Goal: Transaction & Acquisition: Purchase product/service

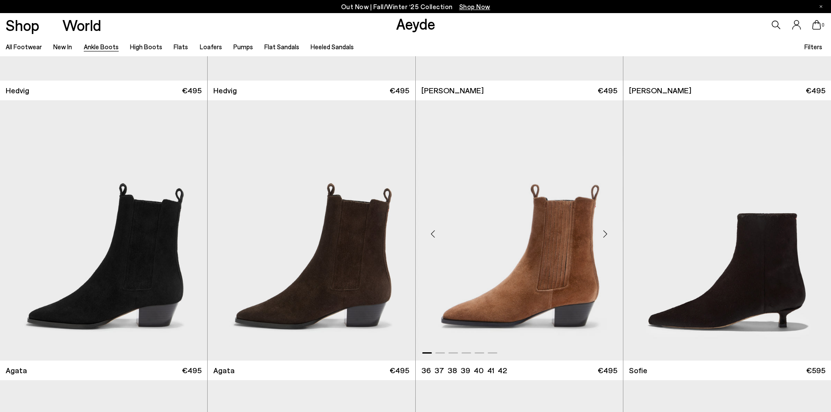
scroll to position [532, 0]
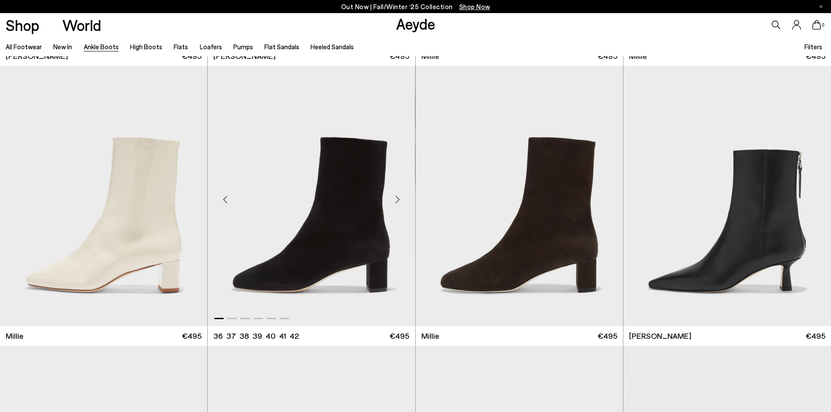
scroll to position [2234, 0]
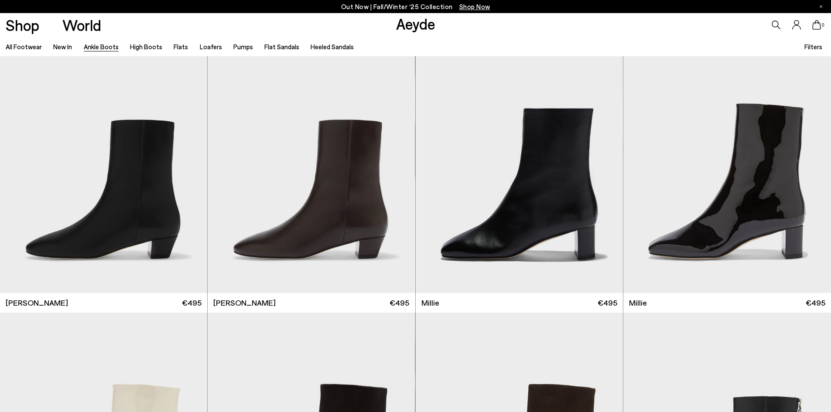
scroll to position [1972, 0]
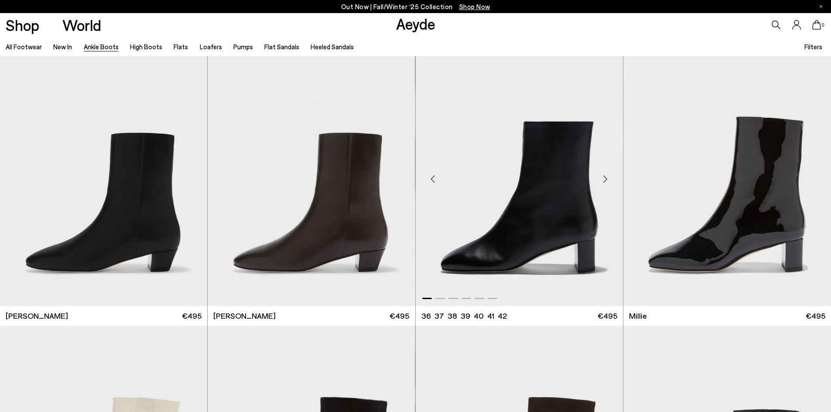
click at [609, 178] on div "Next slide" at bounding box center [605, 179] width 26 height 26
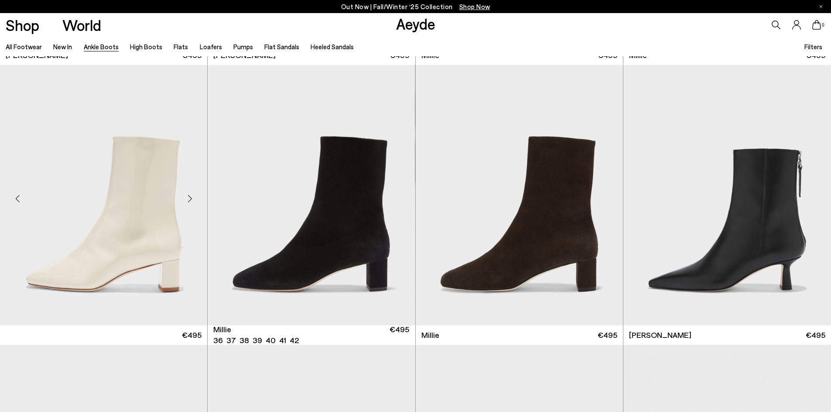
scroll to position [2234, 0]
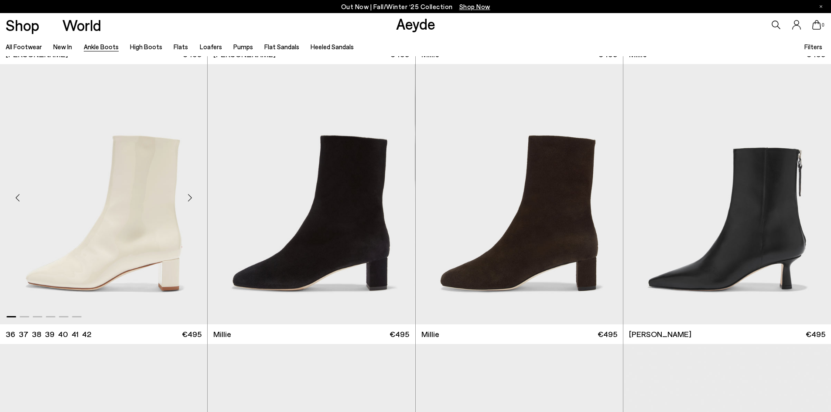
click at [196, 196] on div "Next slide" at bounding box center [190, 198] width 26 height 26
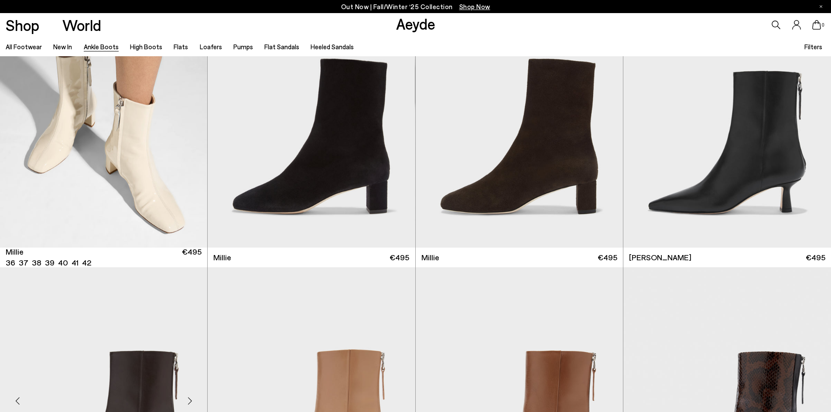
scroll to position [2495, 0]
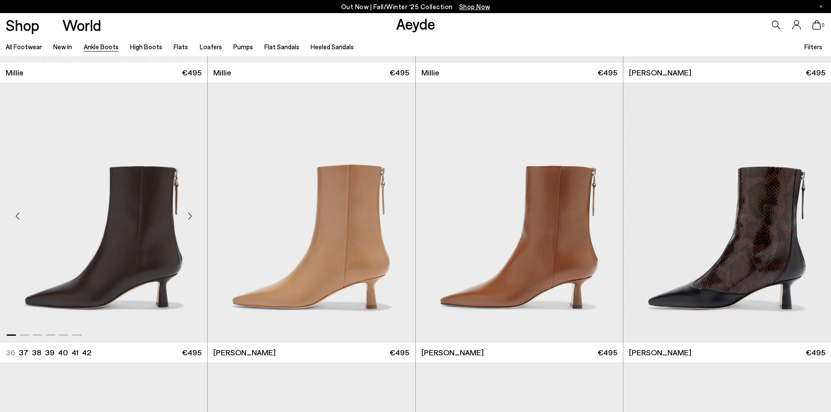
click at [191, 213] on div "Next slide" at bounding box center [190, 216] width 26 height 26
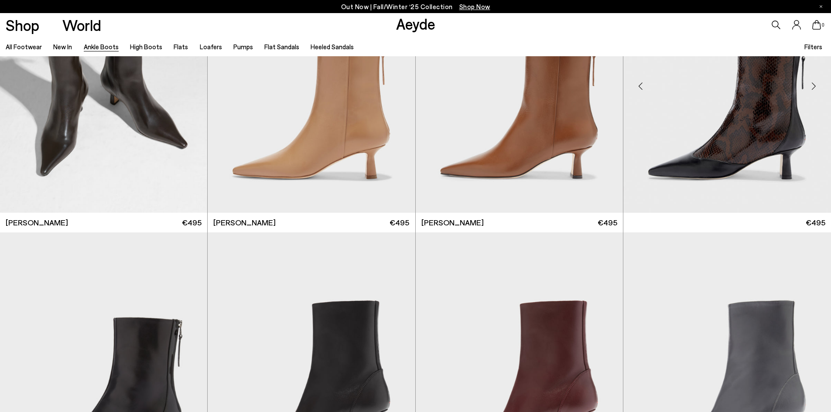
scroll to position [2539, 0]
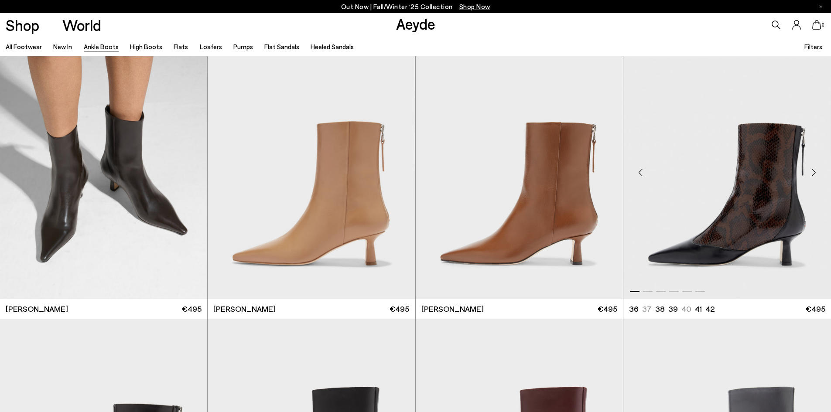
click at [813, 172] on div "Next slide" at bounding box center [814, 172] width 26 height 26
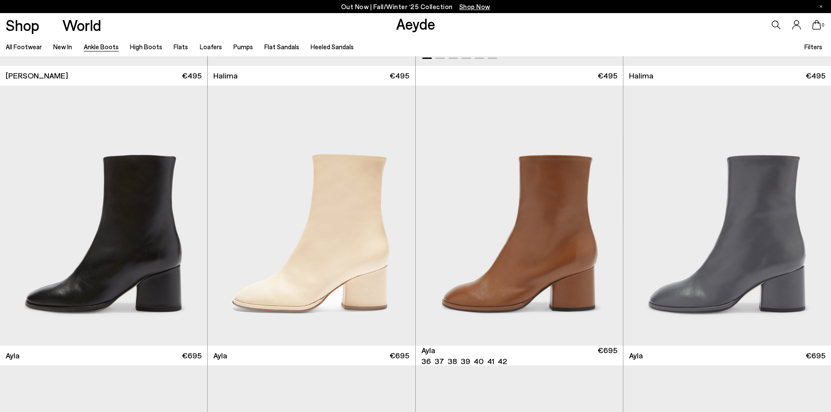
scroll to position [3106, 0]
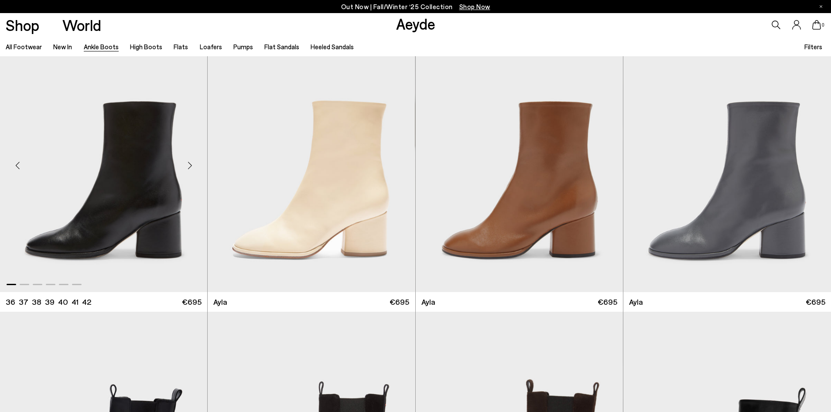
click at [187, 170] on div "Next slide" at bounding box center [190, 166] width 26 height 26
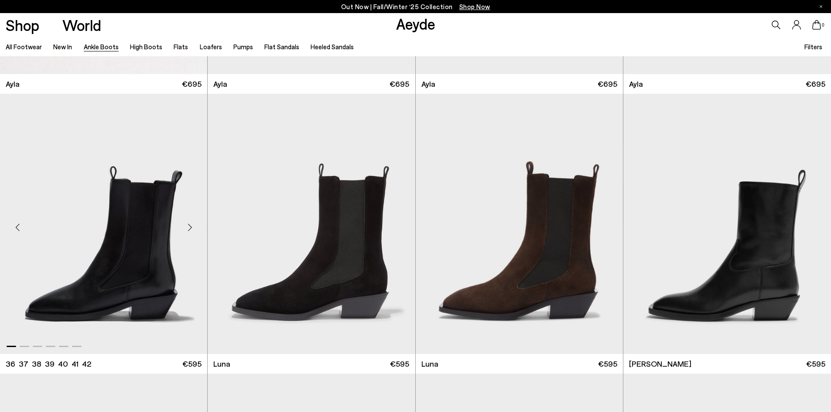
scroll to position [3368, 0]
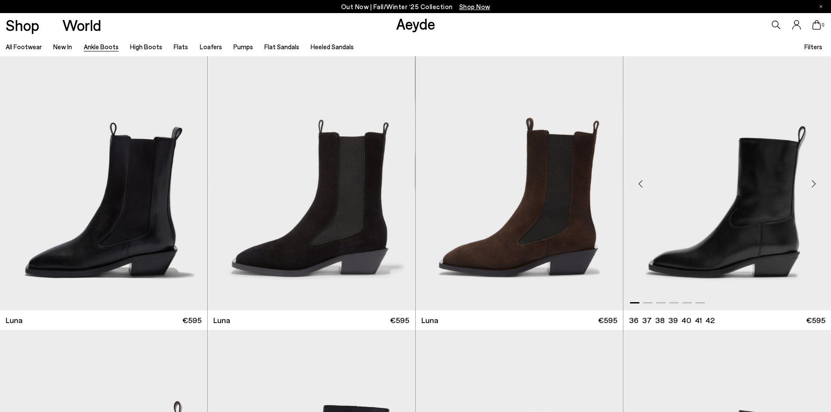
click at [818, 184] on div "Next slide" at bounding box center [814, 184] width 26 height 26
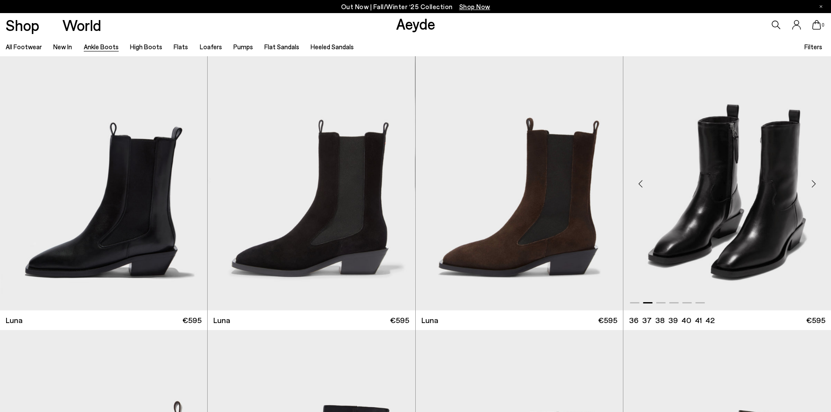
click at [818, 184] on div "Next slide" at bounding box center [814, 184] width 26 height 26
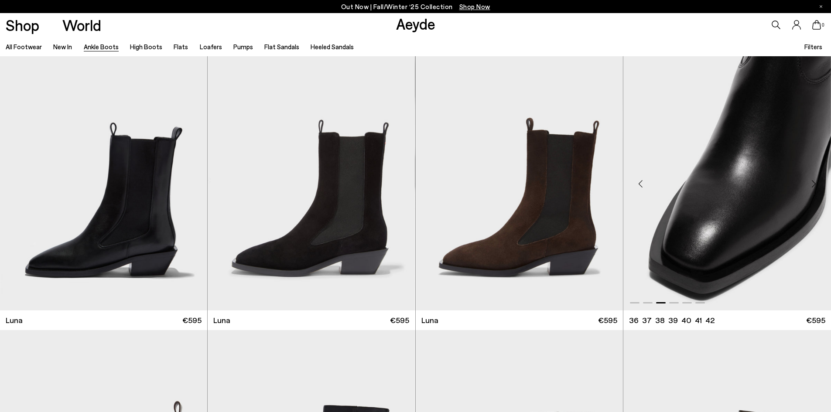
click at [818, 184] on div "Next slide" at bounding box center [814, 184] width 26 height 26
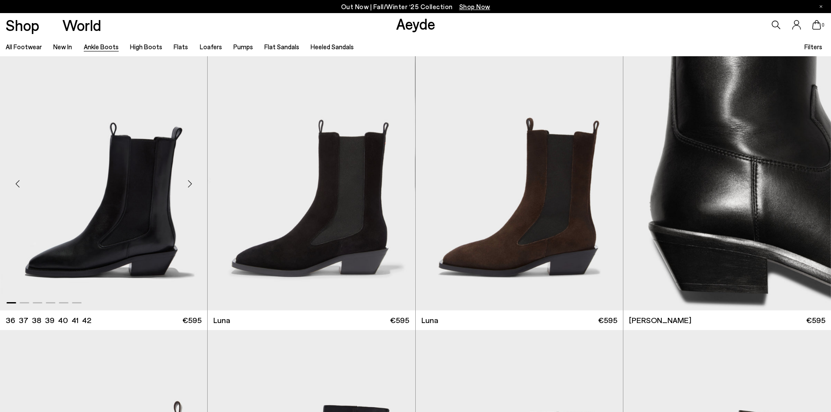
click at [192, 181] on div "Next slide" at bounding box center [190, 184] width 26 height 26
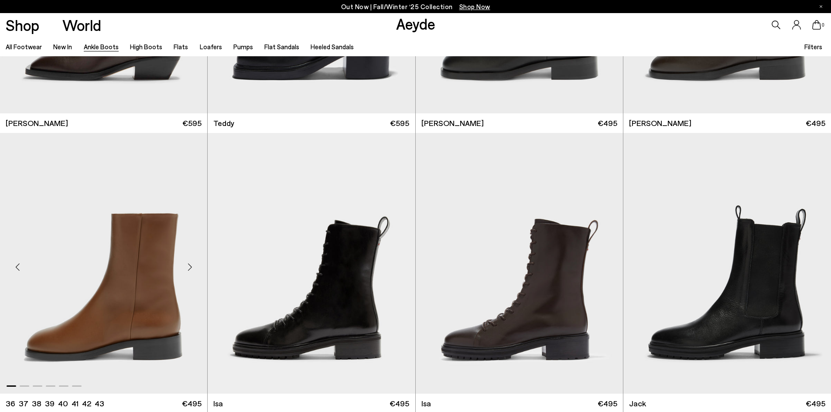
scroll to position [3891, 0]
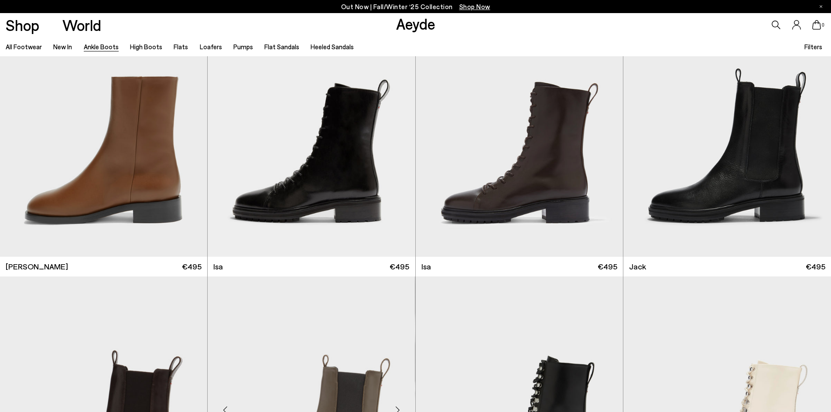
scroll to position [3979, 0]
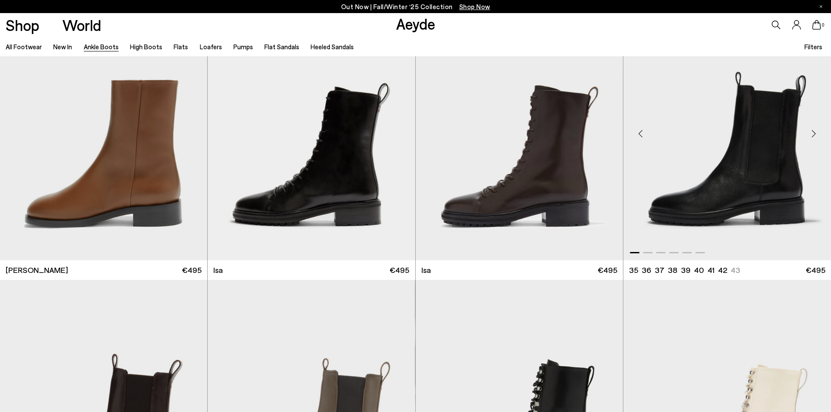
click at [815, 130] on div "Next slide" at bounding box center [814, 133] width 26 height 26
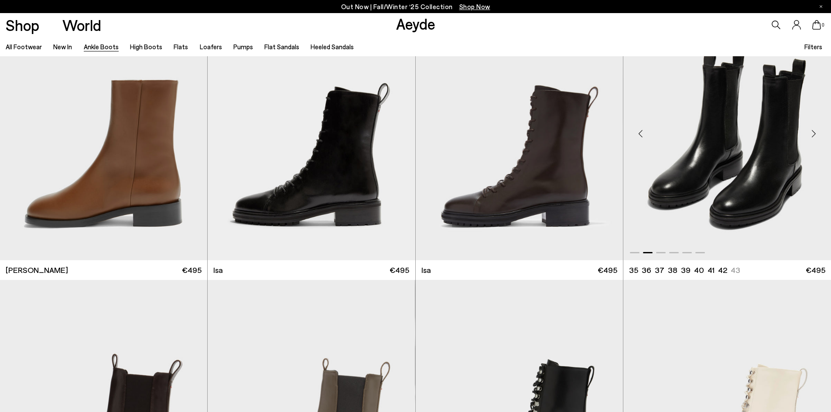
click at [815, 130] on div "Next slide" at bounding box center [814, 133] width 26 height 26
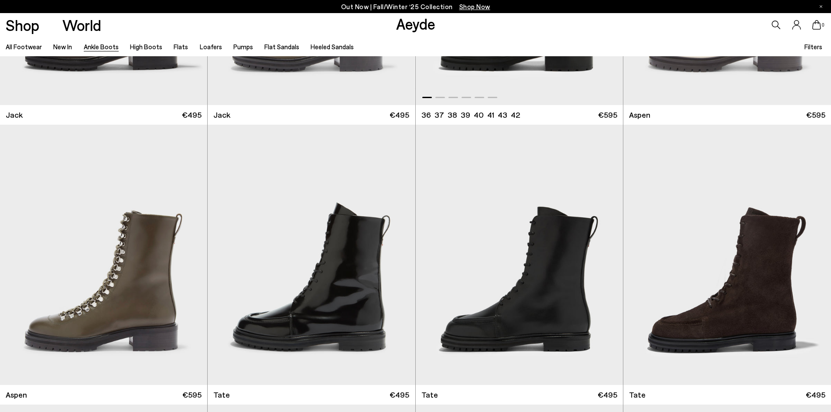
scroll to position [4415, 0]
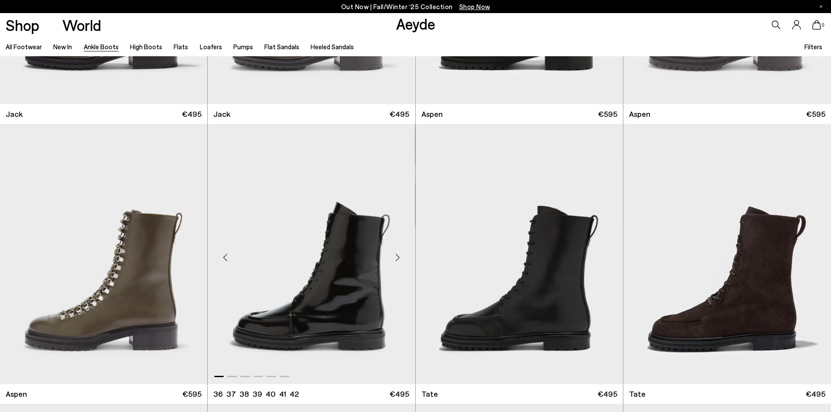
click at [395, 257] on div "Next slide" at bounding box center [398, 257] width 26 height 26
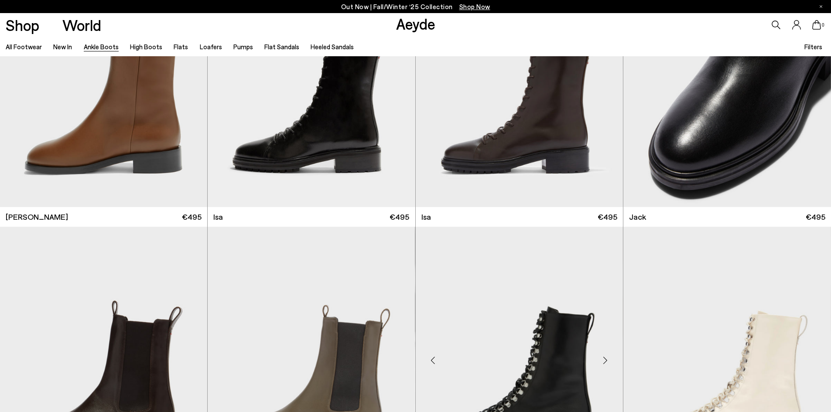
scroll to position [3935, 0]
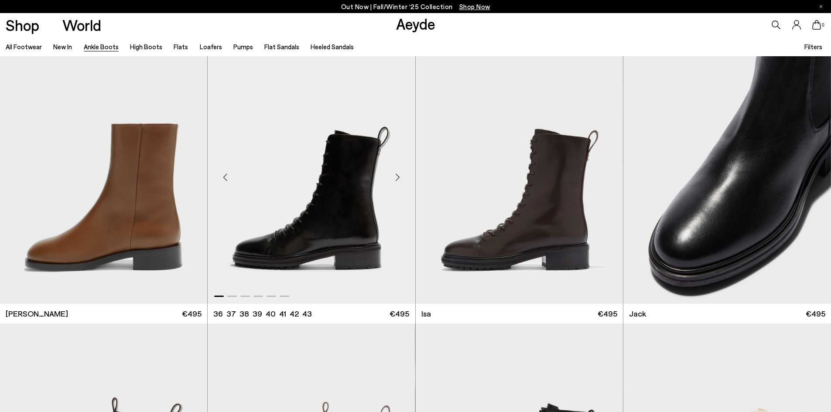
click at [398, 182] on div "Next slide" at bounding box center [398, 177] width 26 height 26
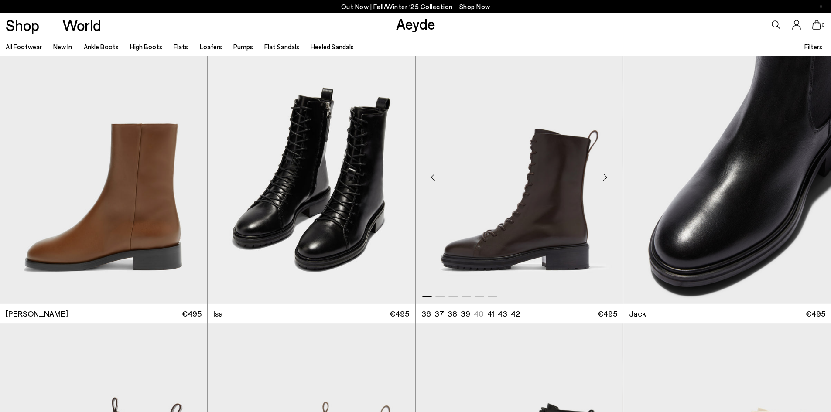
click at [607, 181] on div "Next slide" at bounding box center [605, 177] width 26 height 26
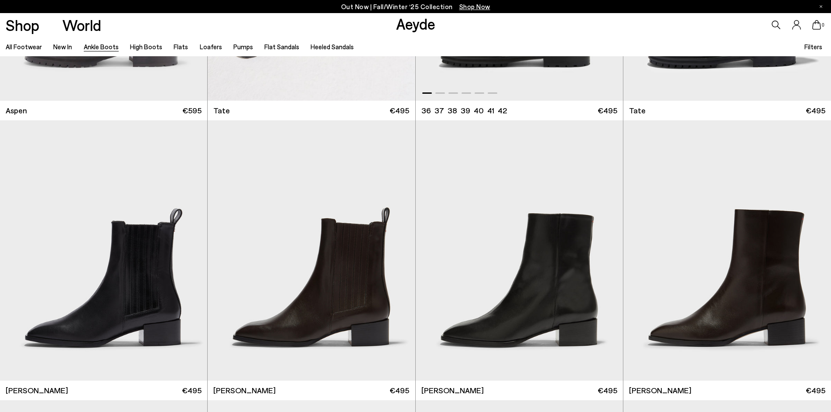
scroll to position [4720, 0]
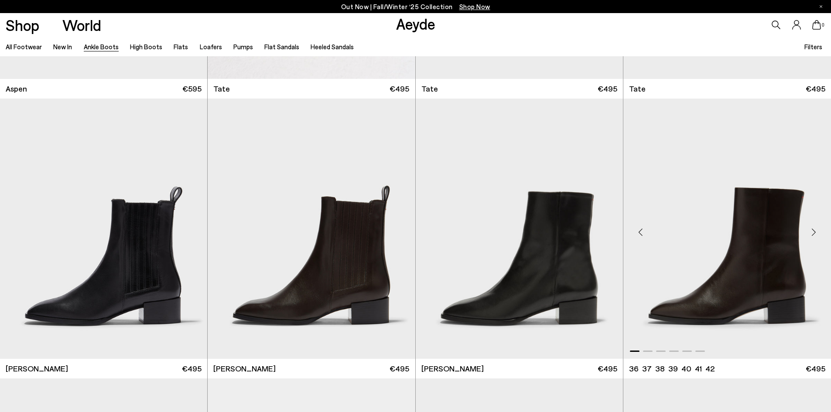
click at [818, 227] on div "Next slide" at bounding box center [814, 232] width 26 height 26
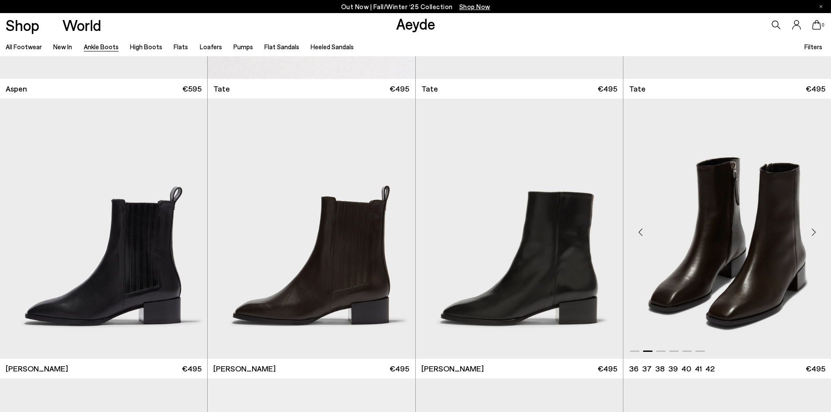
click at [816, 228] on div "Next slide" at bounding box center [814, 232] width 26 height 26
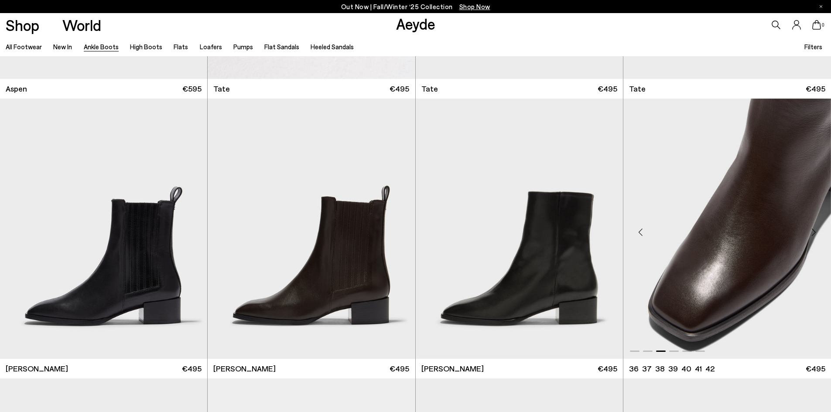
click at [816, 228] on div "Next slide" at bounding box center [814, 232] width 26 height 26
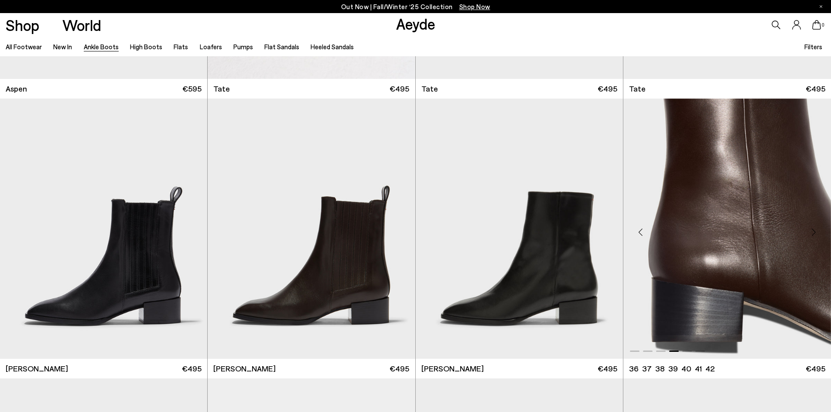
click at [816, 228] on div "Next slide" at bounding box center [814, 232] width 26 height 26
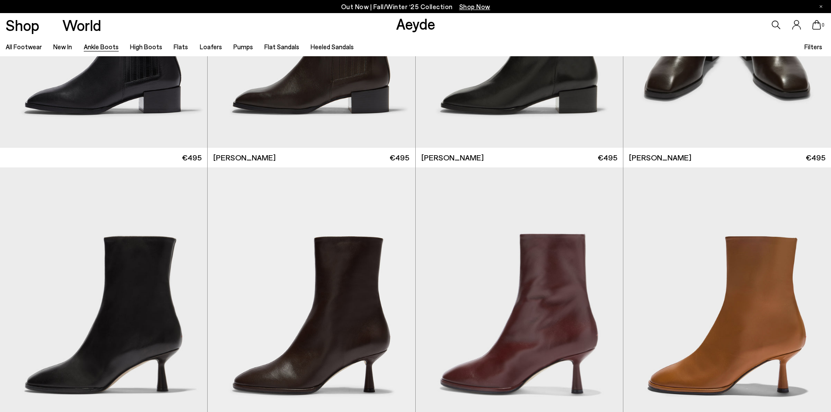
scroll to position [4808, 0]
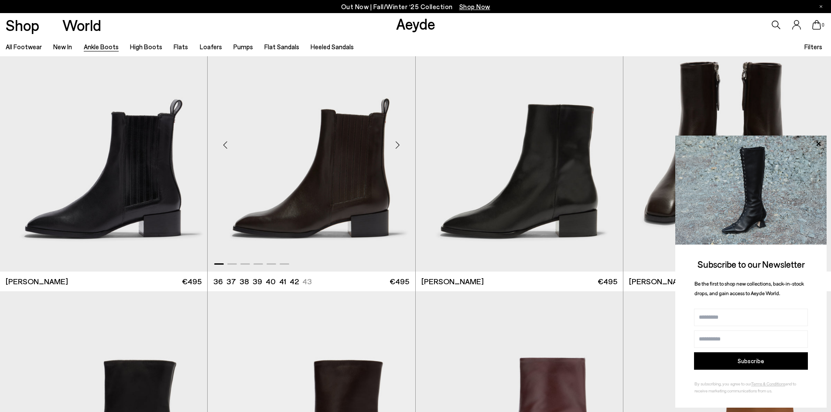
click at [399, 147] on div "Next slide" at bounding box center [398, 145] width 26 height 26
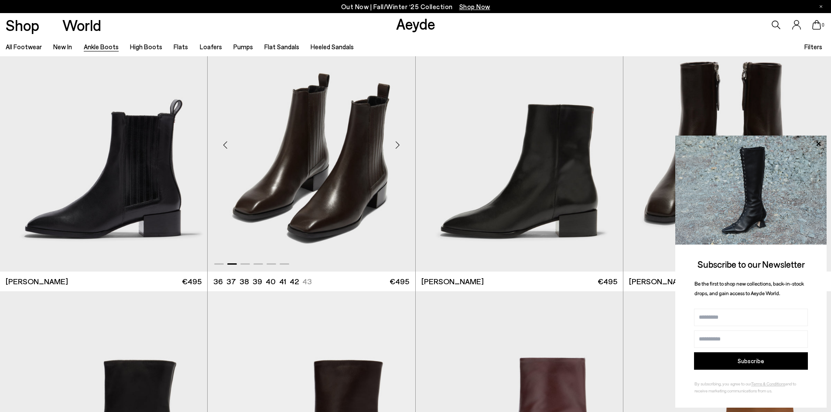
click at [399, 147] on div "Next slide" at bounding box center [398, 145] width 26 height 26
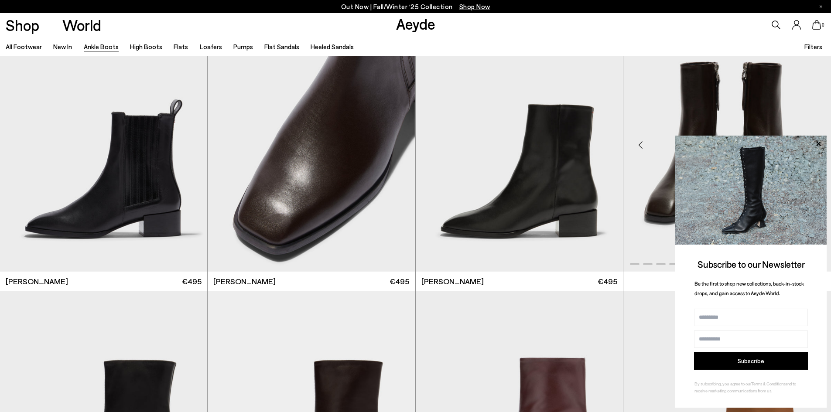
drag, startPoint x: 815, startPoint y: 143, endPoint x: 778, endPoint y: 131, distance: 38.8
click at [815, 143] on icon at bounding box center [818, 143] width 11 height 11
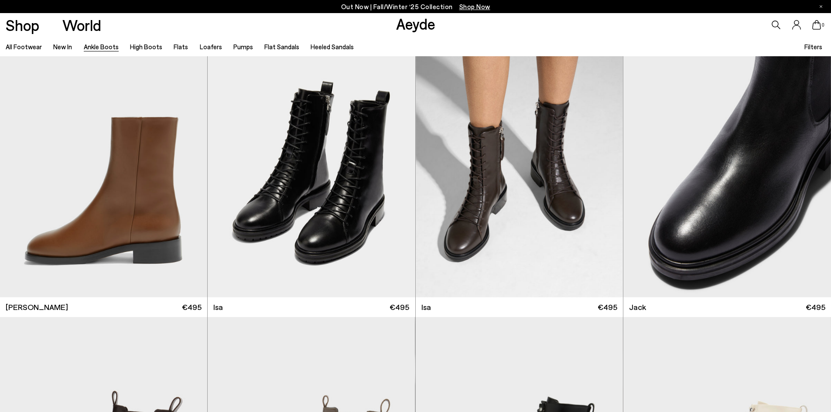
scroll to position [3935, 0]
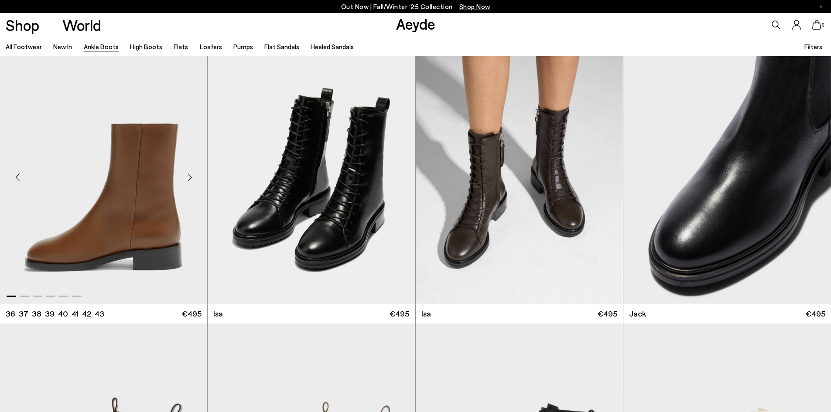
click at [190, 179] on div "Next slide" at bounding box center [190, 177] width 26 height 26
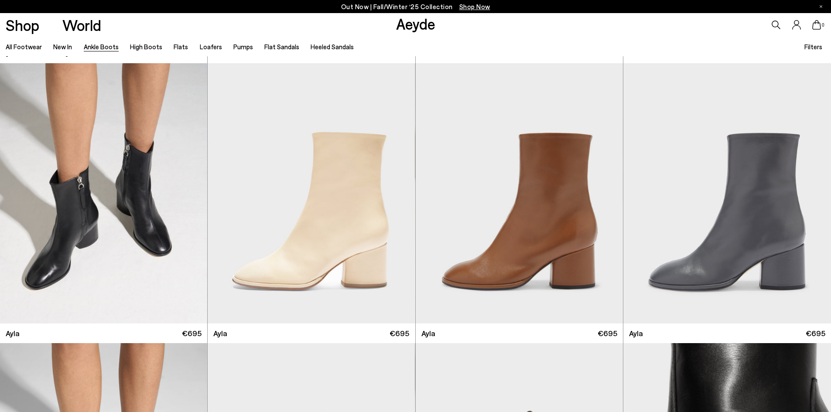
scroll to position [3063, 0]
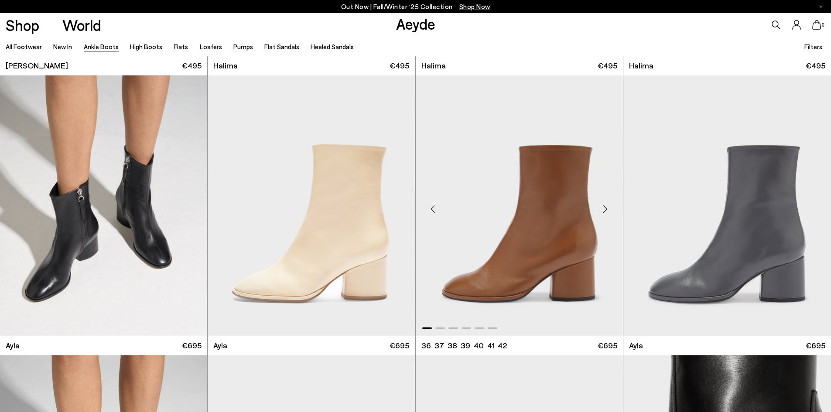
click at [607, 208] on div "Next slide" at bounding box center [605, 209] width 26 height 26
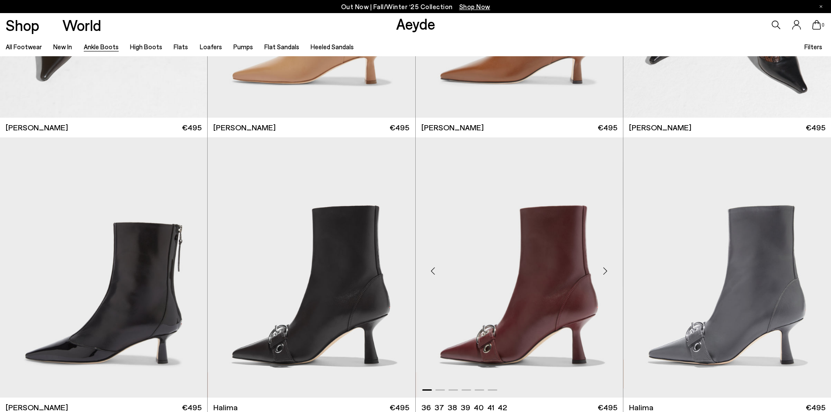
scroll to position [2539, 0]
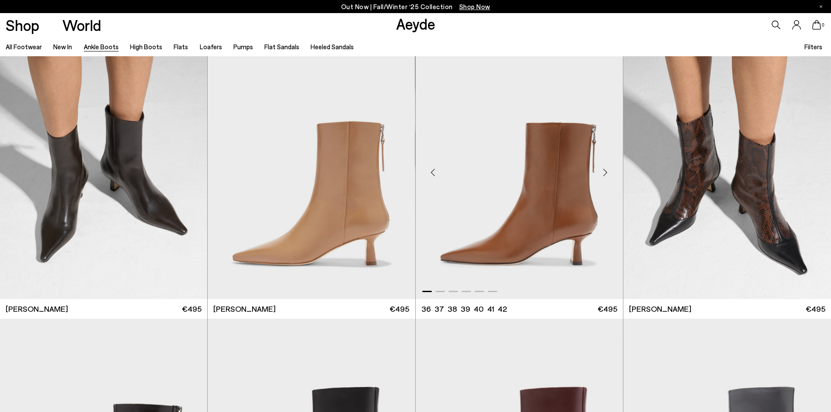
click at [603, 171] on div "Next slide" at bounding box center [605, 172] width 26 height 26
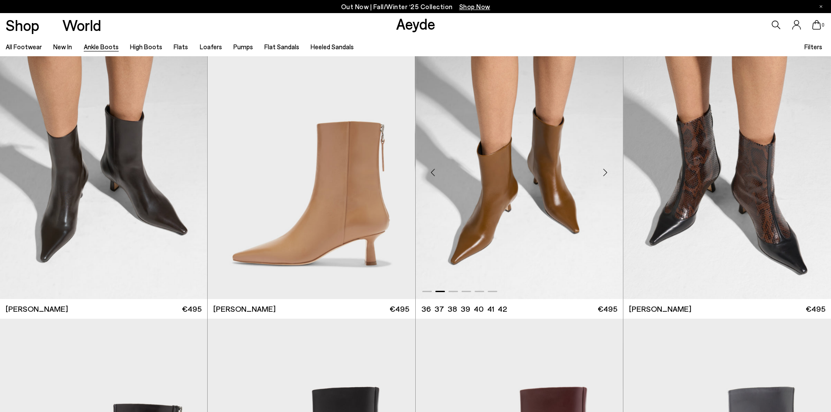
click at [603, 176] on div "Next slide" at bounding box center [605, 172] width 26 height 26
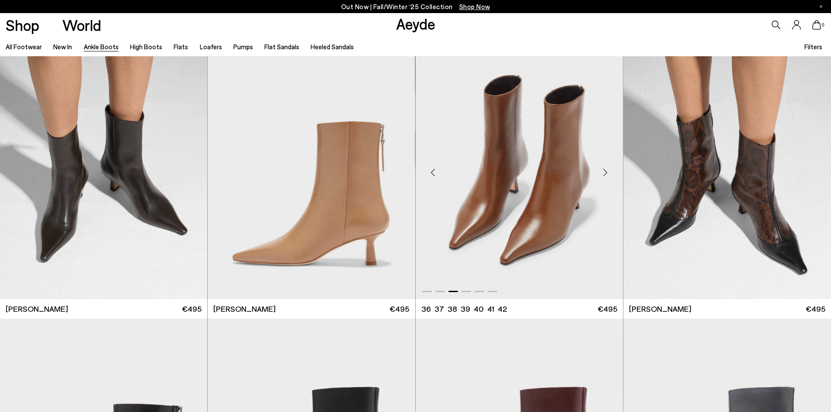
click at [603, 177] on div "Next slide" at bounding box center [605, 172] width 26 height 26
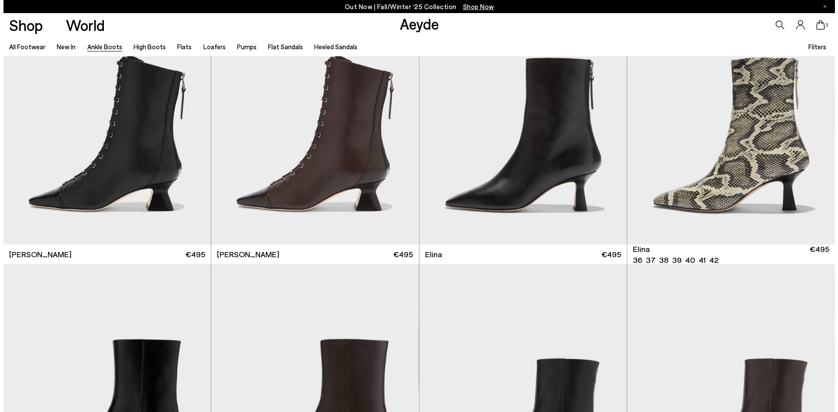
scroll to position [50, 0]
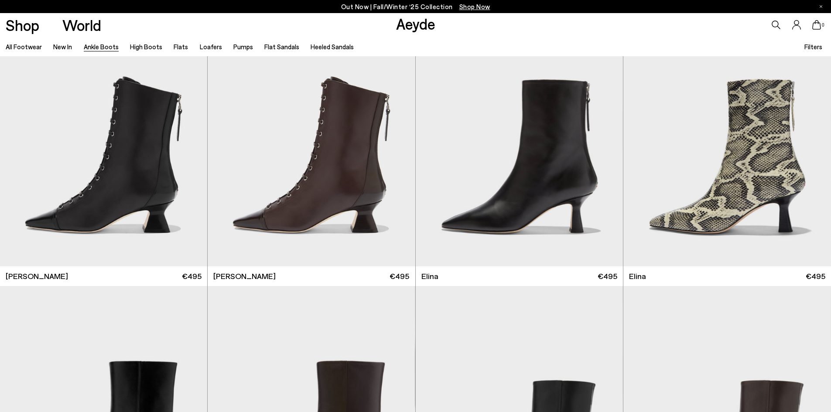
click at [802, 48] on div "All Footwear New In Ankle Boots High Boots Flats Loafers Pumps Flat Sandals Hee…" at bounding box center [415, 47] width 831 height 20
click at [811, 46] on span "Filters" at bounding box center [813, 47] width 18 height 8
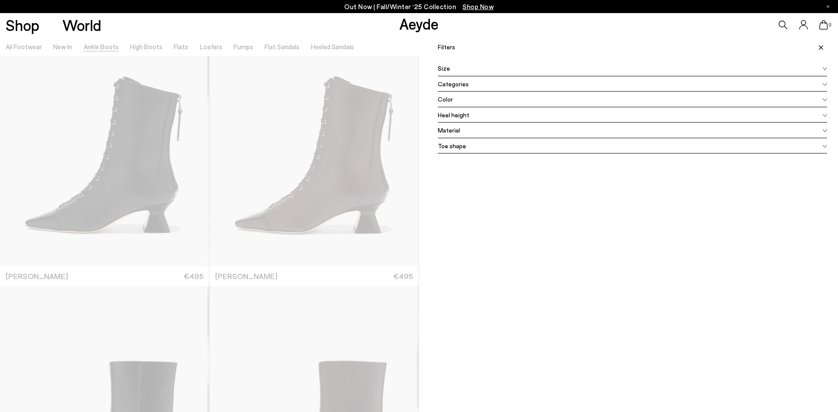
click at [452, 113] on span "Heel height" at bounding box center [453, 114] width 31 height 9
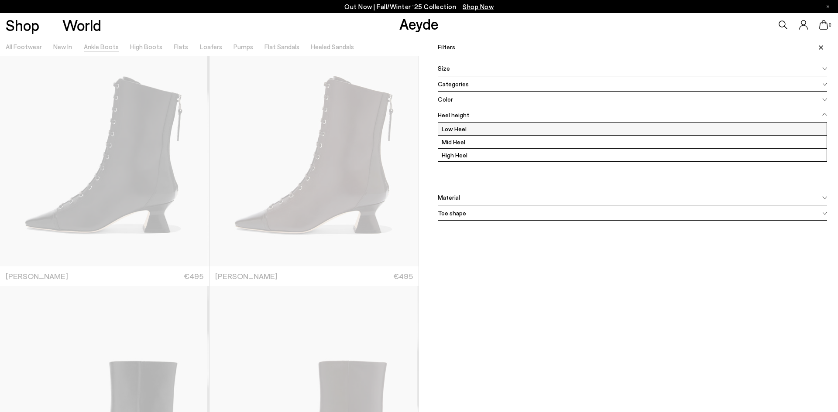
click at [448, 128] on label "Low Heel" at bounding box center [632, 129] width 388 height 13
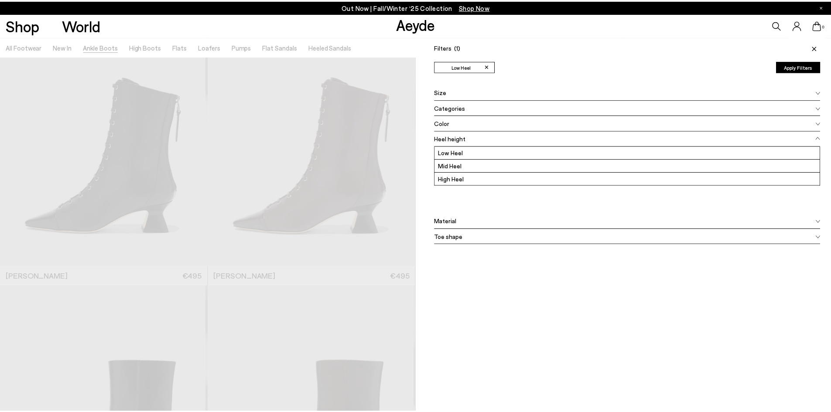
scroll to position [0, 0]
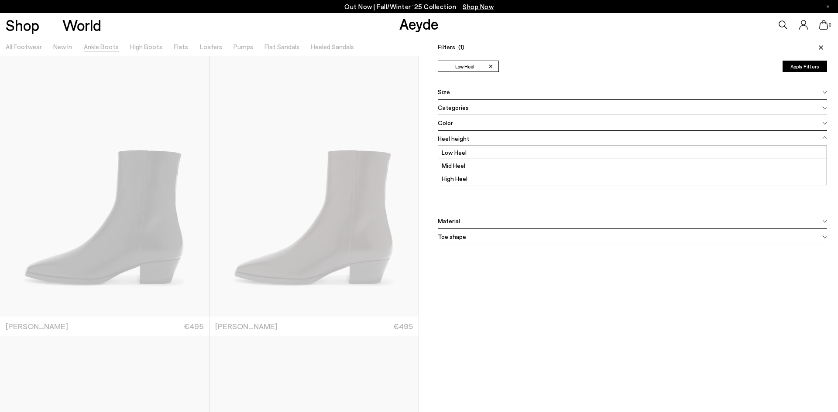
click at [812, 47] on span at bounding box center [819, 47] width 15 height 19
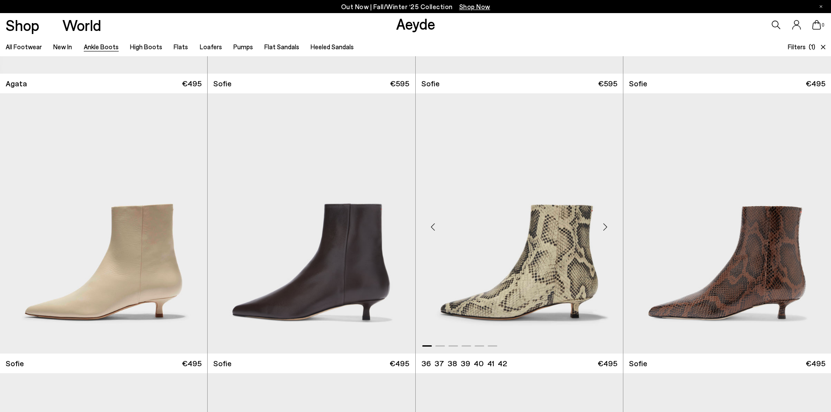
scroll to position [305, 0]
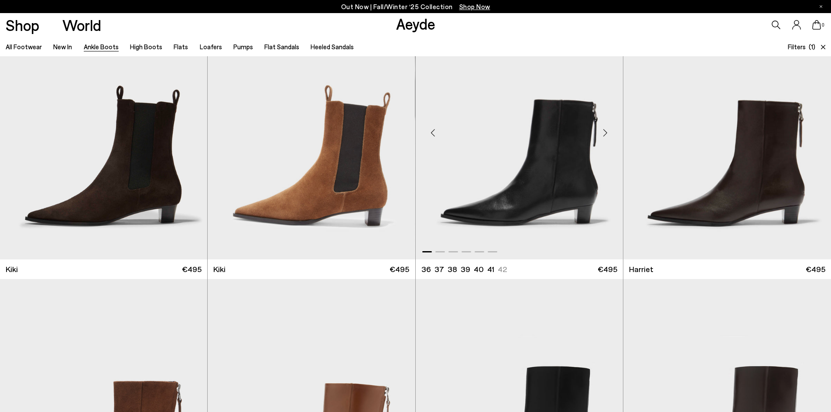
scroll to position [1352, 0]
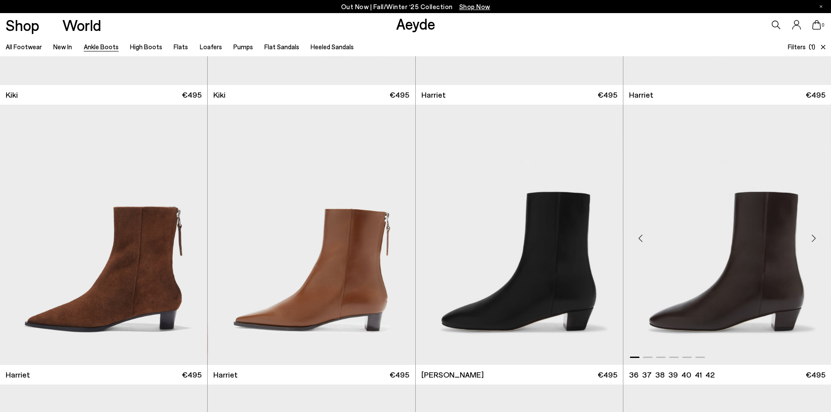
click at [813, 234] on div "Next slide" at bounding box center [814, 239] width 26 height 26
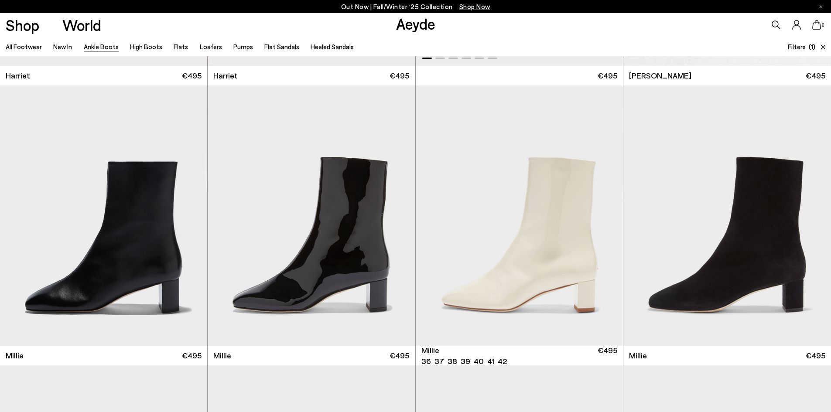
scroll to position [1658, 0]
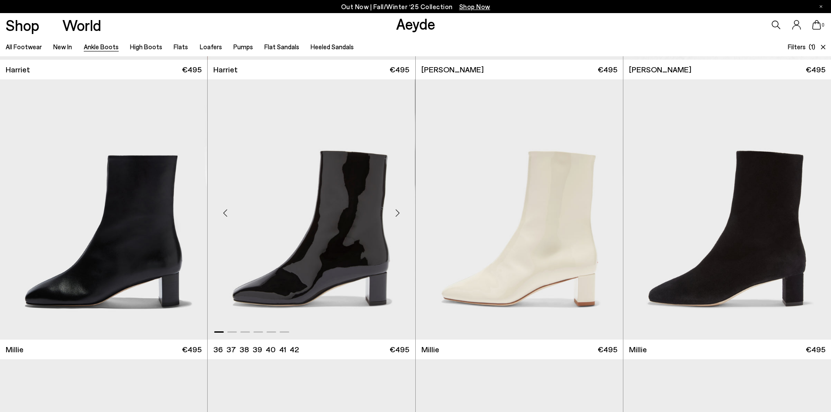
click at [401, 211] on div "Next slide" at bounding box center [398, 213] width 26 height 26
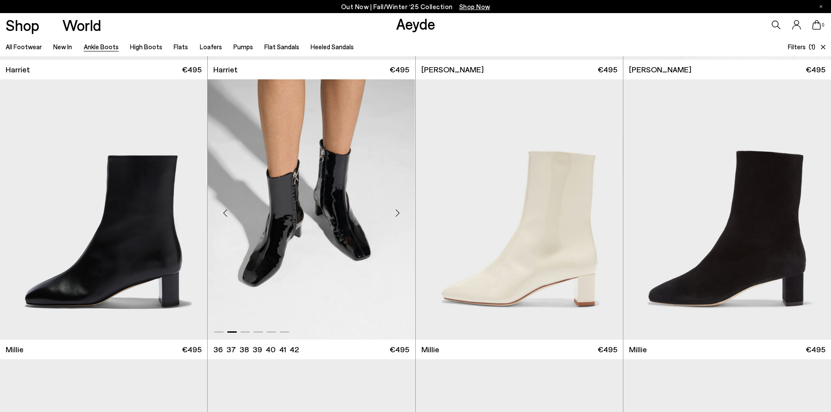
click at [401, 211] on div "Next slide" at bounding box center [398, 213] width 26 height 26
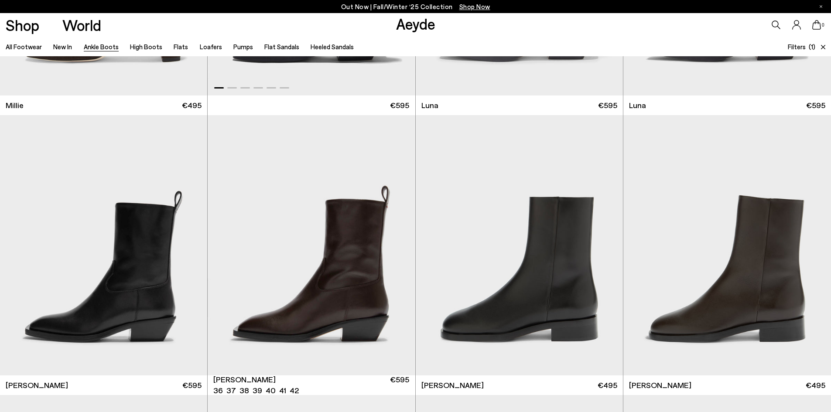
scroll to position [2225, 0]
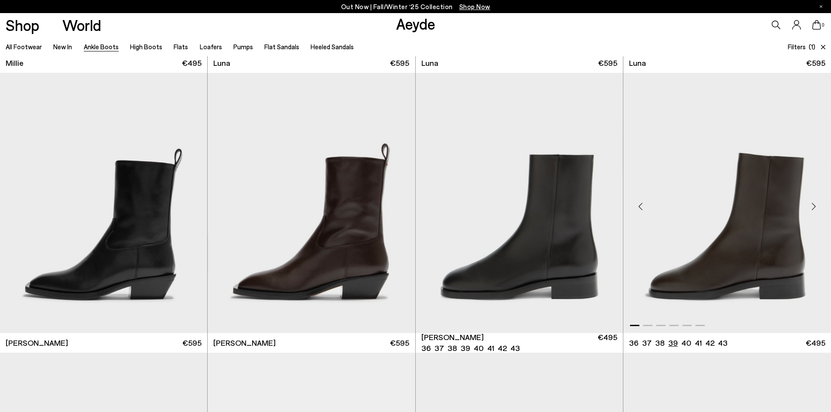
click at [696, 250] on img "1 / 6" at bounding box center [727, 203] width 208 height 260
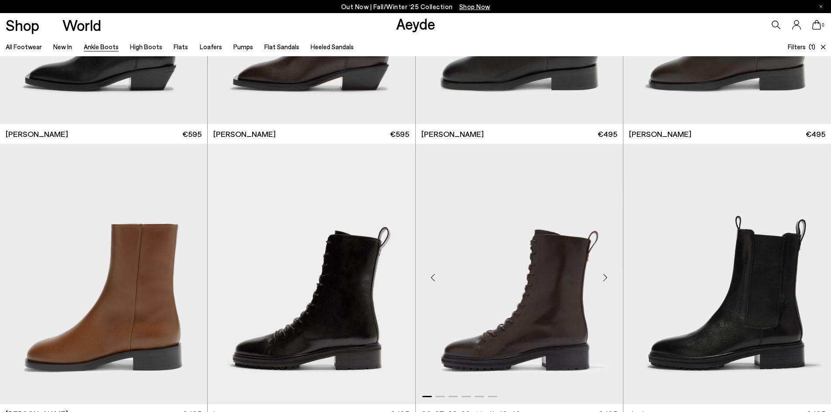
scroll to position [2487, 0]
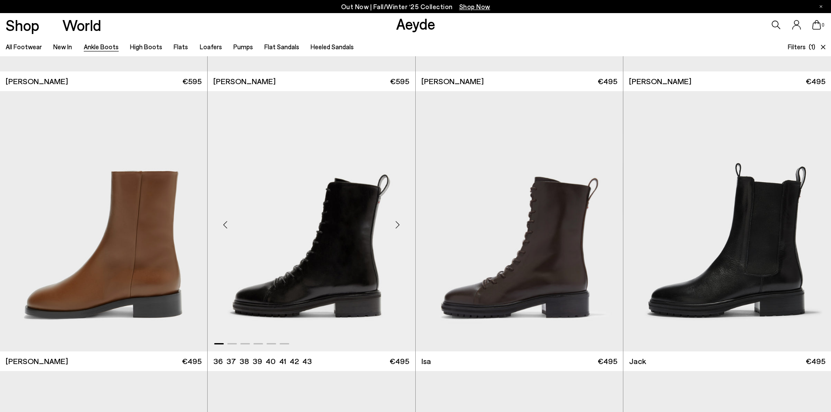
click at [395, 225] on div "Next slide" at bounding box center [398, 225] width 26 height 26
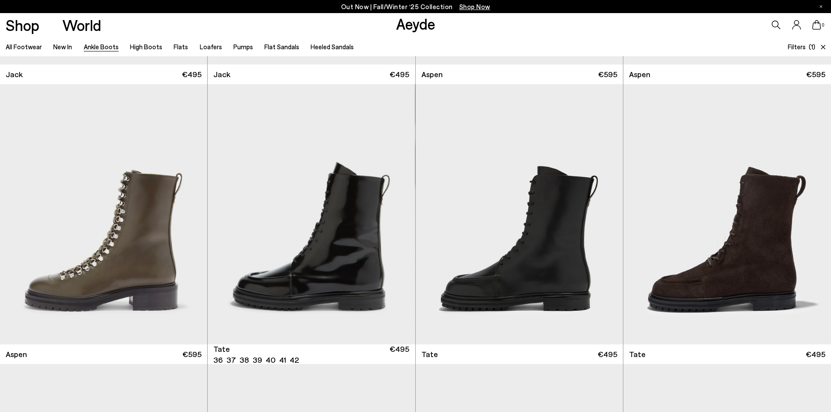
scroll to position [3097, 0]
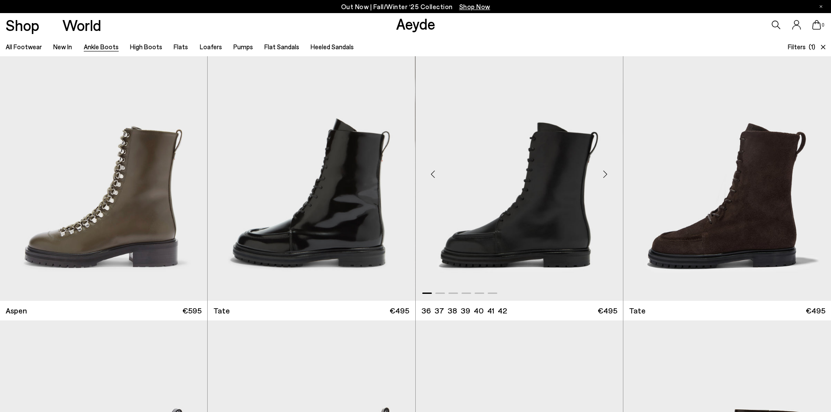
click at [607, 175] on div "Next slide" at bounding box center [605, 174] width 26 height 26
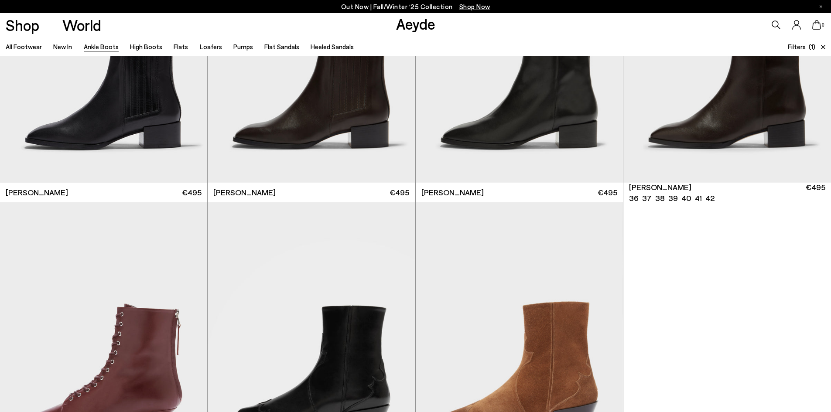
scroll to position [3621, 0]
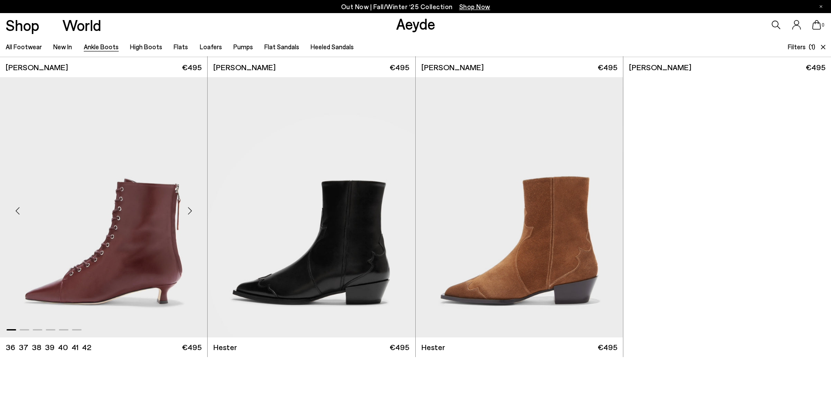
click at [186, 217] on div "Next slide" at bounding box center [190, 211] width 26 height 26
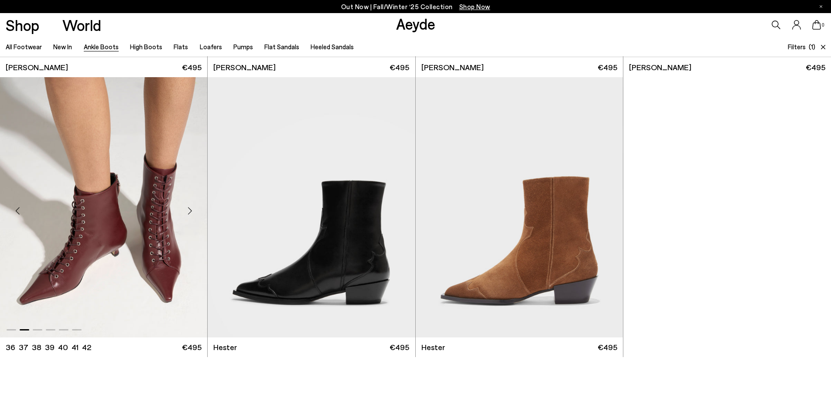
click at [190, 210] on div "Next slide" at bounding box center [190, 211] width 26 height 26
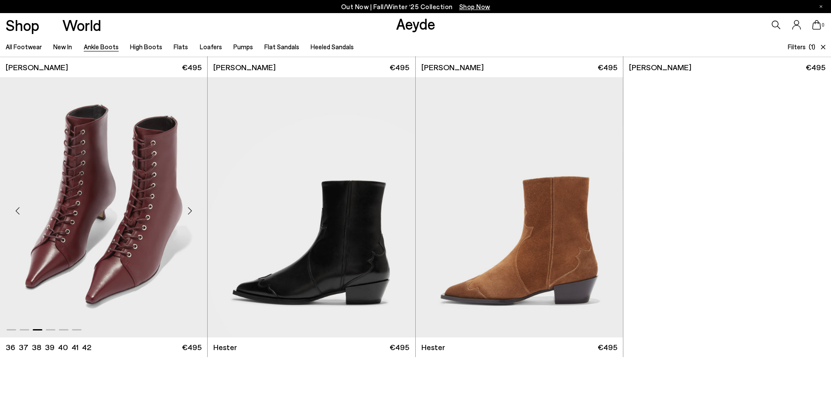
click at [190, 201] on div "Next slide" at bounding box center [190, 211] width 26 height 26
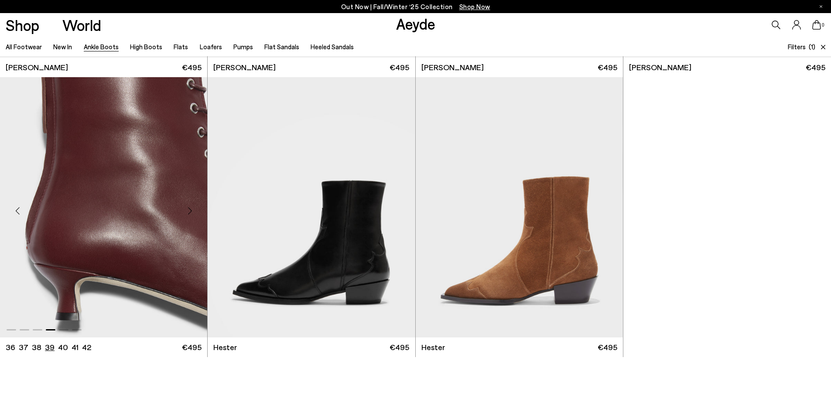
click at [45, 346] on li "39" at bounding box center [50, 347] width 10 height 11
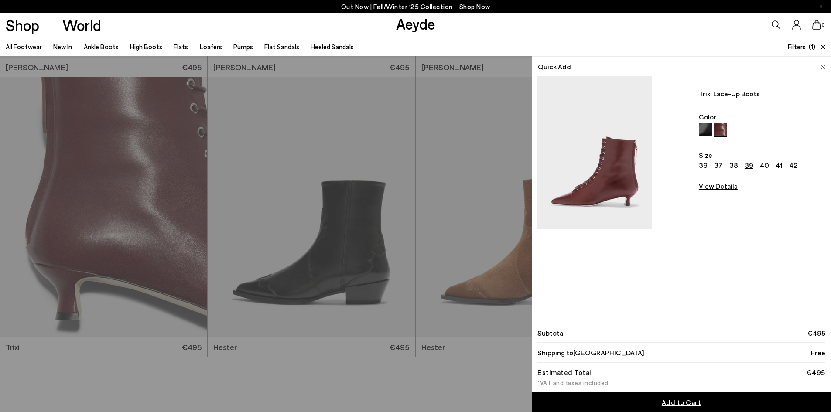
click at [706, 129] on img at bounding box center [705, 129] width 13 height 13
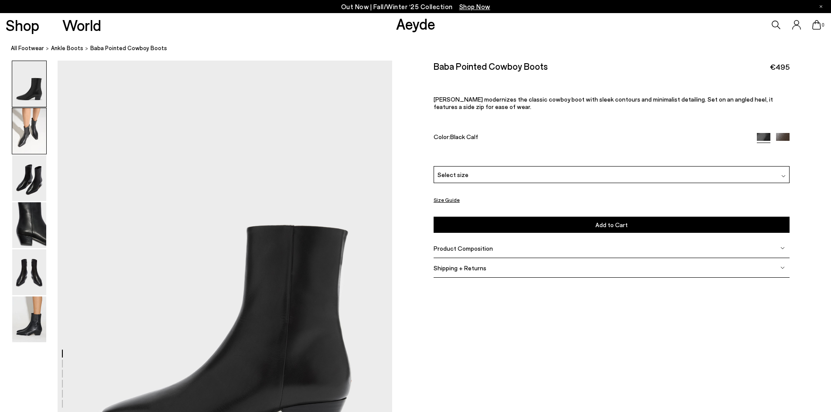
click at [26, 128] on img at bounding box center [29, 131] width 34 height 46
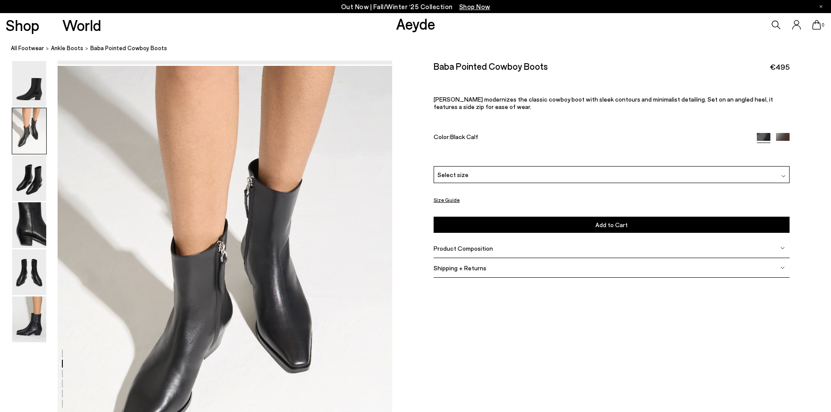
scroll to position [448, 0]
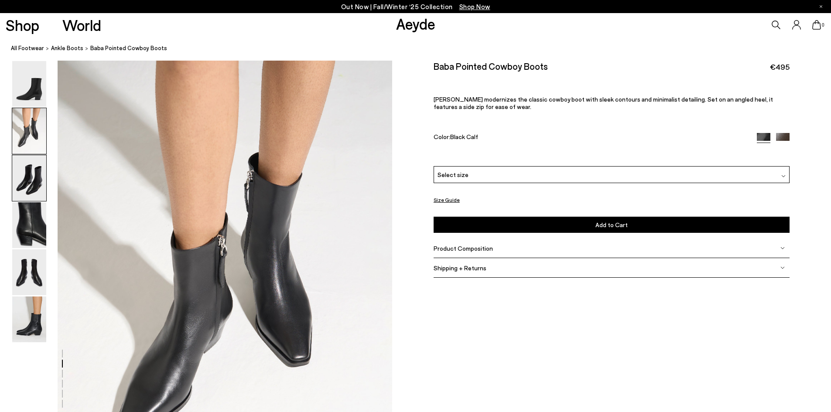
click at [26, 166] on img at bounding box center [29, 178] width 34 height 46
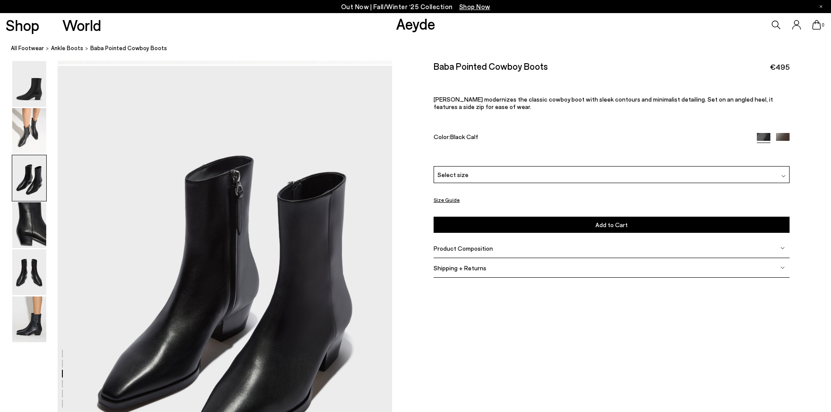
scroll to position [895, 0]
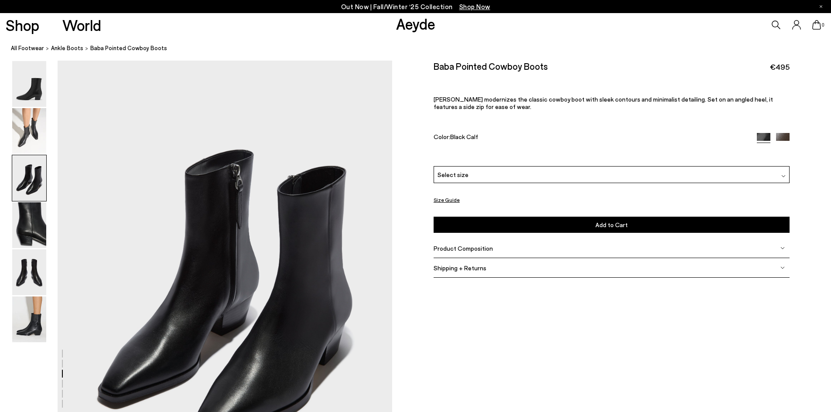
click at [464, 249] on span "Product Composition" at bounding box center [463, 248] width 59 height 7
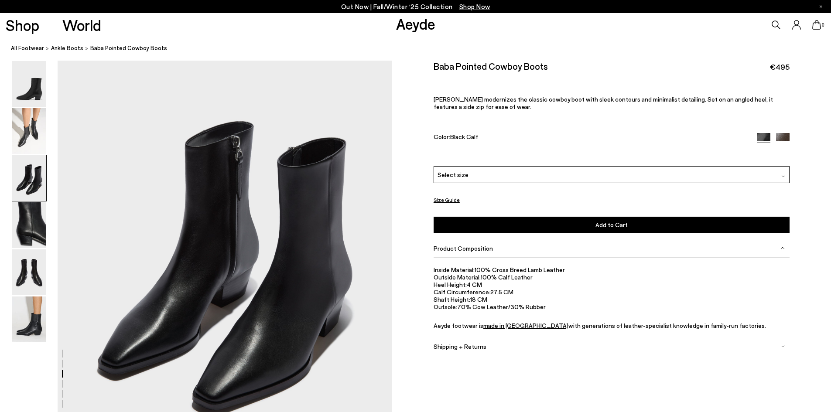
scroll to position [939, 0]
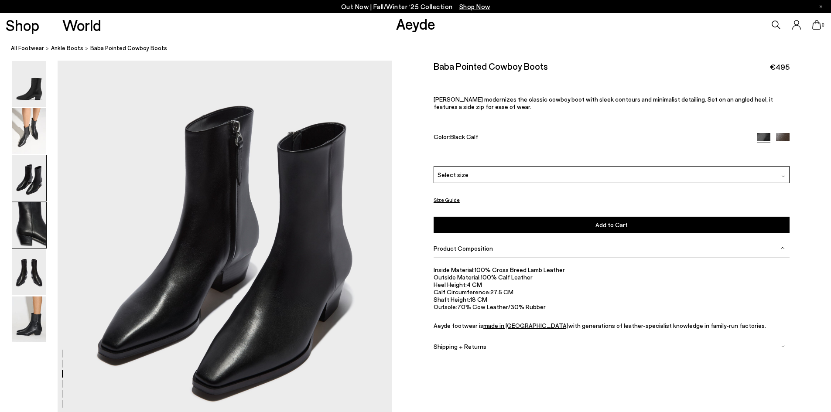
click at [32, 219] on img at bounding box center [29, 225] width 34 height 46
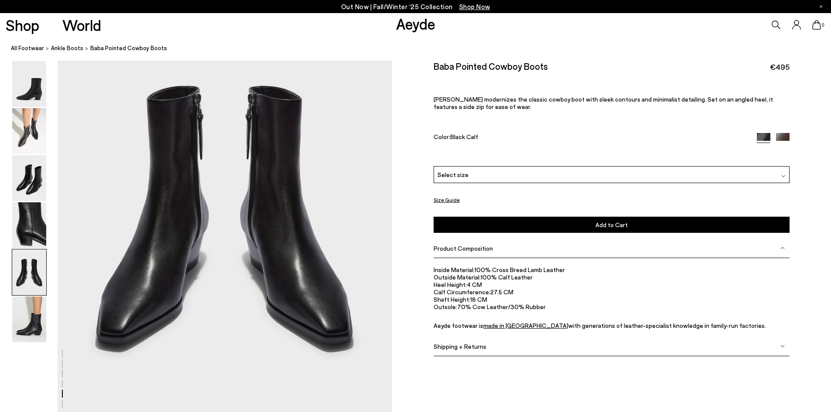
scroll to position [1866, 0]
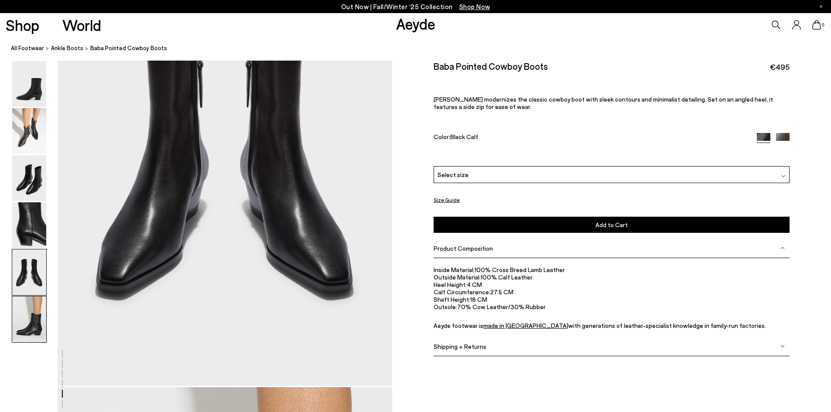
click at [12, 314] on img at bounding box center [29, 320] width 34 height 46
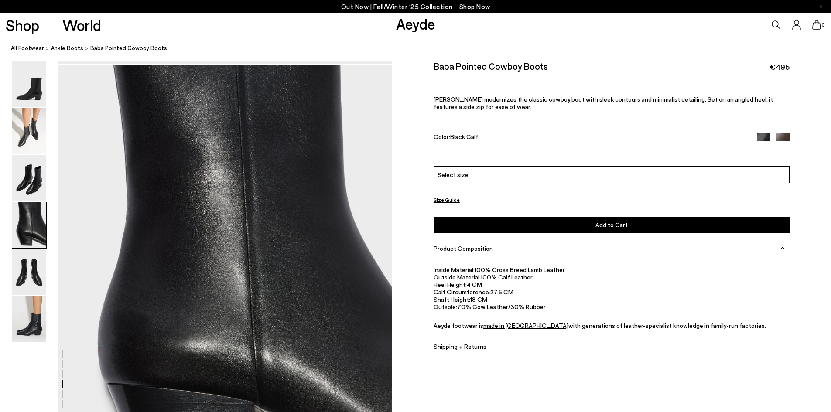
scroll to position [1119, 0]
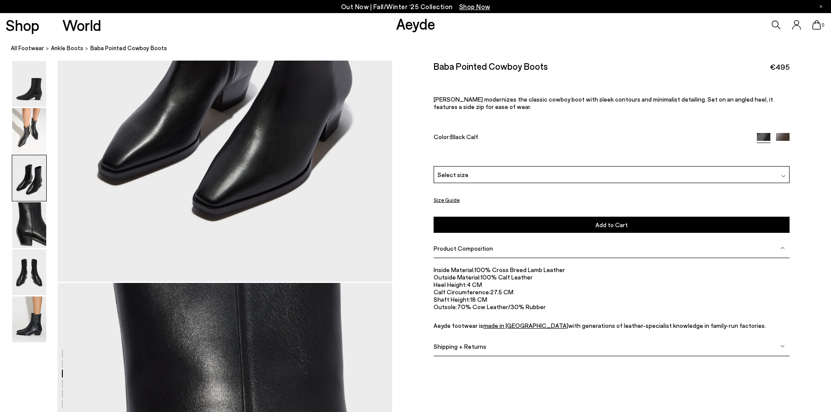
click at [779, 136] on img at bounding box center [783, 140] width 14 height 14
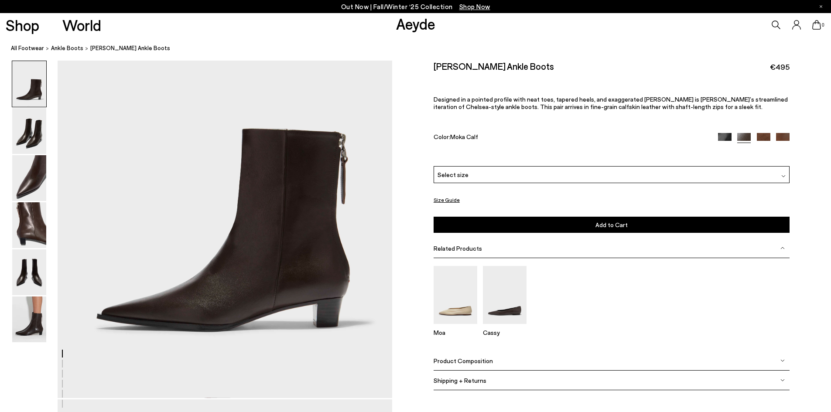
scroll to position [131, 0]
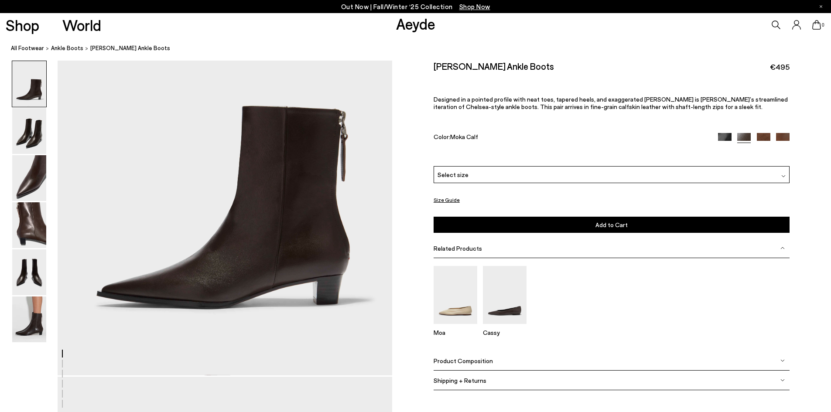
click at [448, 363] on span "Product Composition" at bounding box center [463, 360] width 59 height 7
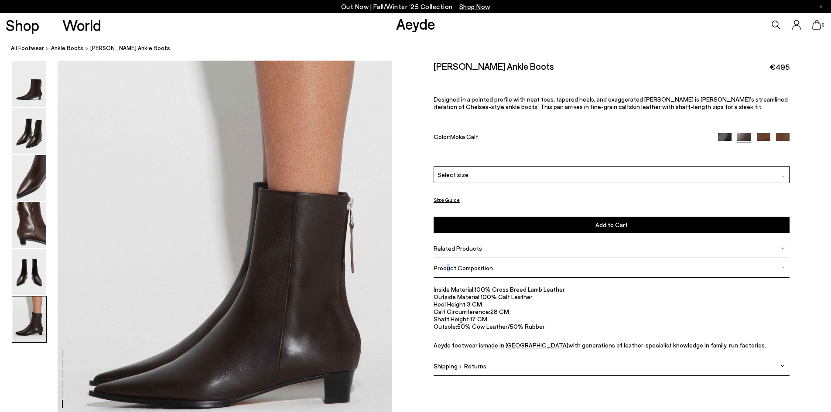
click at [26, 305] on img at bounding box center [29, 320] width 34 height 46
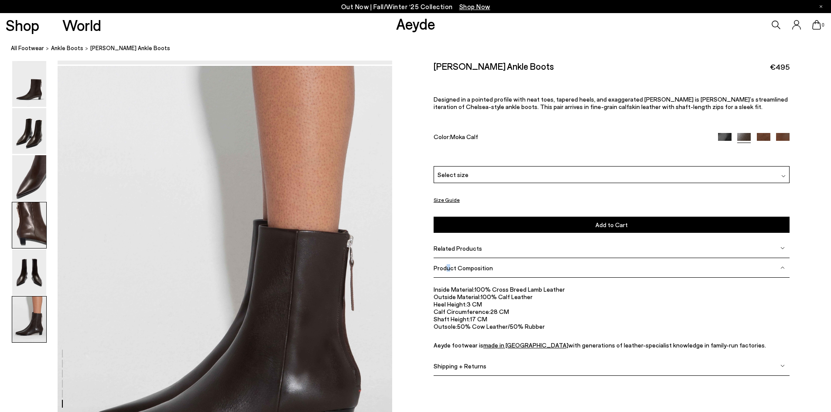
scroll to position [2122, 0]
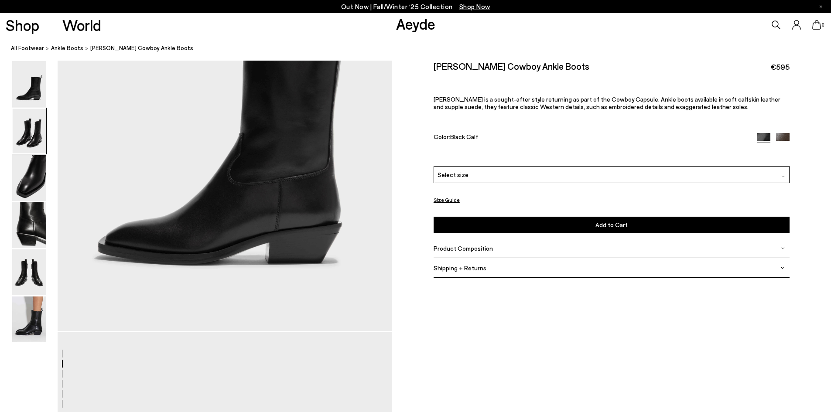
scroll to position [393, 0]
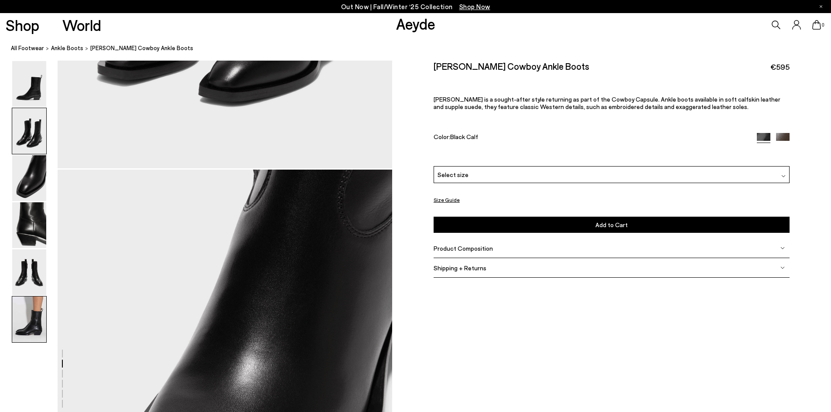
click at [39, 315] on img at bounding box center [29, 320] width 34 height 46
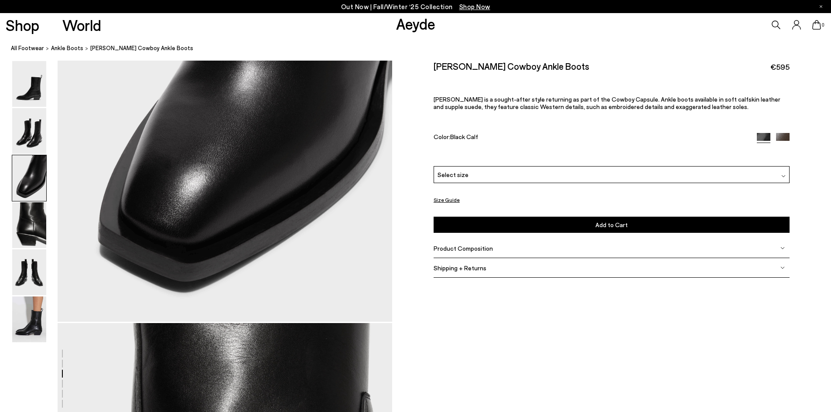
scroll to position [945, 0]
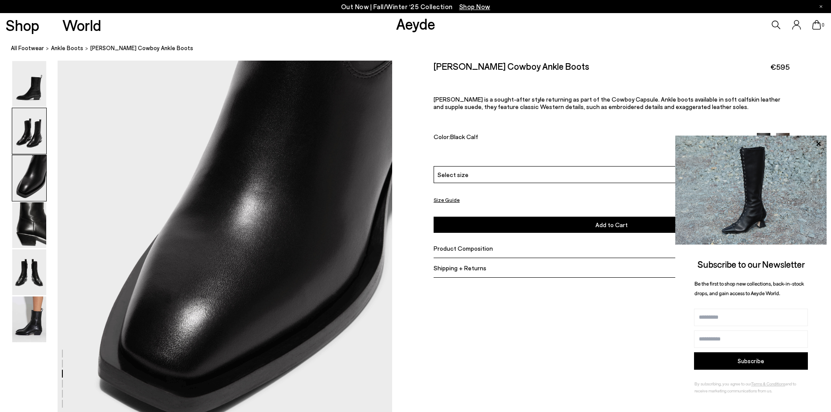
click at [27, 133] on img at bounding box center [29, 131] width 34 height 46
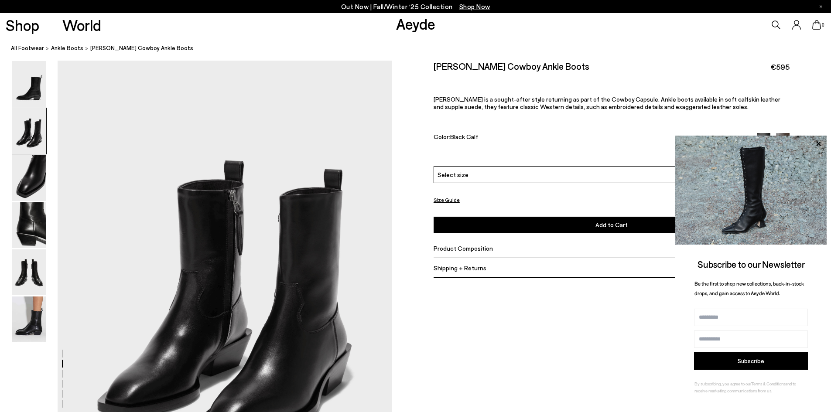
scroll to position [492, 0]
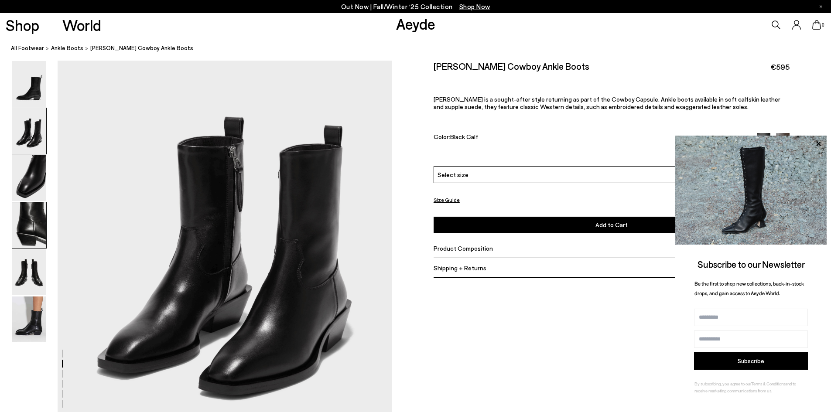
click at [42, 209] on img at bounding box center [29, 225] width 34 height 46
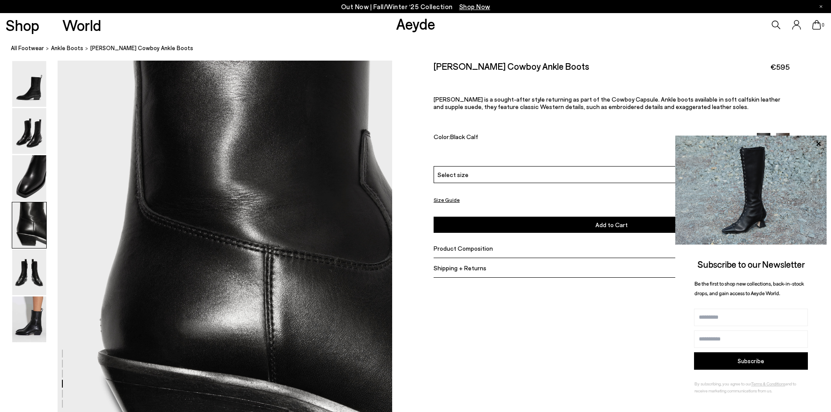
scroll to position [1342, 0]
click at [820, 144] on icon at bounding box center [818, 143] width 4 height 4
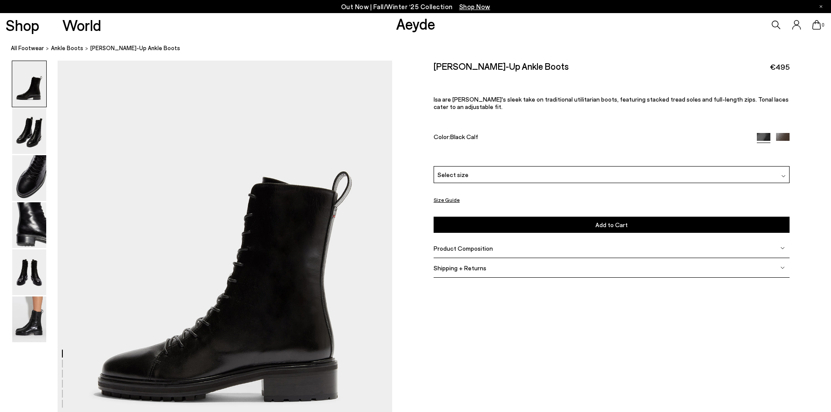
scroll to position [87, 0]
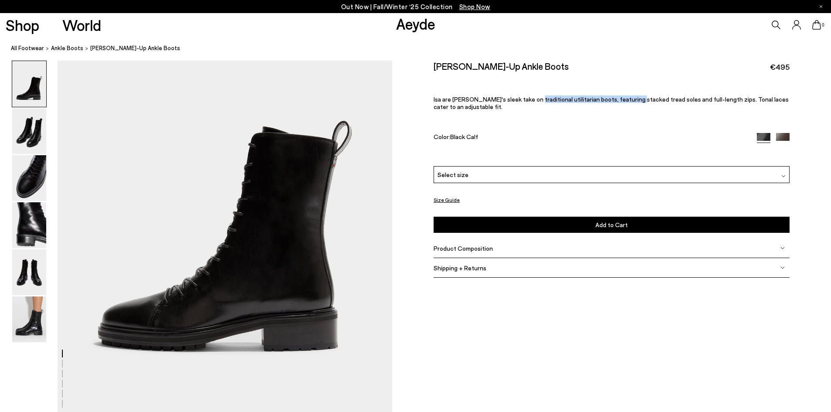
drag, startPoint x: 527, startPoint y: 99, endPoint x: 625, endPoint y: 103, distance: 97.4
click at [625, 103] on span "Isa are Aeyde's sleek take on traditional utilitarian boots, featuring stacked …" at bounding box center [611, 103] width 355 height 15
click at [626, 103] on p "Isa are Aeyde's sleek take on traditional utilitarian boots, featuring stacked …" at bounding box center [612, 103] width 356 height 15
click at [455, 250] on span "Product Composition" at bounding box center [463, 248] width 59 height 7
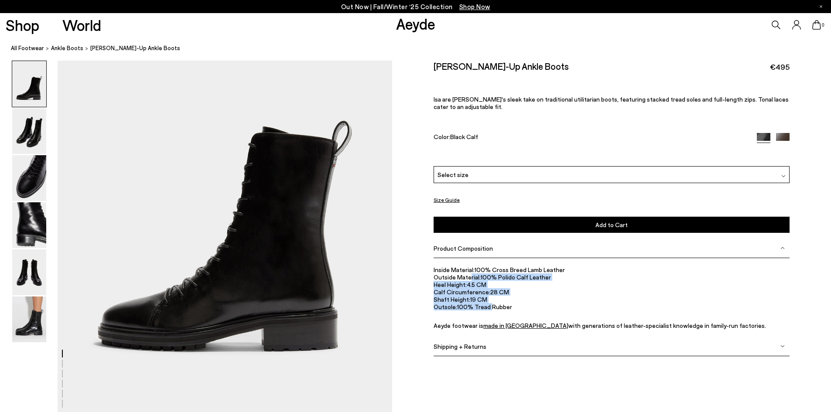
drag, startPoint x: 469, startPoint y: 274, endPoint x: 491, endPoint y: 303, distance: 35.8
click at [491, 303] on ul "Inside Material: 100% Cross Breed Lamb Leather Outside Material: 100% Polido Ca…" at bounding box center [612, 297] width 356 height 63
click at [494, 303] on li "Outsole: 100% Tread Rubber" at bounding box center [612, 306] width 356 height 7
click at [450, 198] on button "Size Guide" at bounding box center [447, 200] width 26 height 11
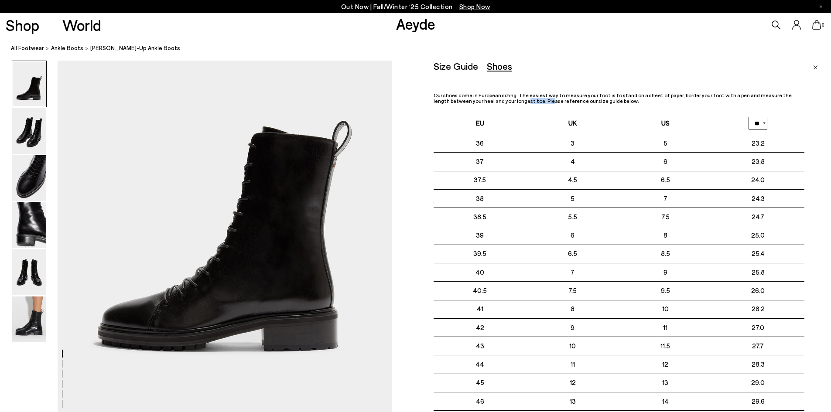
drag, startPoint x: 488, startPoint y: 98, endPoint x: 510, endPoint y: 98, distance: 21.8
click at [510, 98] on p "Our shoes come in European sizing. The easiest way to measure your foot is to s…" at bounding box center [619, 97] width 371 height 11
click at [465, 60] on nav "All Footwear ankle boots Isa Lace-Up Ankle Boots" at bounding box center [421, 49] width 820 height 24
click at [501, 64] on div "Shoes" at bounding box center [499, 66] width 25 height 11
click at [817, 65] on img "Close" at bounding box center [815, 67] width 5 height 4
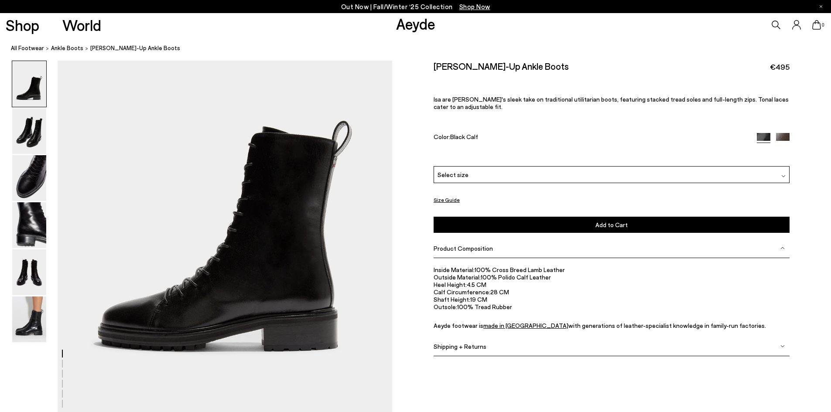
click at [780, 137] on img at bounding box center [783, 140] width 14 height 14
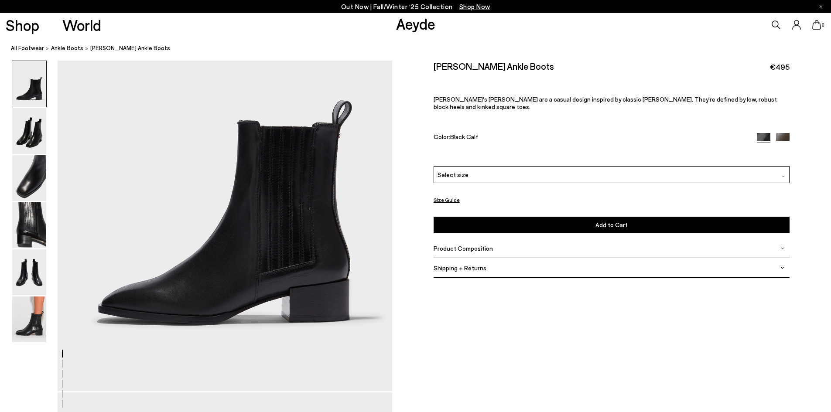
scroll to position [131, 0]
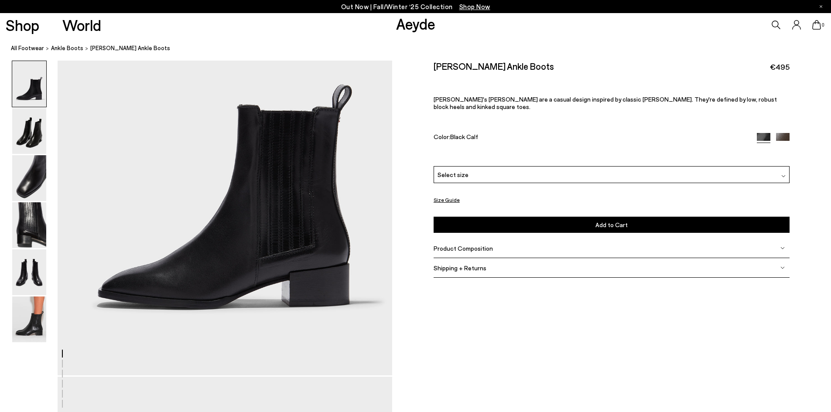
click at [787, 133] on img at bounding box center [783, 140] width 14 height 14
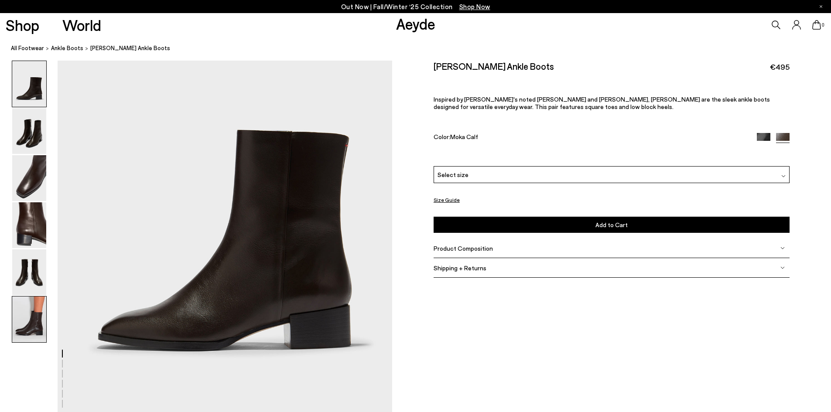
click at [25, 312] on img at bounding box center [29, 320] width 34 height 46
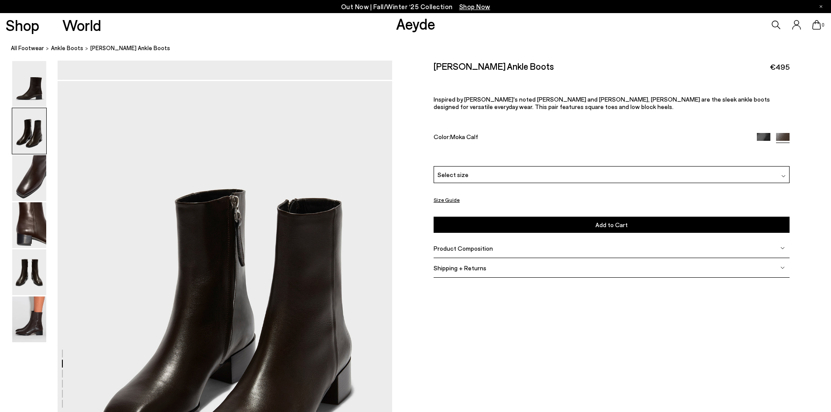
scroll to position [421, 0]
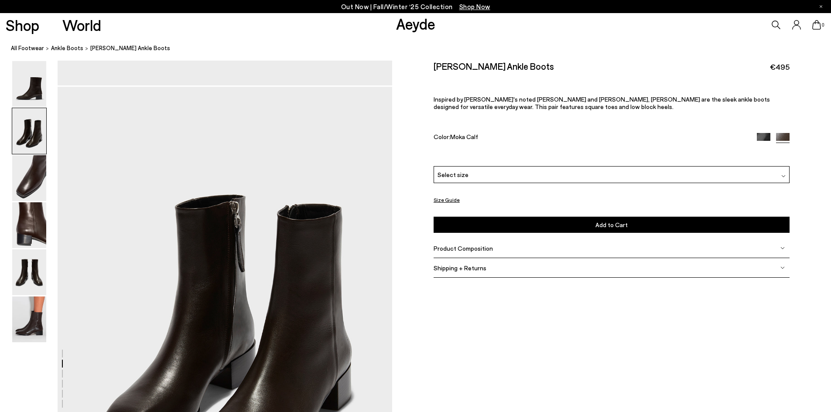
click at [465, 249] on span "Product Composition" at bounding box center [463, 248] width 59 height 7
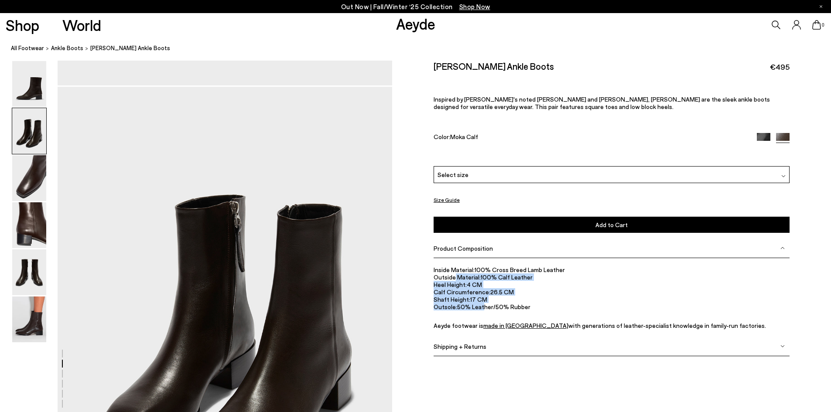
drag, startPoint x: 453, startPoint y: 278, endPoint x: 496, endPoint y: 308, distance: 52.4
click at [496, 308] on ul "Inside Material: 100% Cross Breed Lamb Leather Outside Material: 100% Calf Leat…" at bounding box center [612, 297] width 356 height 63
click at [496, 308] on li "Outsole: 50% Leather/50% Rubber" at bounding box center [612, 306] width 356 height 7
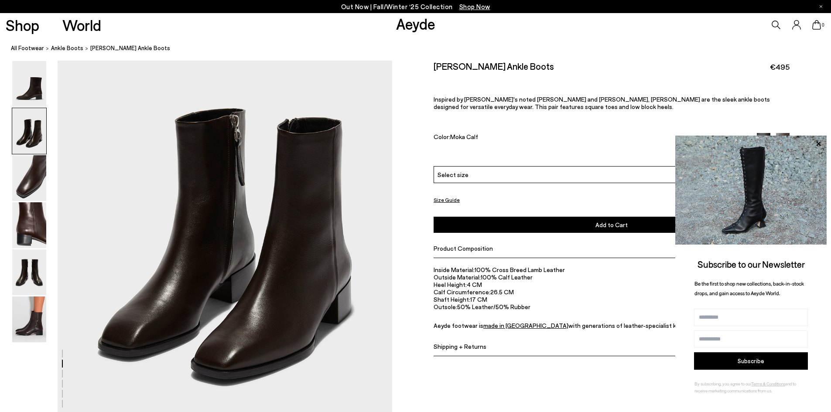
scroll to position [508, 0]
click at [28, 119] on img at bounding box center [29, 131] width 34 height 46
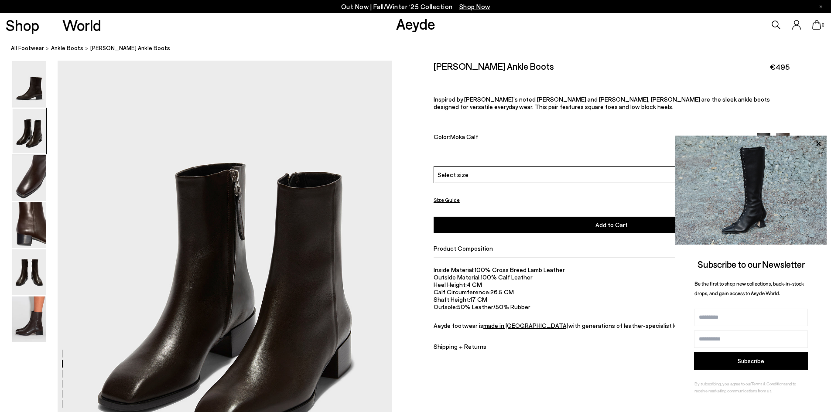
scroll to position [448, 0]
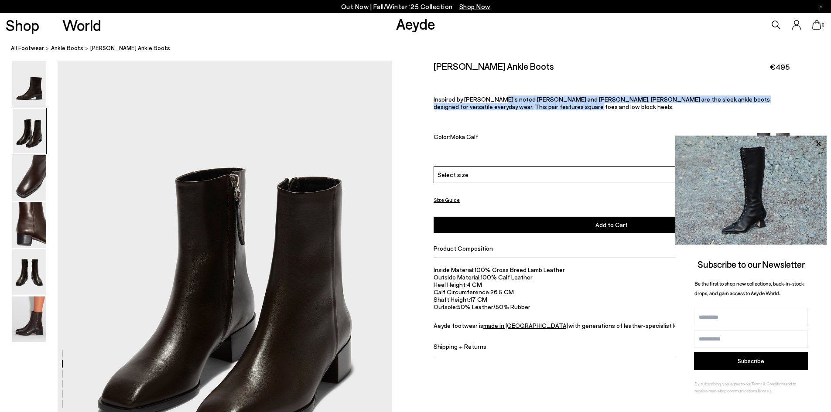
drag, startPoint x: 493, startPoint y: 99, endPoint x: 599, endPoint y: 102, distance: 106.9
click at [599, 103] on span "Inspired by Aeyde's noted Leandra and Neil styles, Lee are the sleek ankle boot…" at bounding box center [602, 103] width 336 height 15
click at [604, 100] on span "Inspired by Aeyde's noted Leandra and Neil styles, Lee are the sleek ankle boot…" at bounding box center [602, 103] width 336 height 15
click at [820, 140] on icon at bounding box center [818, 143] width 11 height 11
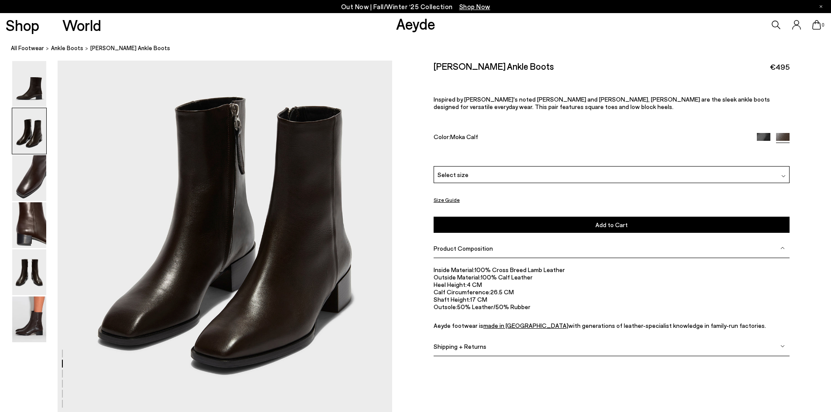
scroll to position [492, 0]
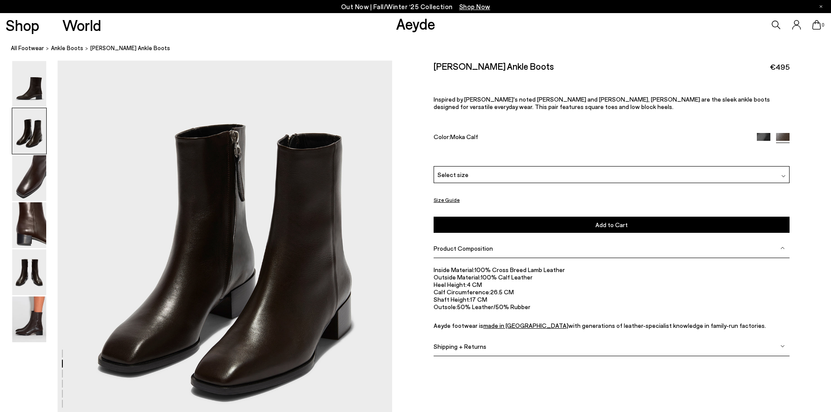
click at [760, 135] on img at bounding box center [764, 140] width 14 height 14
click at [763, 136] on img at bounding box center [764, 140] width 14 height 14
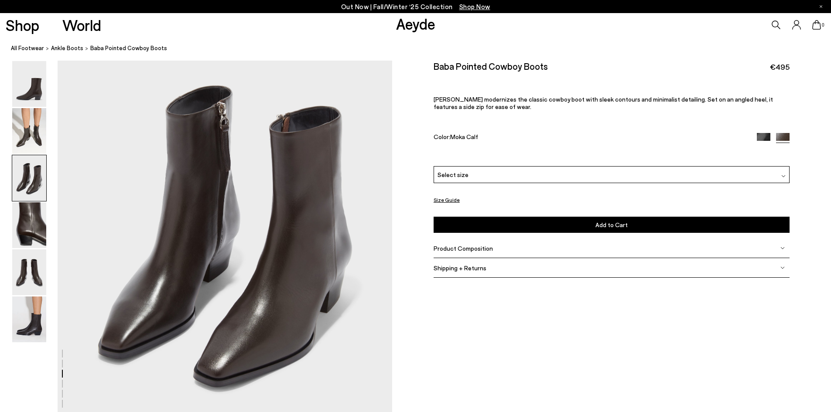
scroll to position [1047, 0]
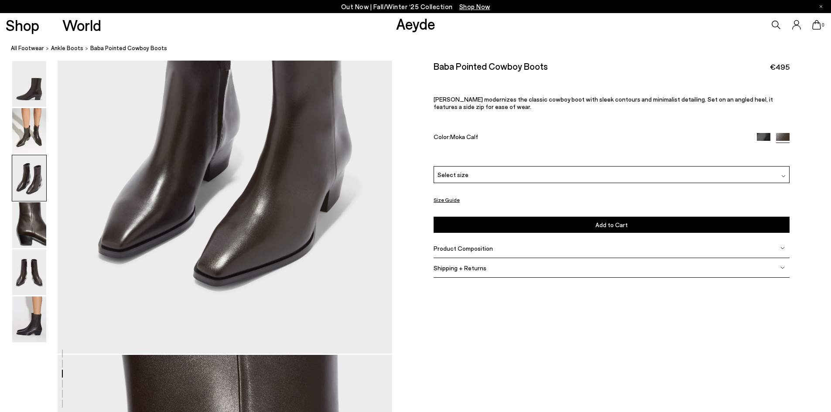
click at [452, 200] on button "Size Guide" at bounding box center [447, 200] width 26 height 11
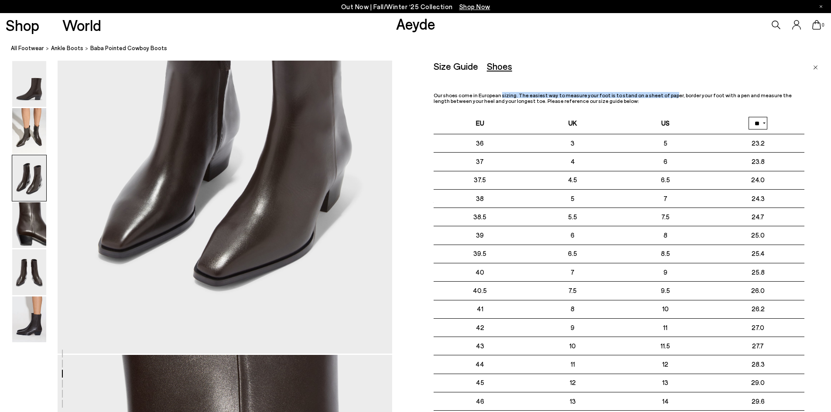
drag, startPoint x: 499, startPoint y: 94, endPoint x: 657, endPoint y: 96, distance: 157.5
click at [657, 96] on p "Our shoes come in European sizing. The easiest way to measure your foot is to s…" at bounding box center [619, 97] width 371 height 11
click at [818, 68] on div "Size Guide Shoes Belt Our shoes come in European sizing. The easiest way to mea…" at bounding box center [632, 267] width 397 height 412
click at [815, 63] on link "Close" at bounding box center [815, 66] width 5 height 10
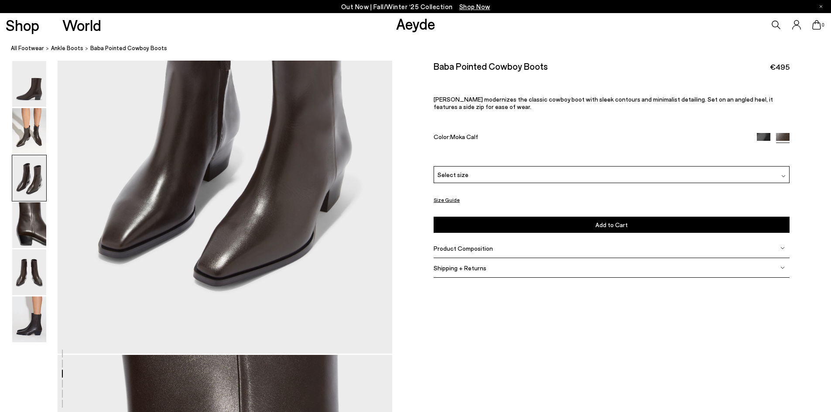
click at [545, 172] on div "Select size" at bounding box center [612, 174] width 356 height 17
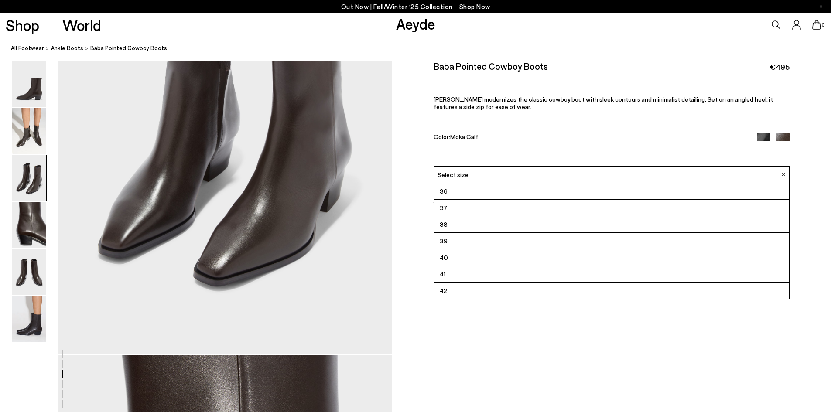
click at [410, 188] on div "Size Guide Shoes Belt Our shoes come in European sizing. The easiest way to mea…" at bounding box center [611, 176] width 439 height 230
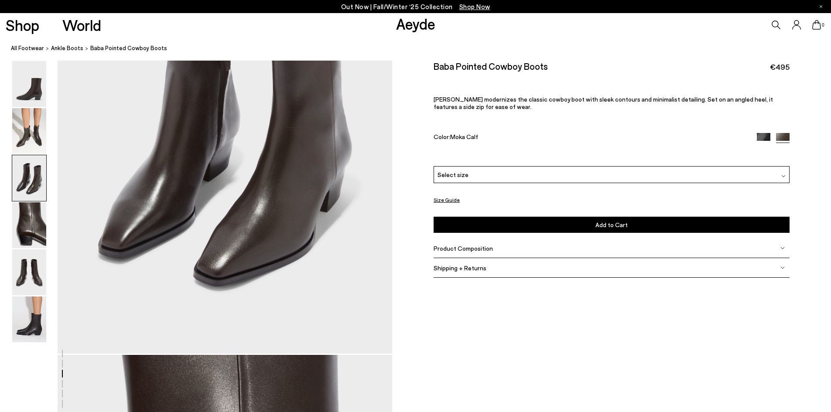
click at [478, 246] on span "Product Composition" at bounding box center [463, 248] width 59 height 7
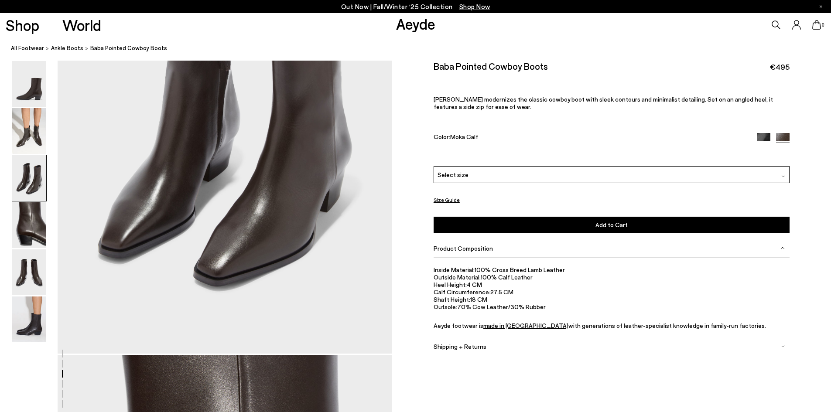
click at [462, 345] on span "Shipping + Returns" at bounding box center [460, 345] width 53 height 7
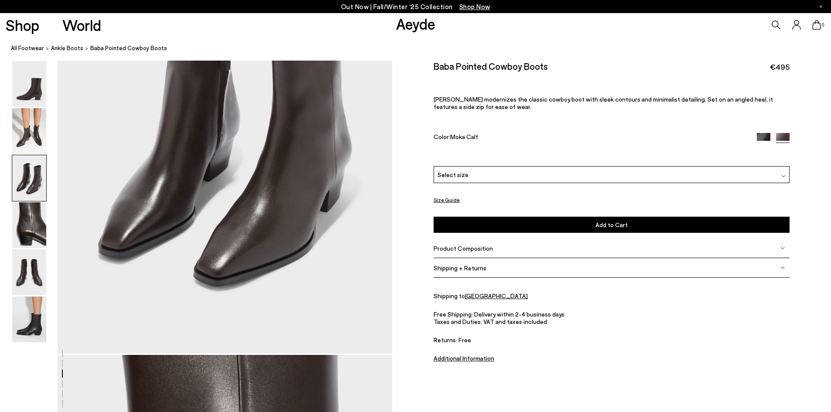
click at [462, 271] on span "Shipping + Returns" at bounding box center [460, 267] width 53 height 7
click at [479, 270] on span "Shipping + Returns" at bounding box center [460, 267] width 53 height 7
click at [469, 357] on u "Additional Information" at bounding box center [464, 358] width 61 height 7
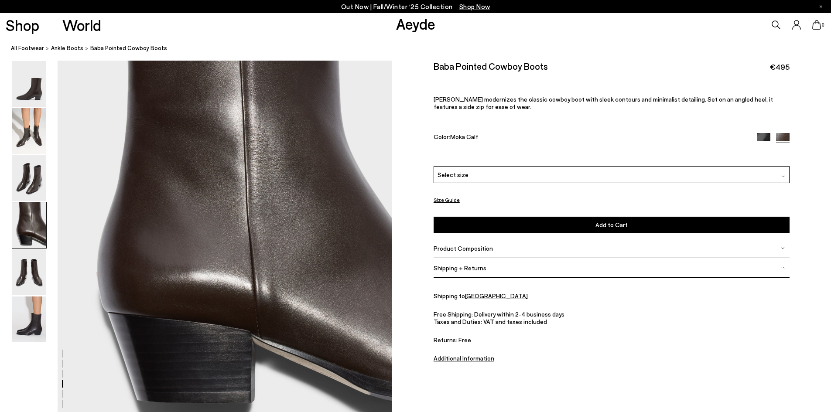
scroll to position [1562, 0]
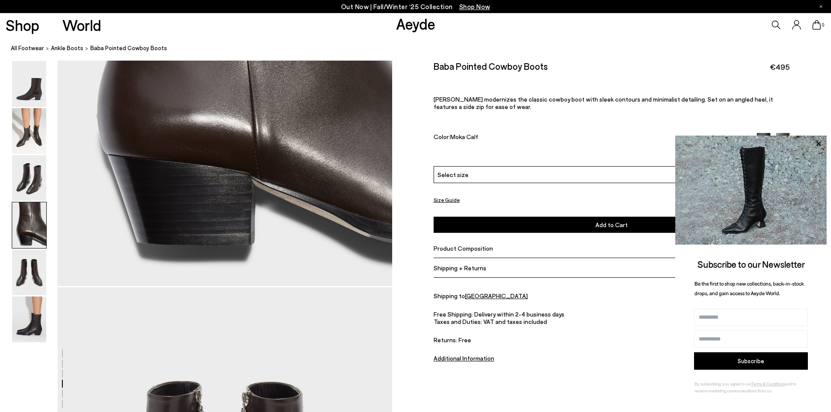
click at [479, 252] on div "Product Composition" at bounding box center [612, 249] width 356 height 20
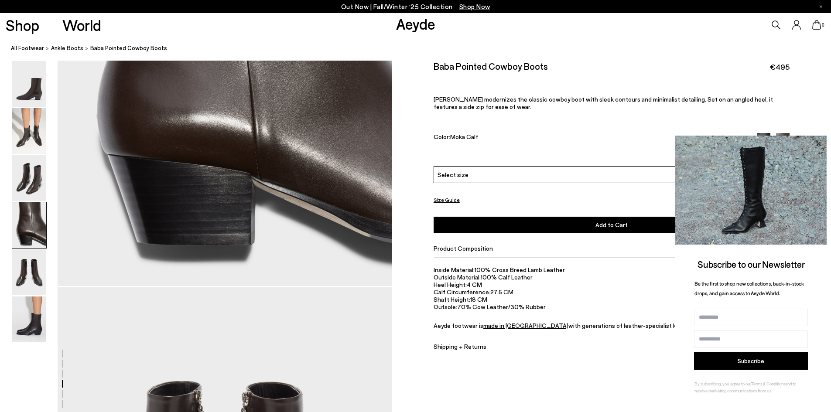
click at [818, 144] on icon at bounding box center [818, 143] width 4 height 4
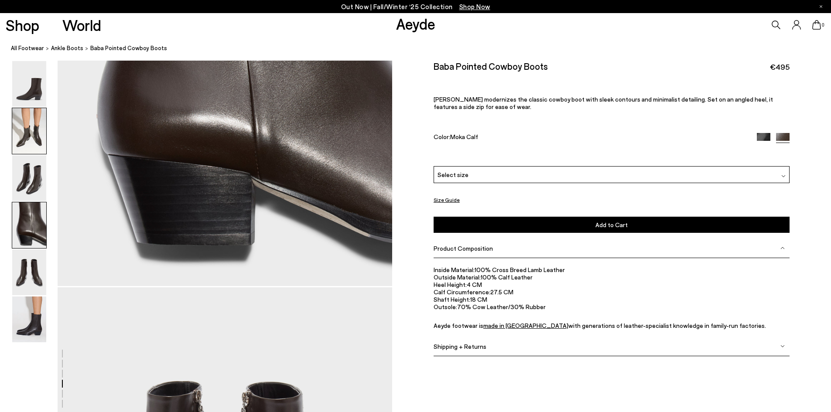
click at [30, 128] on img at bounding box center [29, 131] width 34 height 46
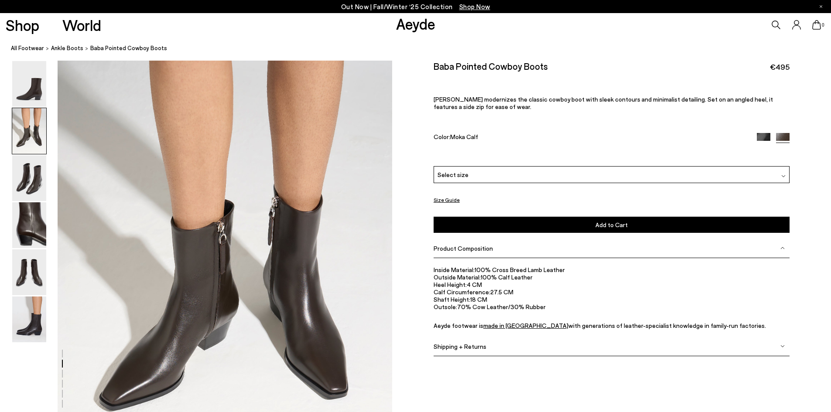
scroll to position [492, 0]
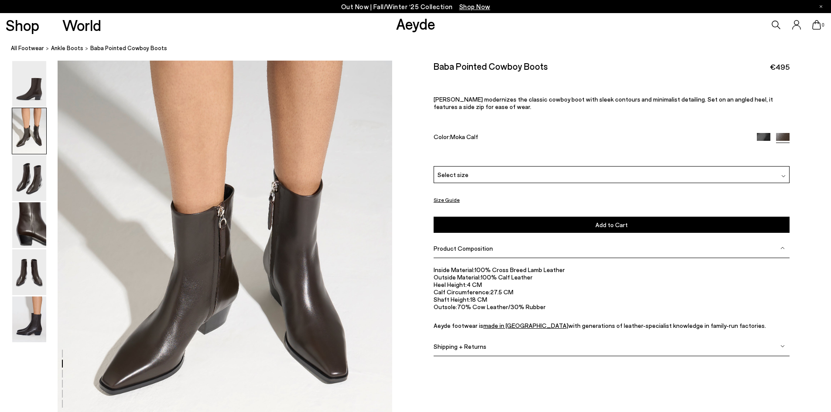
click at [758, 137] on img at bounding box center [764, 140] width 14 height 14
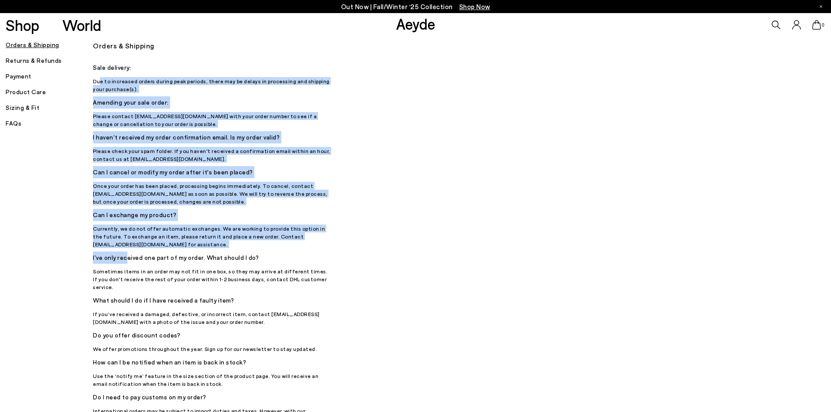
drag, startPoint x: 101, startPoint y: 84, endPoint x: 161, endPoint y: 281, distance: 206.2
click at [148, 277] on div "Sale delivery: Due to increased orders during peak periods, there may be delays…" at bounding box center [213, 324] width 240 height 524
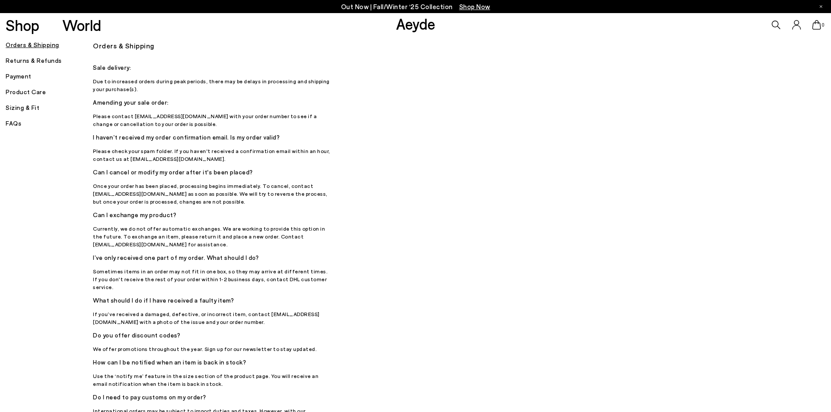
click at [161, 281] on p "Sometimes items in an order may not fit in one box, so they may arrive at diffe…" at bounding box center [213, 279] width 240 height 24
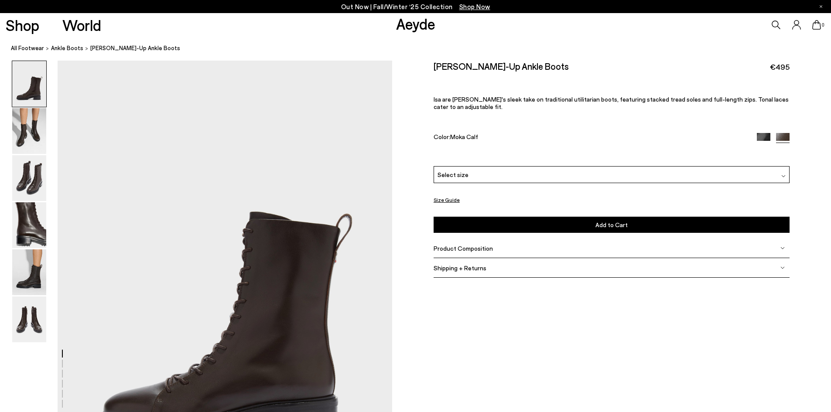
scroll to position [44, 0]
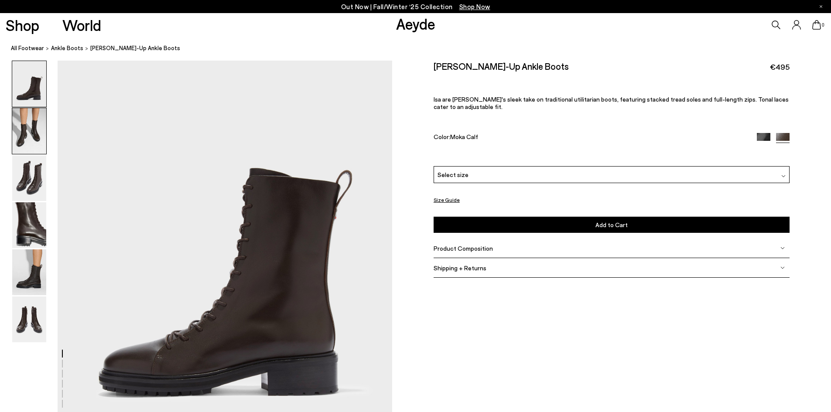
click at [29, 133] on img at bounding box center [29, 131] width 34 height 46
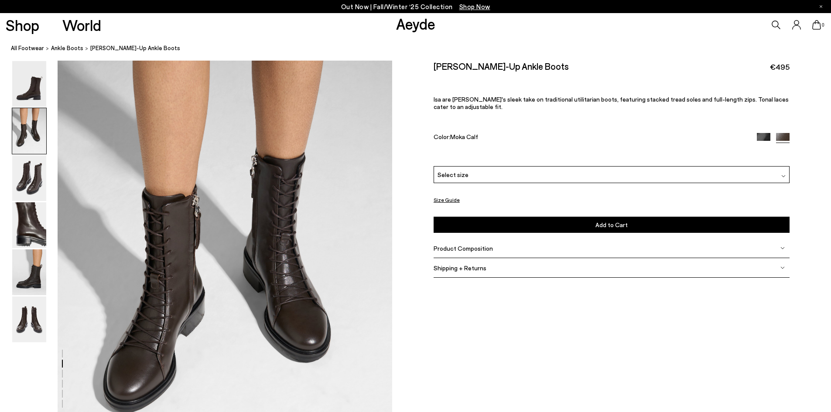
scroll to position [492, 0]
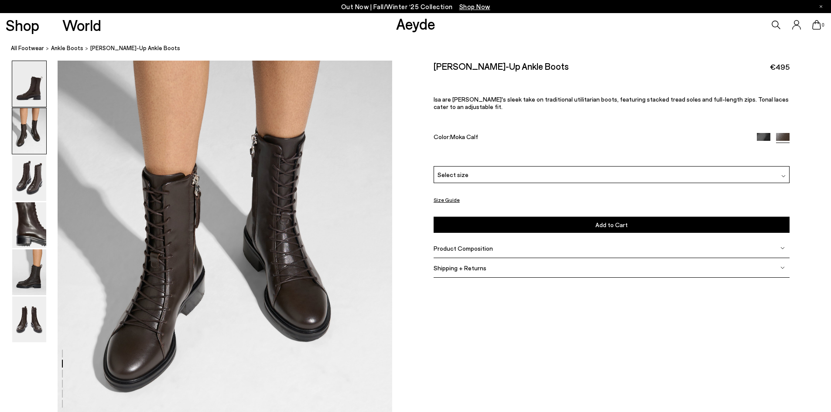
click at [32, 73] on img at bounding box center [29, 84] width 34 height 46
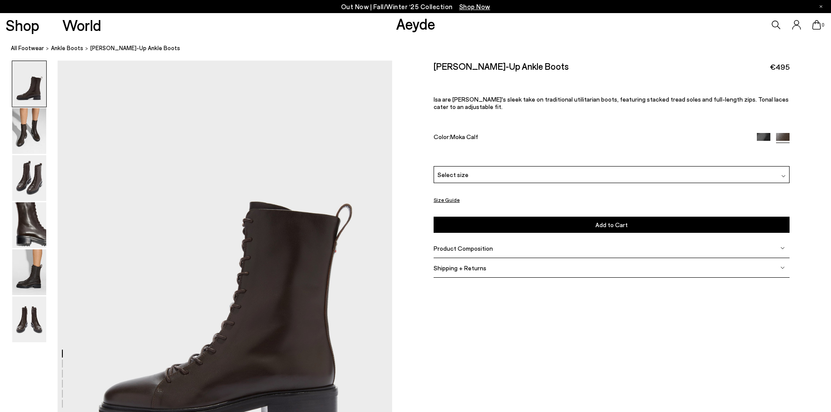
scroll to position [0, 0]
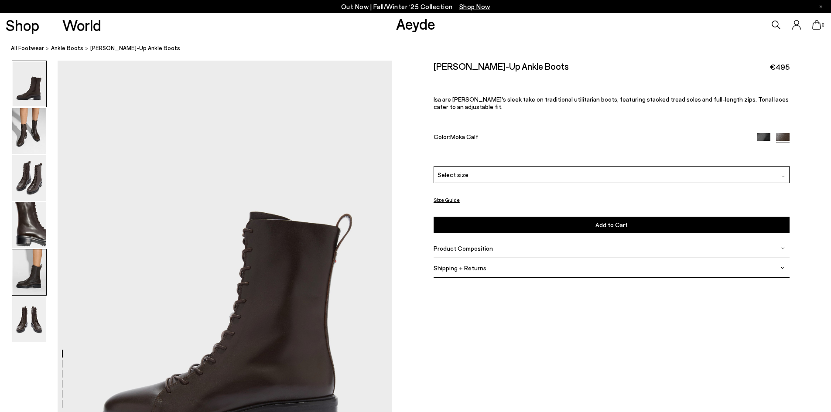
click at [40, 275] on img at bounding box center [29, 273] width 34 height 46
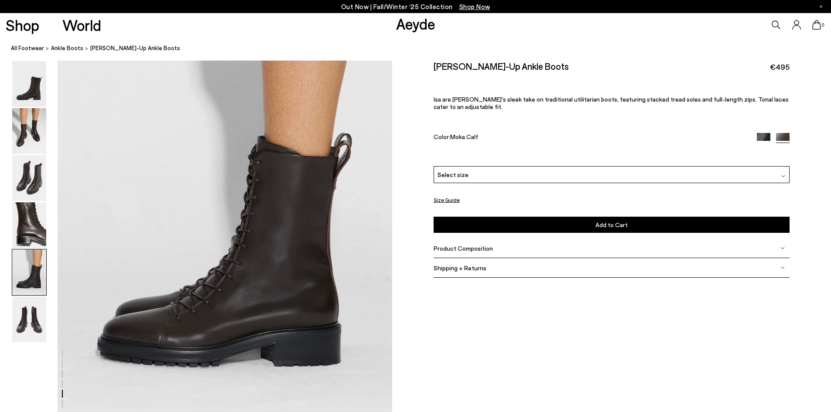
scroll to position [1877, 0]
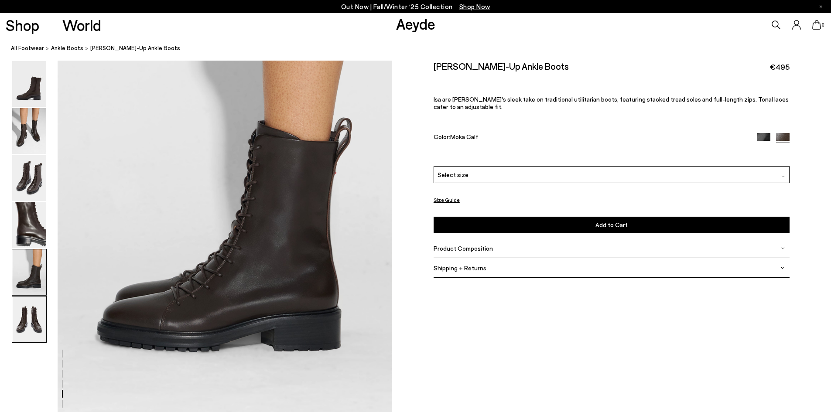
click at [37, 322] on img at bounding box center [29, 320] width 34 height 46
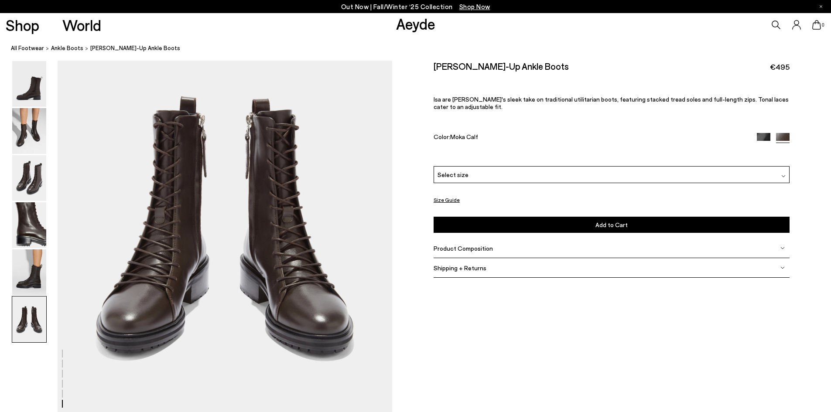
scroll to position [2297, 0]
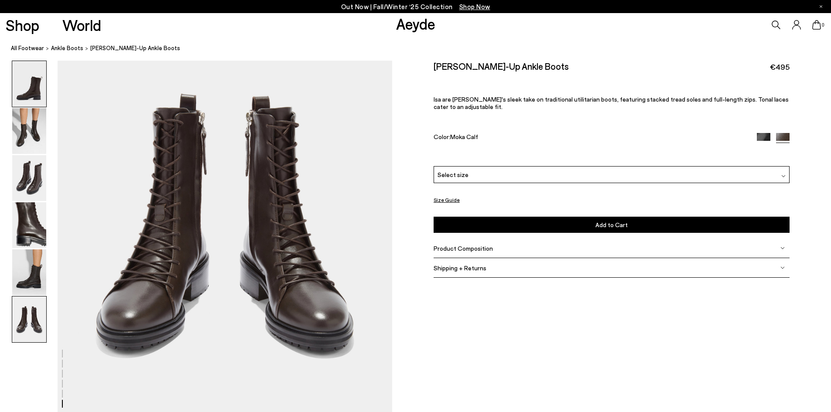
click at [27, 88] on img at bounding box center [29, 84] width 34 height 46
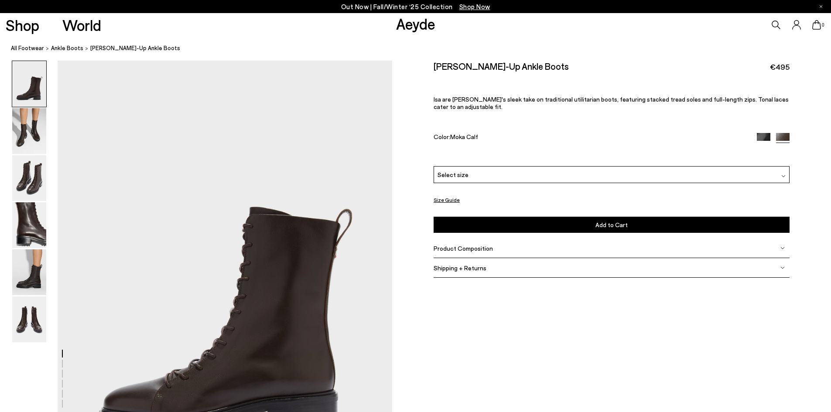
scroll to position [0, 0]
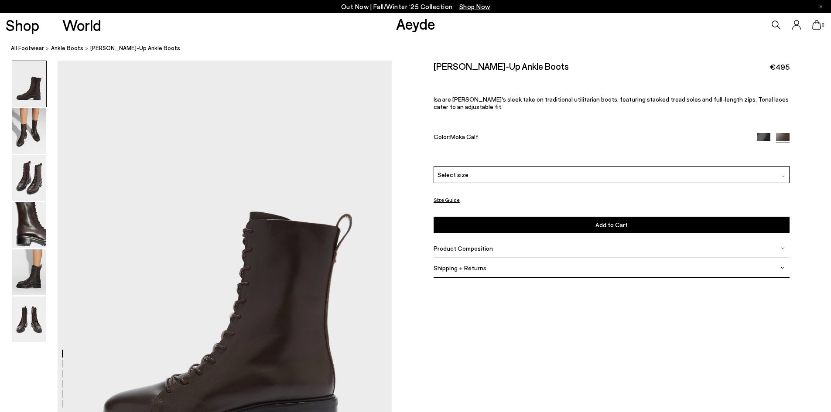
click at [764, 136] on img at bounding box center [764, 140] width 14 height 14
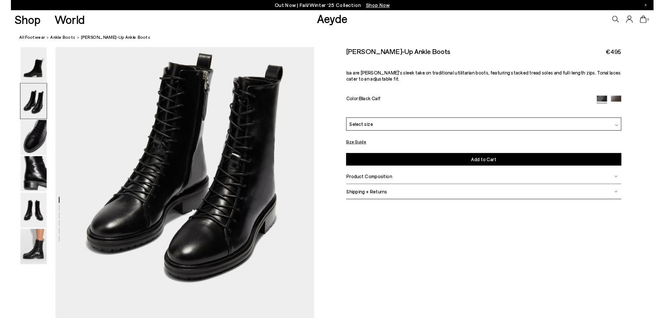
scroll to position [418, 0]
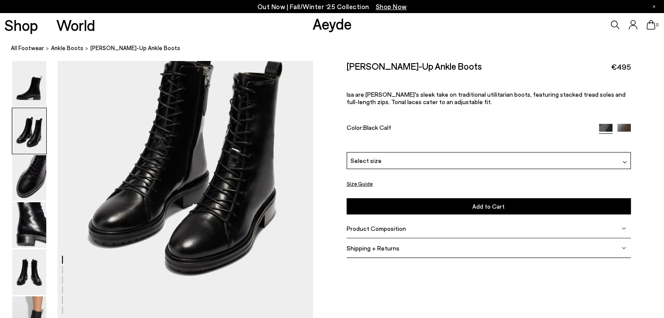
click at [403, 160] on div "Select size" at bounding box center [488, 160] width 284 height 17
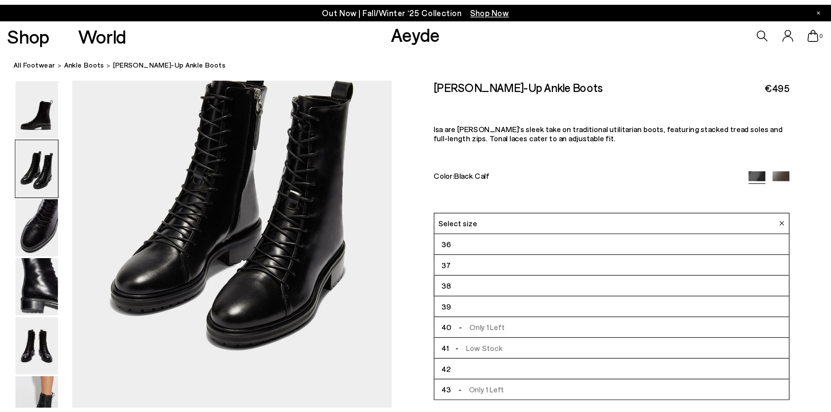
scroll to position [523, 0]
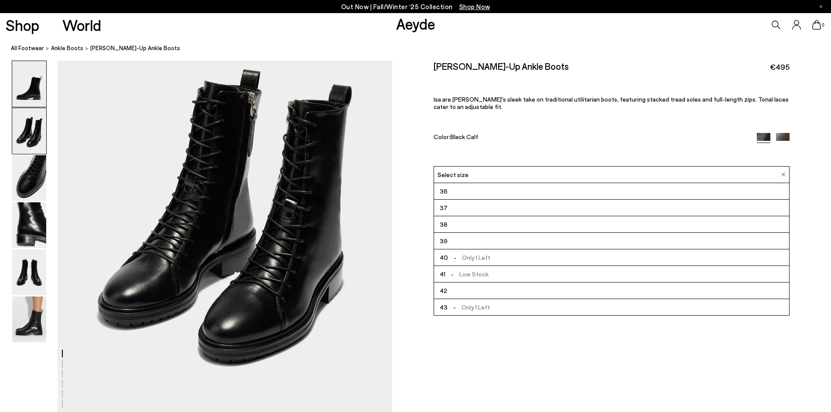
click at [29, 72] on img at bounding box center [29, 84] width 34 height 46
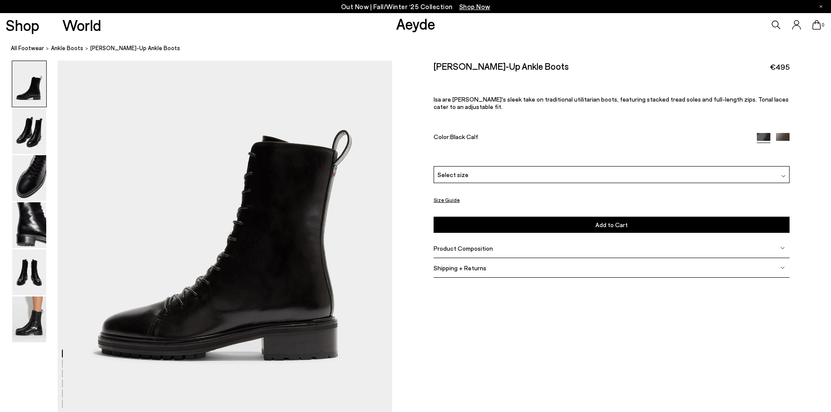
scroll to position [87, 0]
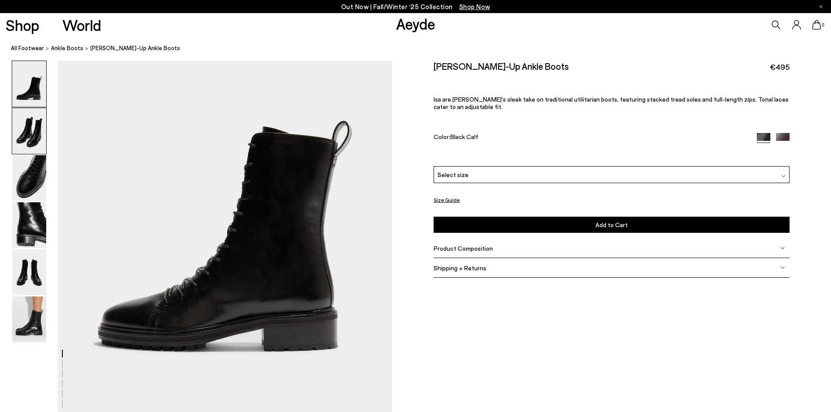
click at [35, 138] on img at bounding box center [29, 131] width 34 height 46
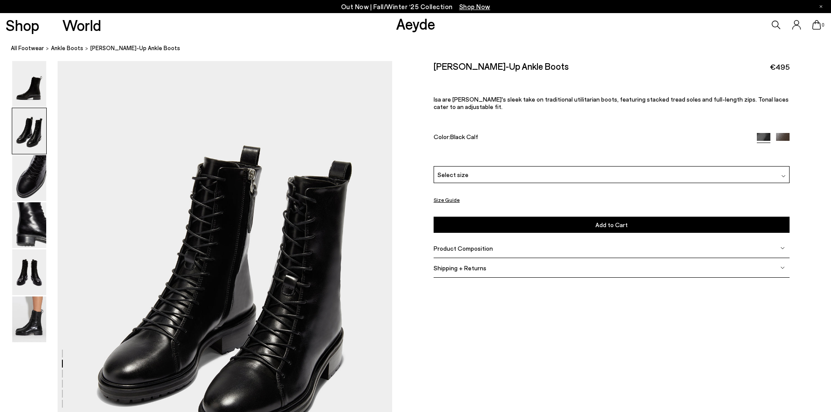
scroll to position [448, 0]
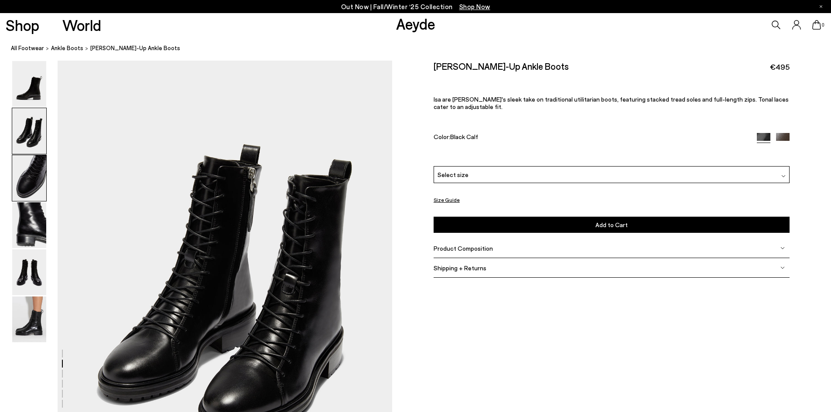
click at [19, 182] on img at bounding box center [29, 178] width 34 height 46
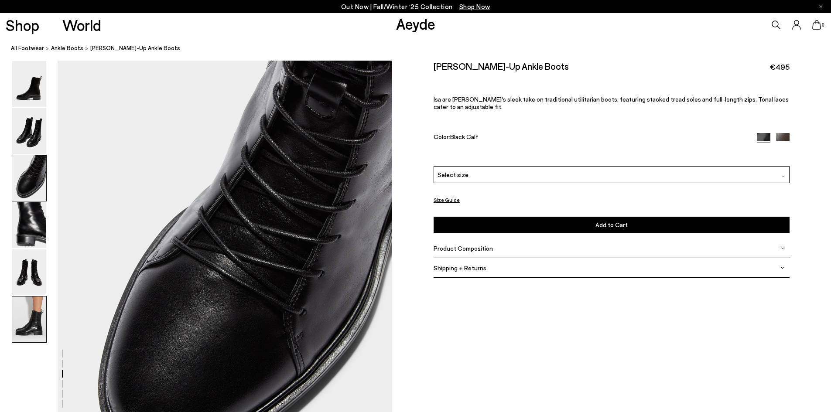
click at [38, 322] on img at bounding box center [29, 320] width 34 height 46
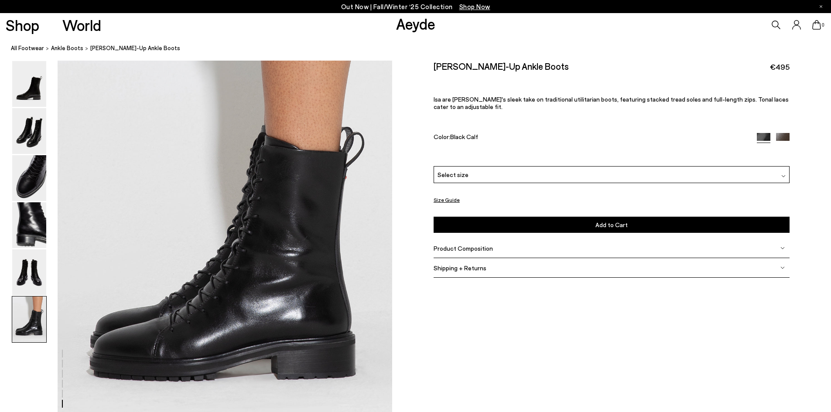
scroll to position [2297, 0]
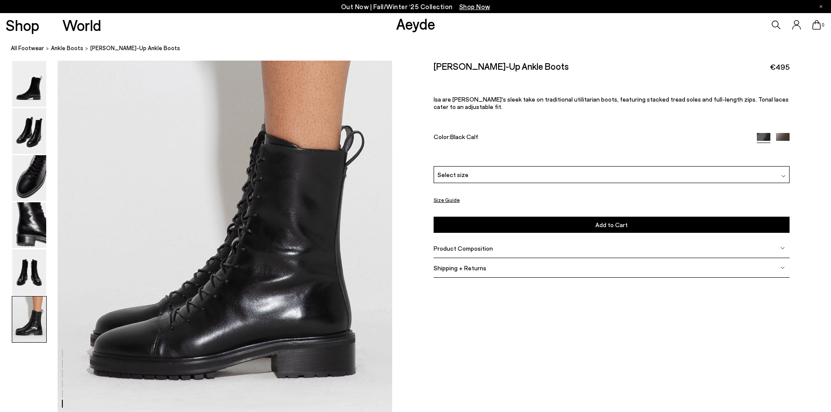
click at [458, 250] on span "Product Composition" at bounding box center [463, 248] width 59 height 7
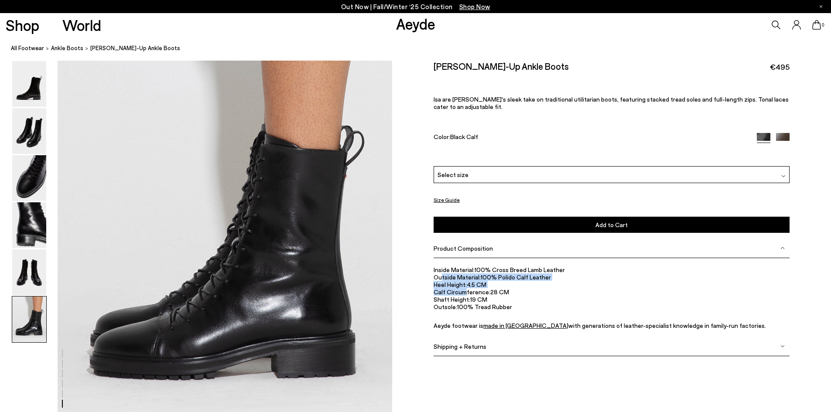
drag, startPoint x: 441, startPoint y: 276, endPoint x: 508, endPoint y: 298, distance: 71.3
click at [467, 292] on ul "Inside Material: 100% Cross Breed Lamb Leather Outside Material: 100% Polido Ca…" at bounding box center [612, 297] width 356 height 63
click at [509, 299] on li "Shaft Height: 19 CM" at bounding box center [612, 299] width 356 height 7
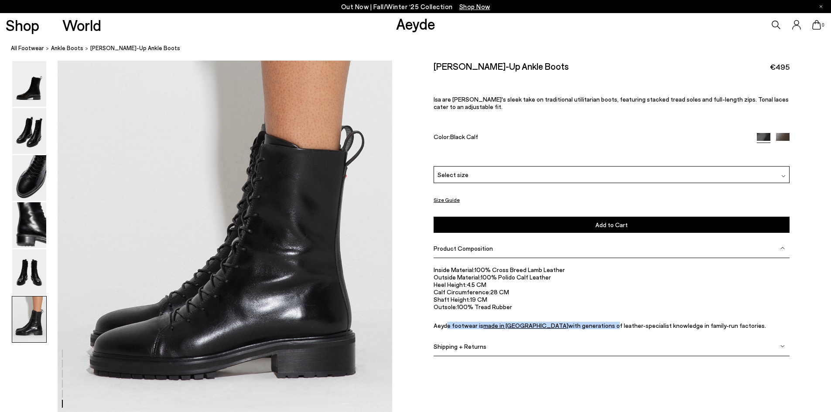
drag, startPoint x: 559, startPoint y: 326, endPoint x: 447, endPoint y: 326, distance: 111.7
click at [447, 326] on p "Aeyde footwear is made in Italy with generations of leather-specialist knowledg…" at bounding box center [612, 325] width 356 height 7
click at [777, 137] on img at bounding box center [783, 140] width 14 height 14
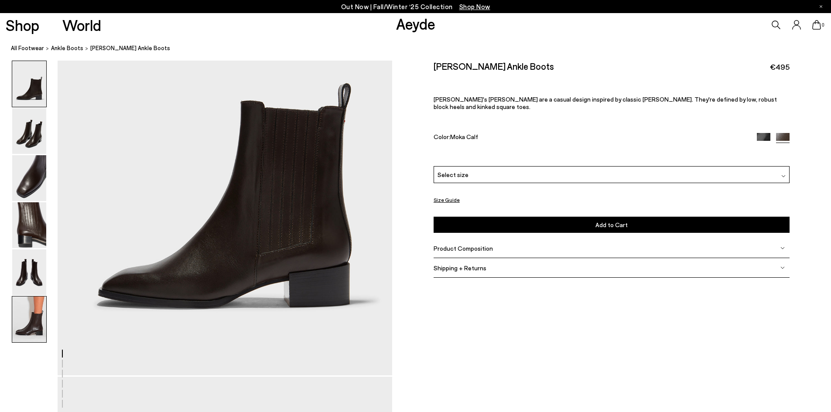
click at [31, 308] on img at bounding box center [29, 320] width 34 height 46
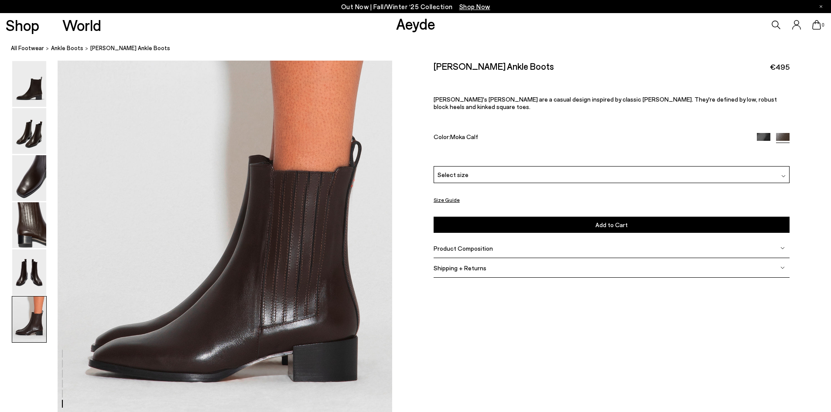
scroll to position [2297, 0]
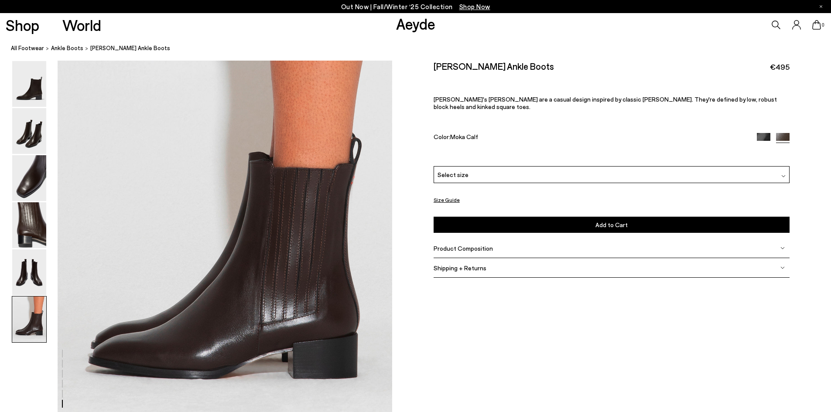
click at [762, 133] on img at bounding box center [764, 140] width 14 height 14
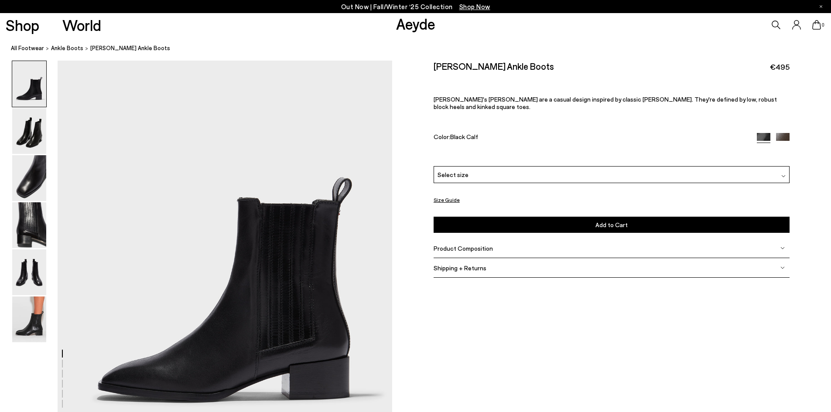
scroll to position [87, 0]
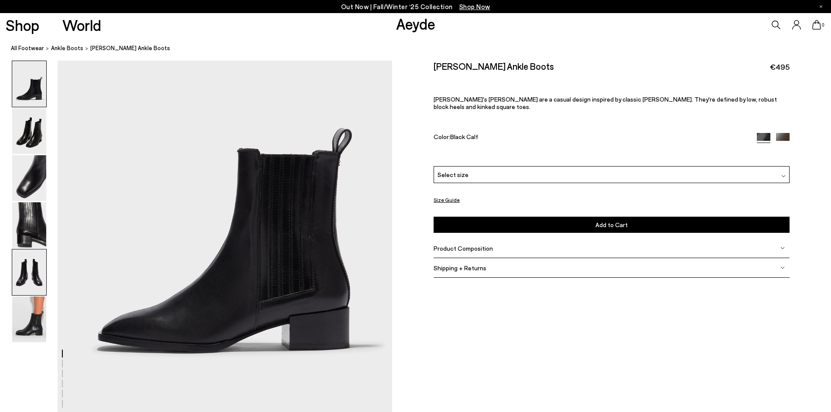
click at [23, 271] on img at bounding box center [29, 273] width 34 height 46
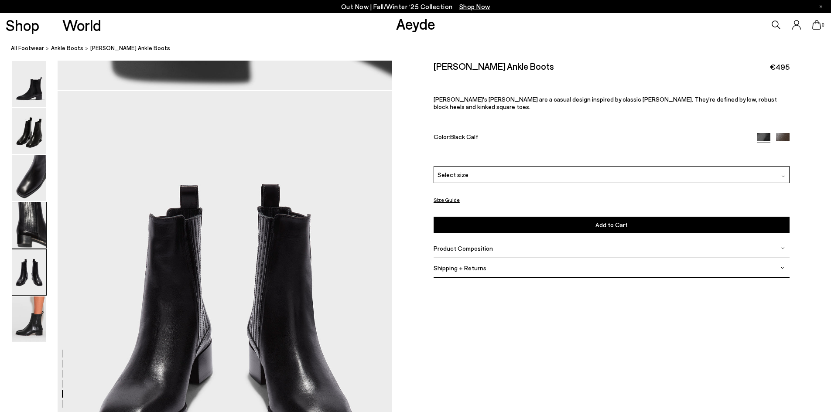
click at [25, 224] on img at bounding box center [29, 225] width 34 height 46
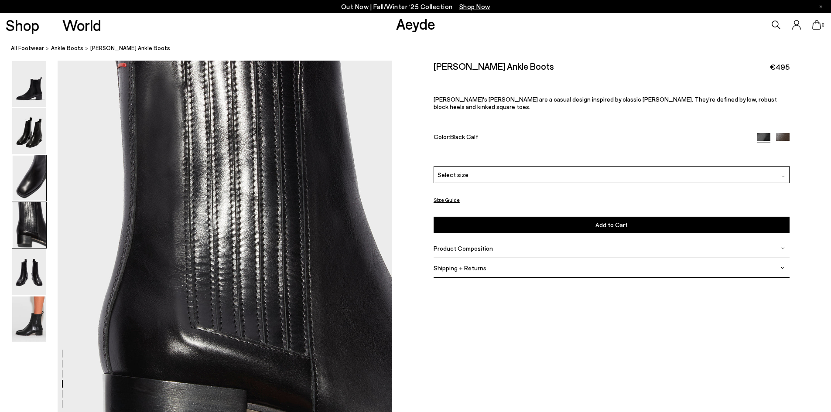
click at [29, 186] on img at bounding box center [29, 178] width 34 height 46
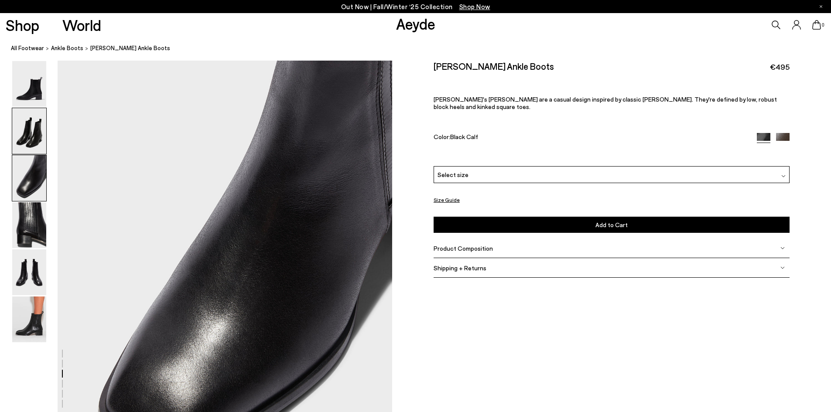
click at [33, 137] on img at bounding box center [29, 131] width 34 height 46
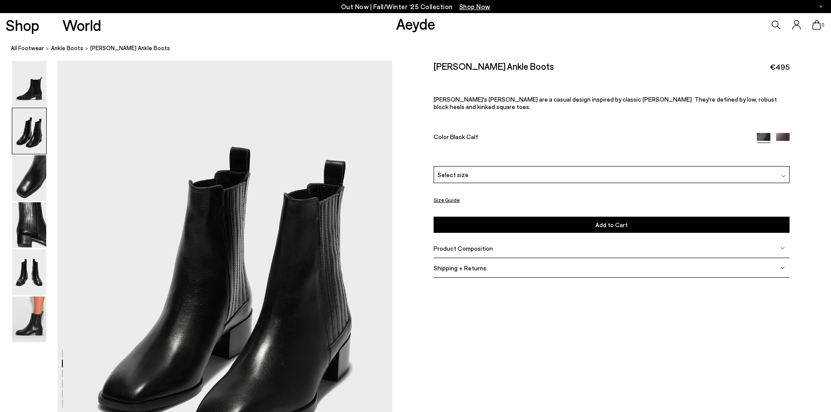
scroll to position [492, 0]
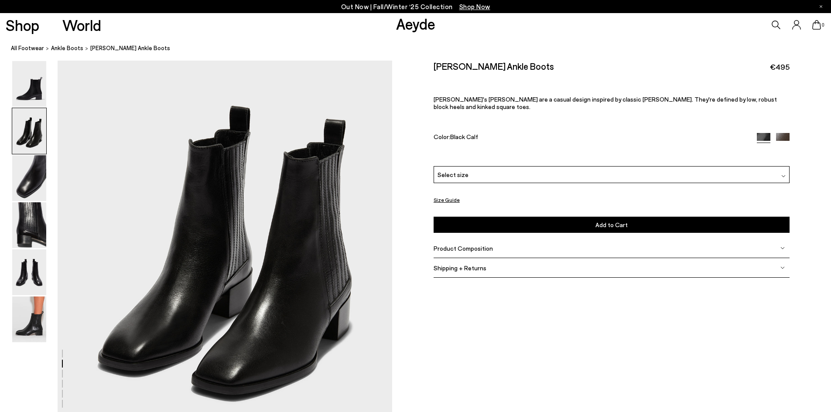
click at [444, 245] on span "Product Composition" at bounding box center [463, 248] width 59 height 7
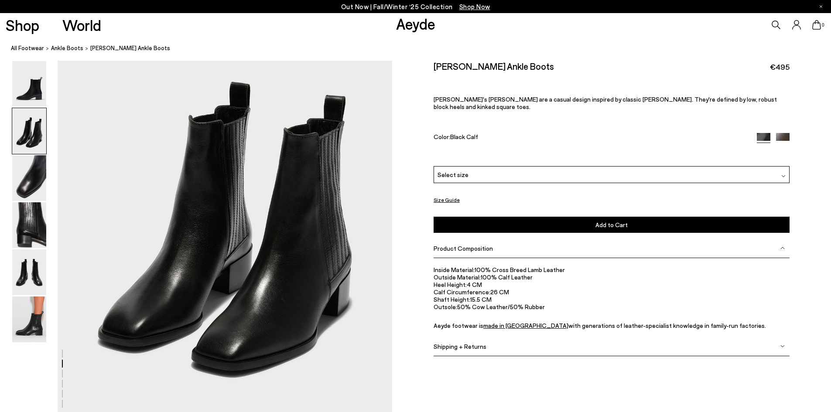
scroll to position [535, 0]
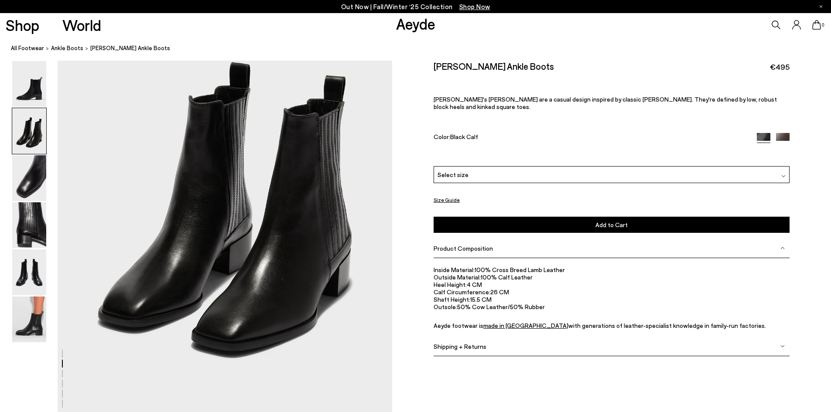
click at [786, 133] on img at bounding box center [783, 140] width 14 height 14
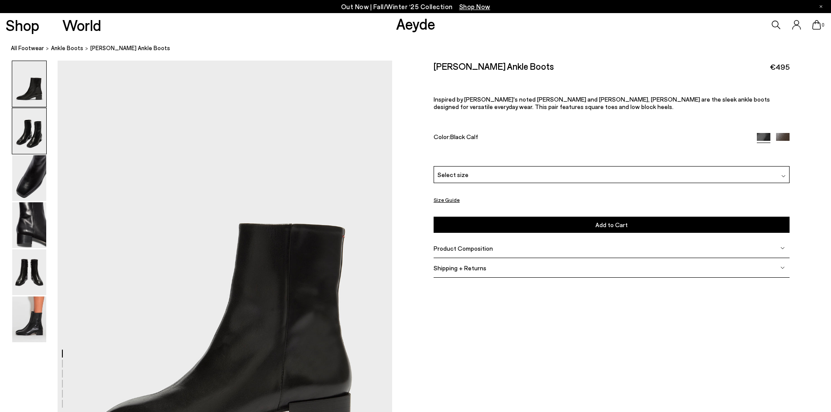
click at [17, 137] on img at bounding box center [29, 131] width 34 height 46
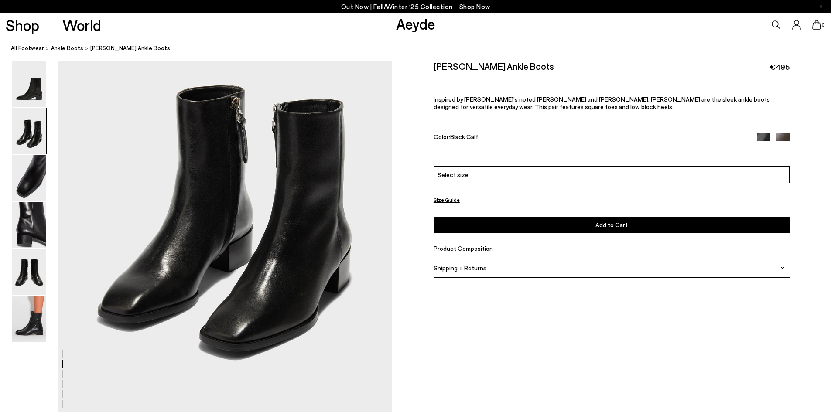
scroll to position [531, 0]
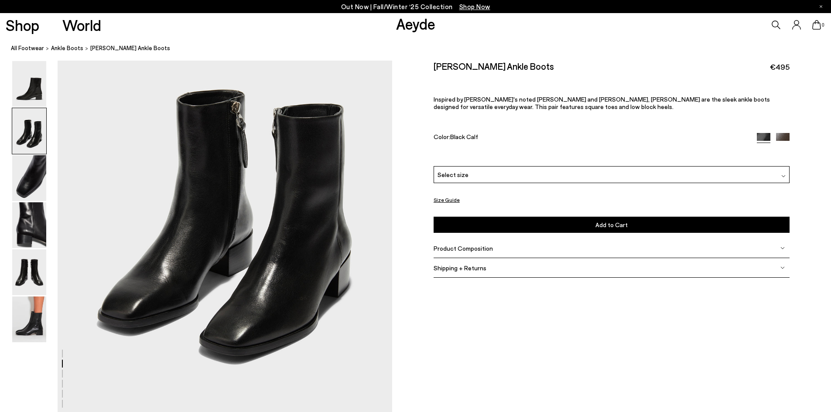
click at [781, 138] on img at bounding box center [783, 140] width 14 height 14
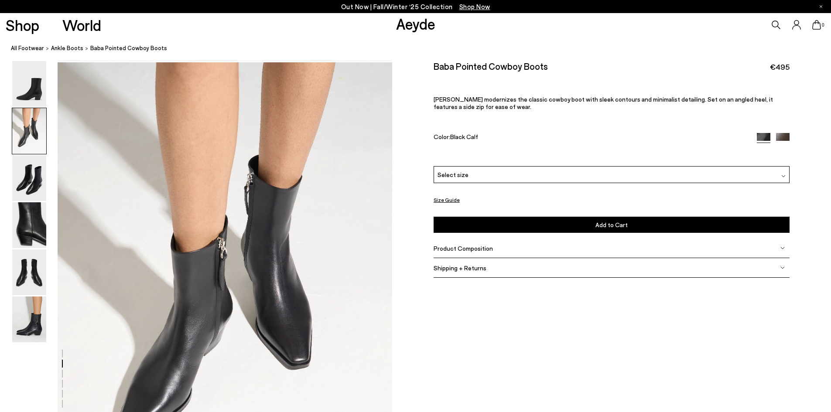
scroll to position [524, 0]
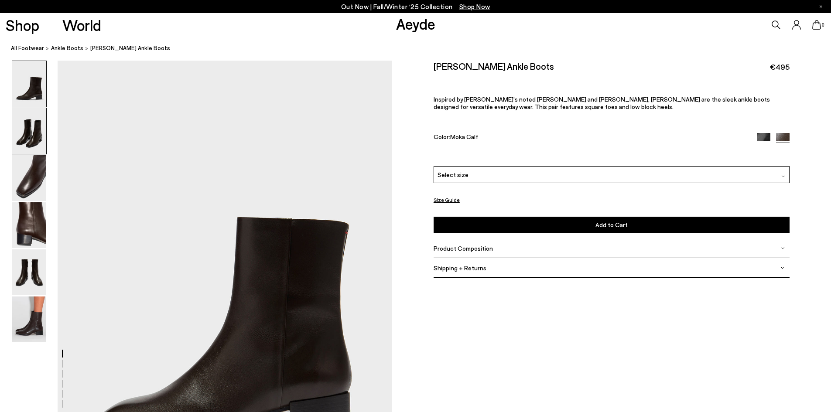
click at [34, 134] on img at bounding box center [29, 131] width 34 height 46
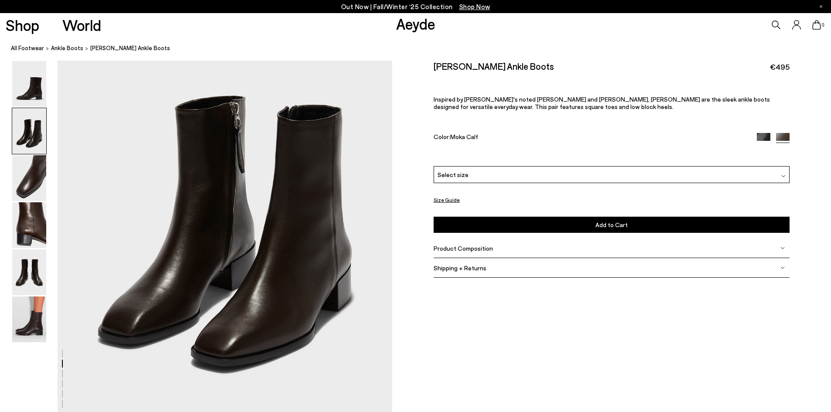
scroll to position [535, 0]
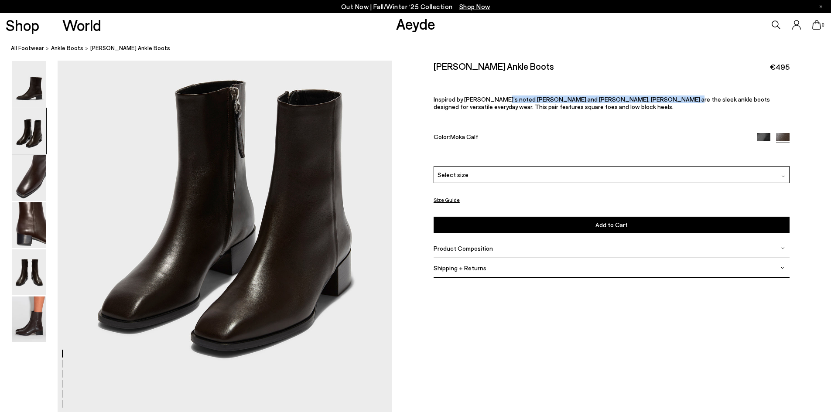
drag, startPoint x: 494, startPoint y: 98, endPoint x: 643, endPoint y: 101, distance: 149.2
click at [643, 101] on span "Inspired by [PERSON_NAME]'s noted [PERSON_NAME] and [PERSON_NAME], [PERSON_NAME…" at bounding box center [602, 103] width 336 height 15
click at [645, 100] on span "Inspired by Aeyde's noted Leandra and Neil styles, Lee are the sleek ankle boot…" at bounding box center [602, 103] width 336 height 15
drag, startPoint x: 580, startPoint y: 100, endPoint x: 616, endPoint y: 109, distance: 37.4
click at [616, 106] on p "Inspired by Aeyde's noted Leandra and Neil styles, Lee are the sleek ankle boot…" at bounding box center [612, 103] width 356 height 15
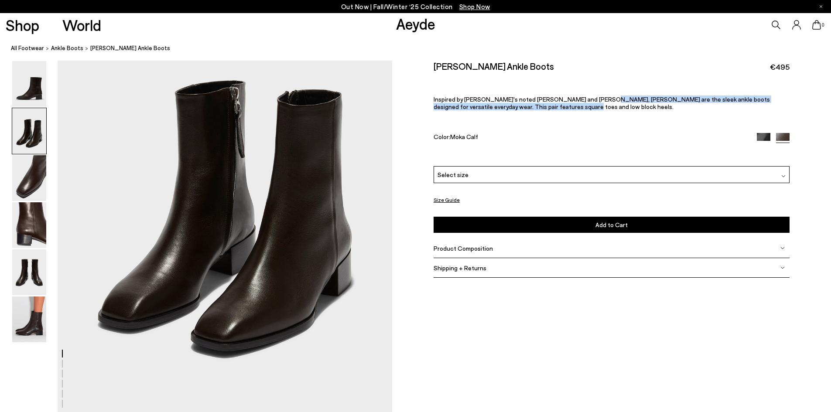
click at [613, 114] on div "Lee Leather Ankle Boots €495 Inspired by Aeyde's noted Leandra and Neil styles,…" at bounding box center [612, 114] width 356 height 106
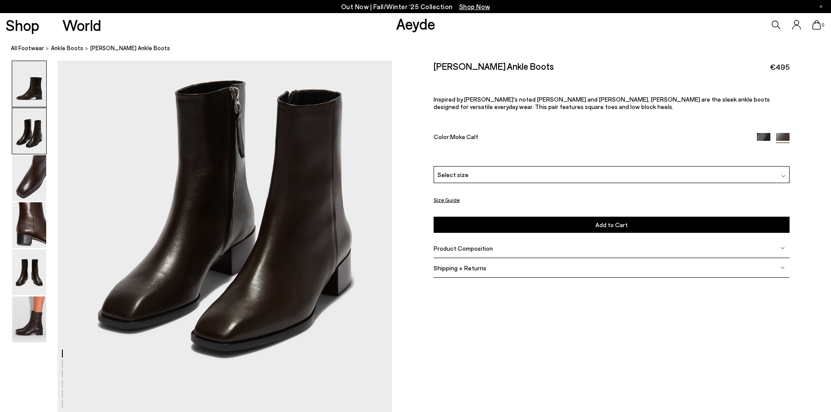
click at [39, 86] on img at bounding box center [29, 84] width 34 height 46
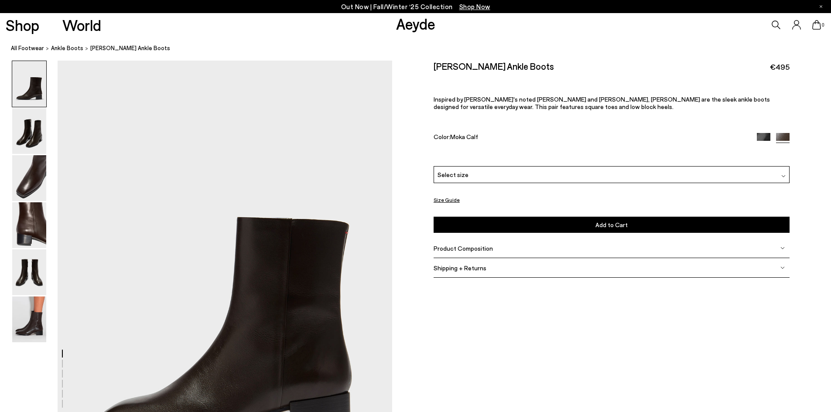
scroll to position [87, 0]
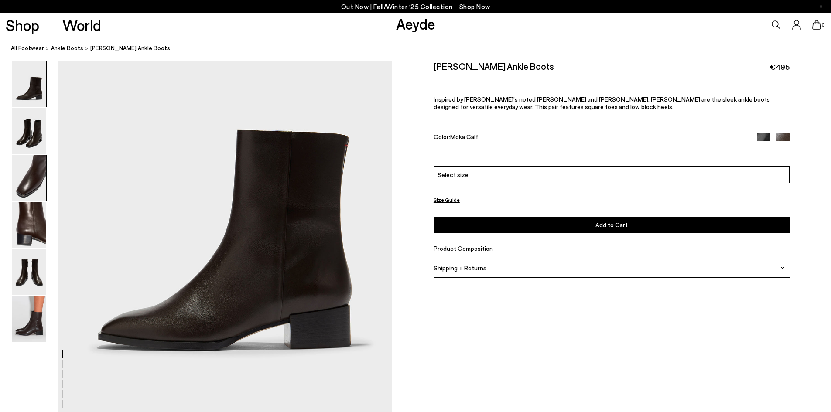
click at [38, 187] on img at bounding box center [29, 178] width 34 height 46
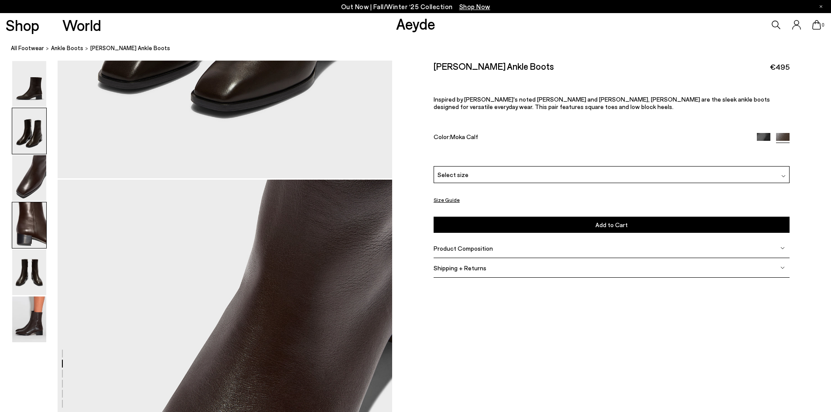
click at [33, 222] on img at bounding box center [29, 225] width 34 height 46
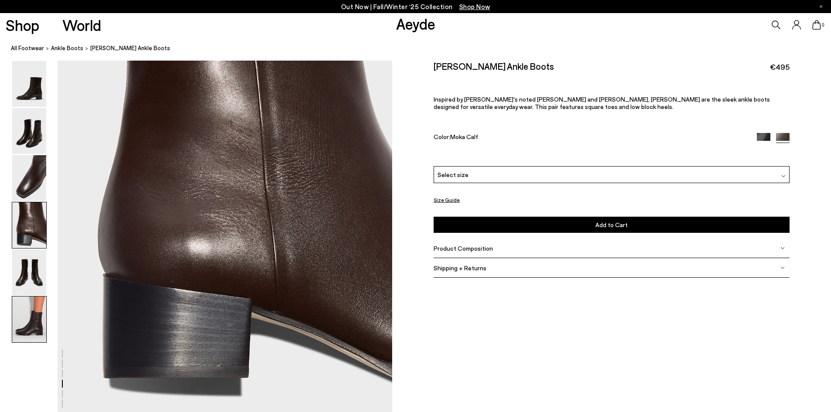
click at [32, 332] on img at bounding box center [29, 320] width 34 height 46
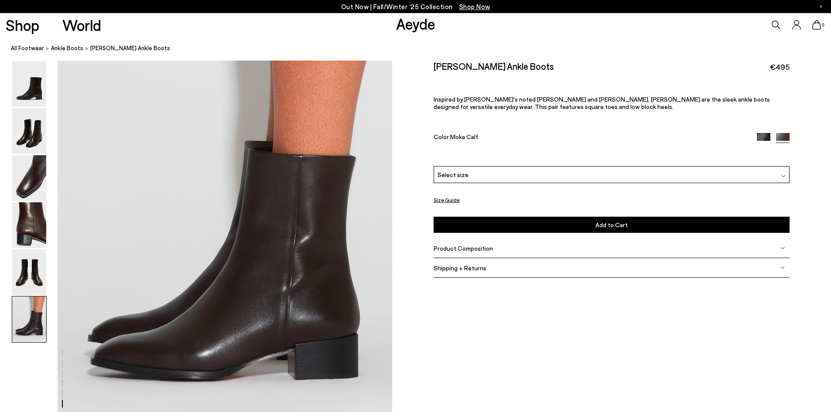
scroll to position [2297, 0]
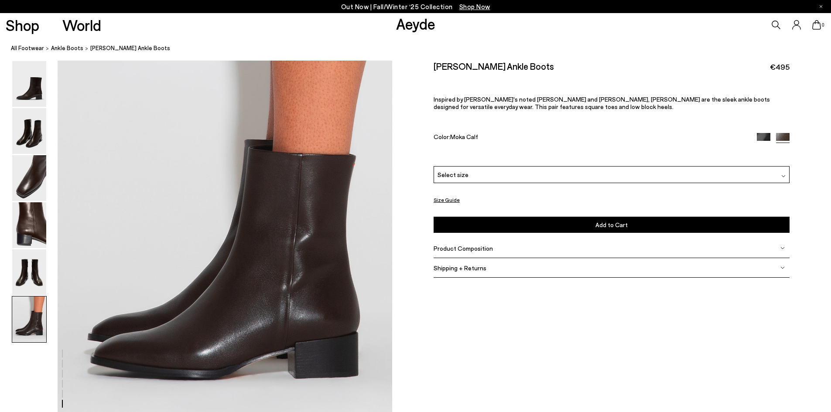
click at [767, 136] on img at bounding box center [764, 140] width 14 height 14
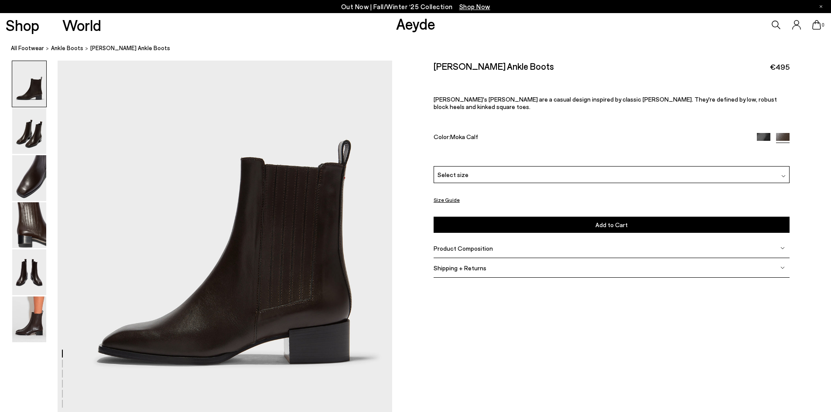
scroll to position [87, 0]
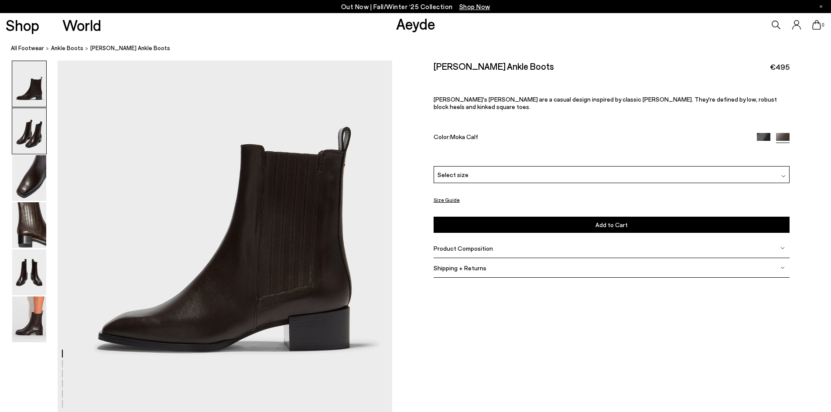
click at [26, 139] on img at bounding box center [29, 131] width 34 height 46
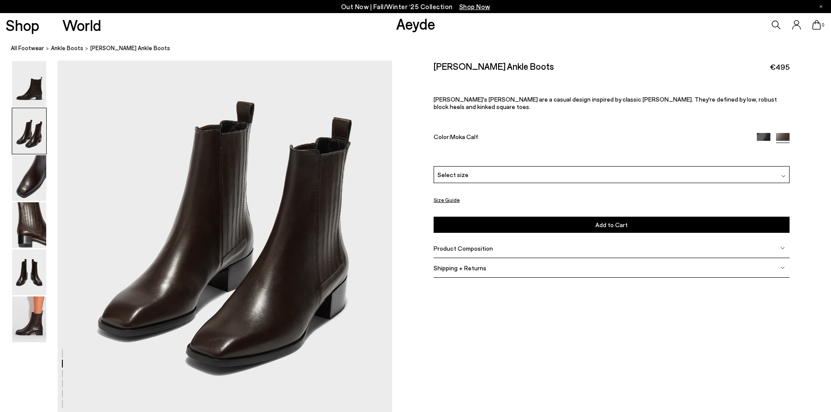
scroll to position [535, 0]
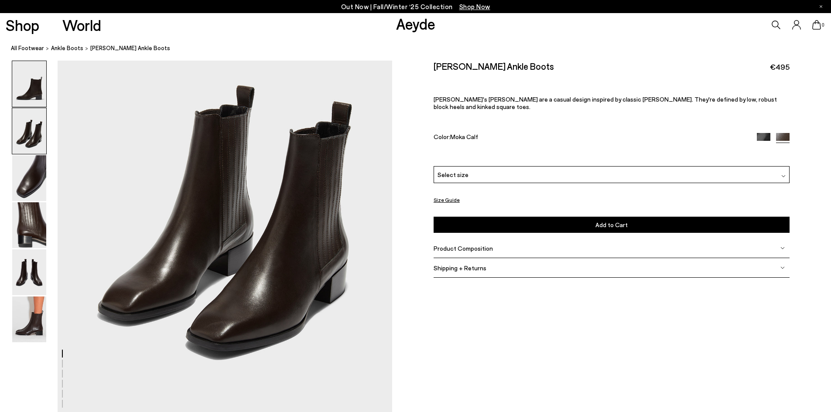
click at [23, 85] on img at bounding box center [29, 84] width 34 height 46
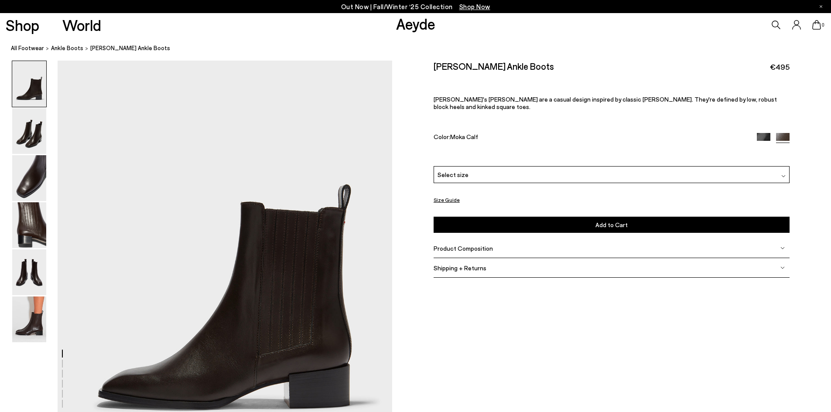
scroll to position [87, 0]
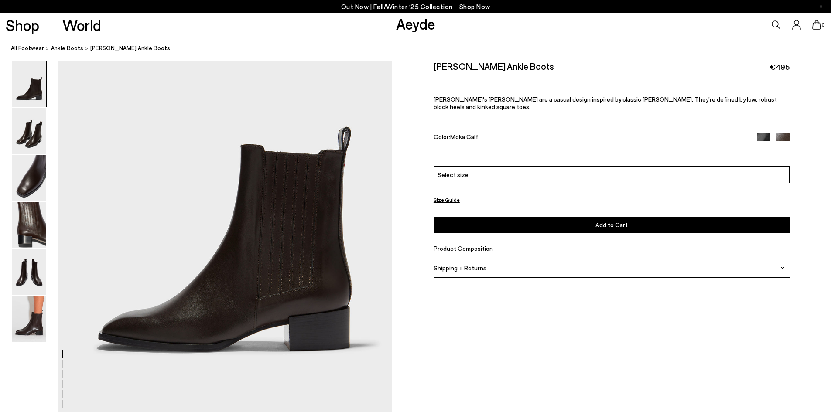
click at [764, 133] on img at bounding box center [764, 140] width 14 height 14
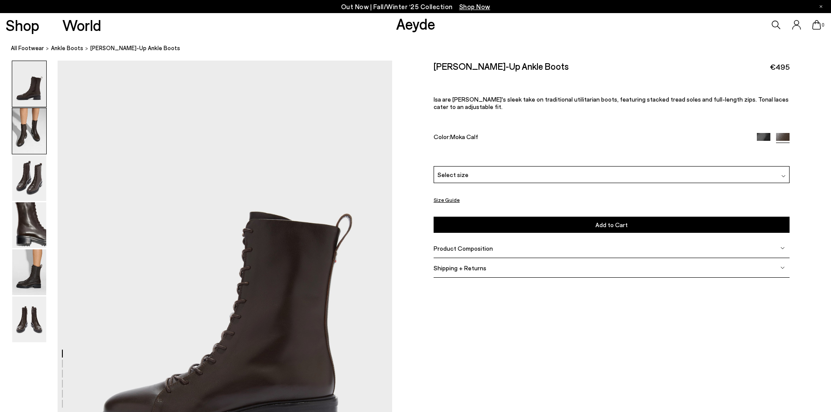
click at [32, 118] on img at bounding box center [29, 131] width 34 height 46
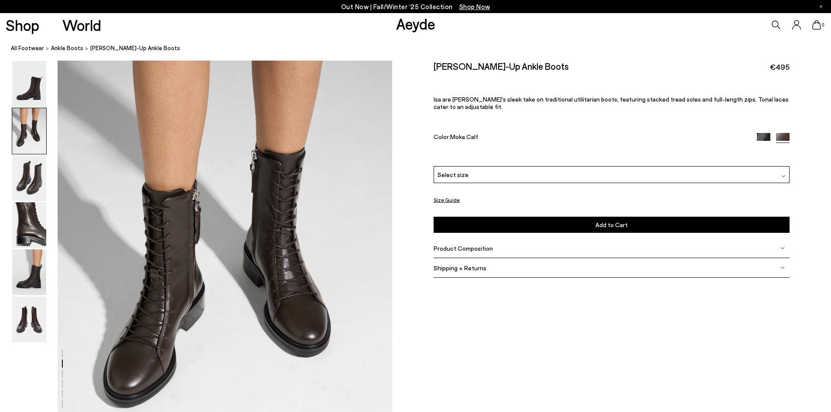
scroll to position [492, 0]
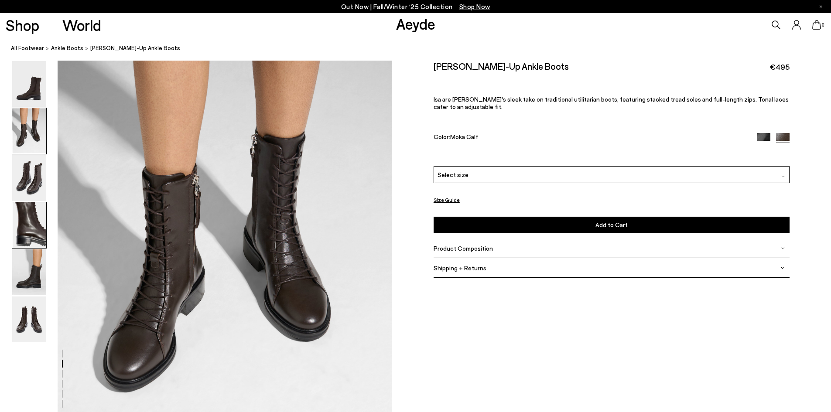
click at [21, 222] on img at bounding box center [29, 225] width 34 height 46
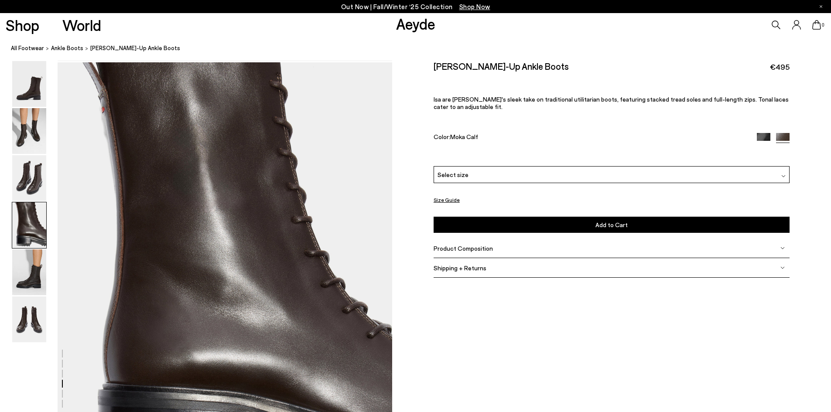
scroll to position [1342, 0]
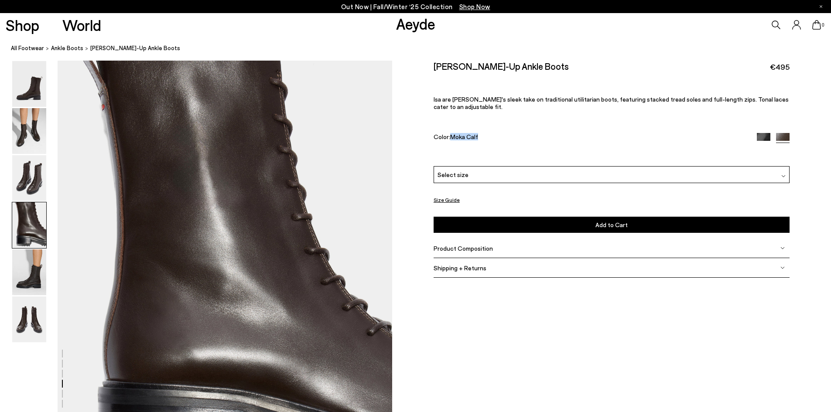
drag, startPoint x: 451, startPoint y: 140, endPoint x: 495, endPoint y: 137, distance: 43.7
click at [483, 138] on div "Color: Moka Calf" at bounding box center [589, 138] width 311 height 10
click at [760, 139] on img at bounding box center [764, 140] width 14 height 14
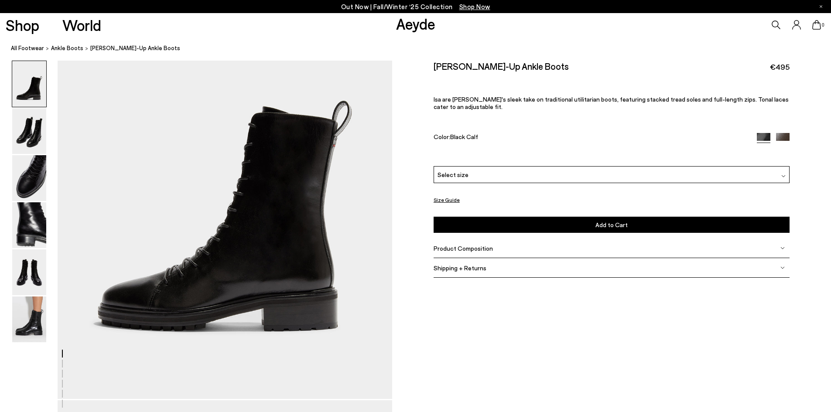
scroll to position [87, 0]
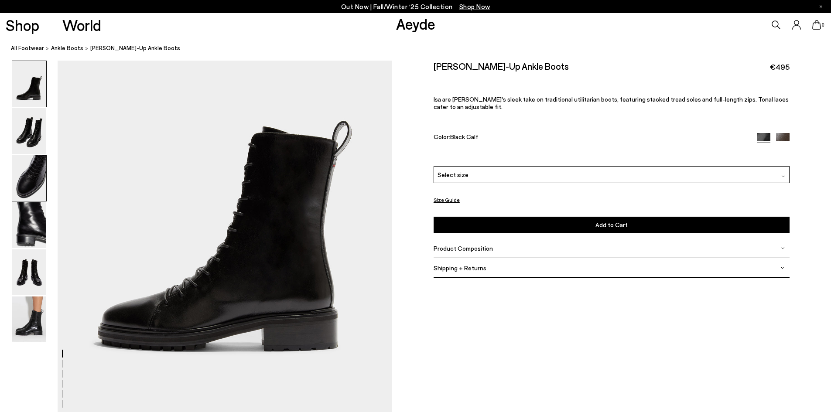
click at [27, 171] on img at bounding box center [29, 178] width 34 height 46
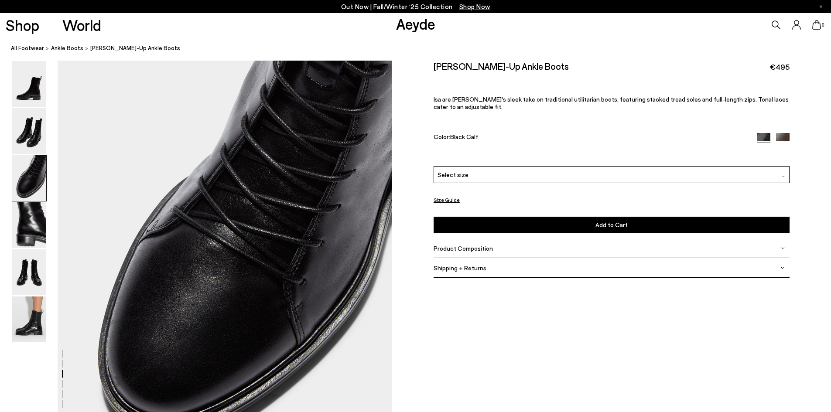
scroll to position [939, 0]
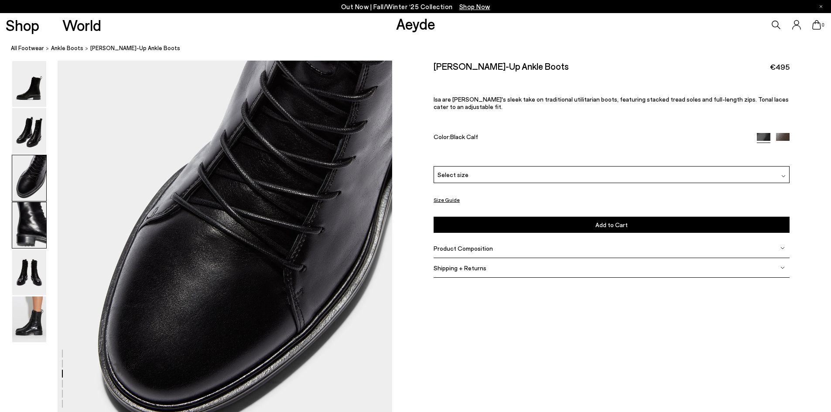
click at [16, 217] on img at bounding box center [29, 225] width 34 height 46
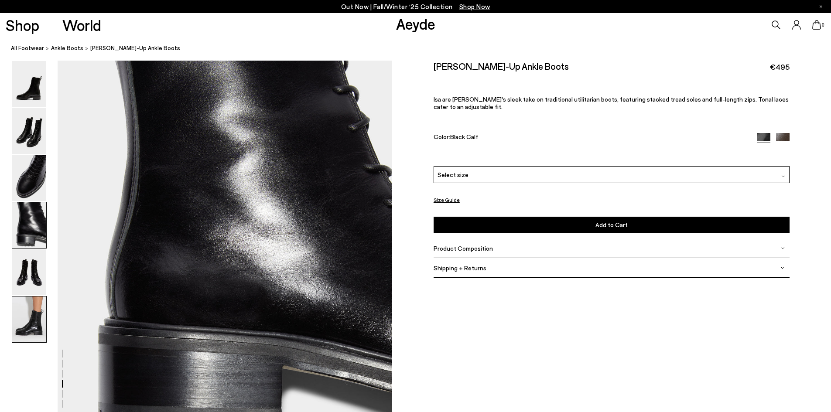
click at [34, 317] on img at bounding box center [29, 320] width 34 height 46
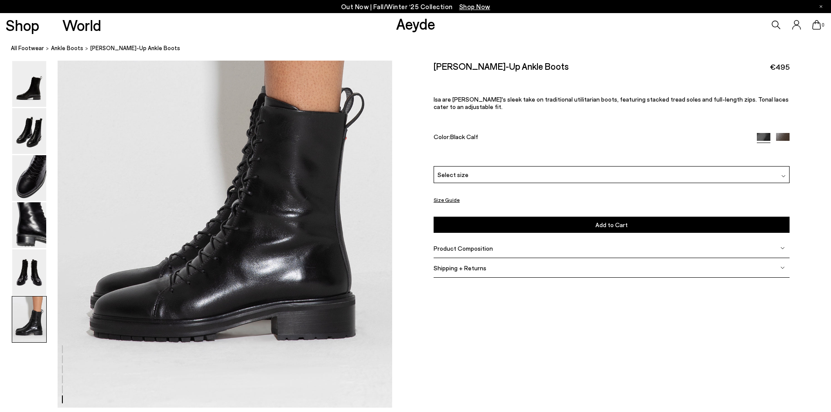
scroll to position [2341, 0]
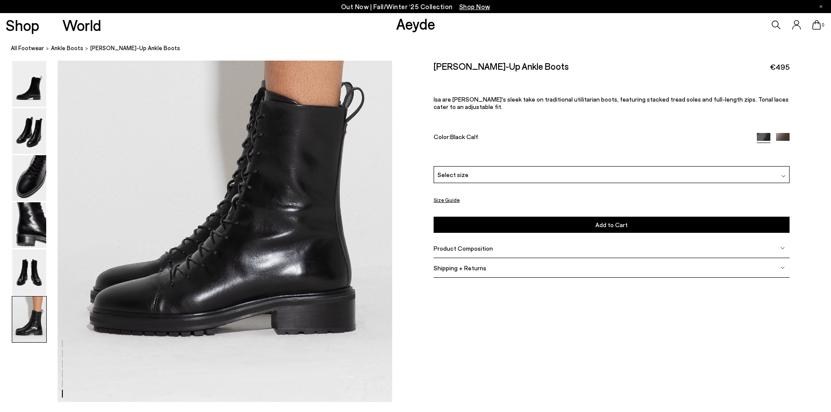
click at [468, 252] on span "Product Composition" at bounding box center [463, 248] width 59 height 7
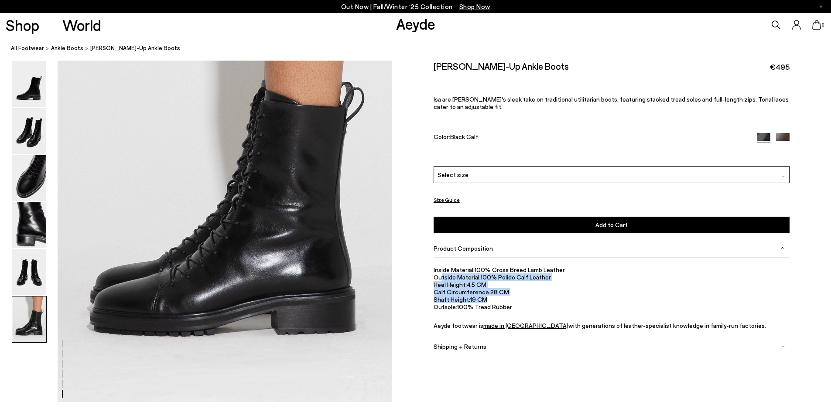
drag, startPoint x: 442, startPoint y: 280, endPoint x: 508, endPoint y: 300, distance: 68.4
click at [508, 300] on ul "Inside Material: 100% Cross Breed Lamb Leather Outside Material: 100% Polido Ca…" at bounding box center [612, 297] width 356 height 63
click at [508, 300] on li "Shaft Height: 19 CM" at bounding box center [612, 299] width 356 height 7
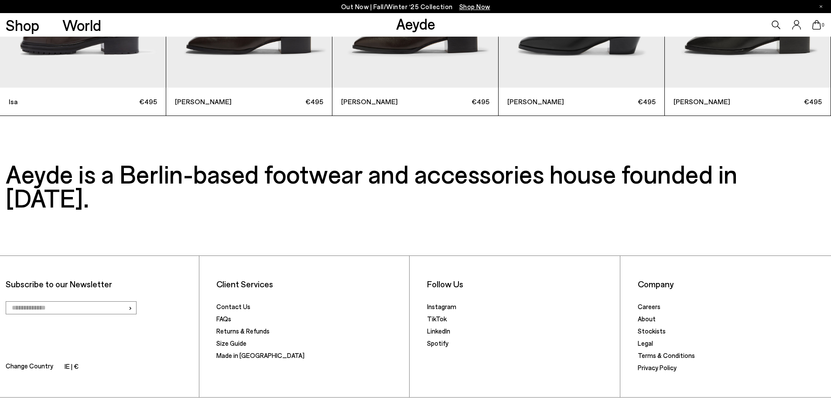
scroll to position [3601, 0]
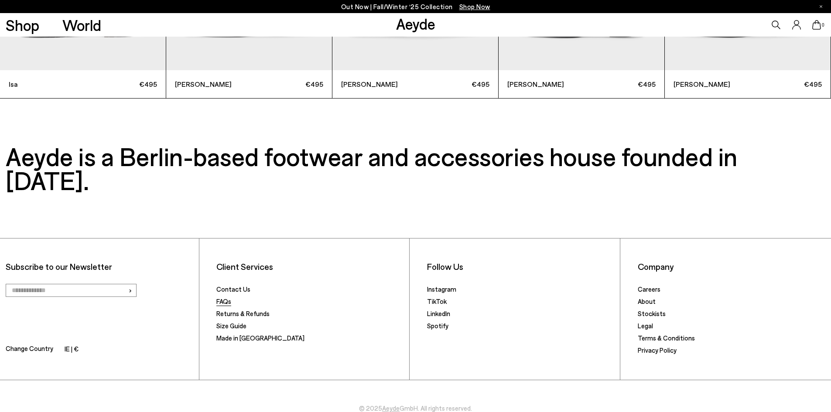
click at [221, 298] on link "FAQs" at bounding box center [223, 302] width 15 height 8
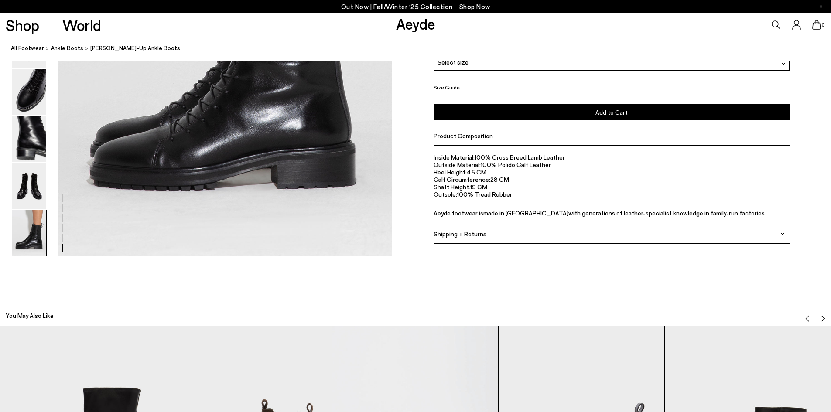
scroll to position [2311, 0]
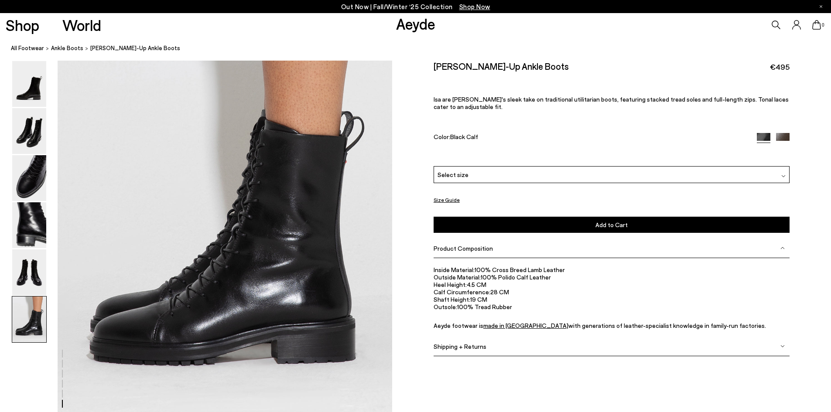
click at [778, 133] on img at bounding box center [783, 140] width 14 height 14
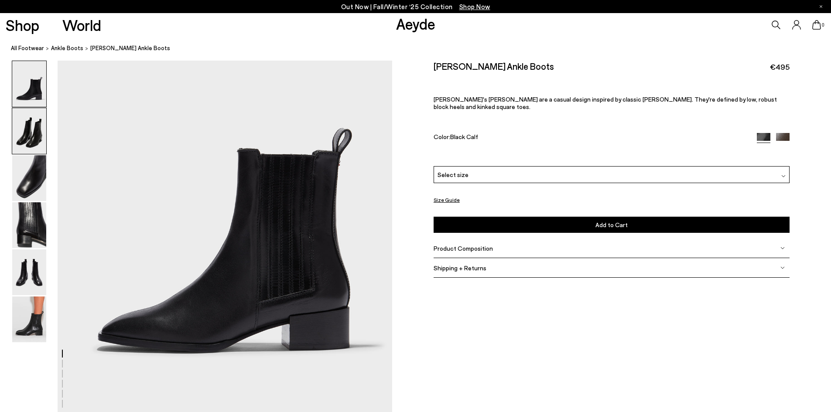
click at [28, 126] on img at bounding box center [29, 131] width 34 height 46
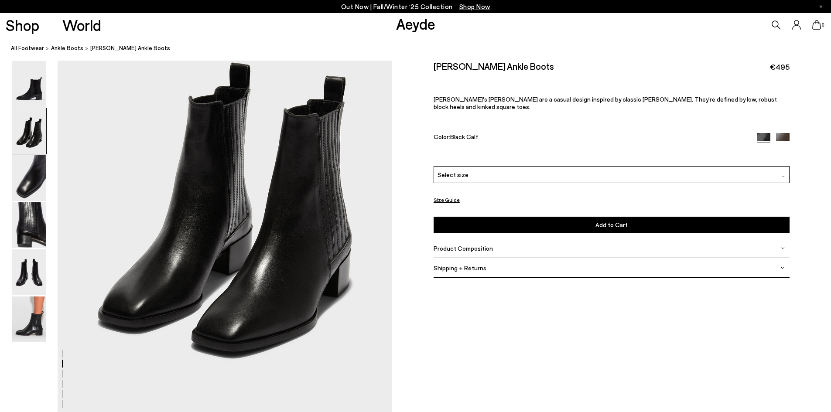
scroll to position [535, 0]
click at [25, 183] on img at bounding box center [29, 178] width 34 height 46
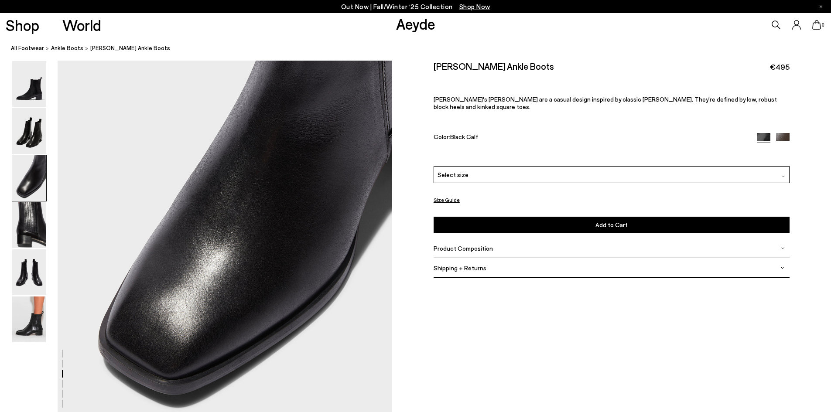
scroll to position [982, 0]
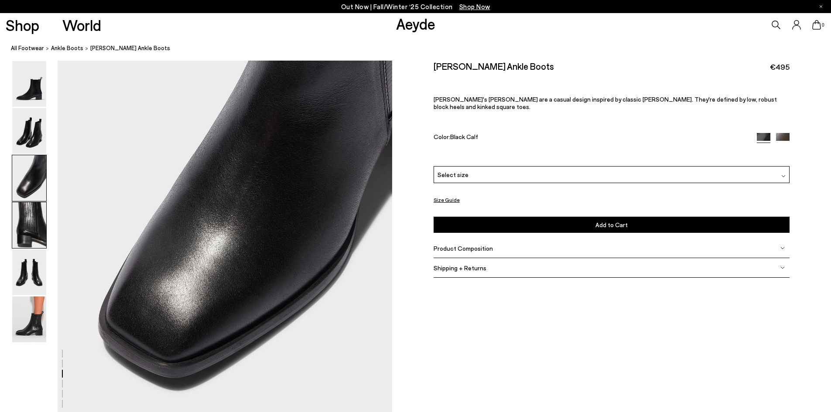
click at [24, 227] on img at bounding box center [29, 225] width 34 height 46
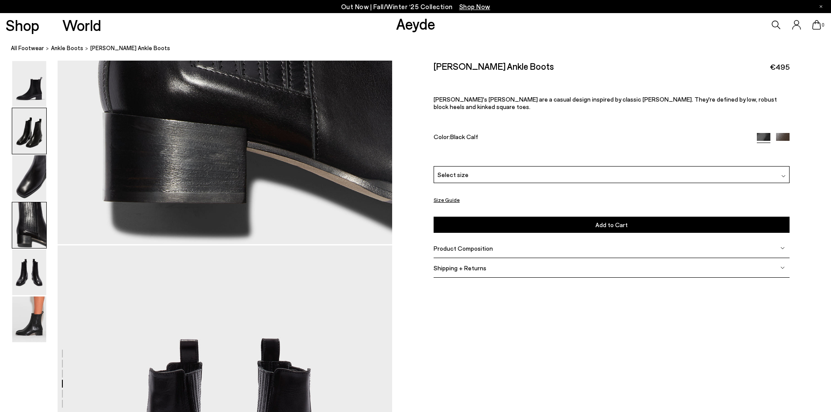
click at [26, 128] on img at bounding box center [29, 131] width 34 height 46
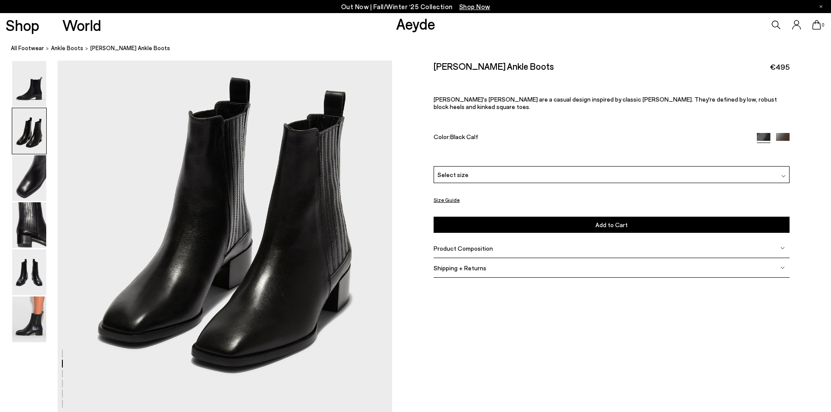
scroll to position [535, 0]
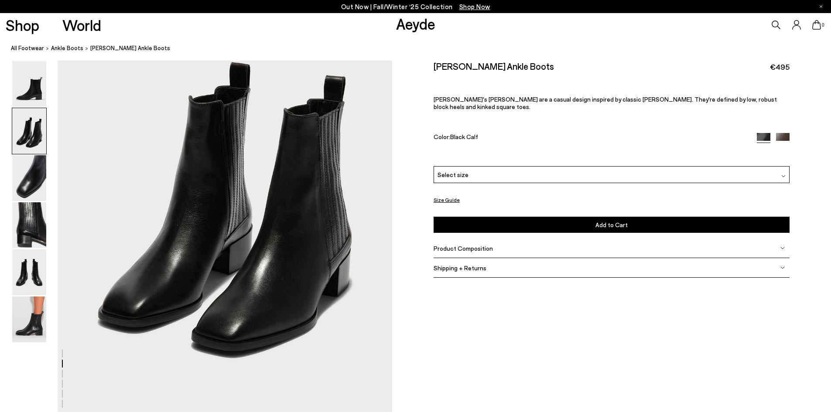
click at [780, 133] on img at bounding box center [783, 140] width 14 height 14
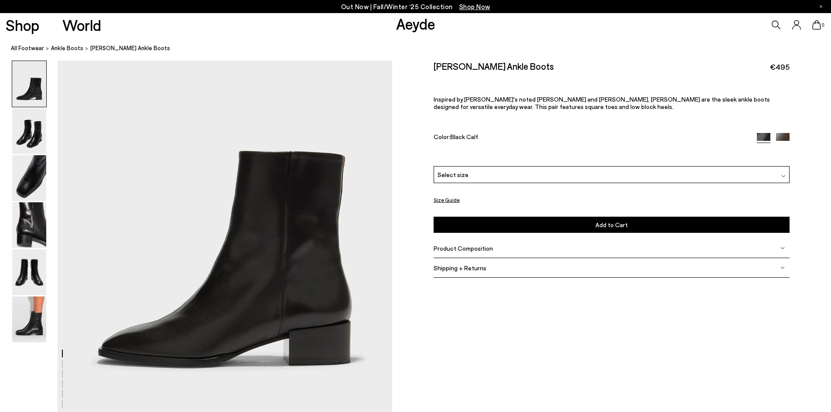
scroll to position [87, 0]
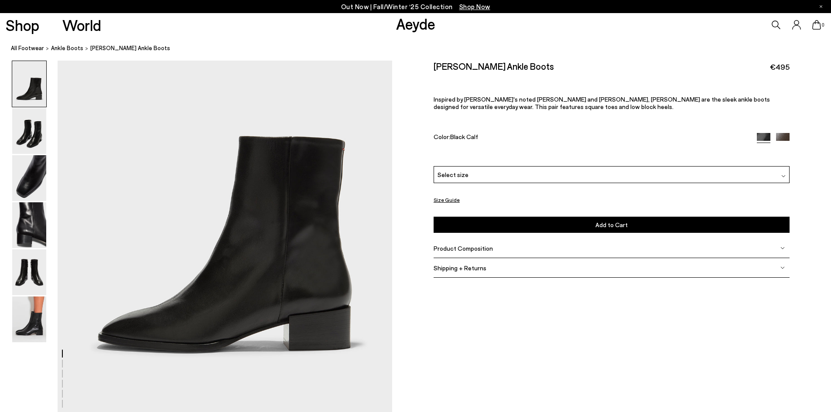
click at [781, 133] on img at bounding box center [783, 140] width 14 height 14
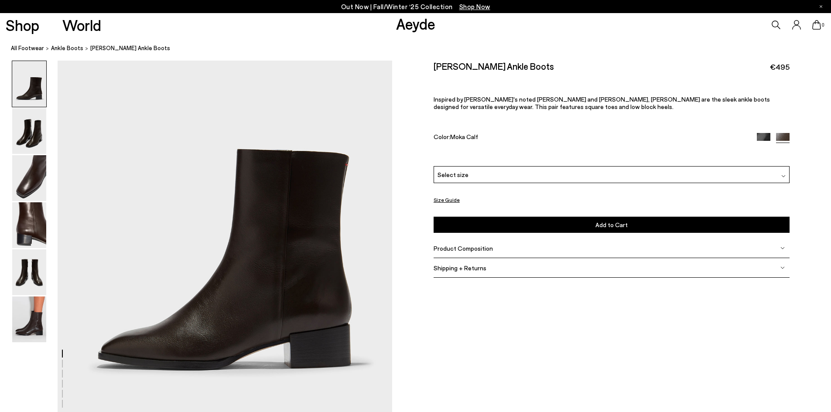
scroll to position [87, 0]
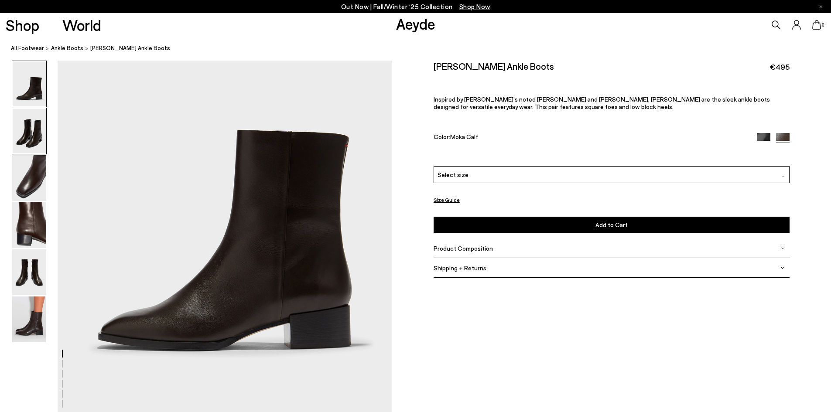
click at [28, 136] on img at bounding box center [29, 131] width 34 height 46
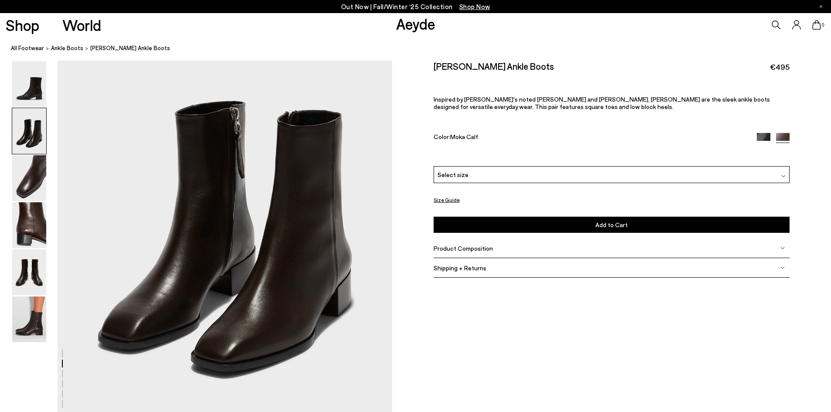
scroll to position [535, 0]
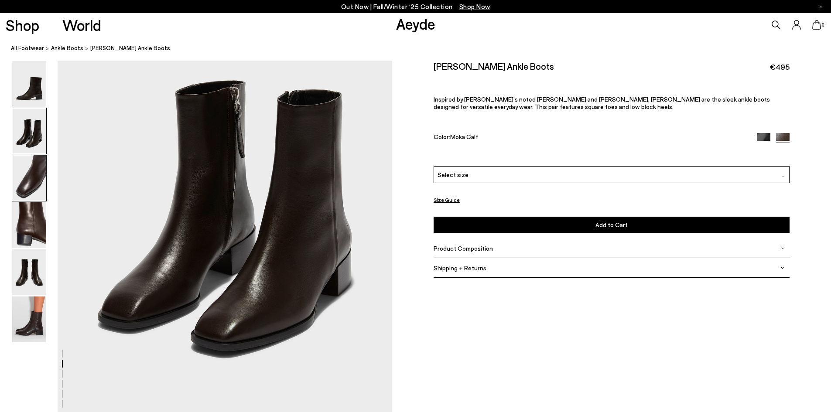
click at [35, 178] on img at bounding box center [29, 178] width 34 height 46
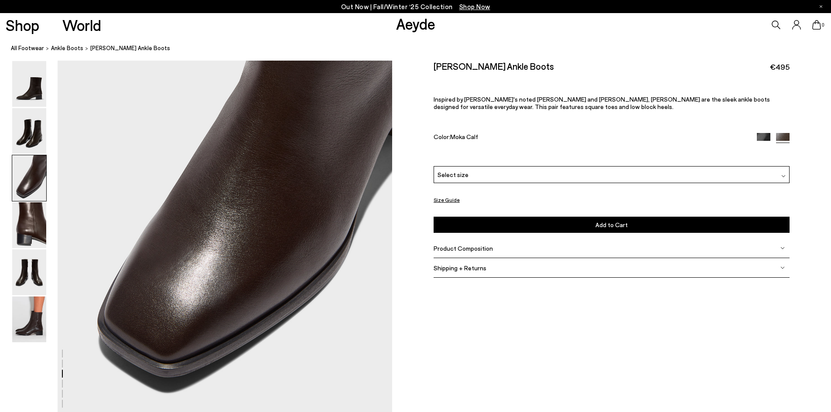
scroll to position [982, 0]
click at [40, 90] on img at bounding box center [29, 84] width 34 height 46
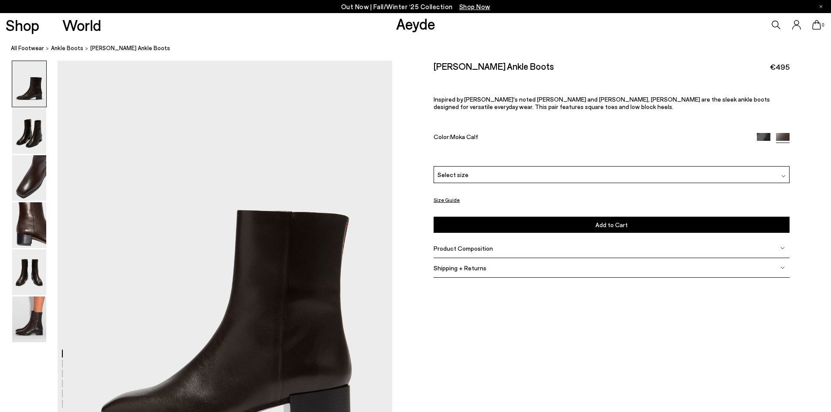
scroll to position [0, 0]
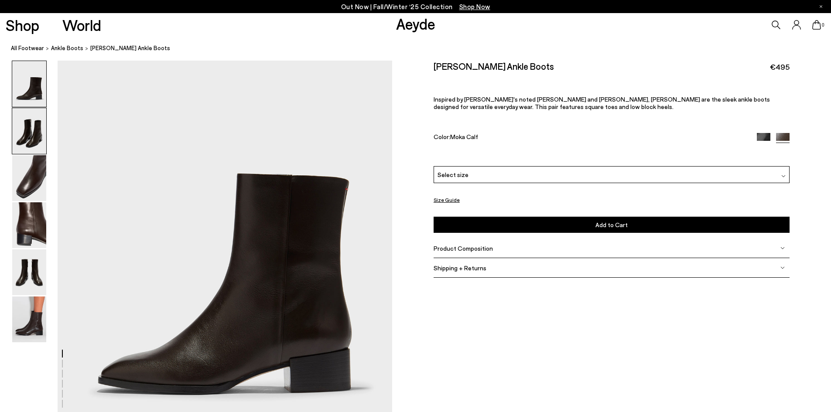
click at [29, 132] on img at bounding box center [29, 131] width 34 height 46
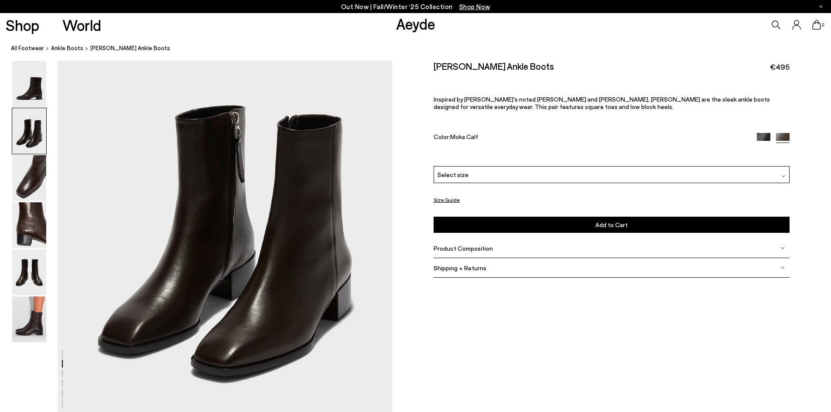
scroll to position [535, 0]
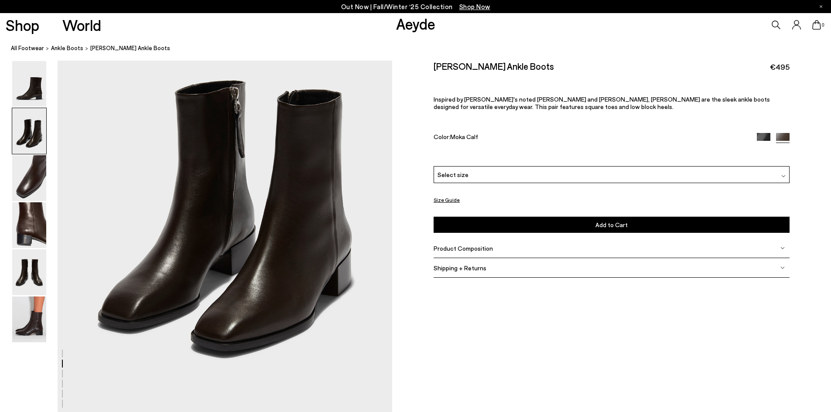
click at [767, 137] on img at bounding box center [764, 140] width 14 height 14
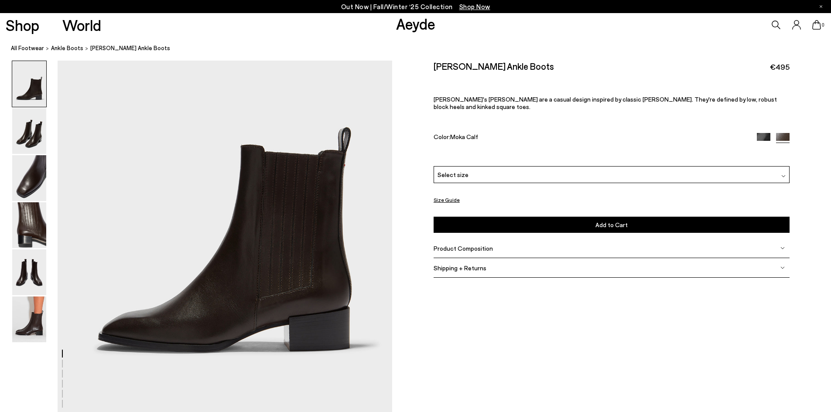
scroll to position [87, 0]
click at [39, 136] on img at bounding box center [29, 131] width 34 height 46
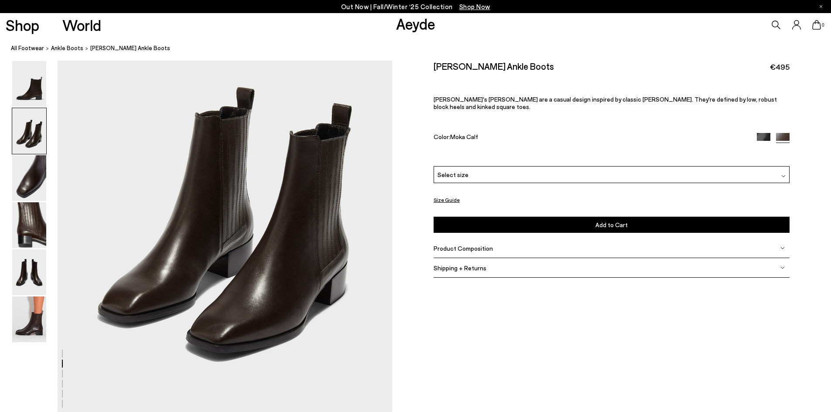
scroll to position [535, 0]
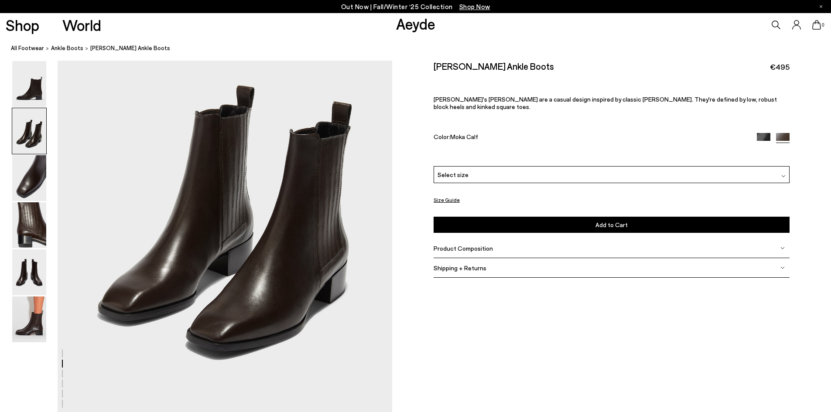
click at [759, 133] on img at bounding box center [764, 140] width 14 height 14
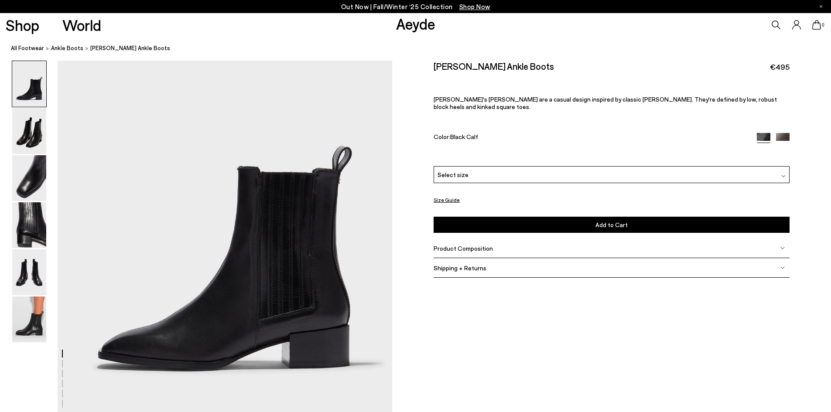
scroll to position [131, 0]
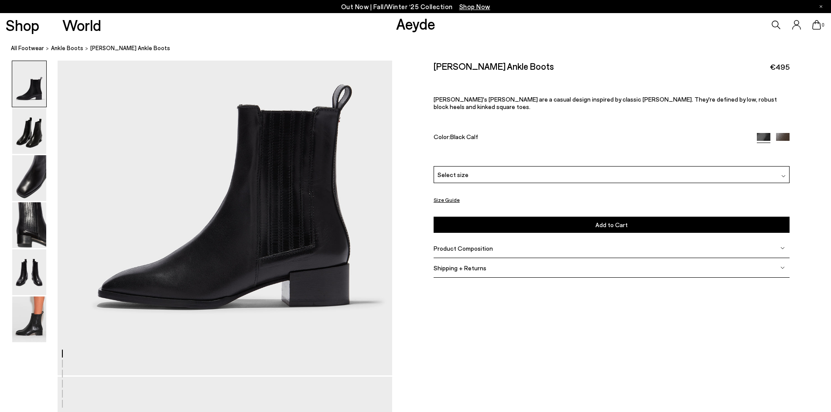
click at [34, 89] on img at bounding box center [29, 84] width 34 height 46
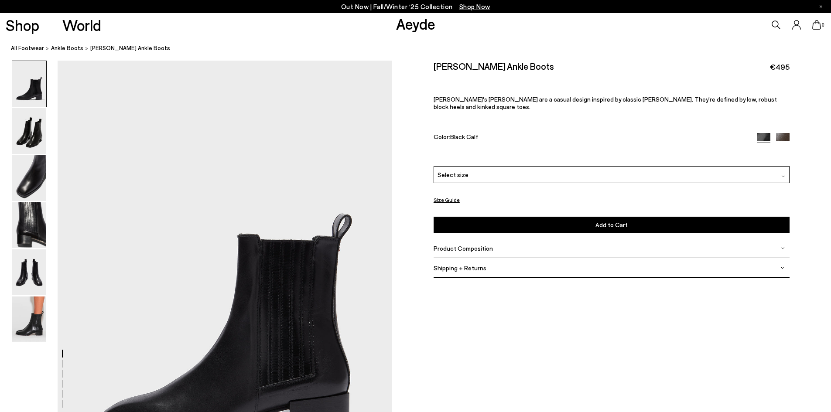
scroll to position [0, 0]
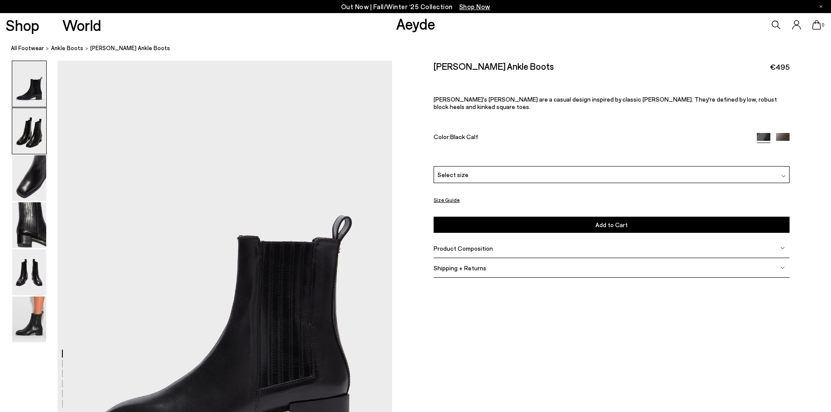
click at [33, 142] on img at bounding box center [29, 131] width 34 height 46
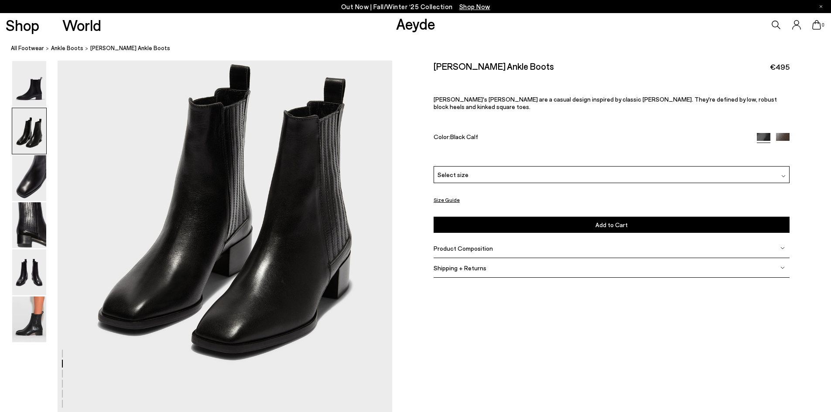
scroll to position [535, 0]
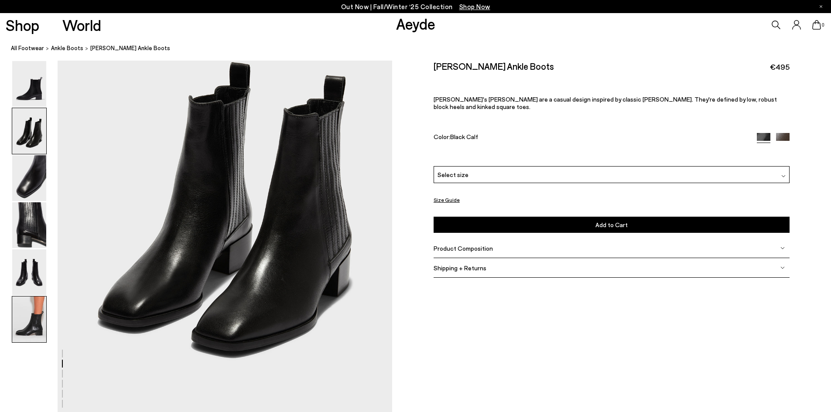
click at [27, 325] on img at bounding box center [29, 320] width 34 height 46
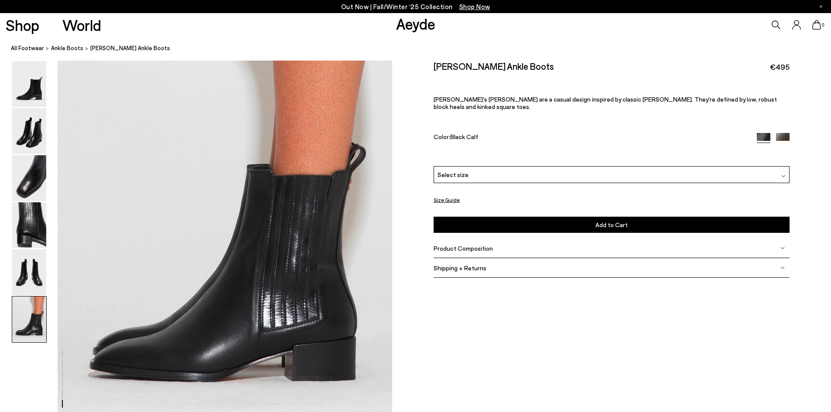
scroll to position [2297, 0]
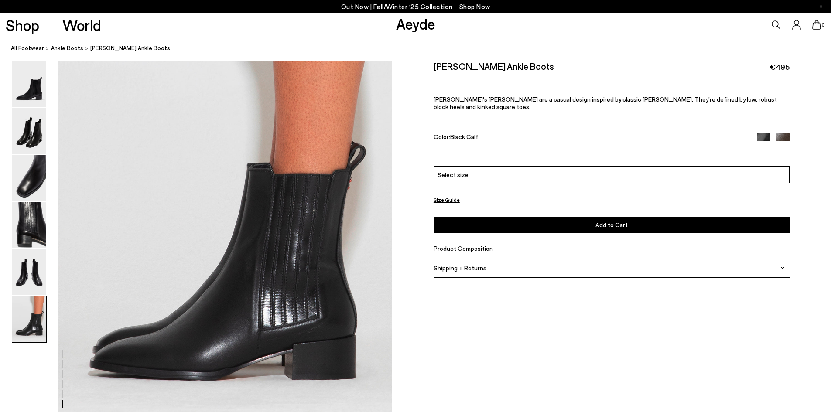
click at [785, 124] on div "Neil Leather Ankle Boots €495 Aeyde's Neil boots are a casual design inspired b…" at bounding box center [612, 114] width 356 height 106
click at [787, 133] on img at bounding box center [783, 140] width 14 height 14
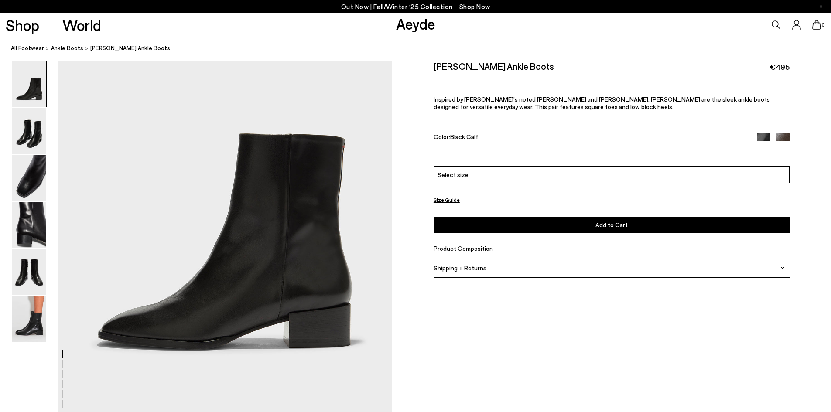
scroll to position [131, 0]
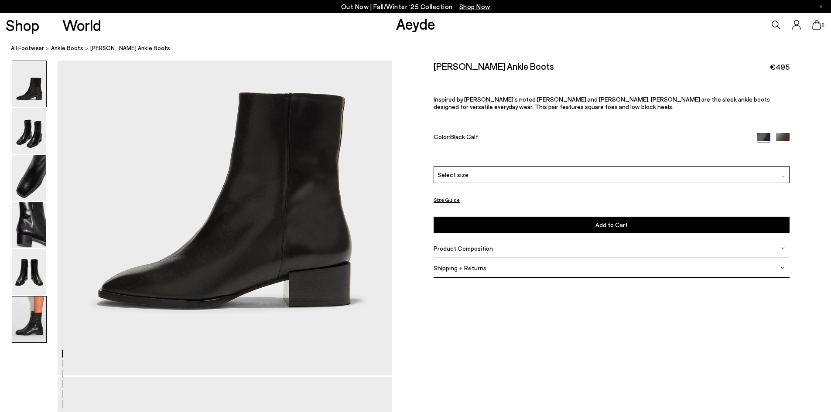
click at [25, 318] on img at bounding box center [29, 320] width 34 height 46
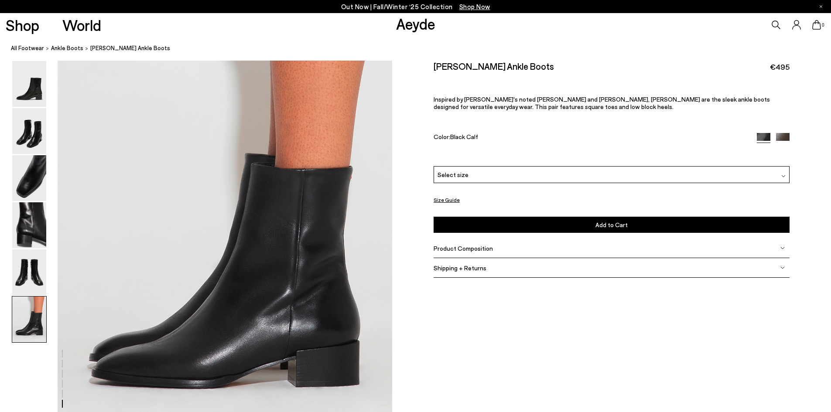
scroll to position [2297, 0]
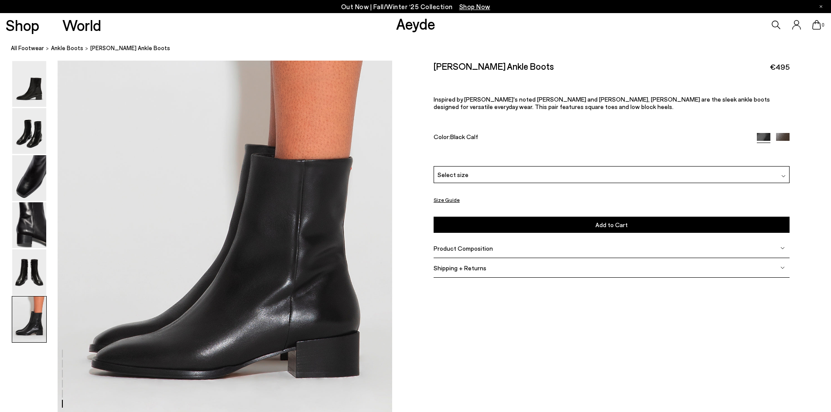
click at [783, 135] on img at bounding box center [783, 140] width 14 height 14
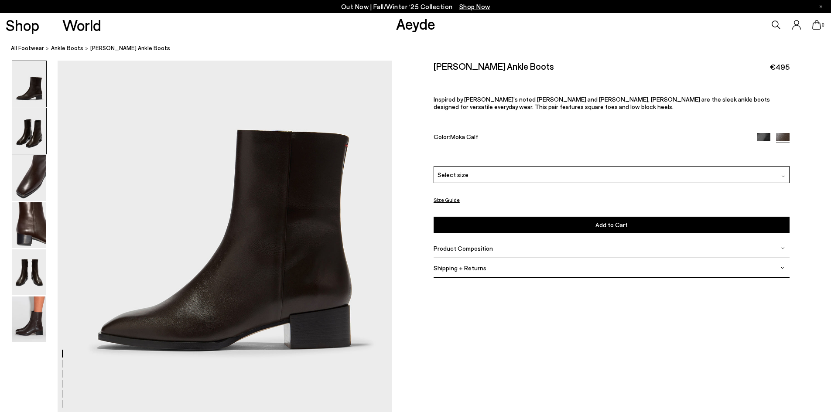
click at [24, 133] on img at bounding box center [29, 131] width 34 height 46
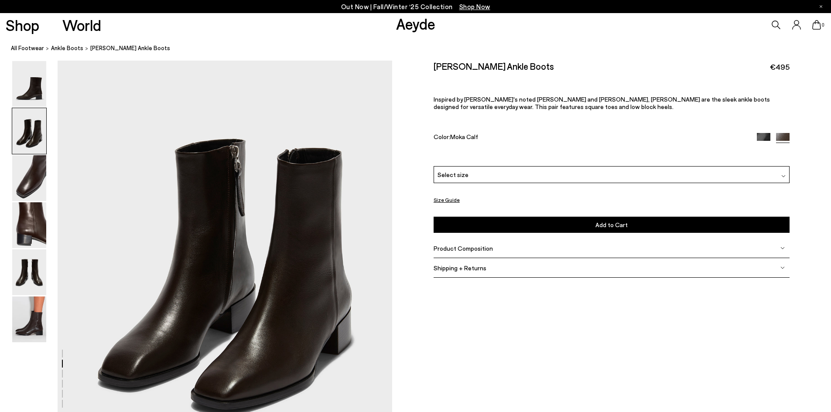
scroll to position [535, 0]
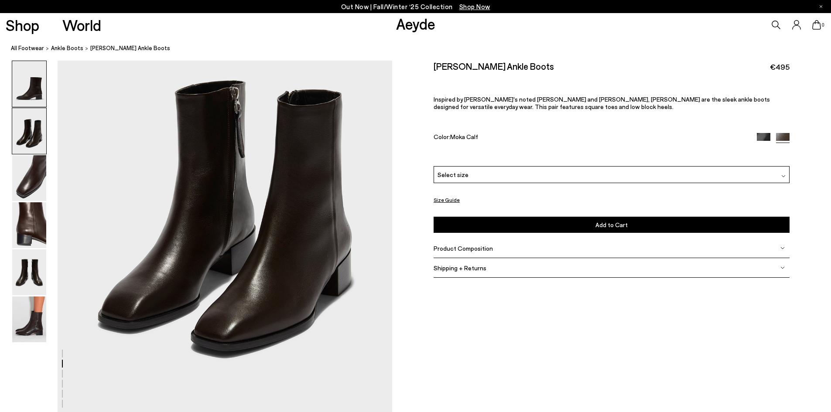
click at [22, 92] on img at bounding box center [29, 84] width 34 height 46
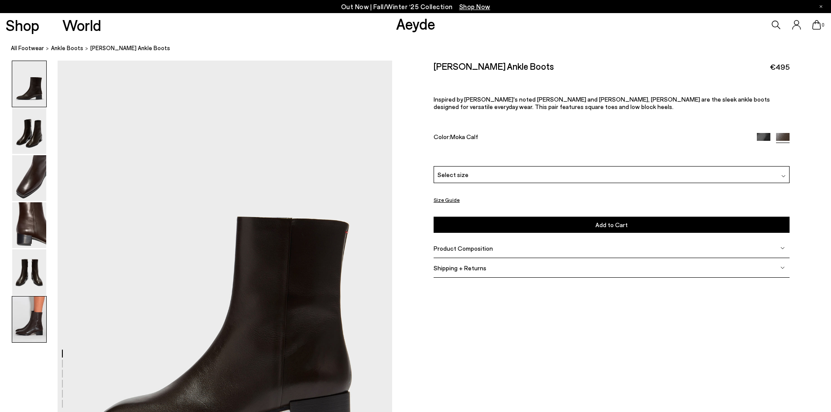
scroll to position [0, 0]
click at [30, 317] on img at bounding box center [29, 320] width 34 height 46
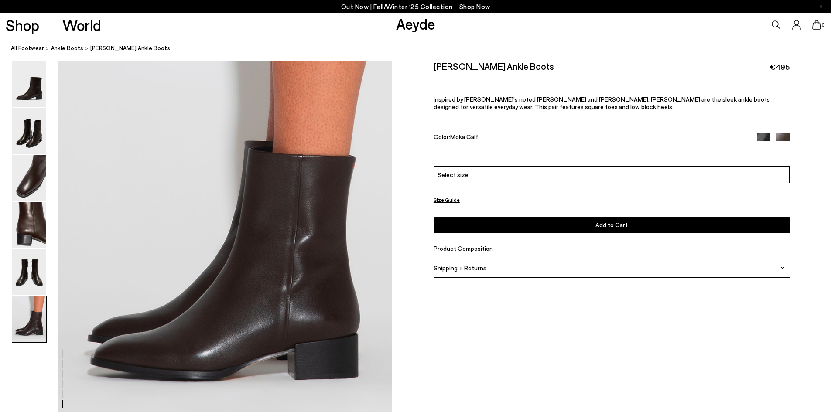
scroll to position [2297, 0]
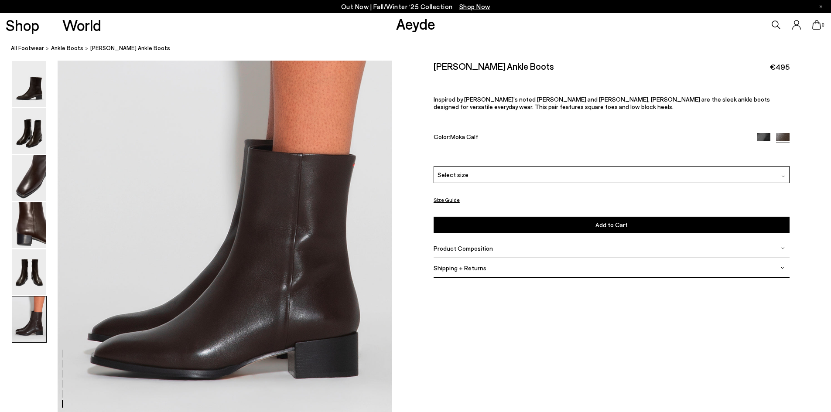
click at [765, 133] on img at bounding box center [764, 140] width 14 height 14
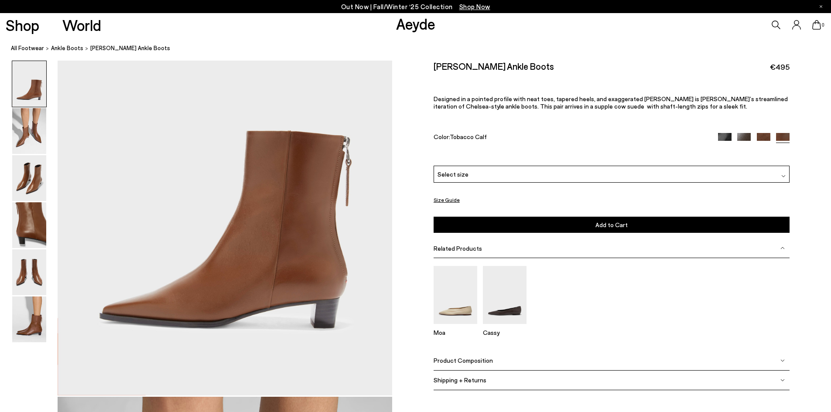
click at [465, 358] on span "Product Composition" at bounding box center [463, 360] width 59 height 7
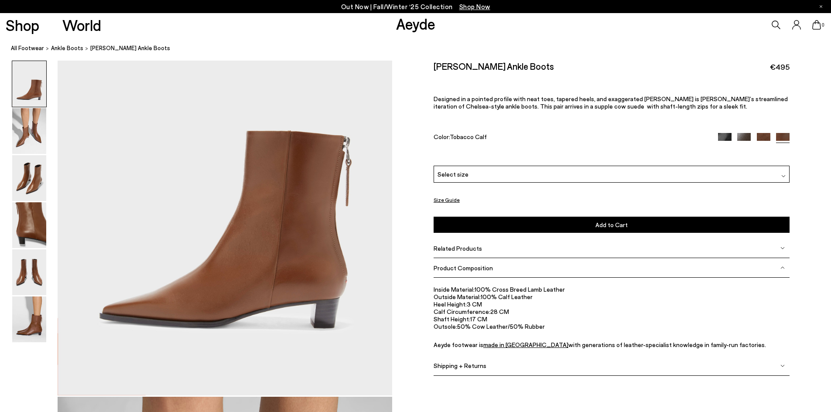
scroll to position [87, 0]
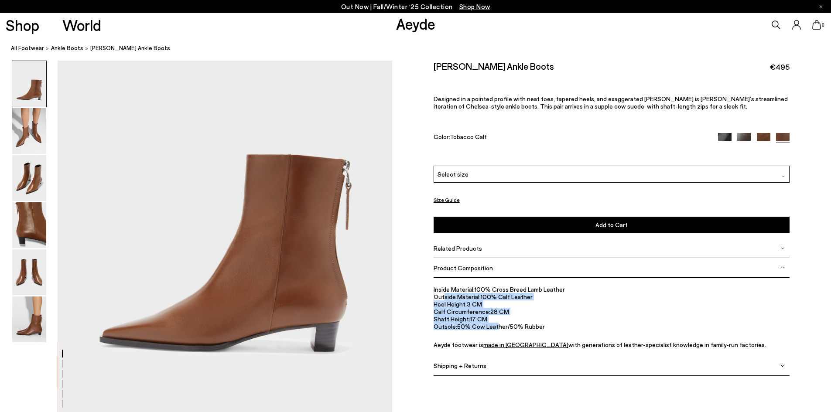
drag, startPoint x: 442, startPoint y: 301, endPoint x: 500, endPoint y: 325, distance: 62.8
click at [498, 325] on ul "Inside Material: 100% Cross Breed Lamb Leather Outside Material: 100% Calf Leat…" at bounding box center [612, 317] width 356 height 63
click at [500, 325] on li "Outsole: 50% Cow Leather/50% Rubber" at bounding box center [612, 326] width 356 height 7
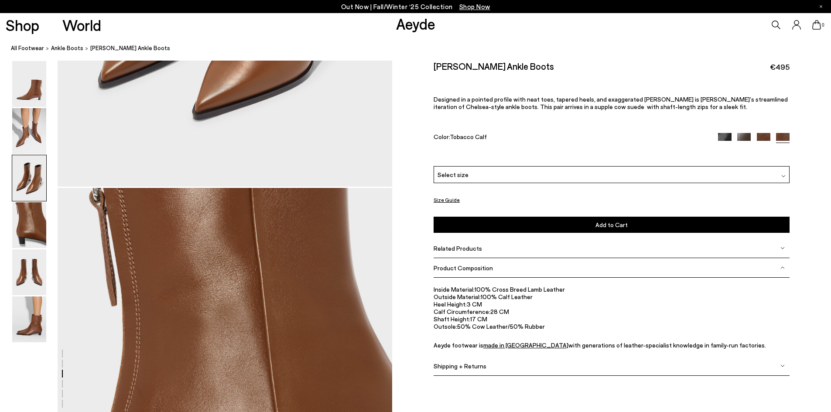
scroll to position [1222, 0]
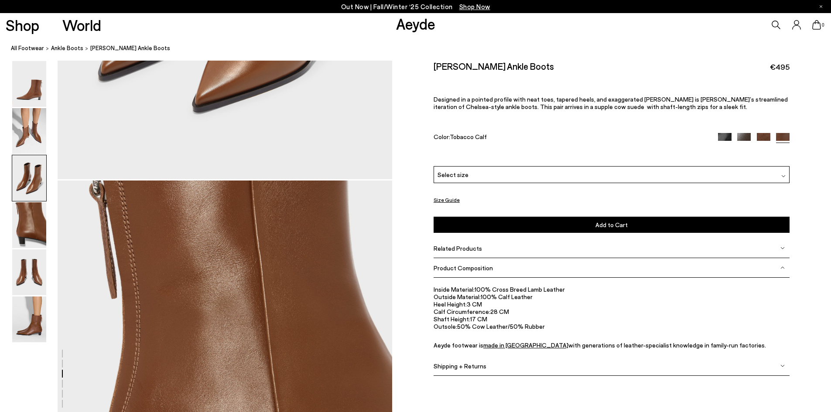
click at [746, 136] on img at bounding box center [744, 140] width 14 height 14
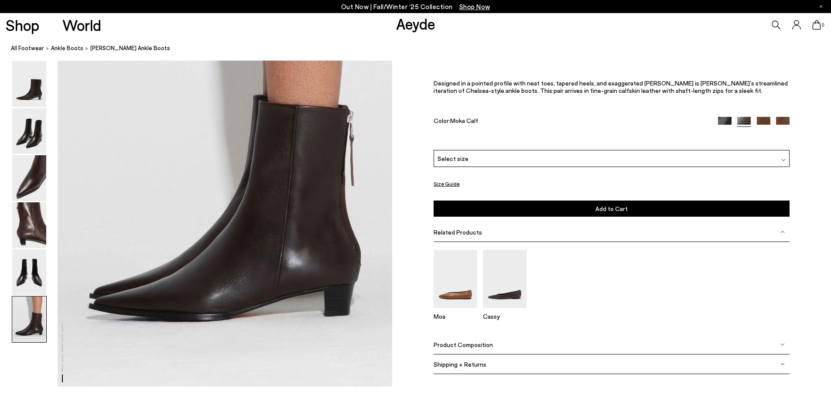
scroll to position [2335, 0]
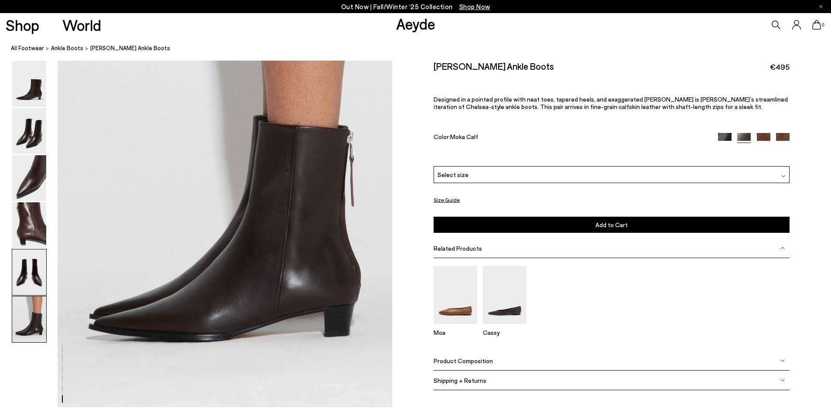
click at [40, 268] on img at bounding box center [29, 273] width 34 height 46
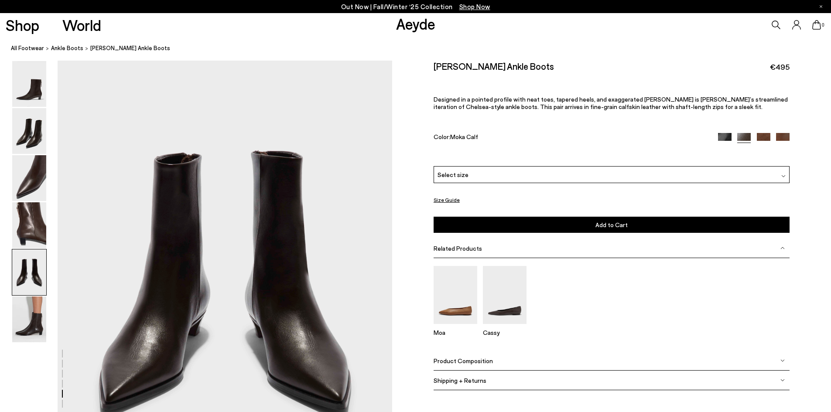
scroll to position [1790, 0]
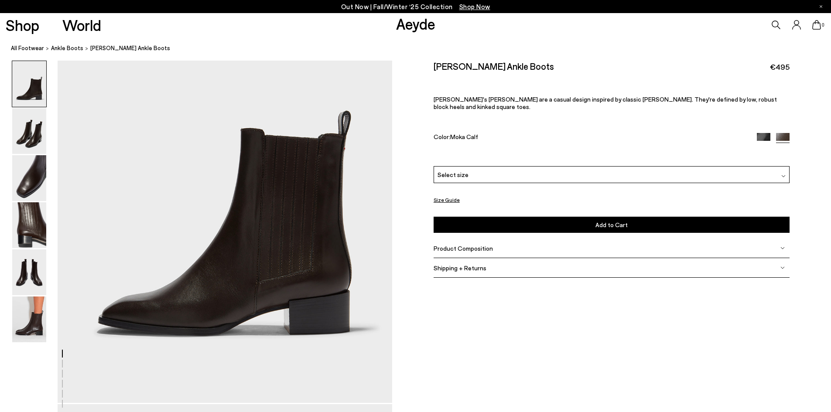
scroll to position [131, 0]
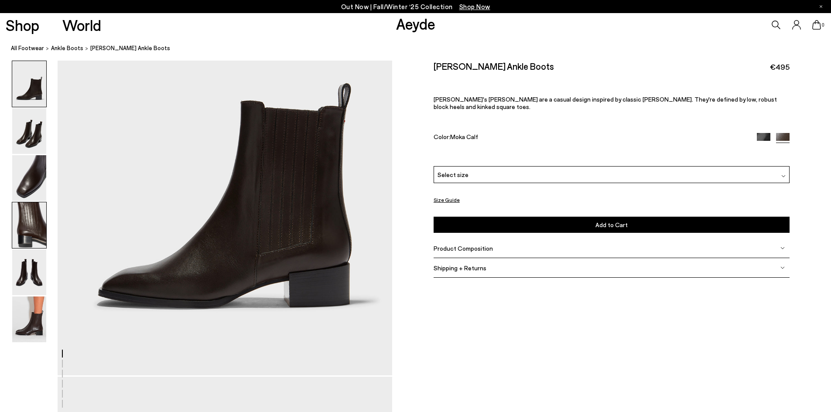
click at [25, 211] on img at bounding box center [29, 225] width 34 height 46
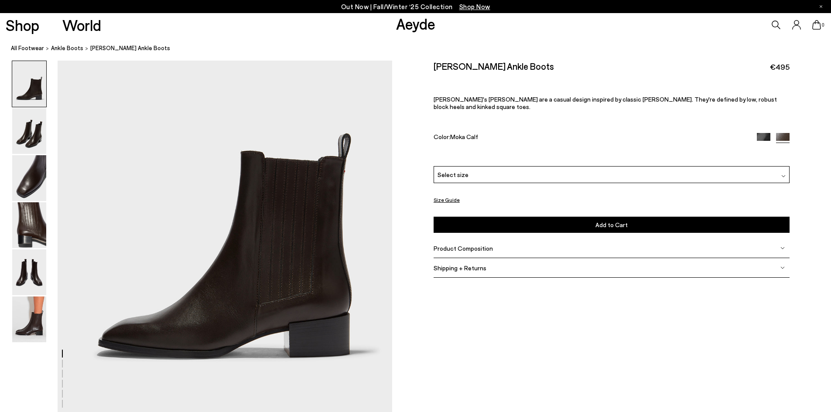
scroll to position [77, 0]
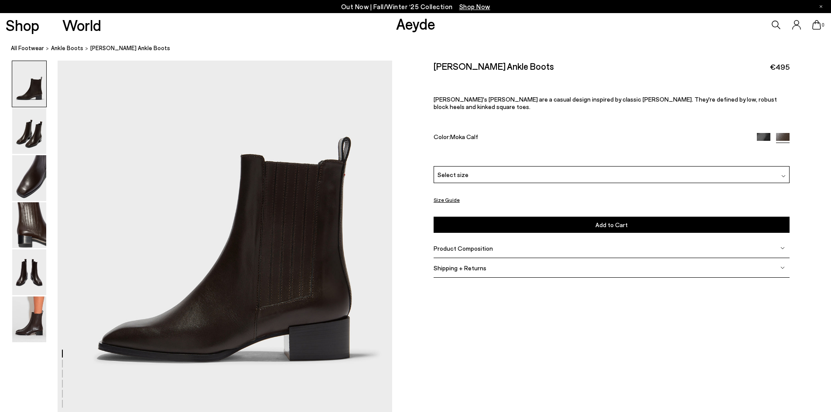
click at [760, 133] on img at bounding box center [764, 140] width 14 height 14
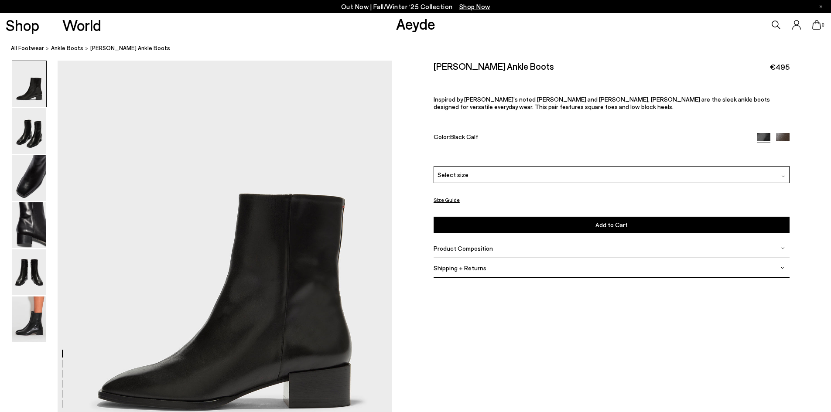
scroll to position [87, 0]
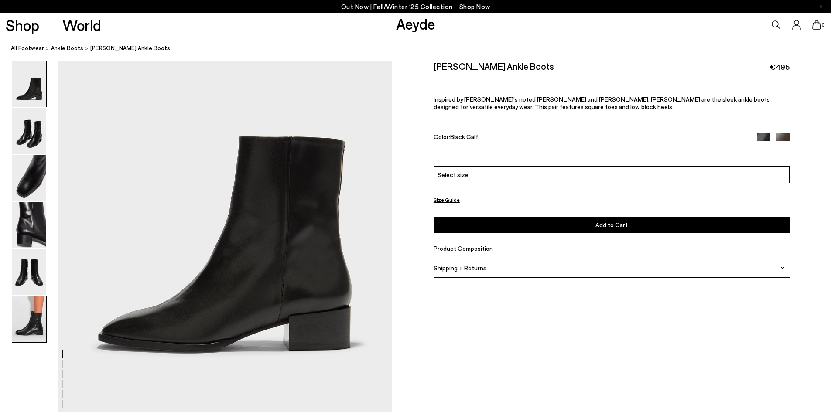
click at [28, 317] on img at bounding box center [29, 320] width 34 height 46
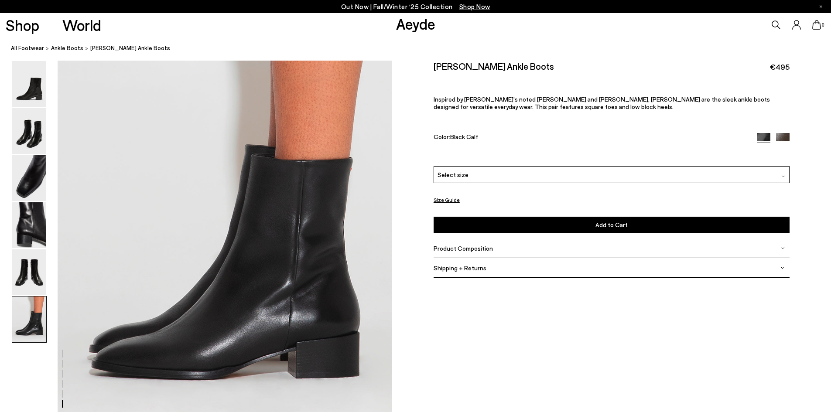
scroll to position [2297, 0]
click at [31, 133] on img at bounding box center [29, 131] width 34 height 46
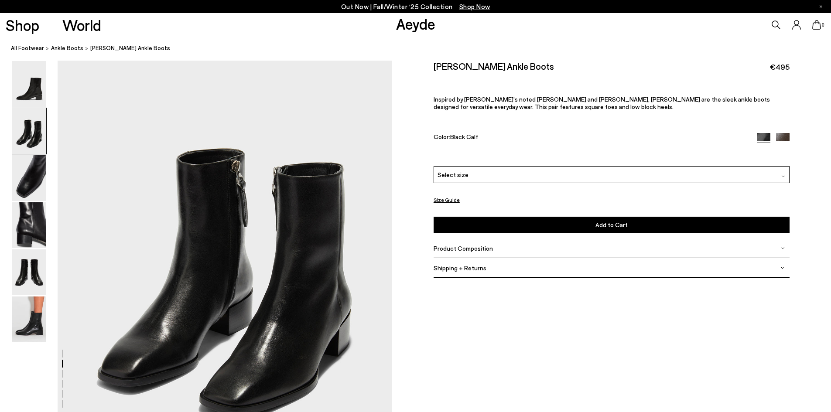
scroll to position [492, 0]
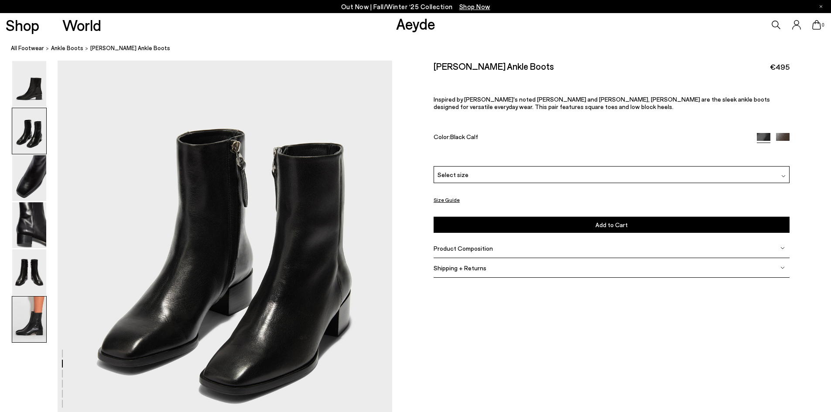
click at [34, 314] on img at bounding box center [29, 320] width 34 height 46
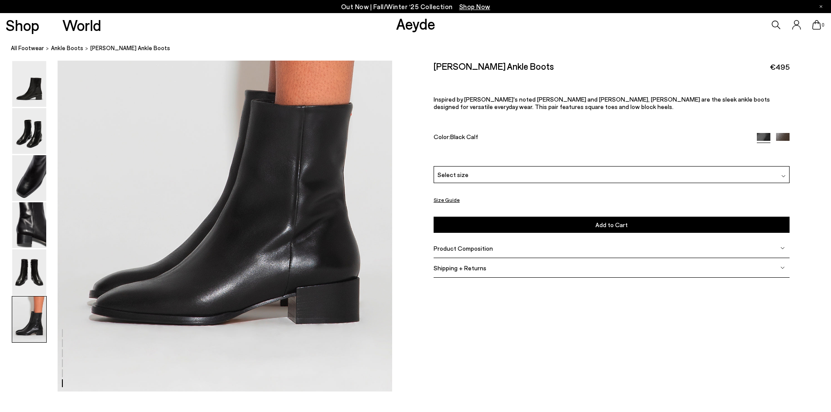
scroll to position [2336, 0]
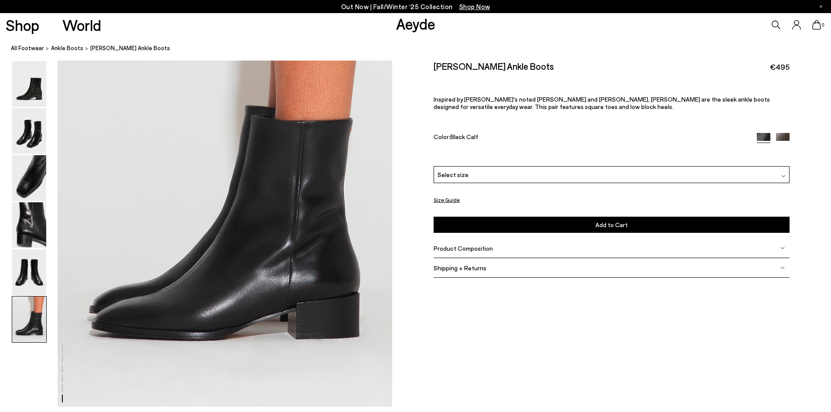
click at [473, 171] on div "Select size" at bounding box center [612, 174] width 356 height 17
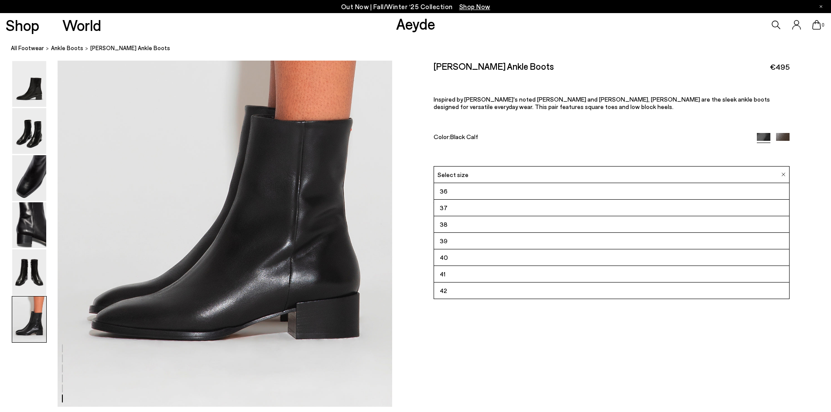
click at [451, 240] on li "39" at bounding box center [611, 241] width 355 height 17
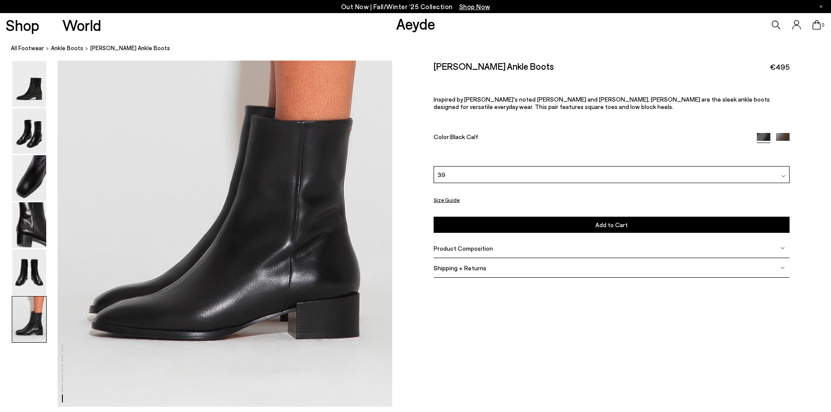
click at [456, 252] on span "Product Composition" at bounding box center [463, 248] width 59 height 7
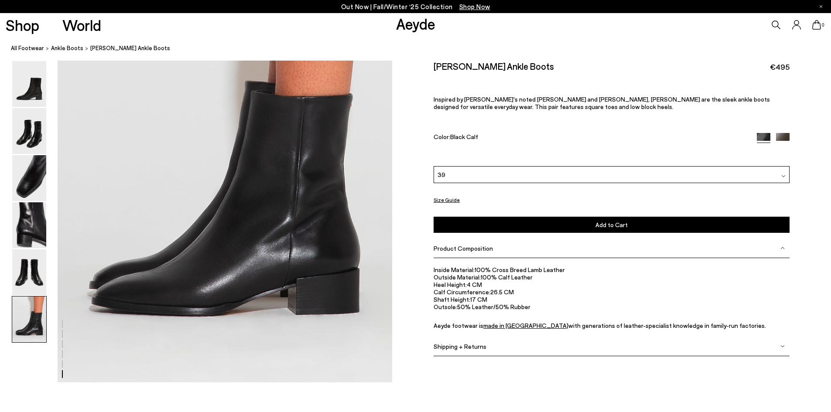
scroll to position [2379, 0]
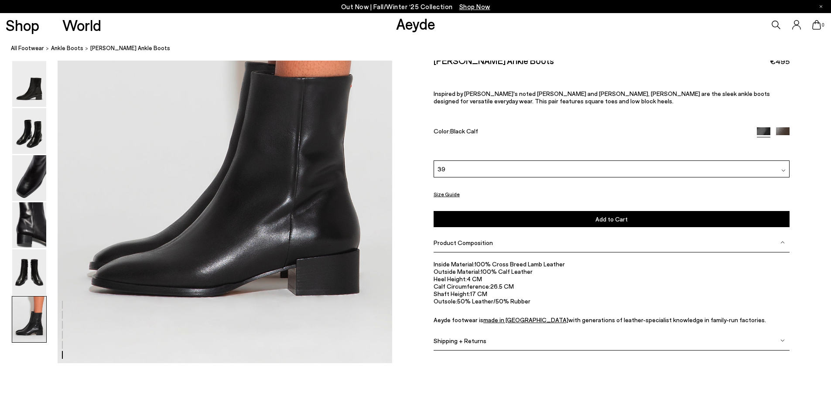
click at [445, 340] on span "Shipping + Returns" at bounding box center [460, 340] width 53 height 7
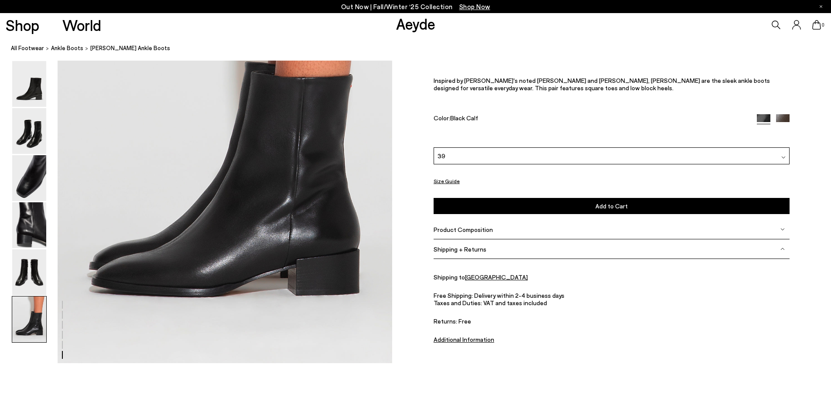
click at [466, 202] on button "Add to Cart Select a Size First" at bounding box center [612, 206] width 356 height 16
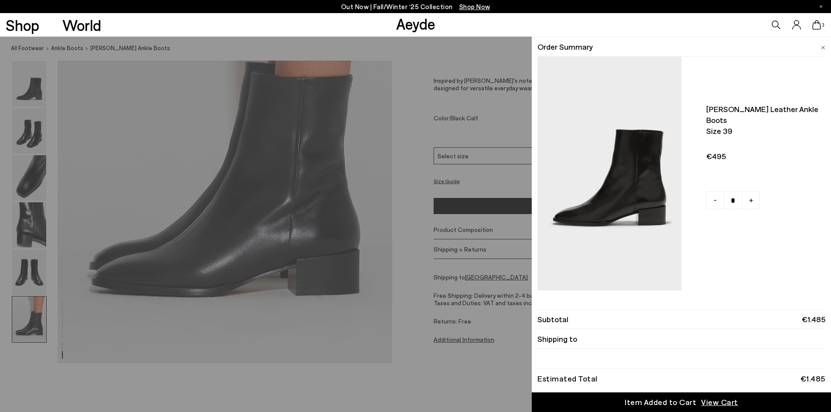
click at [406, 181] on div "Quick Add Color Size View Details Order Summary Lee leather ankle boots Size 39…" at bounding box center [415, 225] width 831 height 376
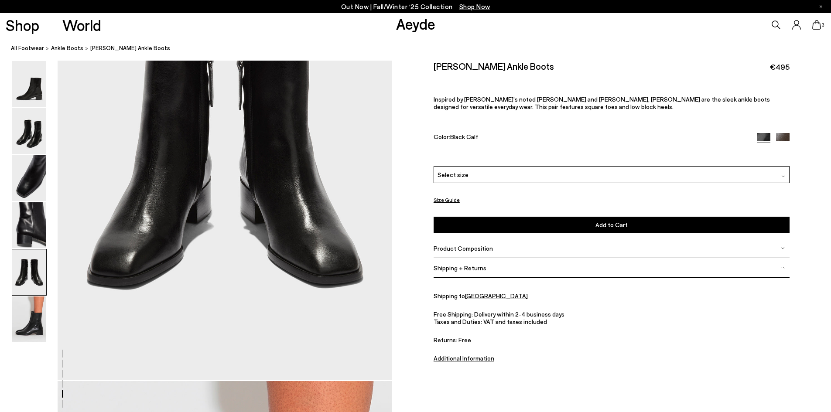
scroll to position [1769, 0]
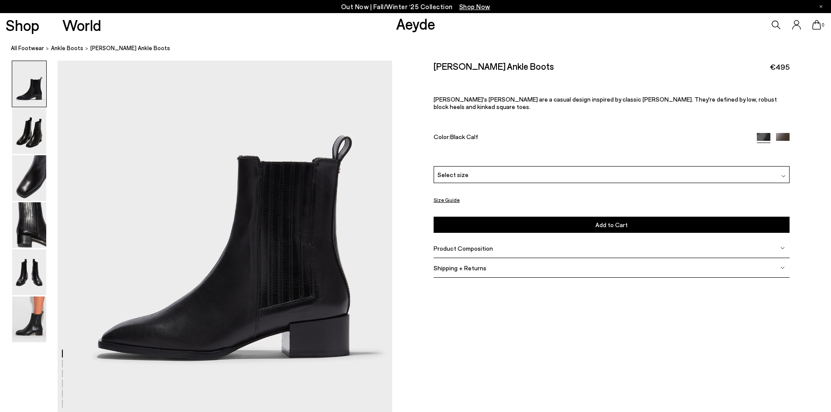
scroll to position [87, 0]
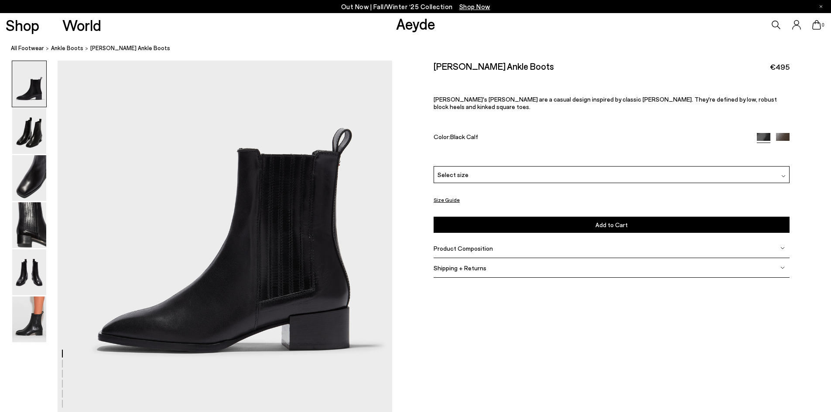
click at [784, 133] on img at bounding box center [783, 140] width 14 height 14
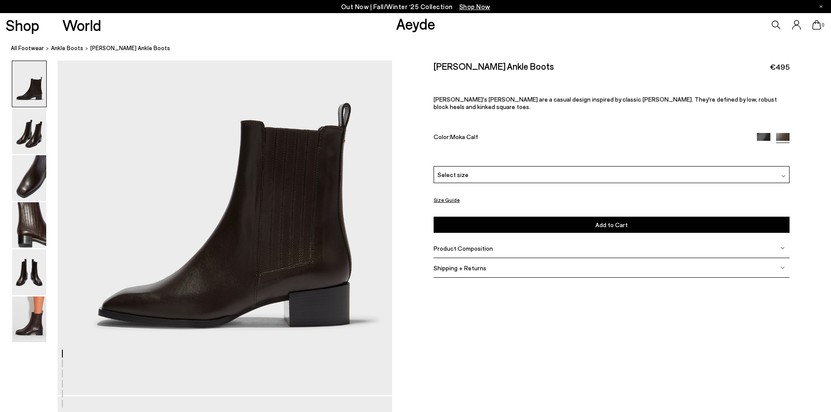
scroll to position [131, 0]
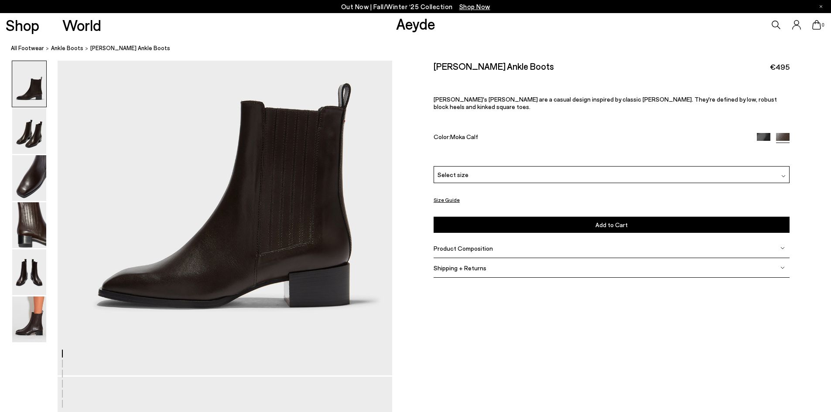
click at [470, 264] on span "Shipping + Returns" at bounding box center [460, 267] width 53 height 7
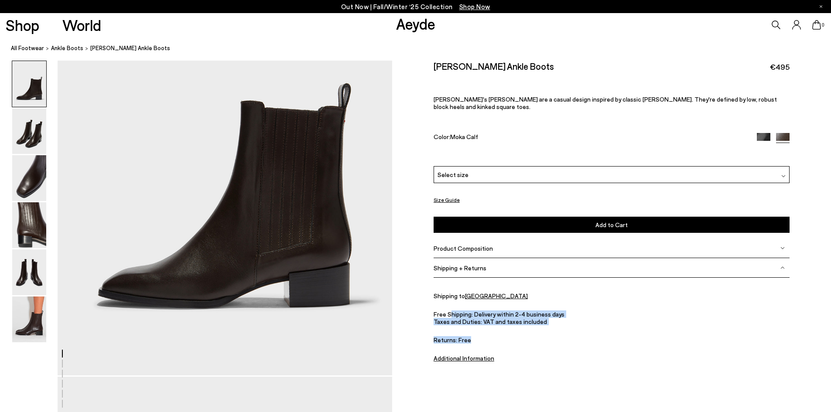
drag, startPoint x: 454, startPoint y: 307, endPoint x: 487, endPoint y: 334, distance: 42.8
click at [483, 334] on div "Free Shipping: Delivery within 2-4 business days Taxes and Duties: VAT and taxe…" at bounding box center [612, 327] width 356 height 33
click at [512, 336] on span "Returns: Free" at bounding box center [612, 339] width 356 height 7
click at [762, 133] on img at bounding box center [764, 140] width 14 height 14
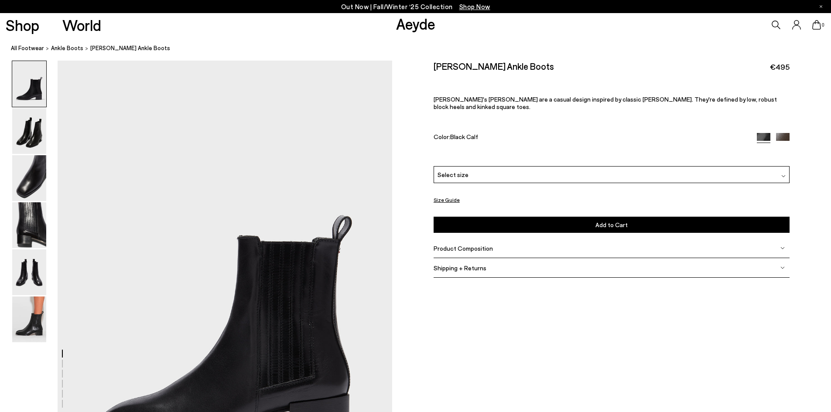
scroll to position [131, 0]
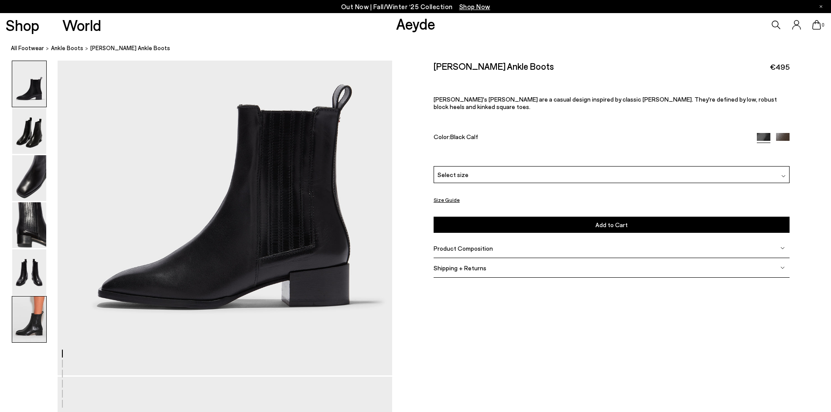
click at [31, 323] on img at bounding box center [29, 320] width 34 height 46
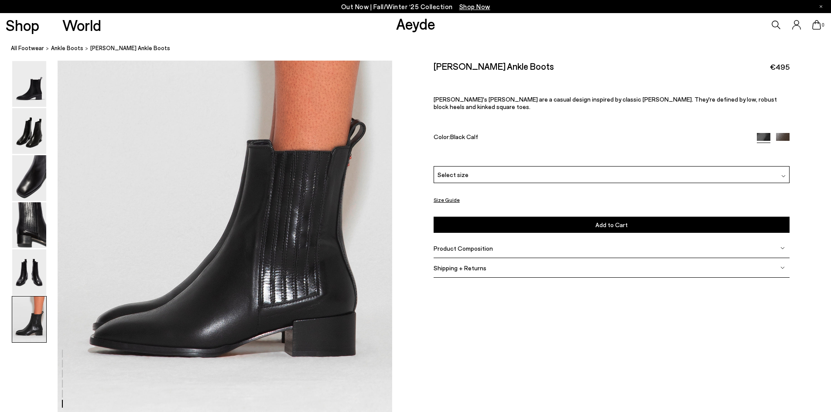
scroll to position [2341, 0]
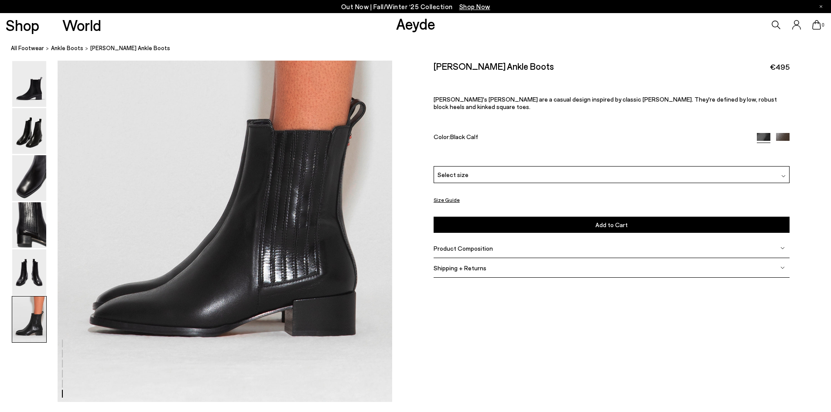
click at [778, 133] on img at bounding box center [783, 140] width 14 height 14
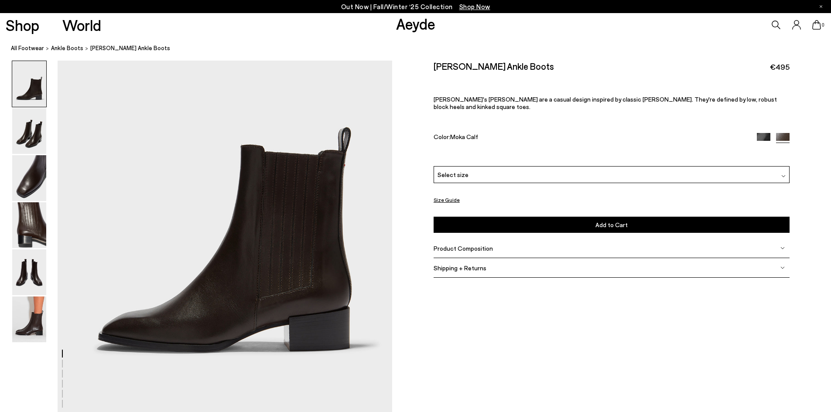
scroll to position [87, 0]
click at [30, 236] on img at bounding box center [29, 225] width 34 height 46
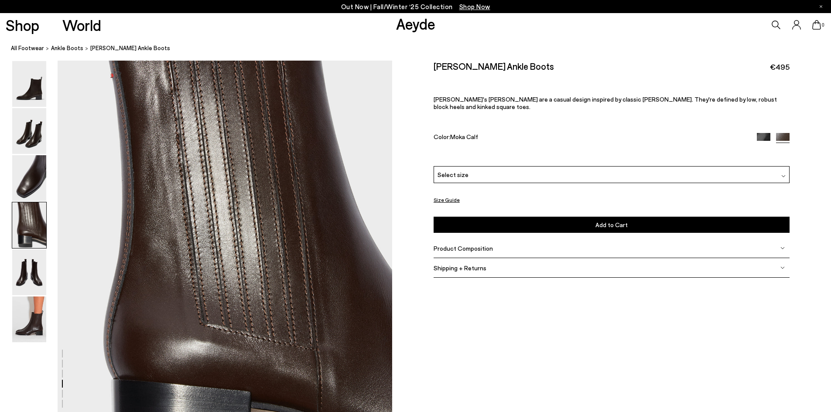
scroll to position [1386, 0]
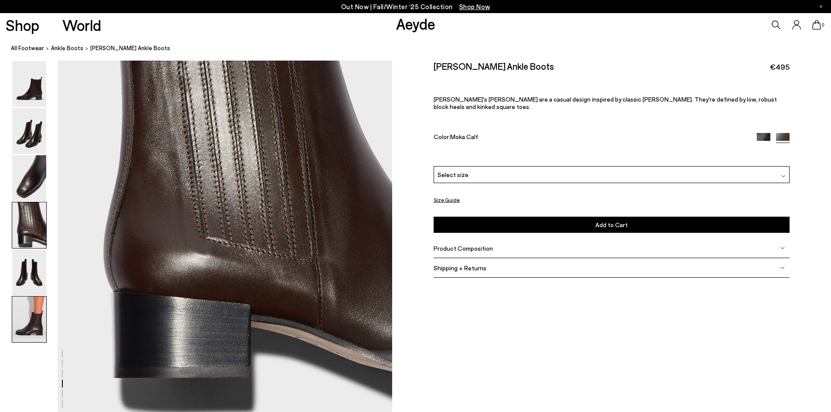
click at [34, 312] on img at bounding box center [29, 320] width 34 height 46
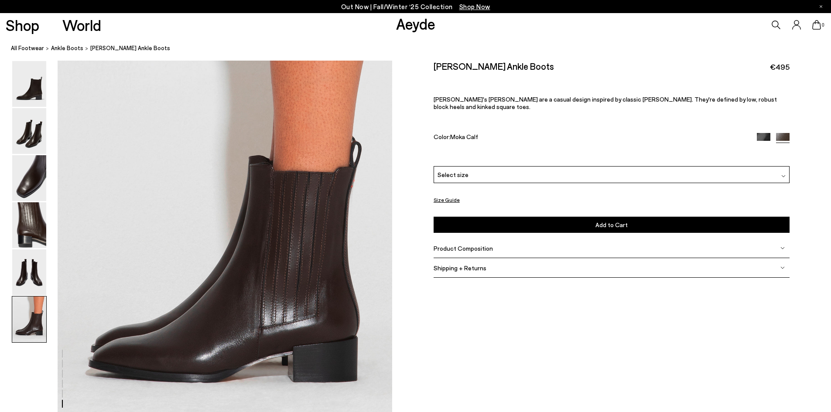
scroll to position [2297, 0]
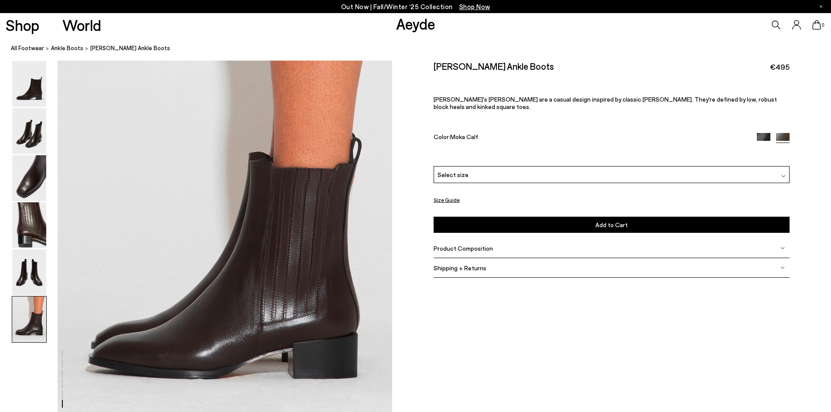
click at [755, 133] on div "Color: Moka Calf" at bounding box center [612, 138] width 356 height 10
click at [762, 133] on img at bounding box center [764, 140] width 14 height 14
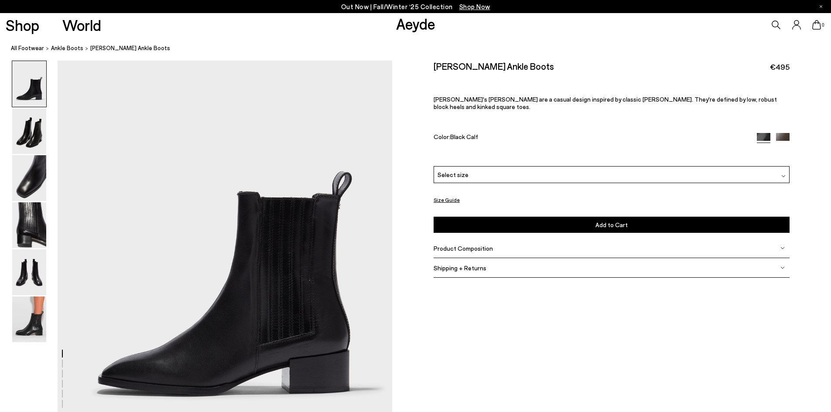
scroll to position [87, 0]
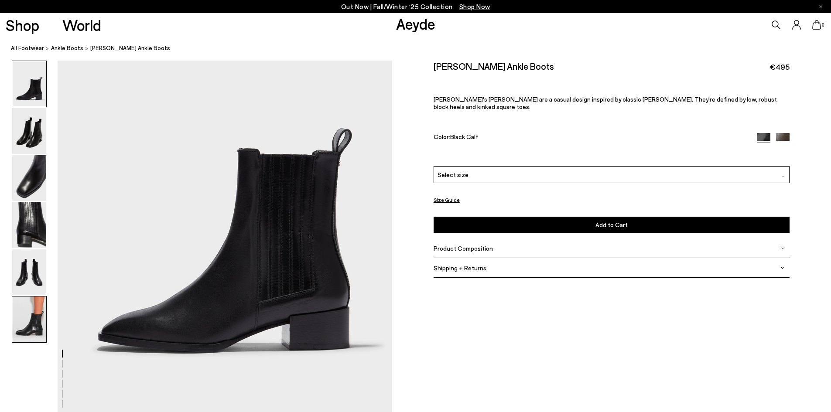
click at [25, 305] on img at bounding box center [29, 320] width 34 height 46
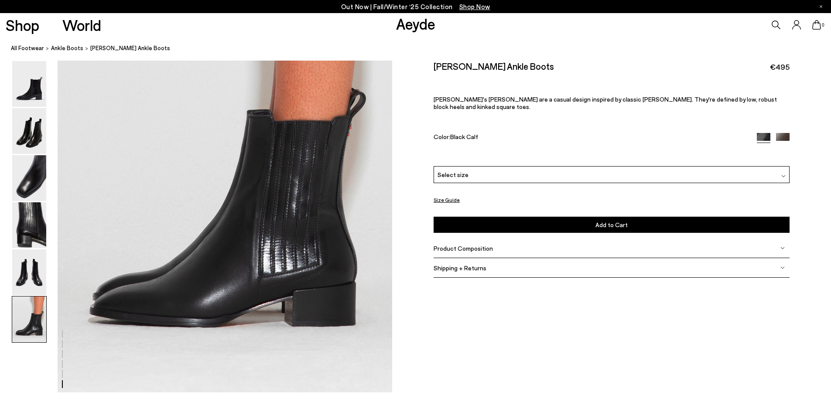
scroll to position [2297, 0]
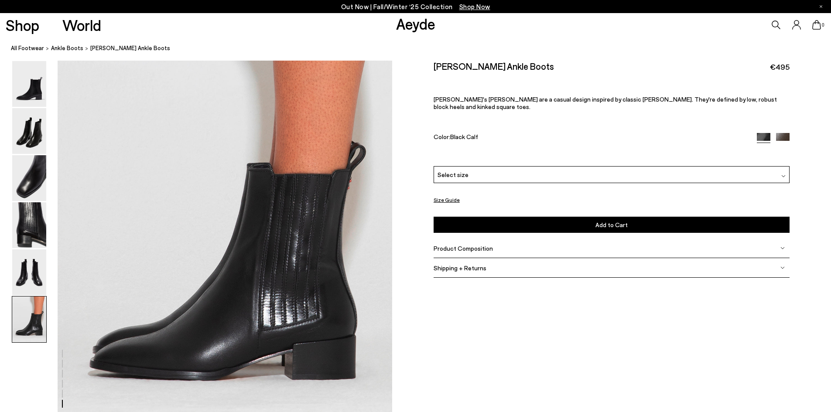
click at [463, 245] on span "Product Composition" at bounding box center [463, 248] width 59 height 7
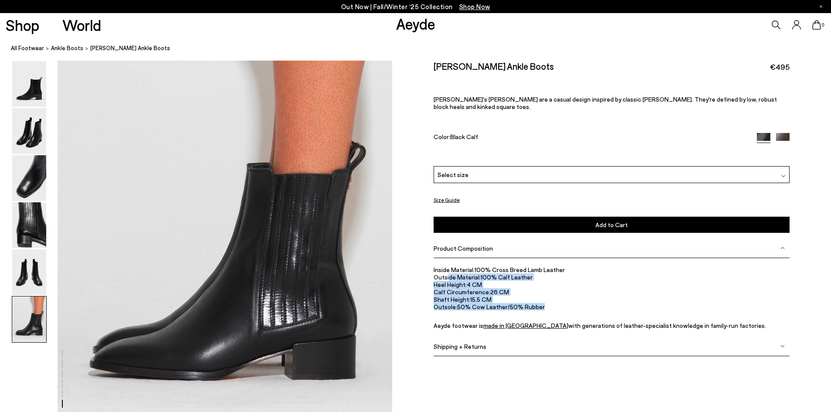
drag, startPoint x: 448, startPoint y: 271, endPoint x: 502, endPoint y: 303, distance: 62.8
click at [500, 303] on ul "Inside Material: 100% Cross Breed Lamb Leather Outside Material: 100% Calf Leat…" at bounding box center [612, 297] width 356 height 63
click at [513, 303] on li "Outsole: 50% Cow Leather/50% Rubber" at bounding box center [612, 306] width 356 height 7
click at [777, 123] on div "Neil Leather Ankle Boots €495 Aeyde's Neil boots are a casual design inspired b…" at bounding box center [612, 114] width 356 height 106
click at [778, 133] on img at bounding box center [783, 140] width 14 height 14
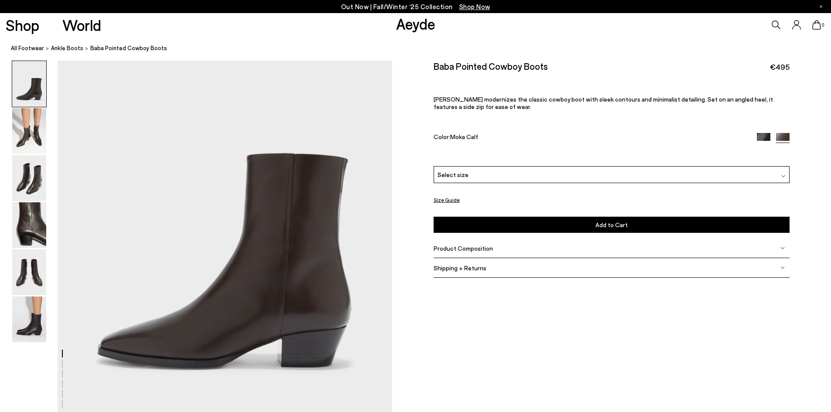
scroll to position [87, 0]
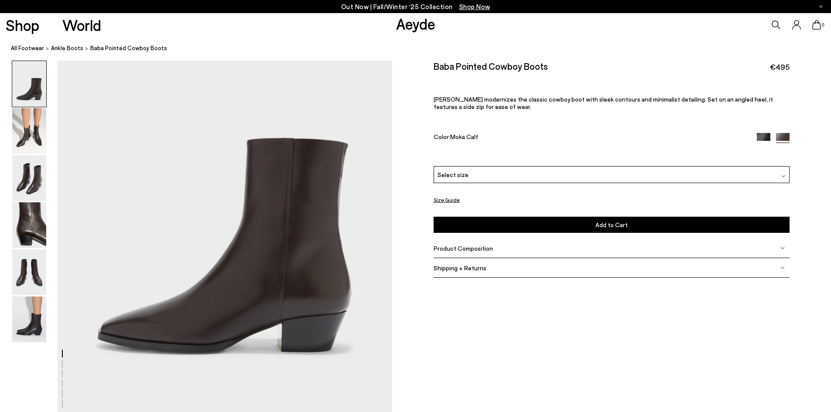
click at [459, 243] on div "Product Composition" at bounding box center [612, 249] width 356 height 20
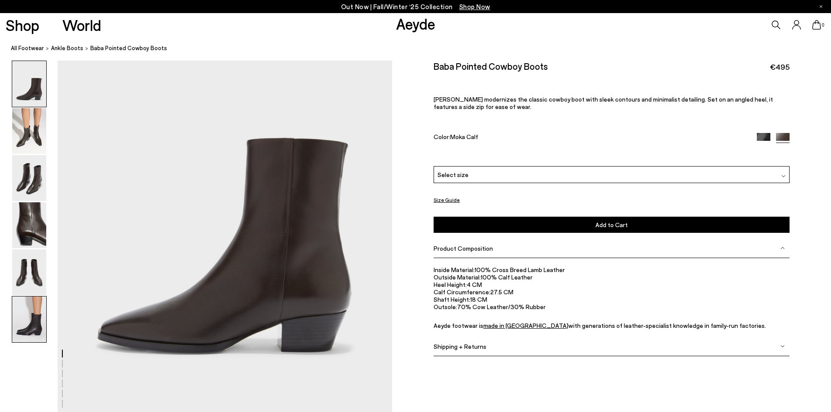
click at [30, 325] on img at bounding box center [29, 320] width 34 height 46
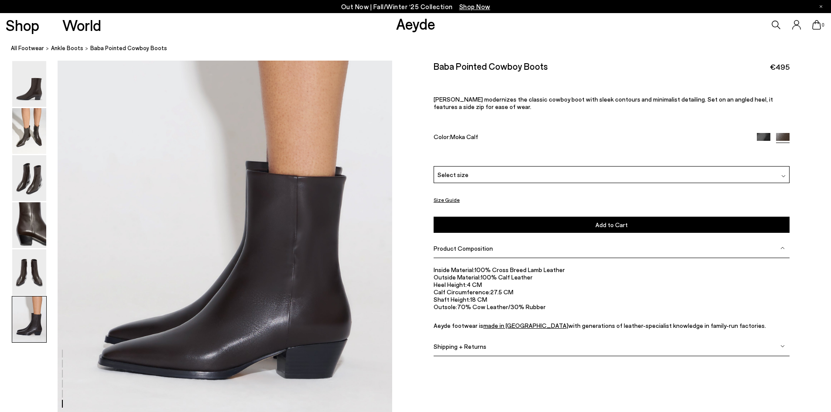
scroll to position [2297, 0]
click at [22, 178] on img at bounding box center [29, 178] width 34 height 46
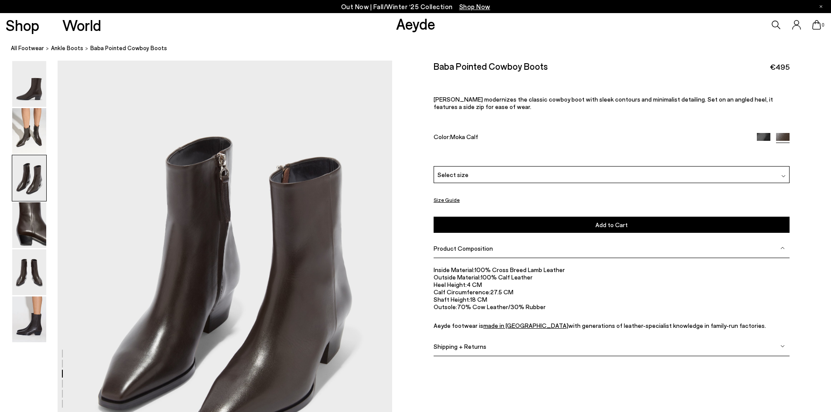
scroll to position [939, 0]
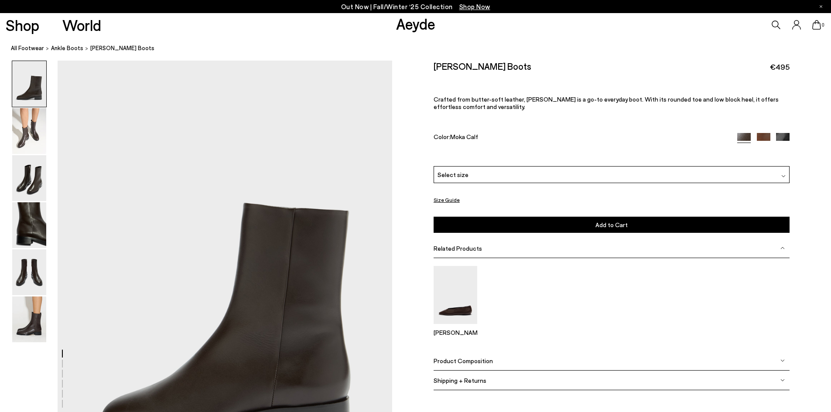
click at [472, 356] on div "Product Composition" at bounding box center [612, 361] width 356 height 20
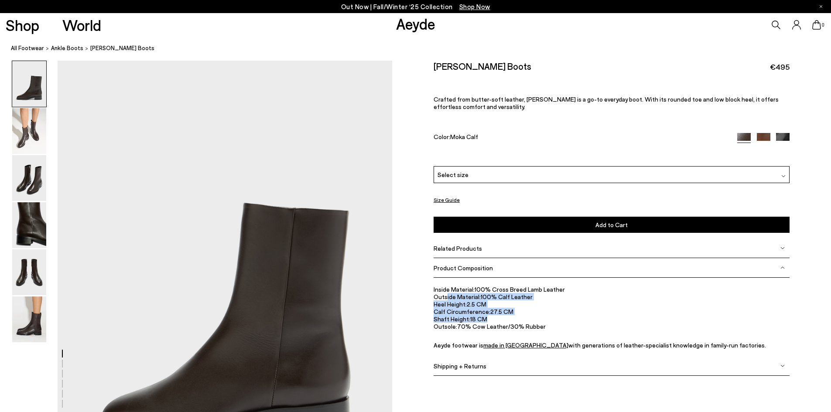
drag, startPoint x: 447, startPoint y: 294, endPoint x: 526, endPoint y: 316, distance: 82.0
click at [524, 317] on ul "Inside Material: 100% Cross Breed Lamb Leather Outside Material: 100% Calf Leat…" at bounding box center [612, 317] width 356 height 63
click at [529, 315] on li "Calf Circumference: 27.5 CM" at bounding box center [612, 311] width 356 height 7
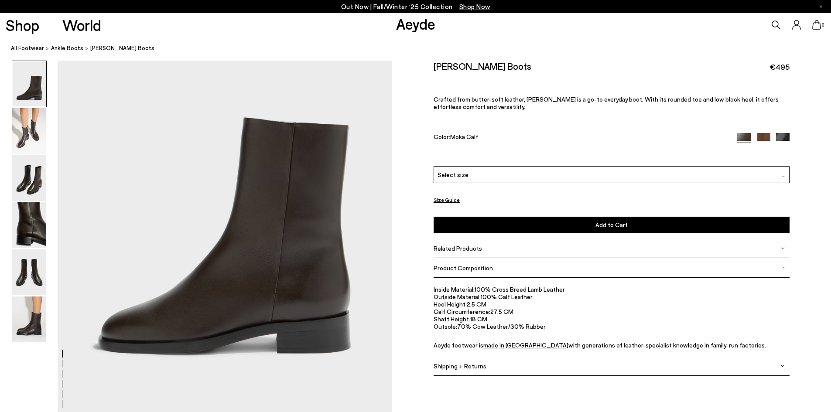
scroll to position [87, 0]
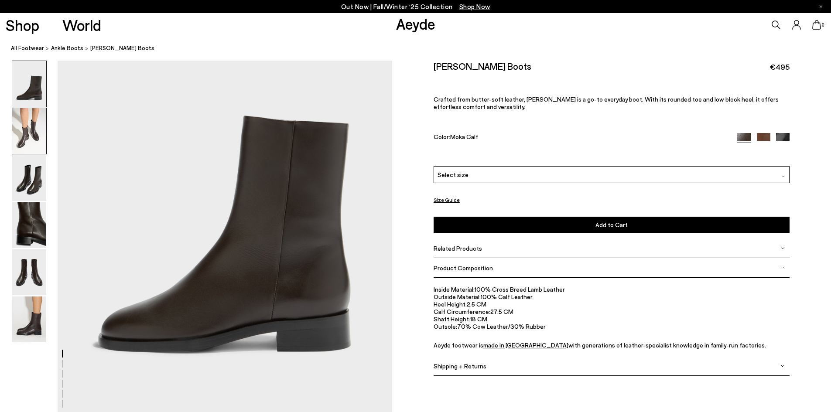
click at [29, 129] on img at bounding box center [29, 131] width 34 height 46
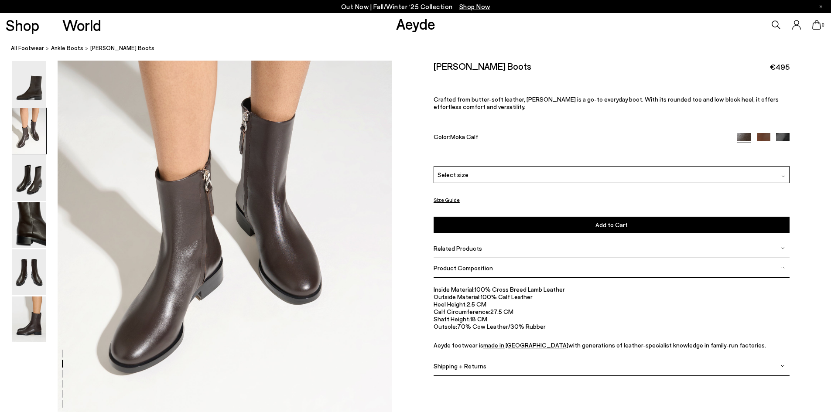
scroll to position [535, 0]
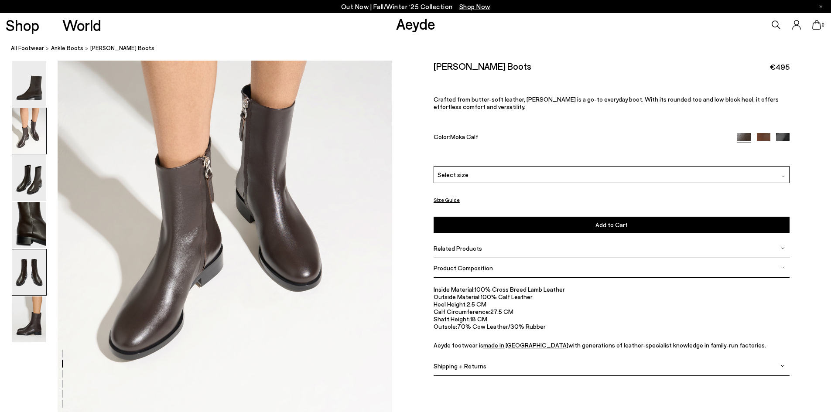
click at [37, 274] on img at bounding box center [29, 273] width 34 height 46
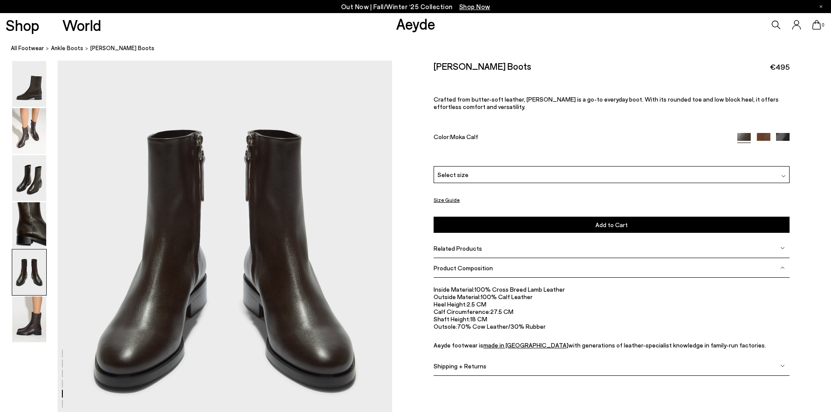
scroll to position [1877, 0]
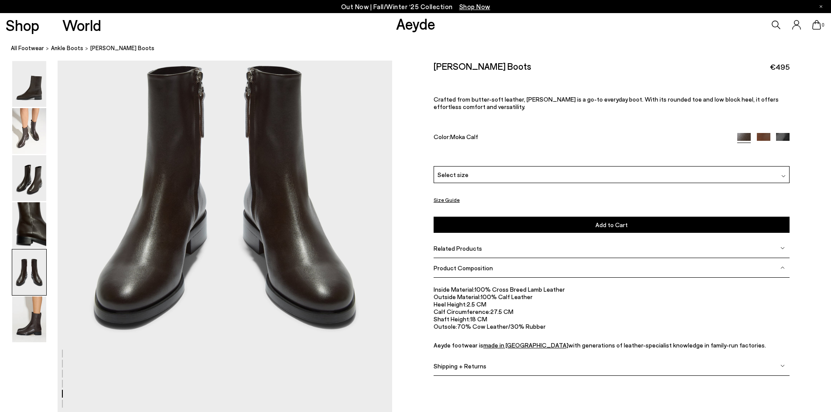
click at [32, 316] on img at bounding box center [29, 320] width 34 height 46
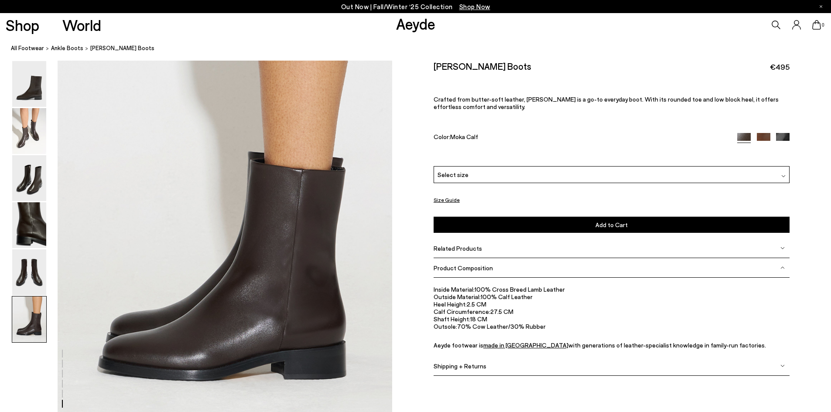
scroll to position [2297, 0]
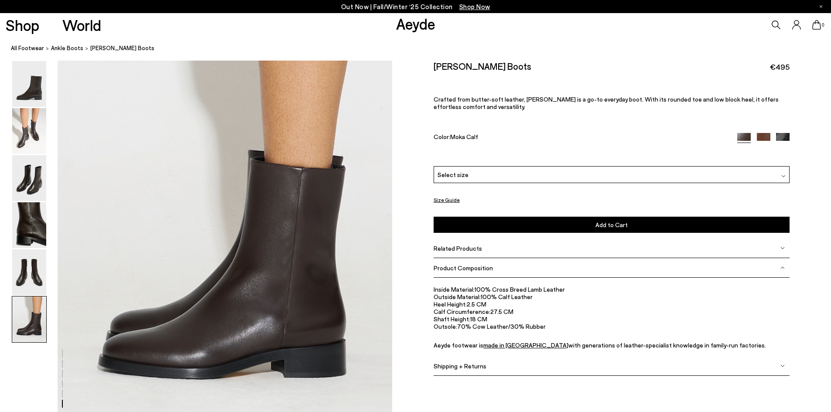
click at [759, 137] on img at bounding box center [764, 140] width 14 height 14
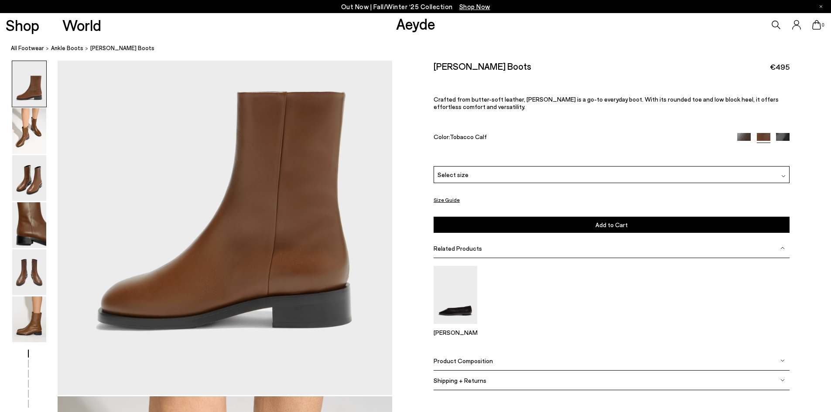
scroll to position [131, 0]
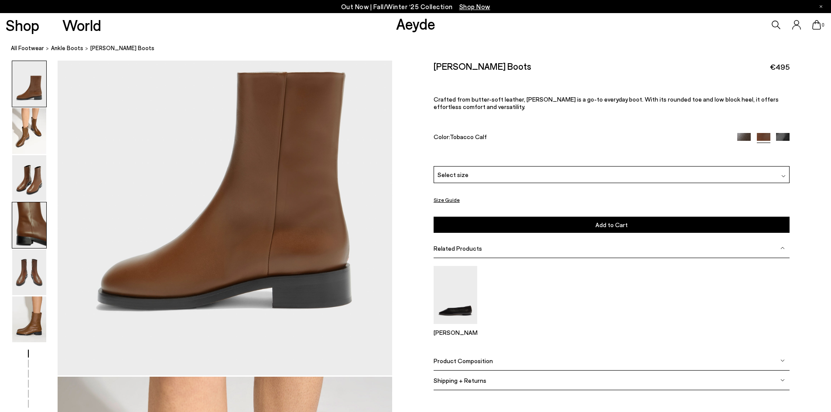
click at [31, 235] on img at bounding box center [29, 225] width 34 height 46
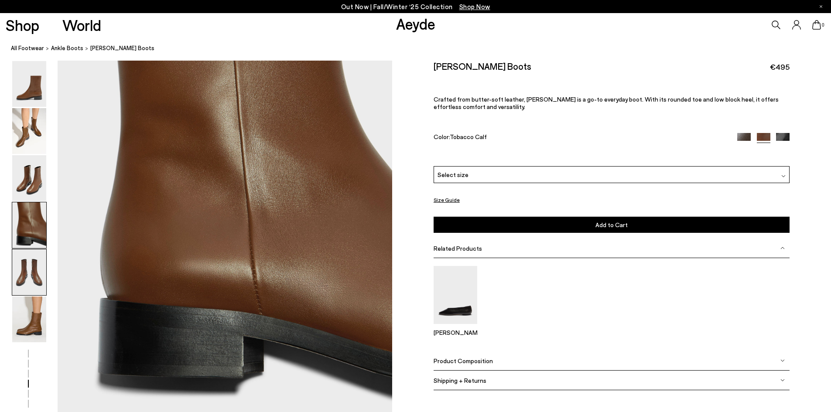
click at [41, 268] on img at bounding box center [29, 273] width 34 height 46
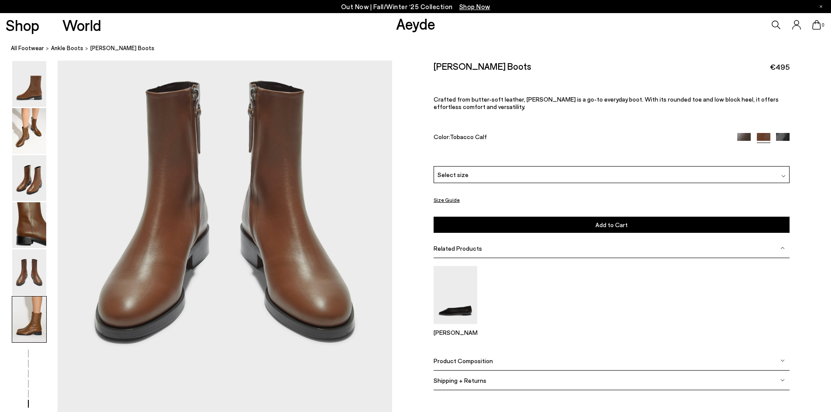
scroll to position [1865, 0]
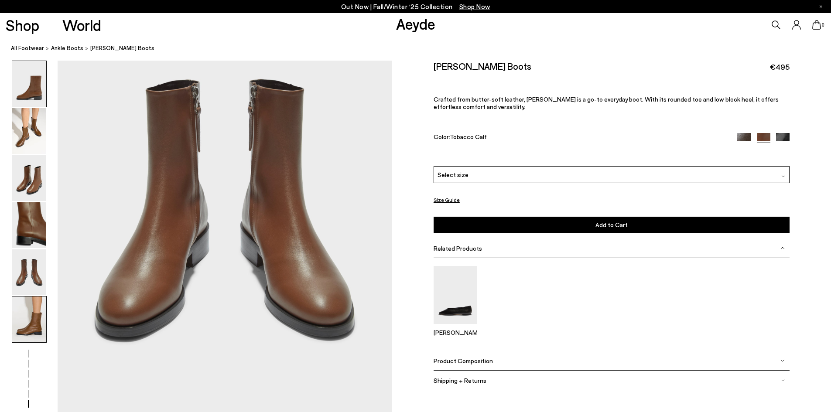
click at [27, 81] on img at bounding box center [29, 84] width 34 height 46
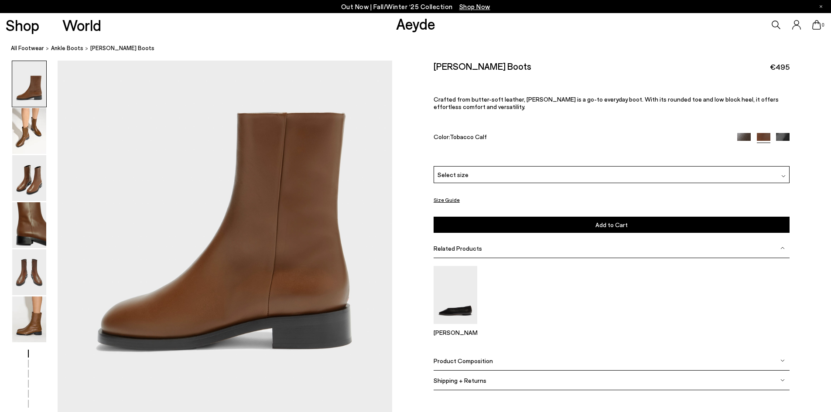
scroll to position [140, 0]
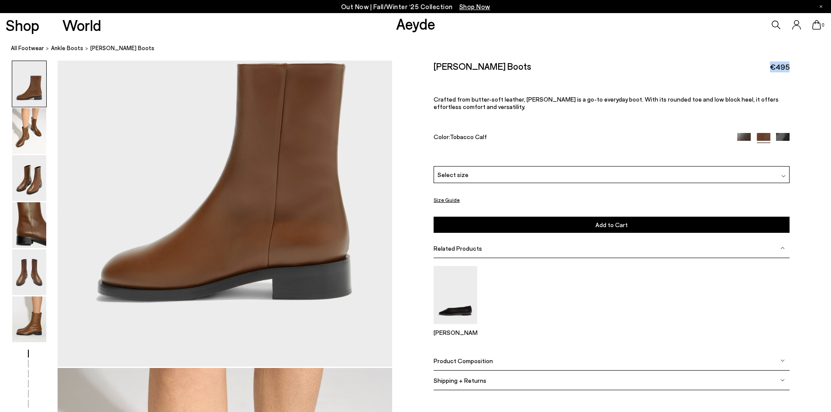
drag, startPoint x: 765, startPoint y: 70, endPoint x: 801, endPoint y: 69, distance: 35.3
click at [801, 69] on div "Size Guide Shoes Belt Our shoes come in European sizing. The easiest way to mea…" at bounding box center [611, 232] width 439 height 342
click at [800, 79] on div "Size Guide Shoes Belt Our shoes come in European sizing. The easiest way to mea…" at bounding box center [611, 232] width 439 height 342
click at [783, 137] on img at bounding box center [783, 140] width 14 height 14
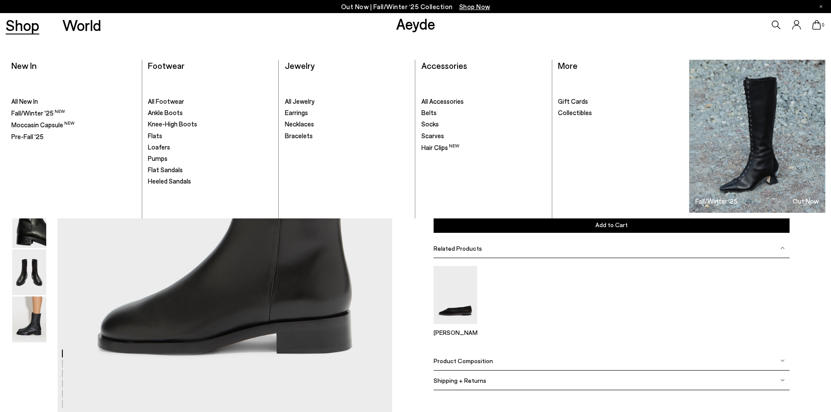
scroll to position [87, 0]
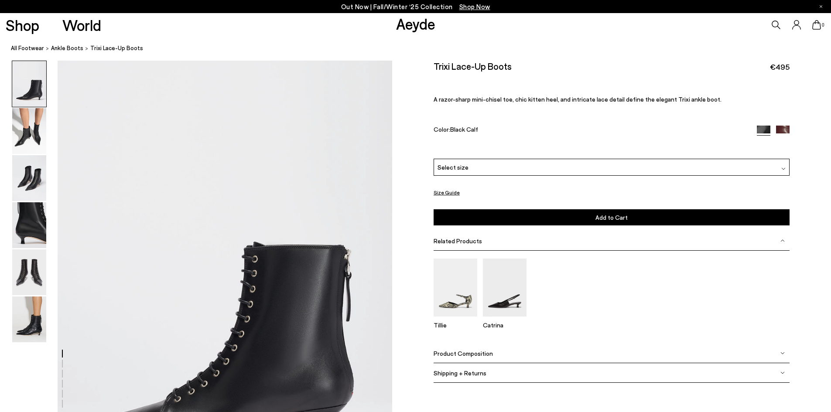
scroll to position [44, 0]
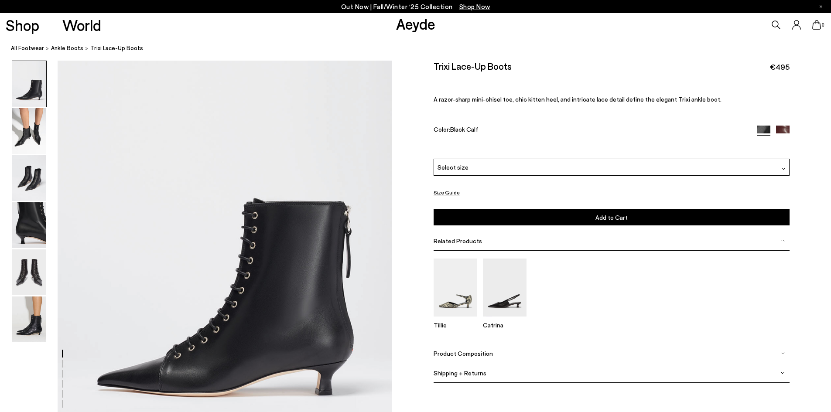
click at [777, 127] on img at bounding box center [783, 133] width 14 height 14
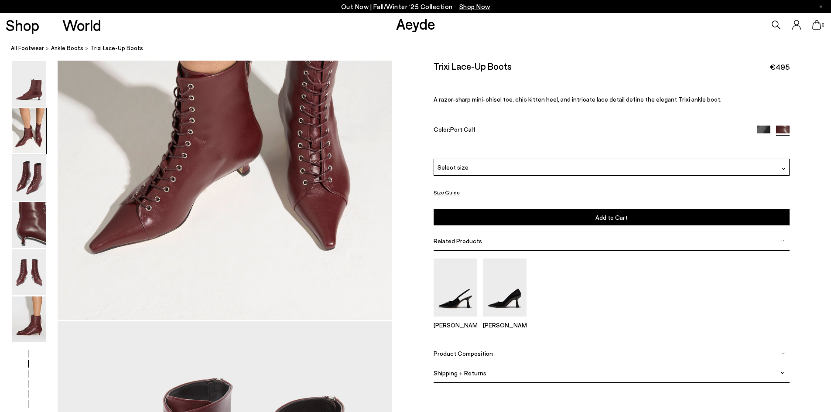
scroll to position [742, 0]
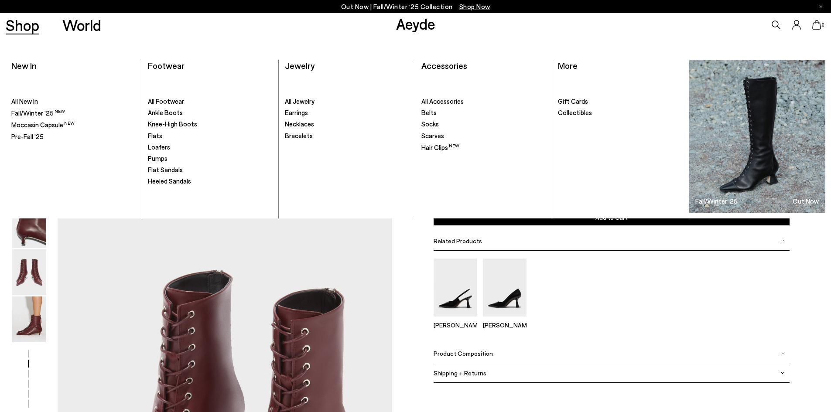
drag, startPoint x: 17, startPoint y: 0, endPoint x: 678, endPoint y: 308, distance: 728.2
click at [679, 310] on div "Fernanda Zandra" at bounding box center [612, 298] width 356 height 78
click at [420, 297] on div "Size Guide Shoes Belt Our shoes come in European sizing. The easiest way to mea…" at bounding box center [611, 228] width 439 height 335
click at [461, 297] on img at bounding box center [456, 288] width 44 height 58
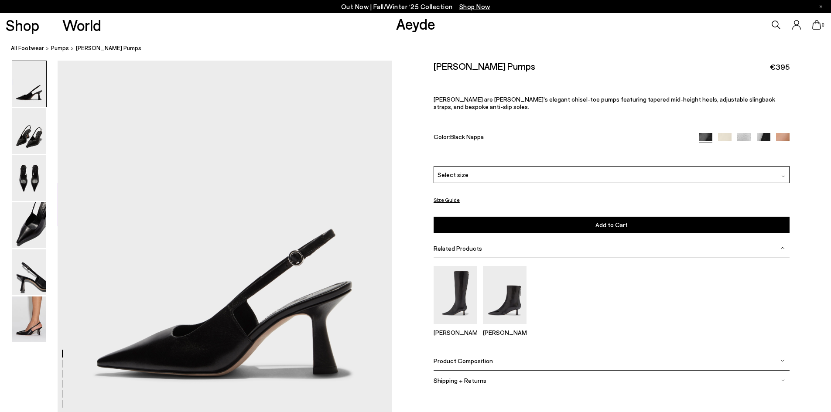
scroll to position [131, 0]
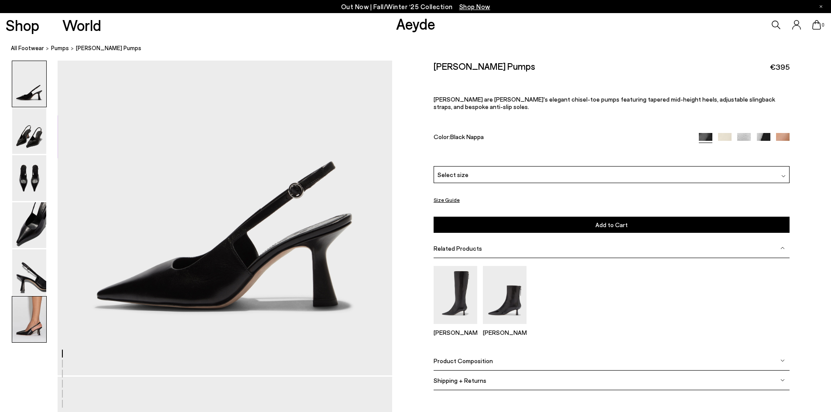
click at [34, 325] on img at bounding box center [29, 320] width 34 height 46
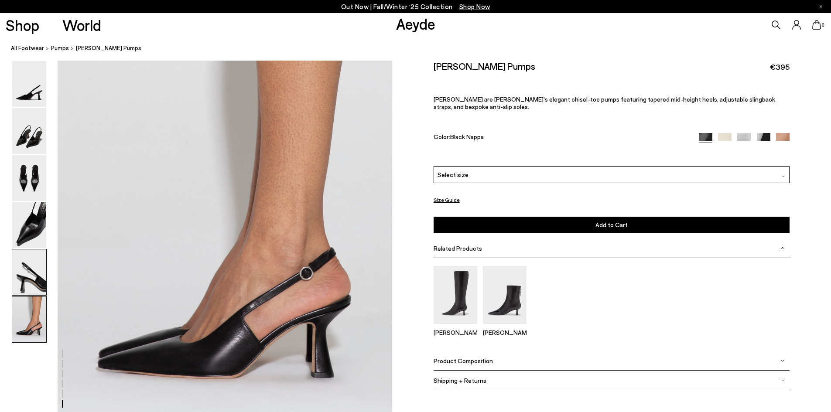
click at [40, 265] on img at bounding box center [29, 273] width 34 height 46
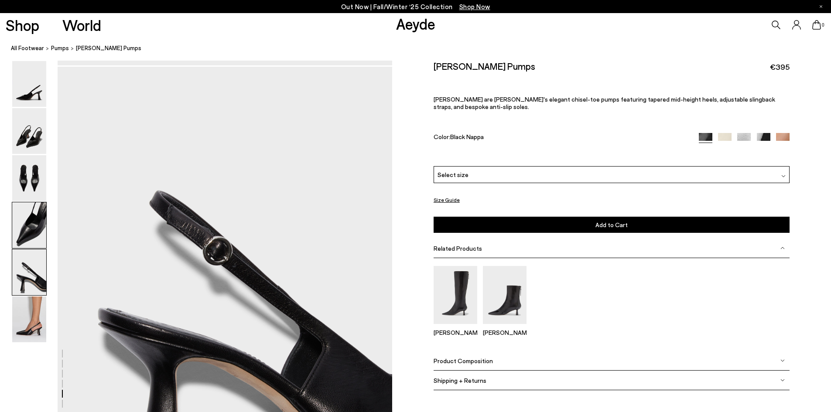
click at [23, 232] on img at bounding box center [29, 225] width 34 height 46
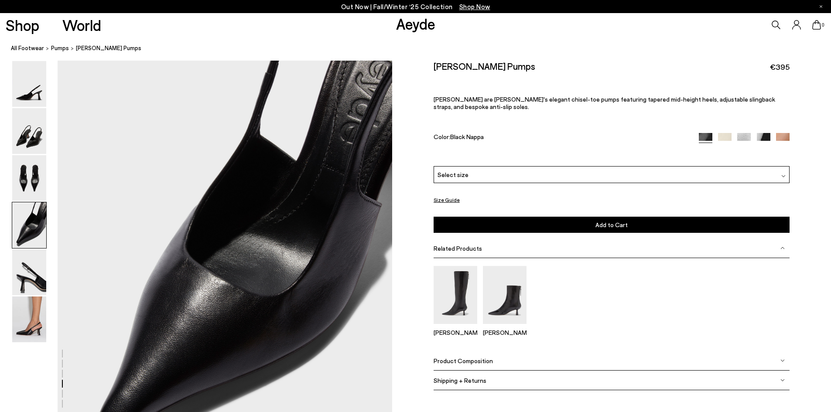
scroll to position [1430, 0]
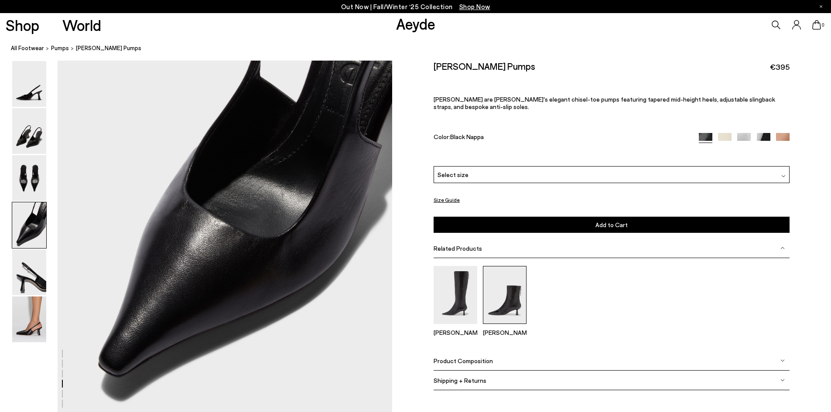
click at [497, 300] on img at bounding box center [505, 295] width 44 height 58
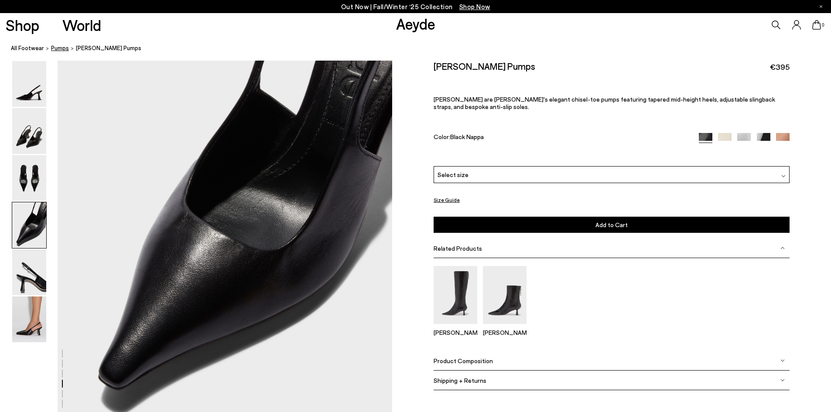
click at [60, 47] on span "pumps" at bounding box center [60, 47] width 18 height 7
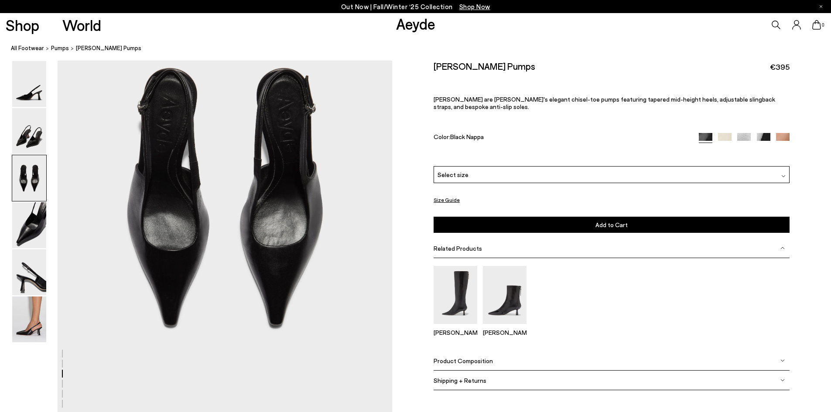
scroll to position [849, 0]
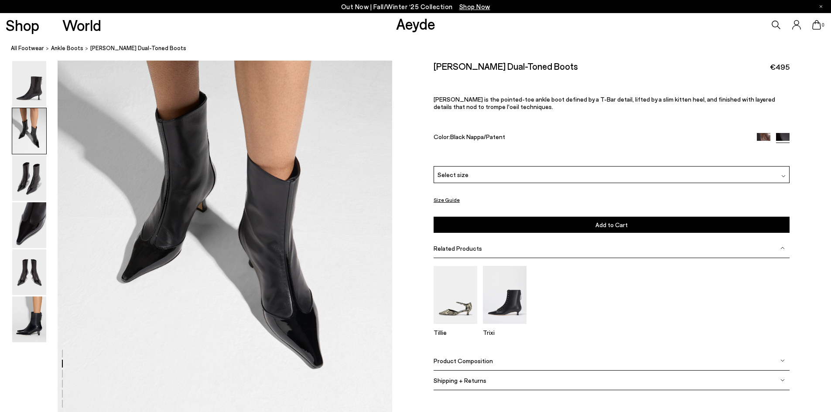
scroll to position [654, 0]
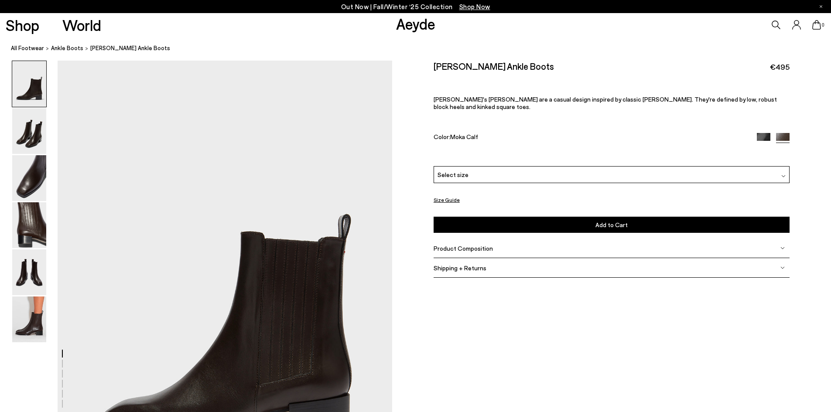
click at [448, 245] on span "Product Composition" at bounding box center [463, 248] width 59 height 7
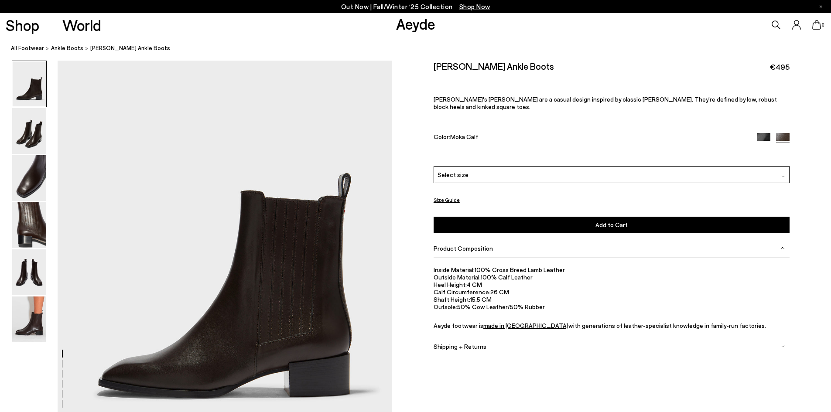
scroll to position [87, 0]
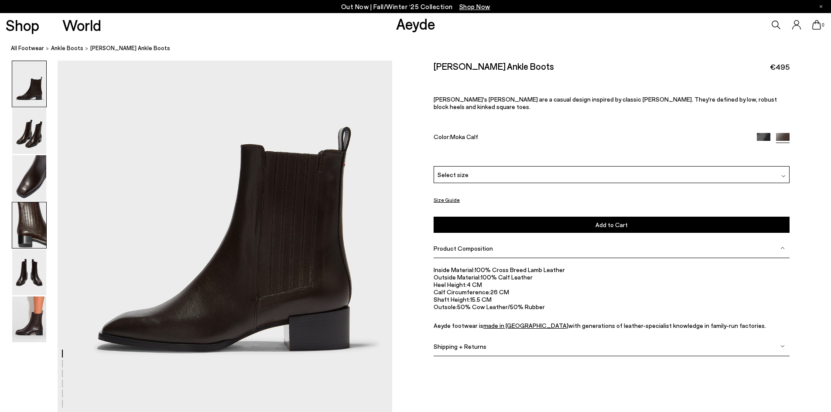
click at [20, 223] on img at bounding box center [29, 225] width 34 height 46
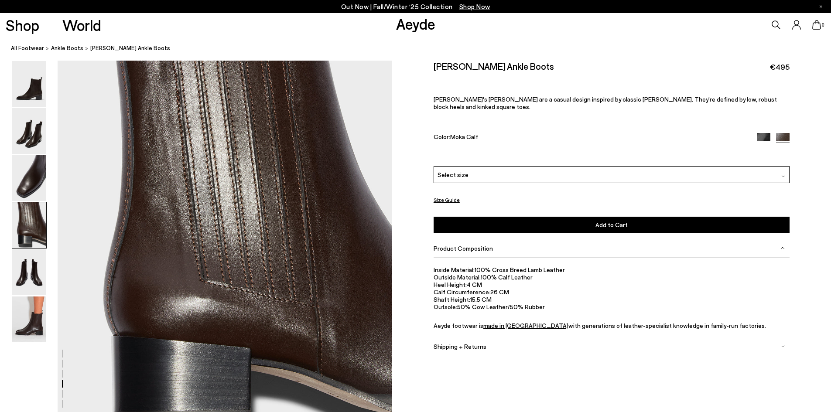
scroll to position [1430, 0]
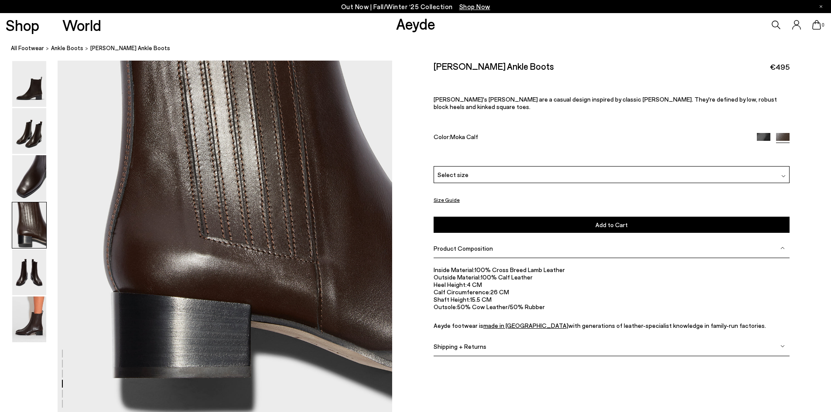
click at [479, 166] on div "Select size" at bounding box center [612, 174] width 356 height 17
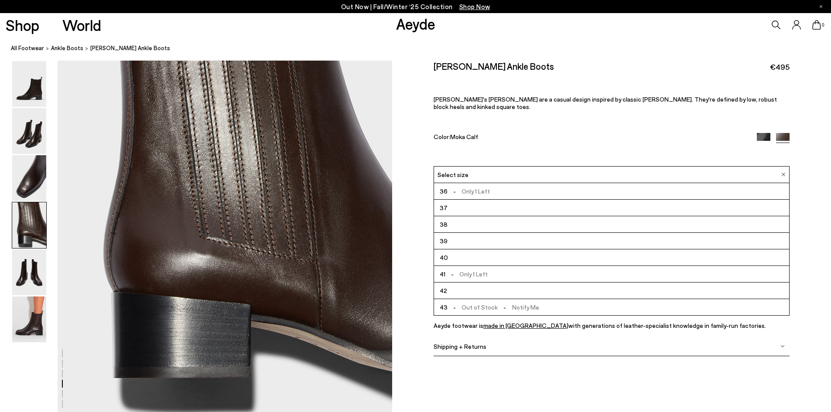
click at [453, 233] on li "39" at bounding box center [611, 241] width 355 height 17
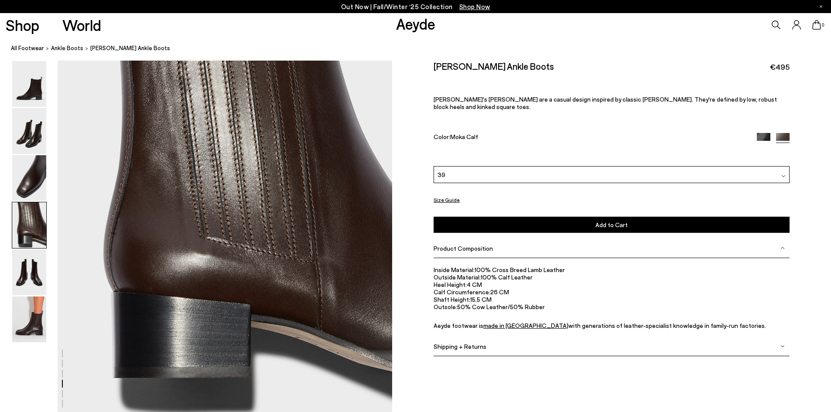
click at [507, 217] on button "Add to Cart Select a Size First" at bounding box center [612, 225] width 356 height 16
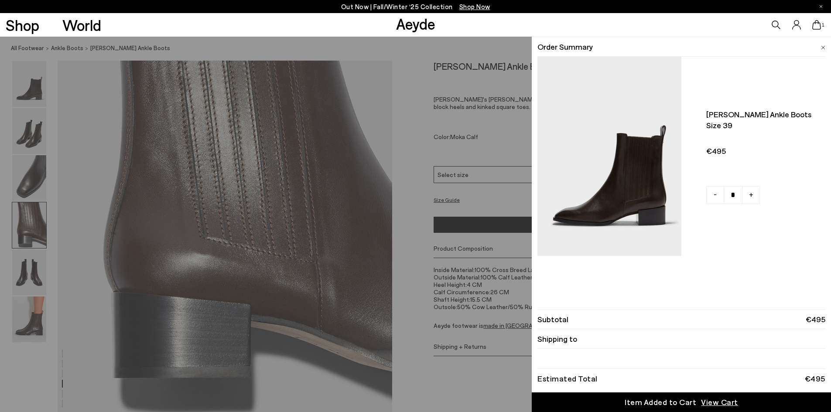
click at [406, 222] on div "Quick Add Color Size View Details Order Summary Neil leather ankle boots Size 3…" at bounding box center [415, 225] width 831 height 376
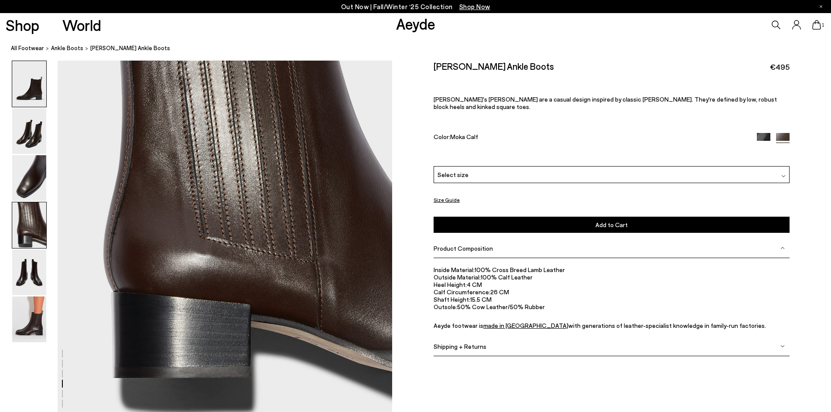
click at [27, 90] on img at bounding box center [29, 84] width 34 height 46
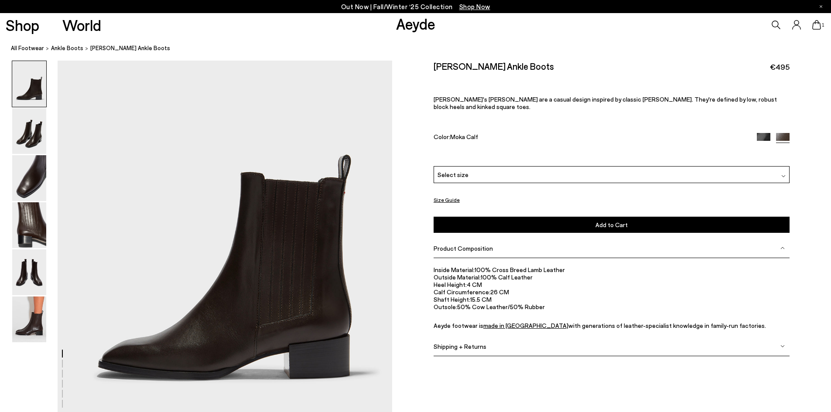
scroll to position [44, 0]
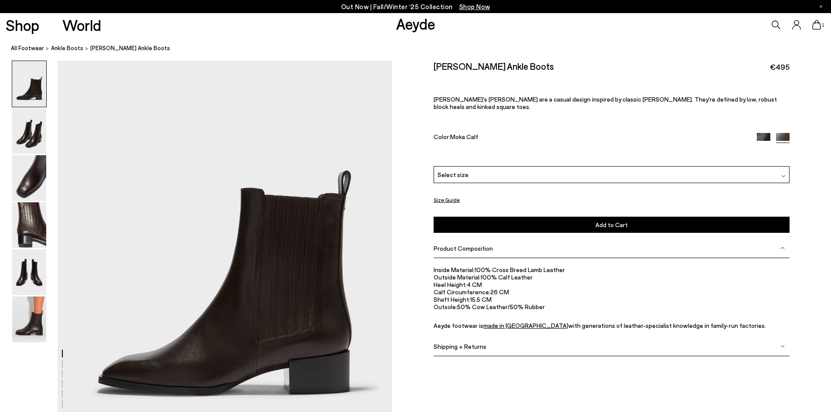
click at [760, 133] on img at bounding box center [764, 140] width 14 height 14
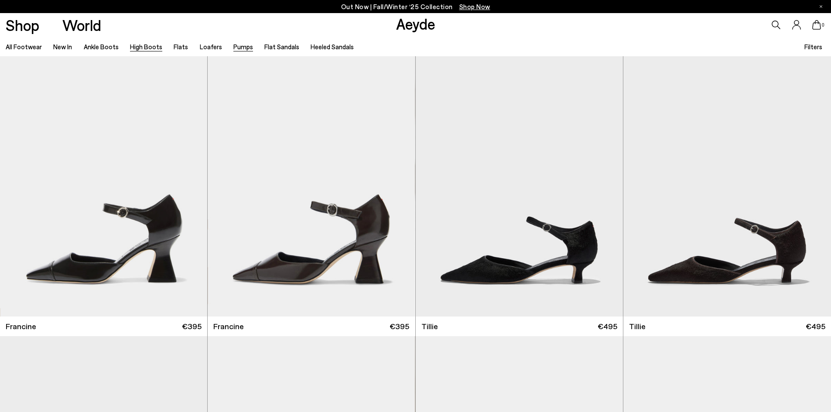
click at [145, 48] on link "High Boots" at bounding box center [146, 47] width 32 height 8
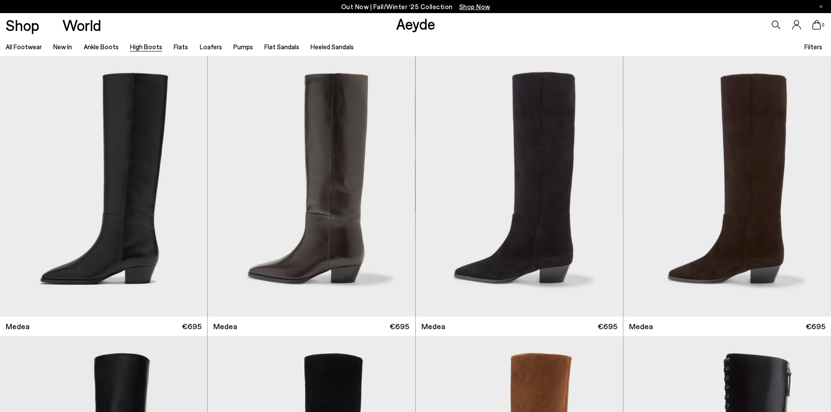
click at [811, 46] on span "Filters" at bounding box center [813, 47] width 18 height 8
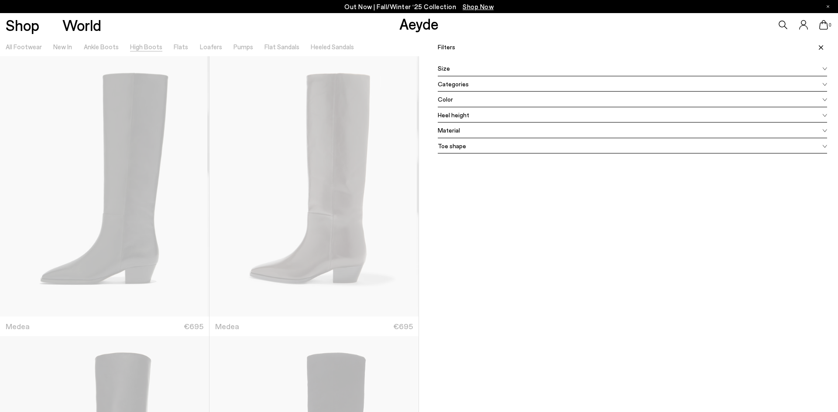
click at [455, 113] on span "Heel height" at bounding box center [453, 114] width 31 height 9
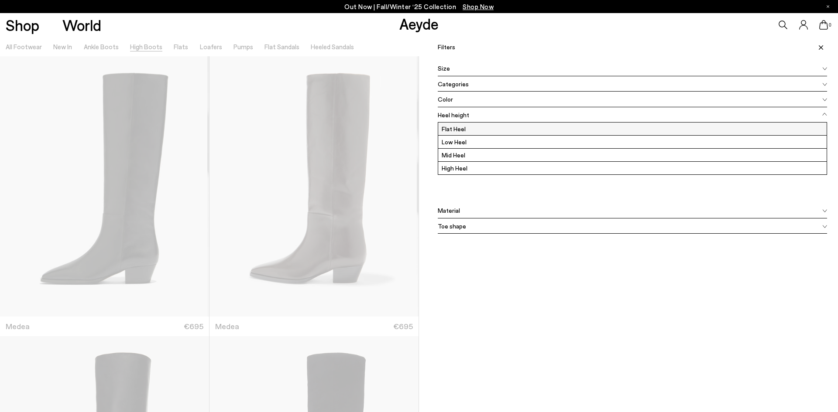
click at [450, 131] on label "Flat Heel" at bounding box center [632, 129] width 388 height 13
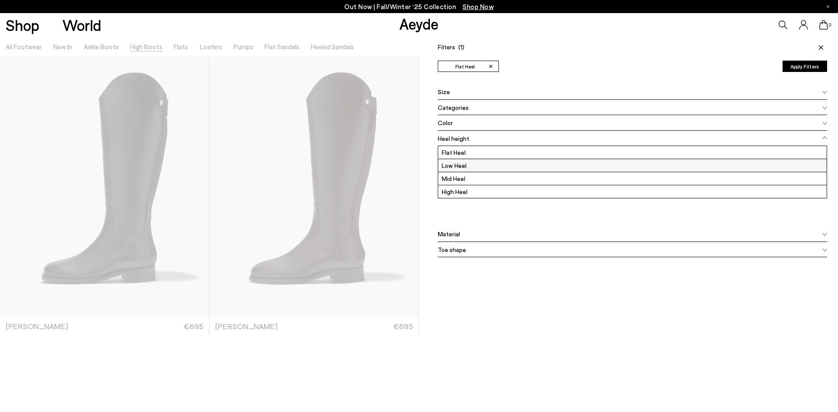
click at [445, 168] on label "Low Heel" at bounding box center [632, 165] width 388 height 13
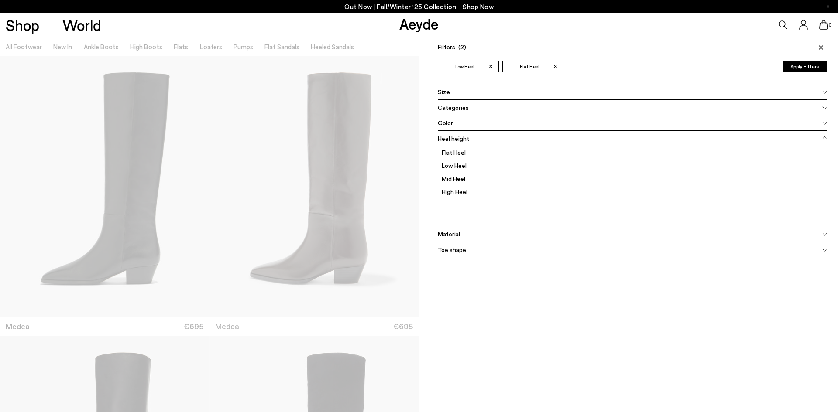
click at [813, 44] on span at bounding box center [819, 47] width 15 height 19
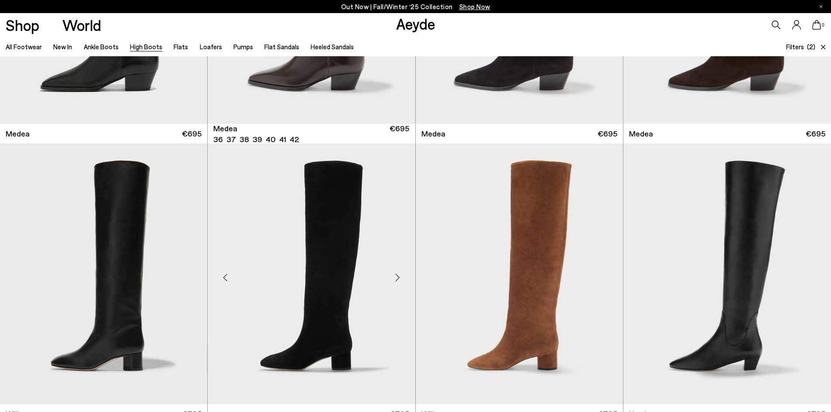
scroll to position [218, 0]
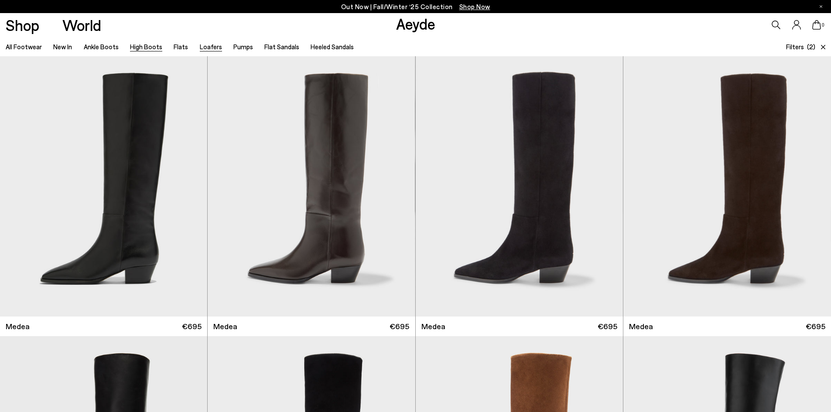
click at [200, 48] on link "Loafers" at bounding box center [211, 47] width 22 height 8
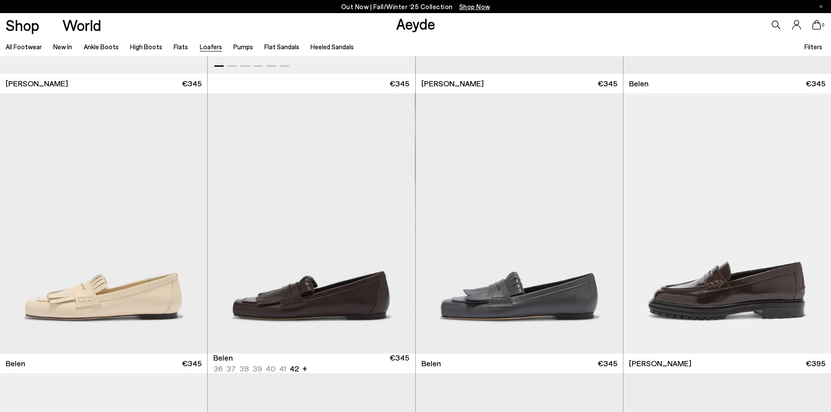
scroll to position [349, 0]
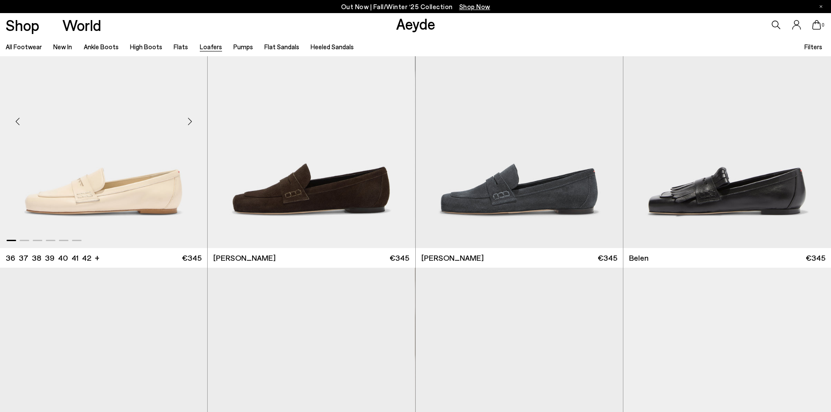
click at [191, 126] on div "Next slide" at bounding box center [190, 121] width 26 height 26
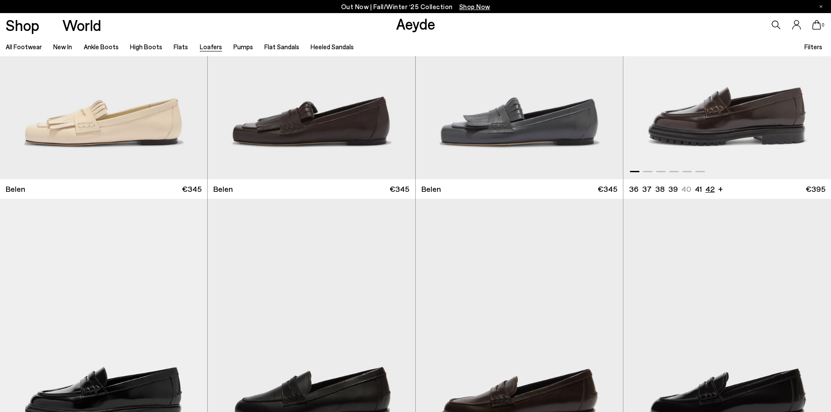
scroll to position [611, 0]
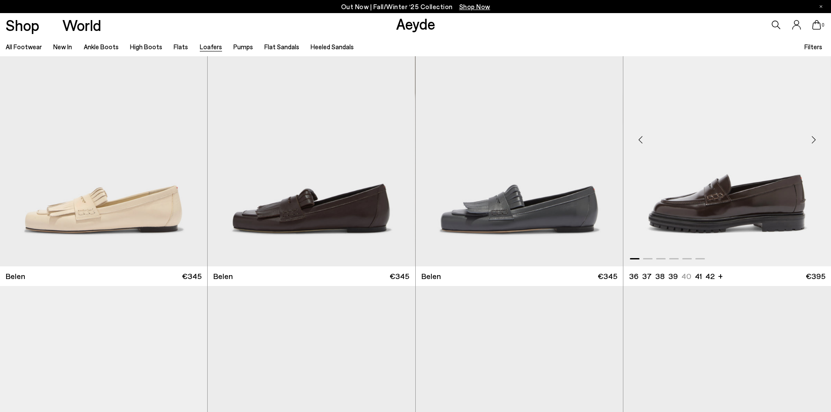
click at [816, 139] on div "Next slide" at bounding box center [814, 140] width 26 height 26
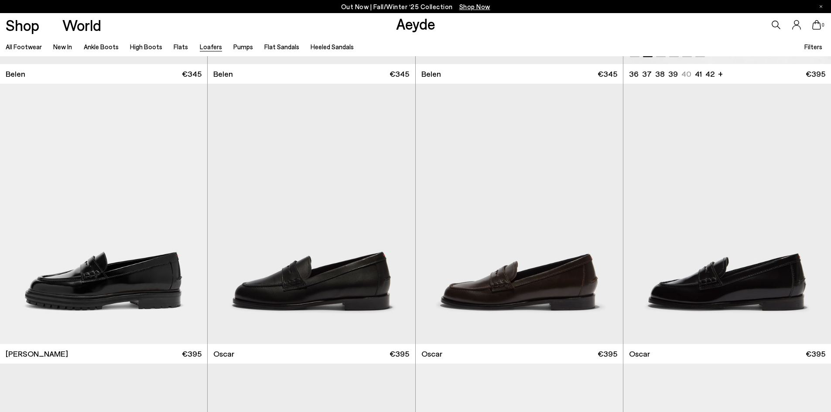
scroll to position [829, 0]
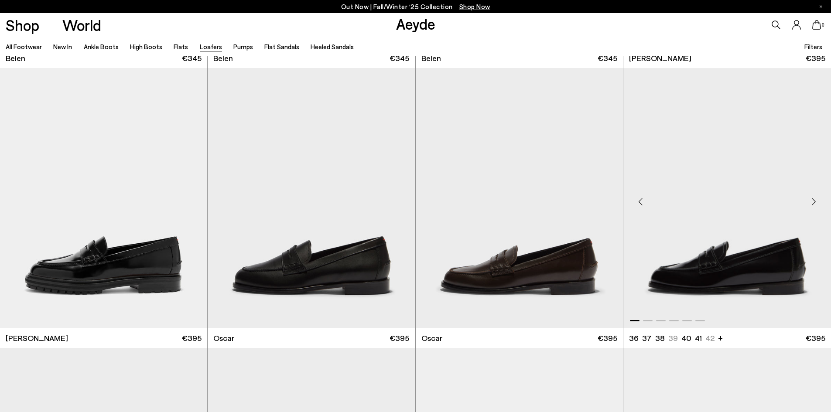
click at [818, 198] on div "Next slide" at bounding box center [814, 201] width 26 height 26
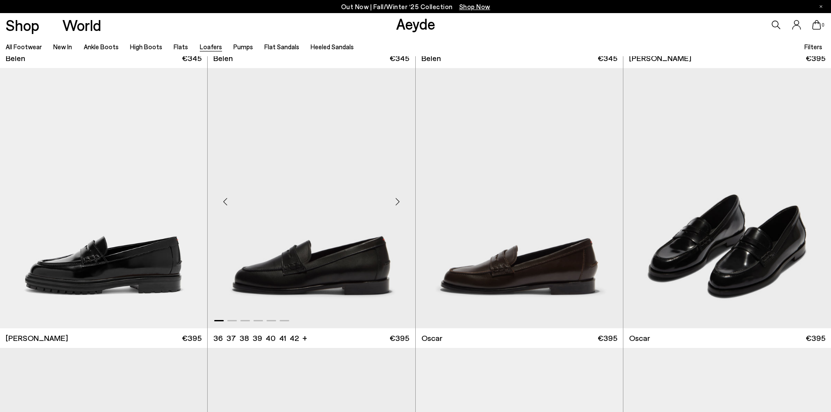
click at [397, 202] on div "Next slide" at bounding box center [398, 201] width 26 height 26
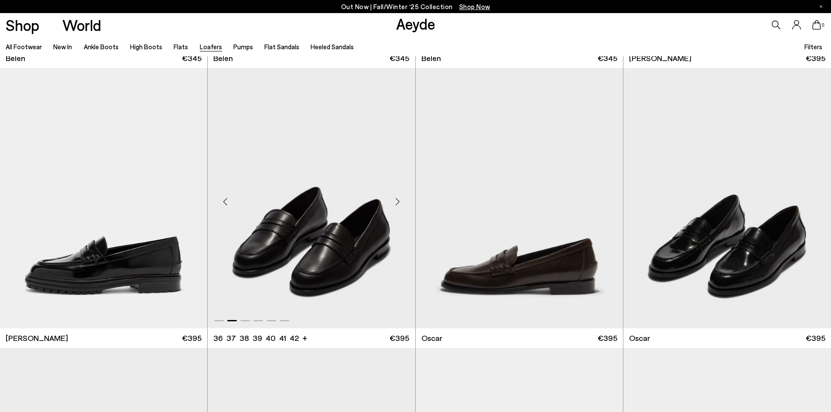
click at [397, 202] on div "Next slide" at bounding box center [398, 201] width 26 height 26
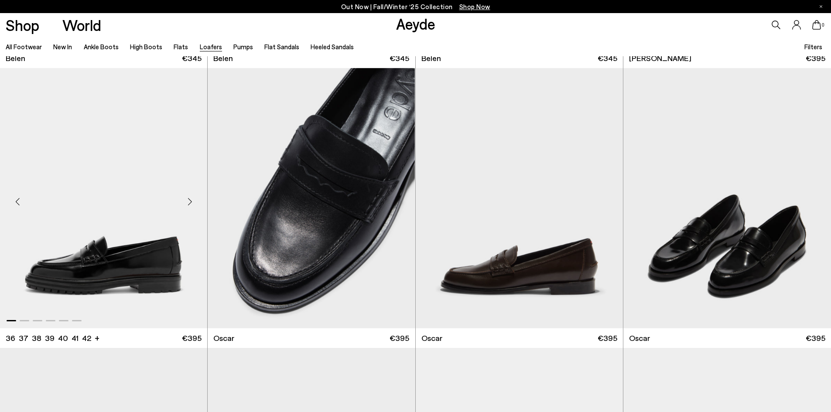
click at [190, 204] on div "Next slide" at bounding box center [190, 201] width 26 height 26
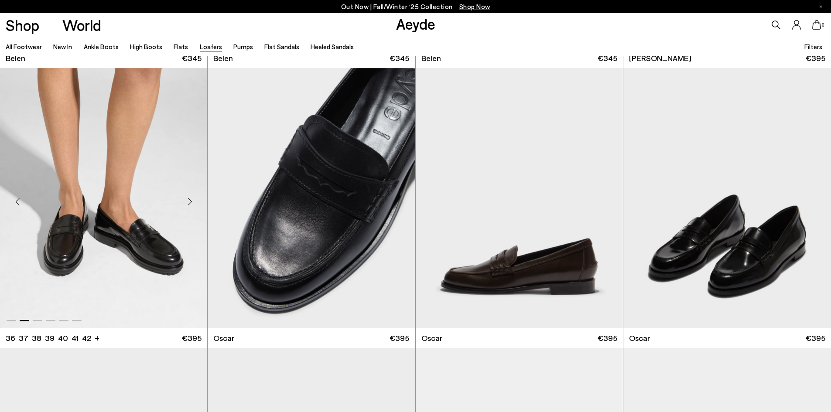
click at [190, 203] on div "Next slide" at bounding box center [190, 201] width 26 height 26
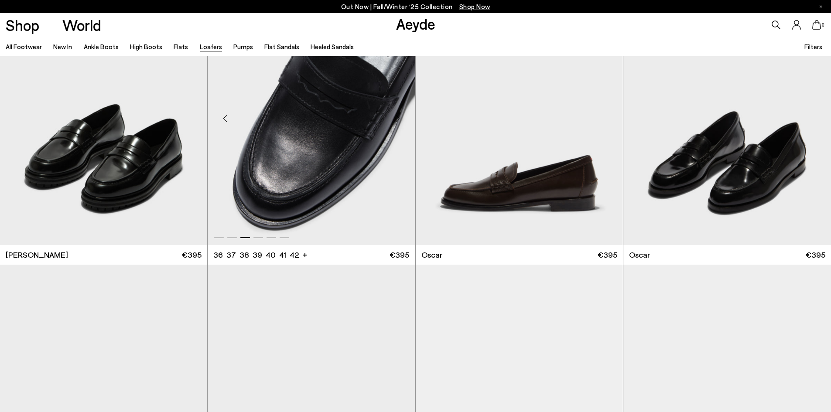
scroll to position [916, 0]
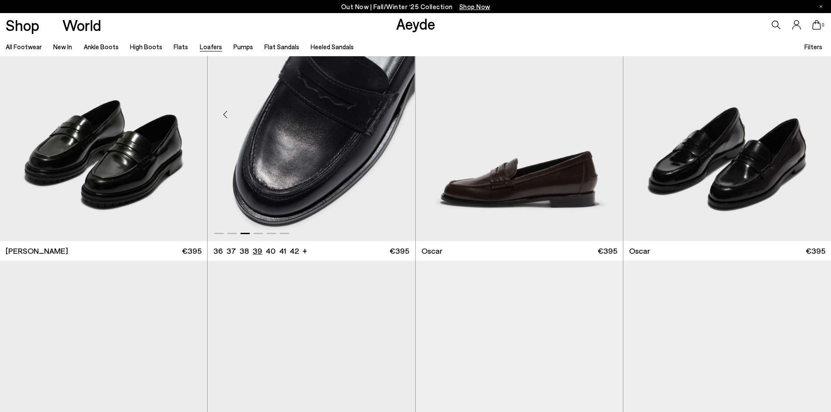
click at [253, 252] on li "39" at bounding box center [258, 251] width 10 height 11
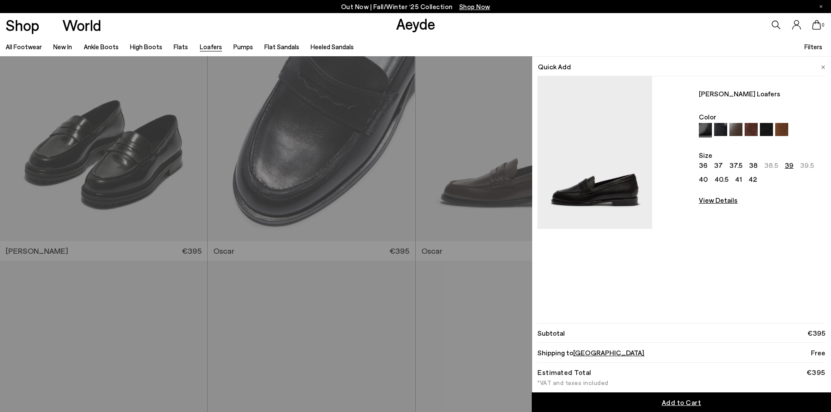
click at [609, 172] on img at bounding box center [594, 152] width 115 height 153
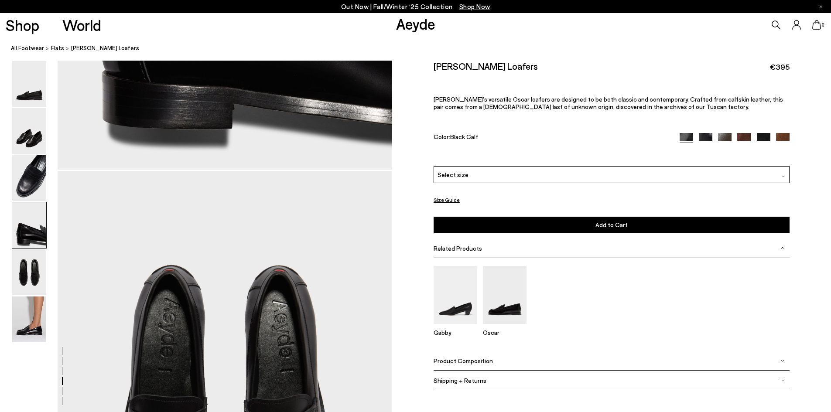
scroll to position [1789, 0]
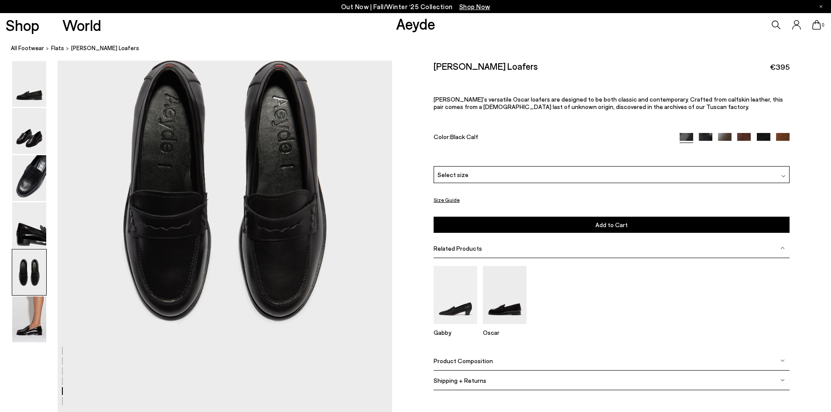
click at [704, 133] on div "[PERSON_NAME] Loafers €395 [PERSON_NAME]’s versatile [PERSON_NAME] loafers are …" at bounding box center [612, 114] width 356 height 106
click at [705, 137] on img at bounding box center [706, 140] width 14 height 14
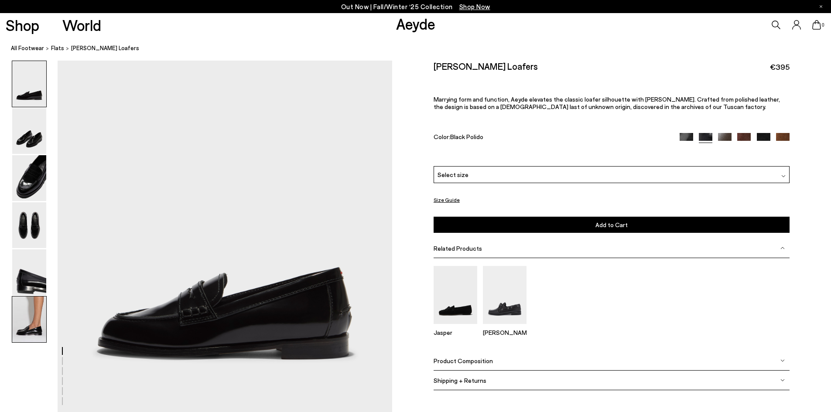
click at [37, 315] on img at bounding box center [29, 320] width 34 height 46
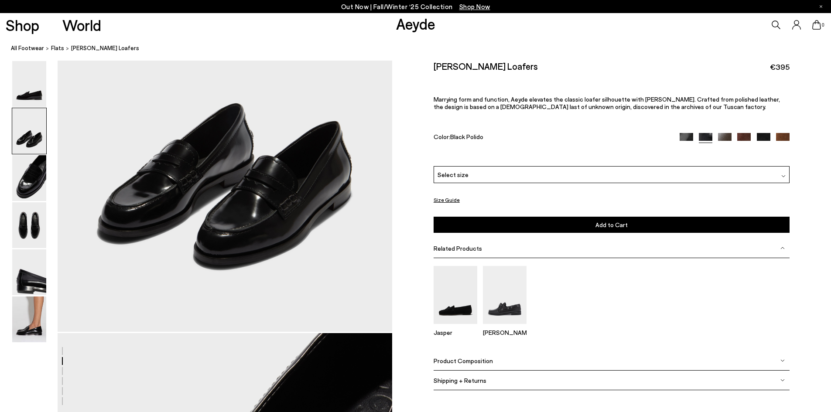
scroll to position [370, 0]
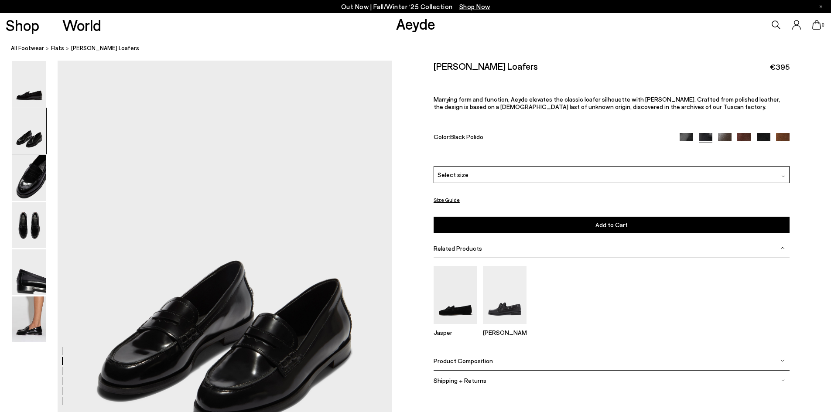
click at [726, 136] on img at bounding box center [725, 140] width 14 height 14
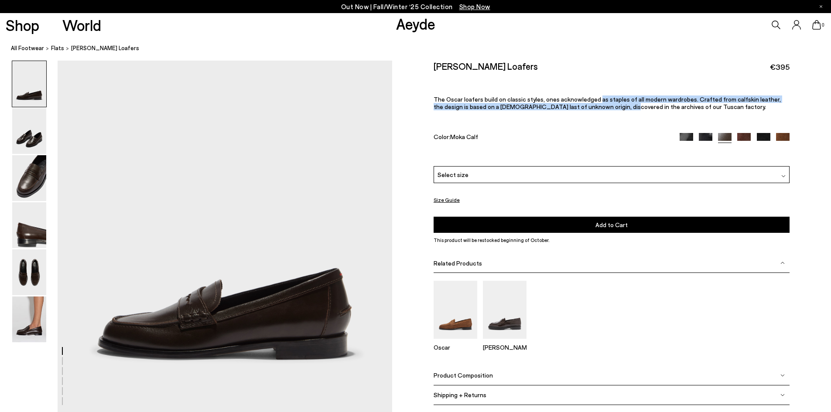
drag, startPoint x: 592, startPoint y: 99, endPoint x: 585, endPoint y: 120, distance: 22.5
click at [587, 108] on span "The Oscar loafers build on classic styles, ones acknowledged as staples of all …" at bounding box center [607, 103] width 347 height 15
click at [585, 123] on div "[PERSON_NAME] Loafers €395 The Oscar loafers build on classic styles, ones ackn…" at bounding box center [612, 114] width 356 height 106
click at [779, 137] on img at bounding box center [783, 140] width 14 height 14
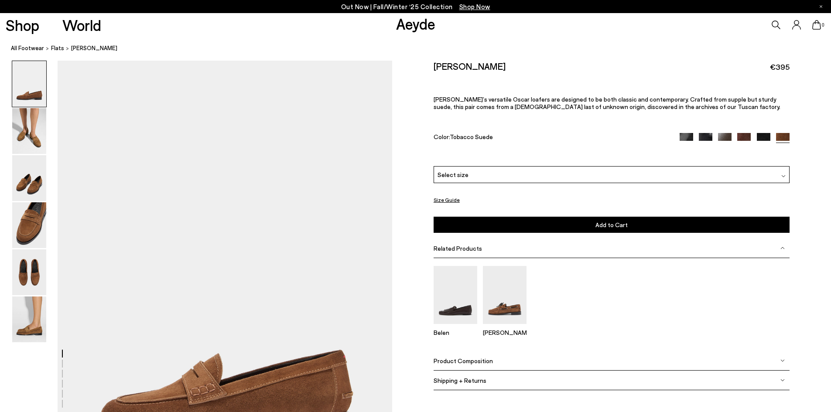
scroll to position [44, 0]
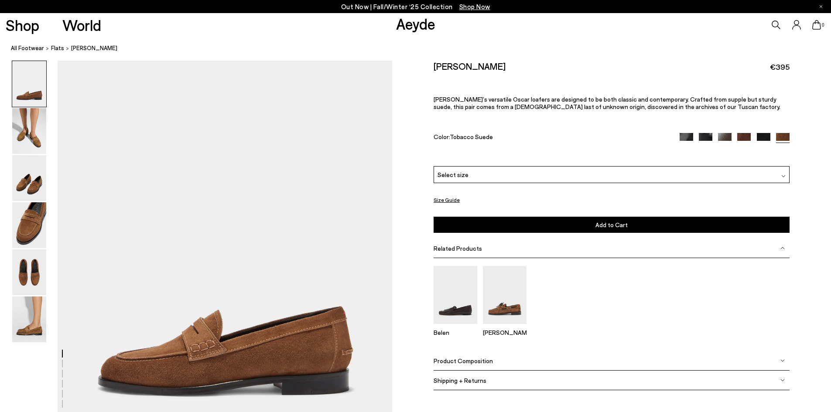
click at [763, 138] on img at bounding box center [764, 140] width 14 height 14
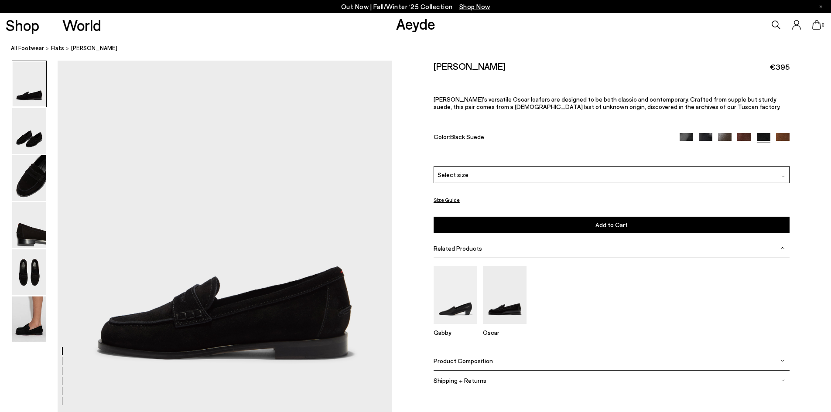
click at [740, 140] on img at bounding box center [744, 140] width 14 height 14
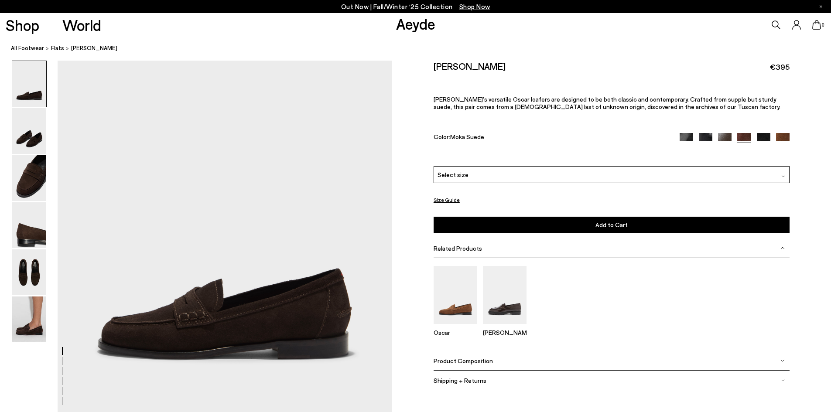
click at [723, 137] on img at bounding box center [725, 140] width 14 height 14
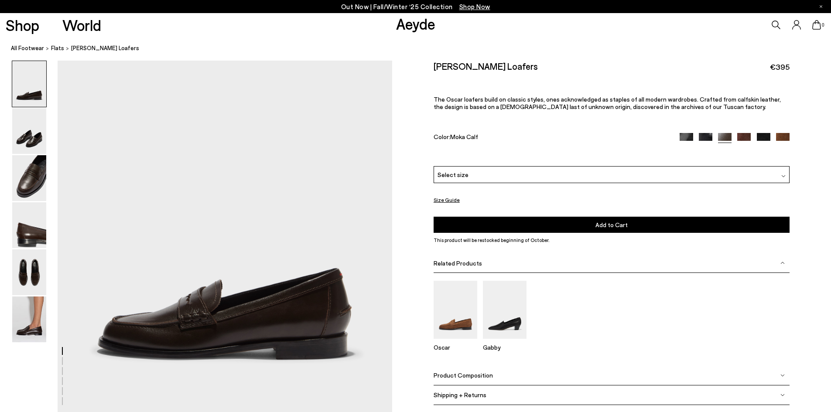
click at [708, 134] on img at bounding box center [706, 140] width 14 height 14
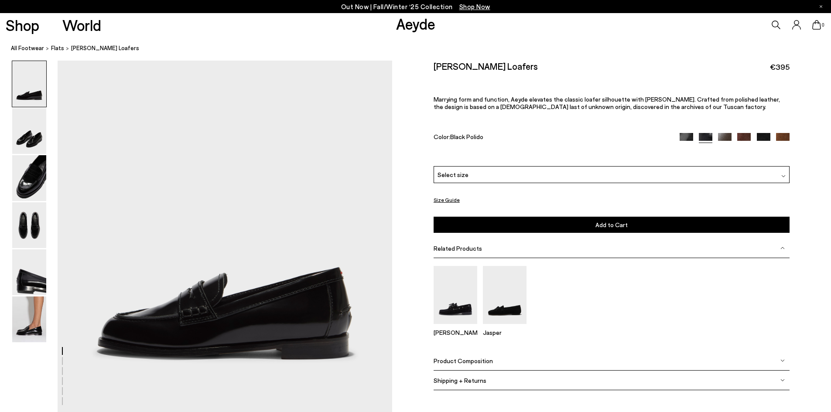
click at [681, 133] on img at bounding box center [687, 140] width 14 height 14
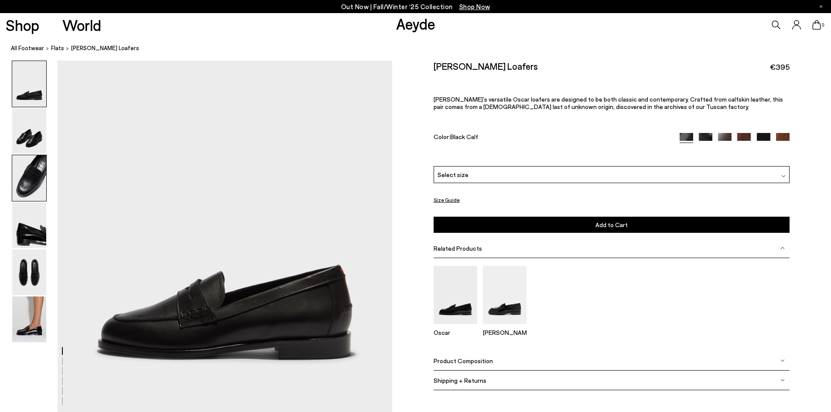
click at [31, 174] on img at bounding box center [29, 178] width 34 height 46
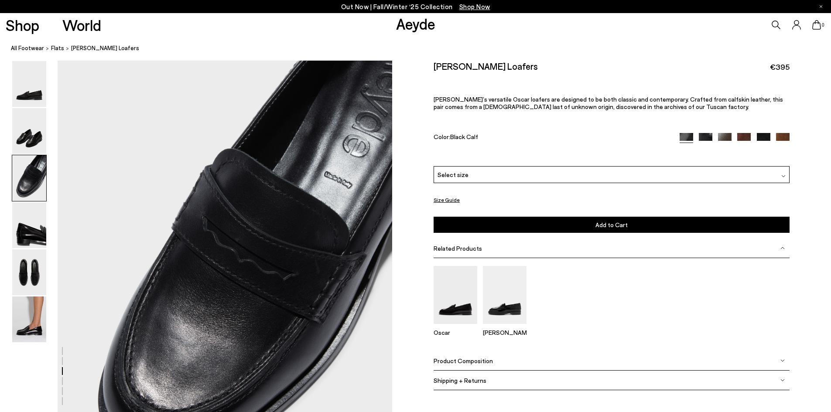
scroll to position [801, 0]
click at [473, 181] on div "Select size" at bounding box center [612, 174] width 356 height 17
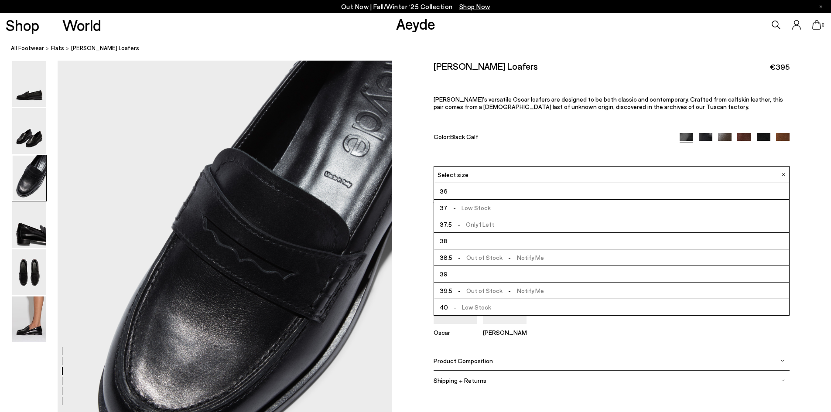
click at [420, 191] on div "Size Guide Shoes Belt Our shoes come in European sizing. The easiest way to mea…" at bounding box center [611, 232] width 439 height 342
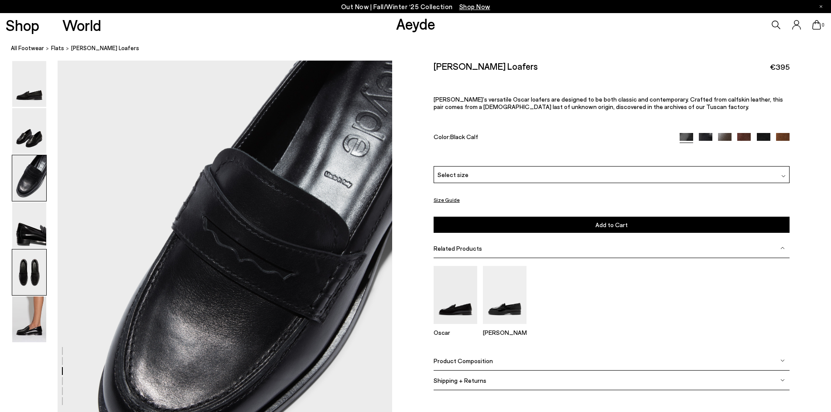
click at [24, 266] on img at bounding box center [29, 273] width 34 height 46
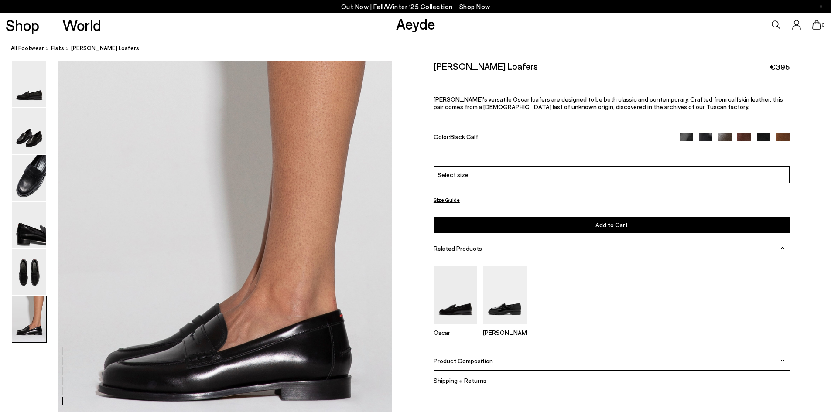
scroll to position [2175, 0]
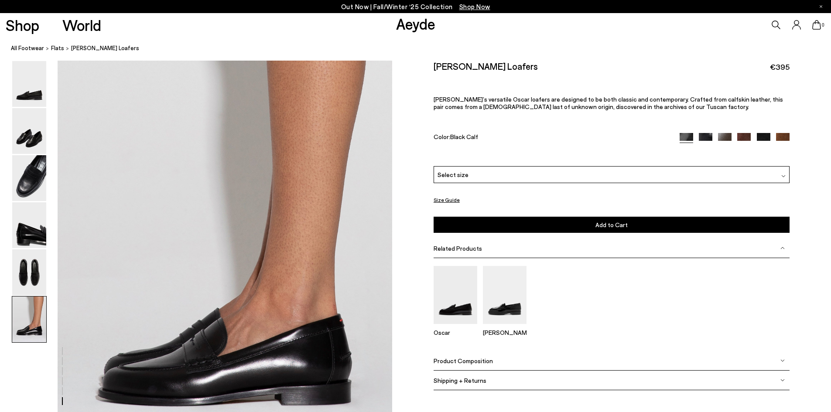
click at [459, 175] on span "Select size" at bounding box center [453, 174] width 31 height 9
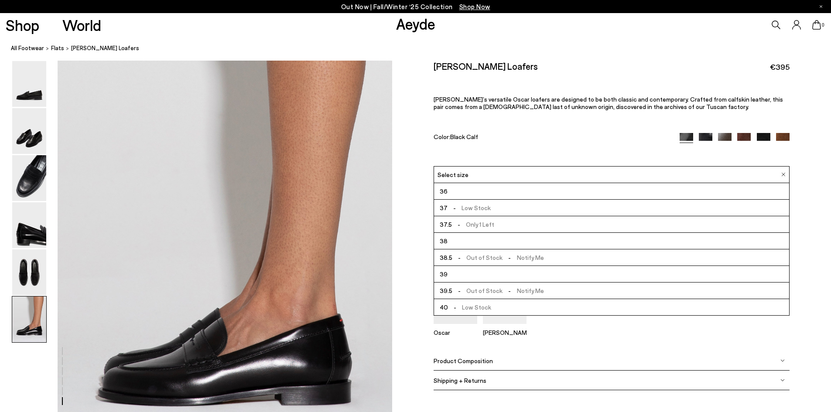
click at [482, 261] on span "- Out of Stock - Notify Me" at bounding box center [498, 257] width 92 height 11
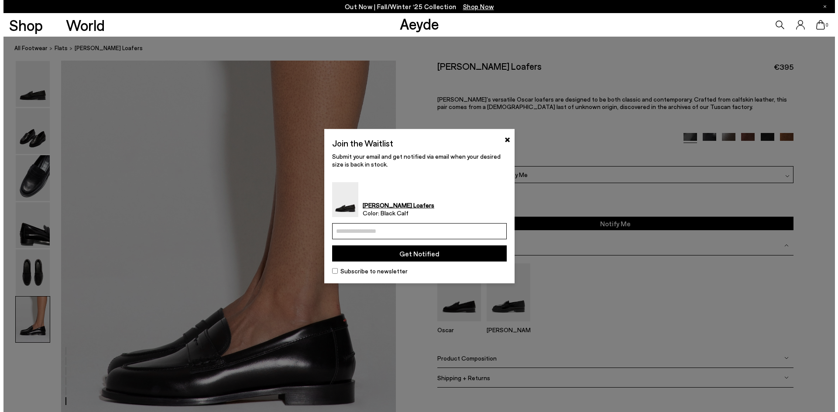
scroll to position [2188, 0]
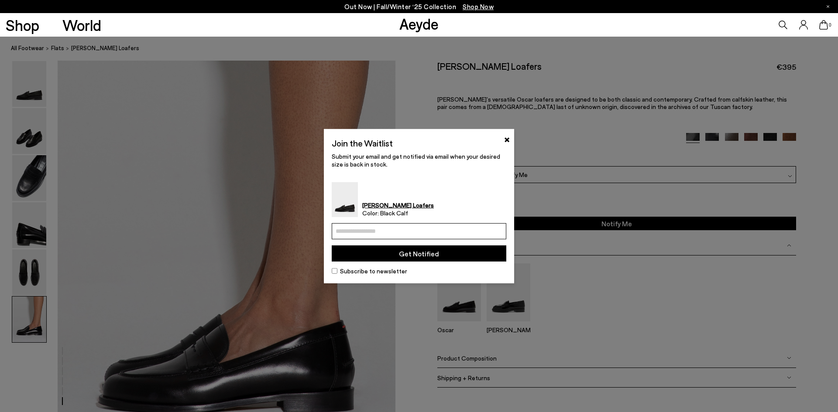
click at [384, 227] on input "email" at bounding box center [419, 231] width 175 height 16
type input "**********"
click at [411, 250] on button "Get Notified" at bounding box center [419, 254] width 175 height 16
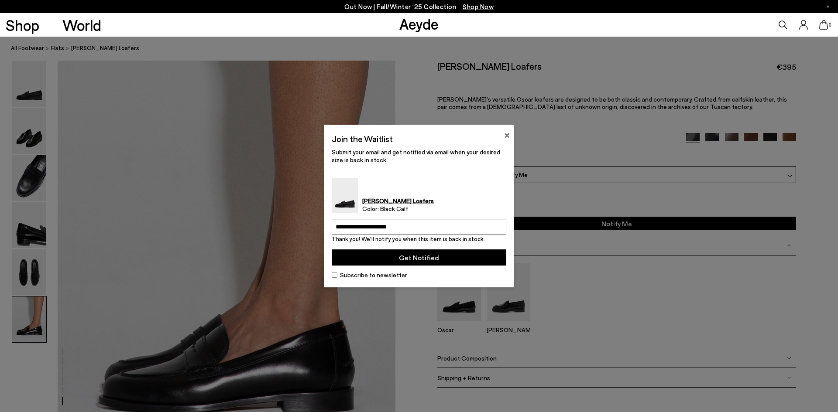
click at [507, 135] on button "×" at bounding box center [507, 134] width 6 height 10
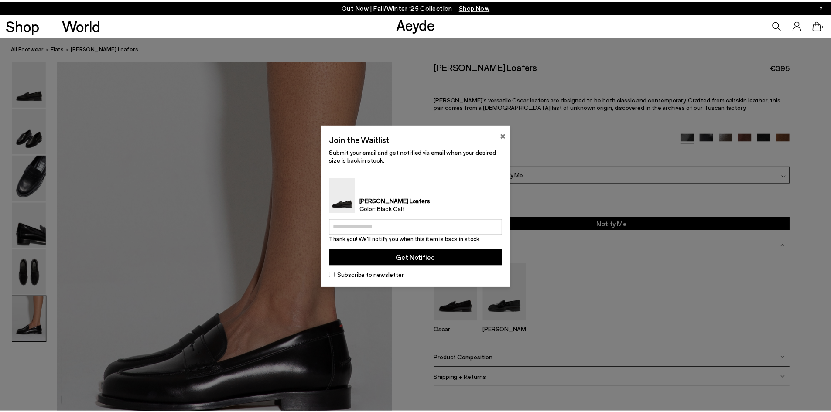
scroll to position [2175, 0]
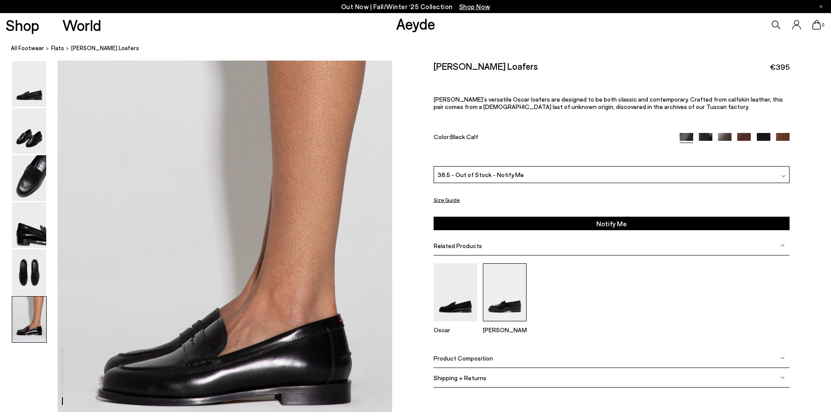
click at [500, 298] on img at bounding box center [505, 293] width 44 height 58
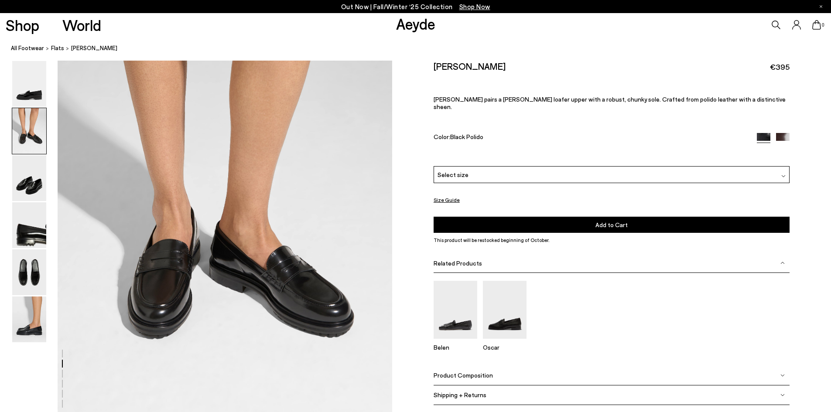
scroll to position [611, 0]
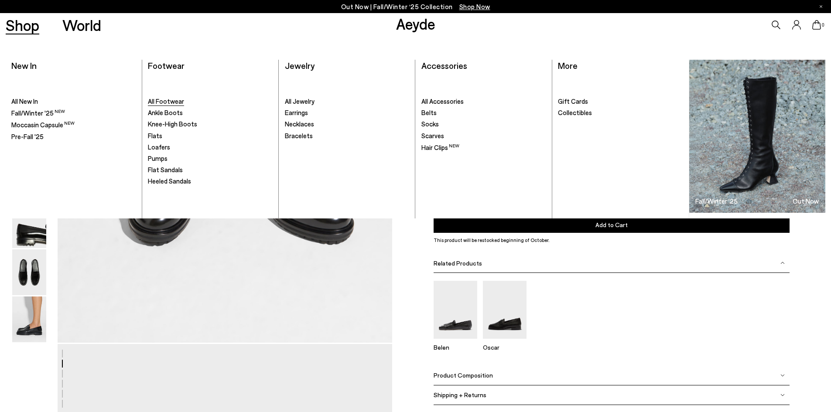
click at [161, 101] on span "All Footwear" at bounding box center [166, 101] width 36 height 8
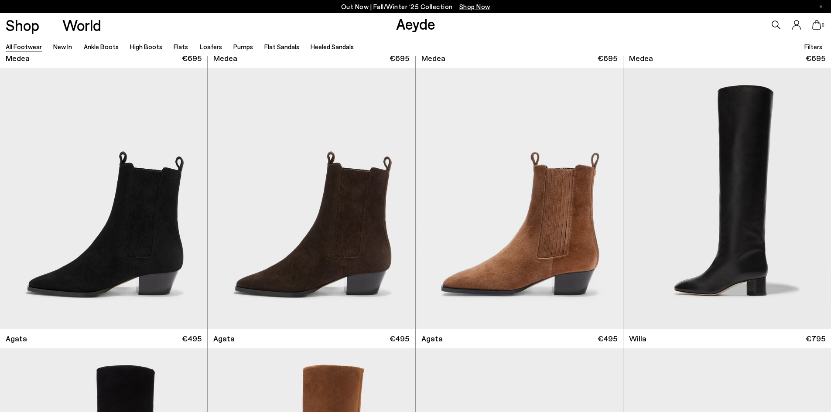
scroll to position [270, 0]
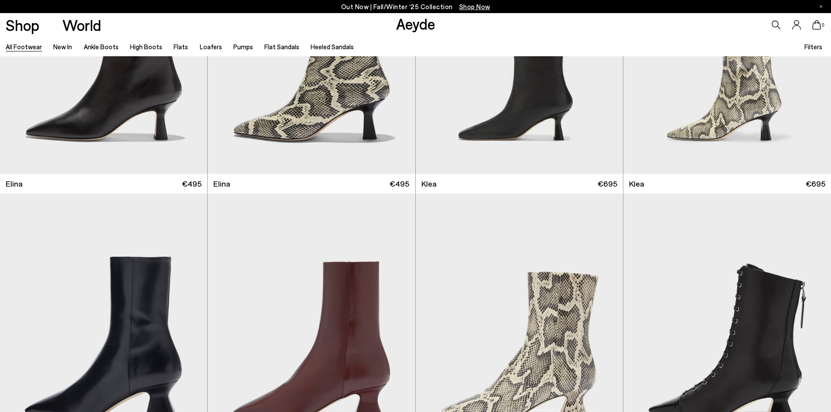
scroll to position [1605, 0]
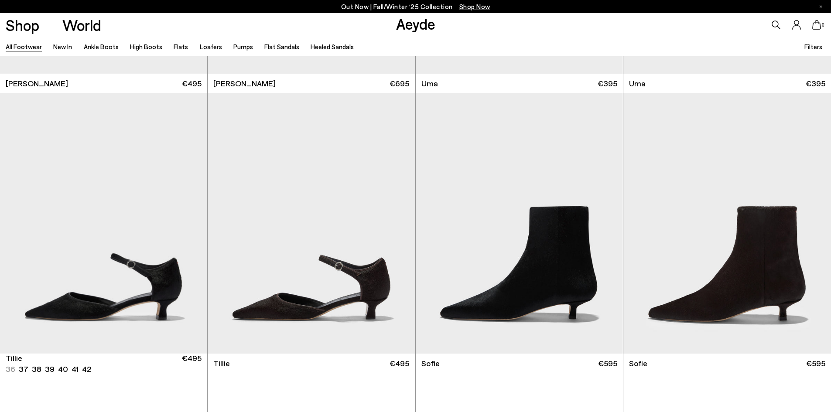
scroll to position [3045, 0]
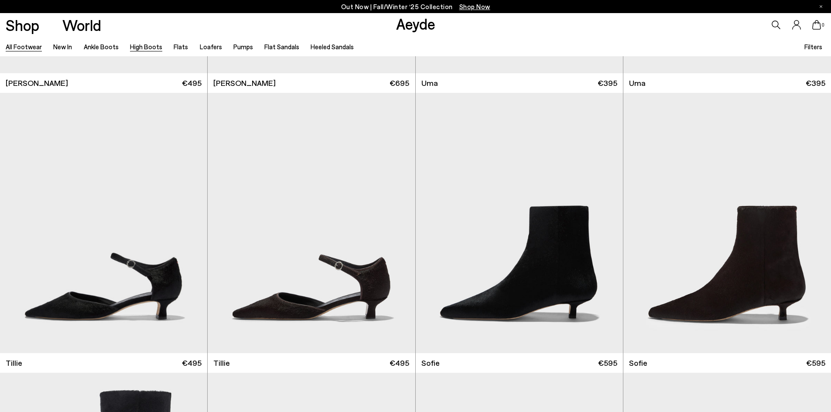
click at [139, 45] on link "High Boots" at bounding box center [146, 47] width 32 height 8
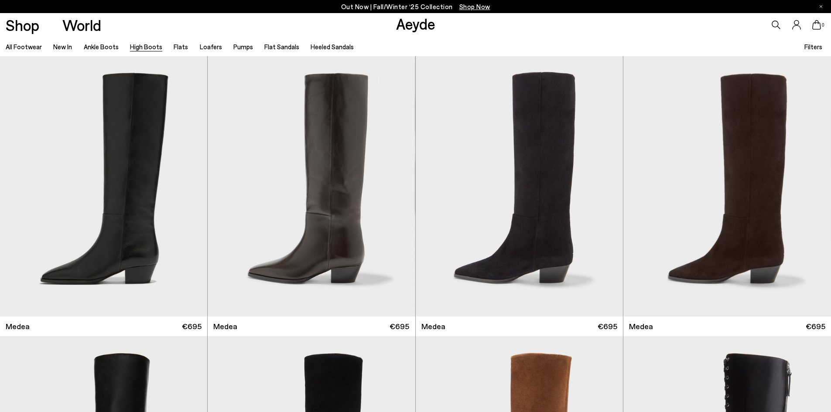
click at [812, 44] on span "Filters" at bounding box center [813, 47] width 18 height 8
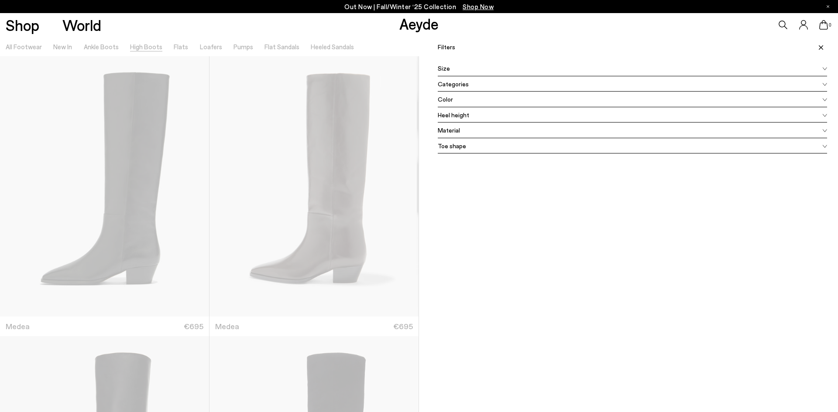
click at [441, 119] on span "Heel height" at bounding box center [453, 114] width 31 height 9
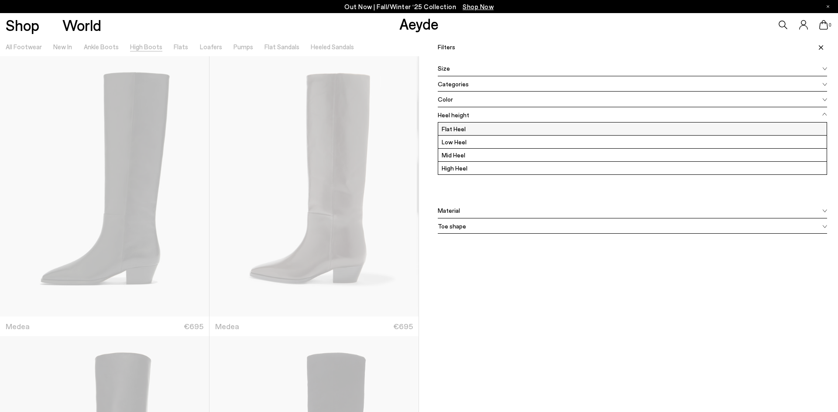
click at [444, 128] on label "Flat Heel" at bounding box center [632, 129] width 388 height 13
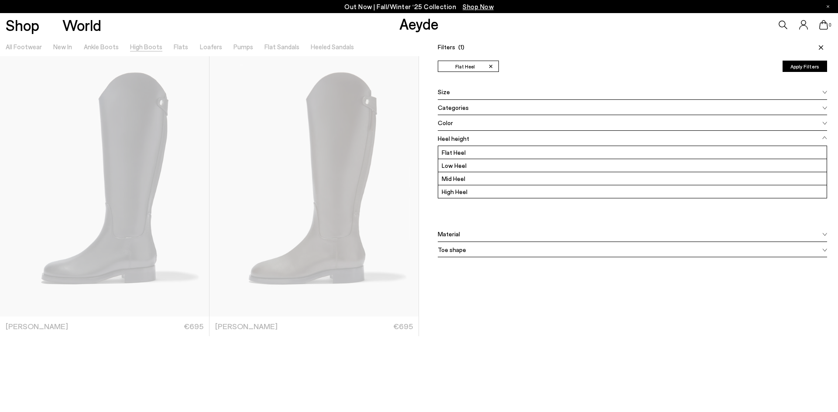
click at [364, 366] on div at bounding box center [209, 243] width 419 height 412
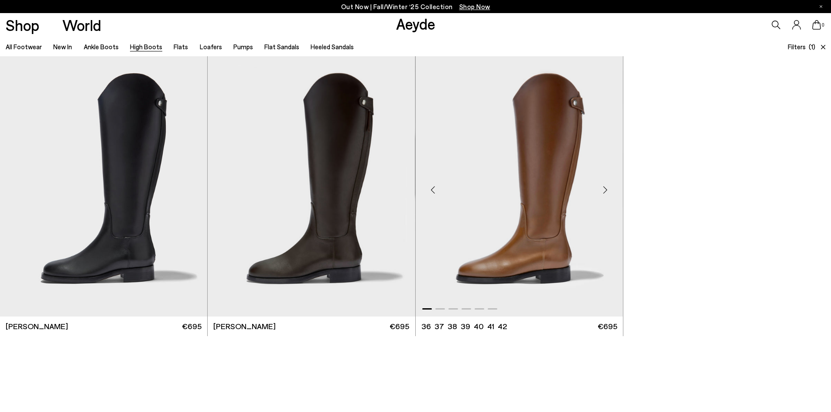
click at [524, 225] on img "1 / 6" at bounding box center [519, 186] width 207 height 260
click at [523, 237] on img "1 / 6" at bounding box center [519, 186] width 207 height 260
click at [463, 327] on li "39" at bounding box center [466, 326] width 10 height 11
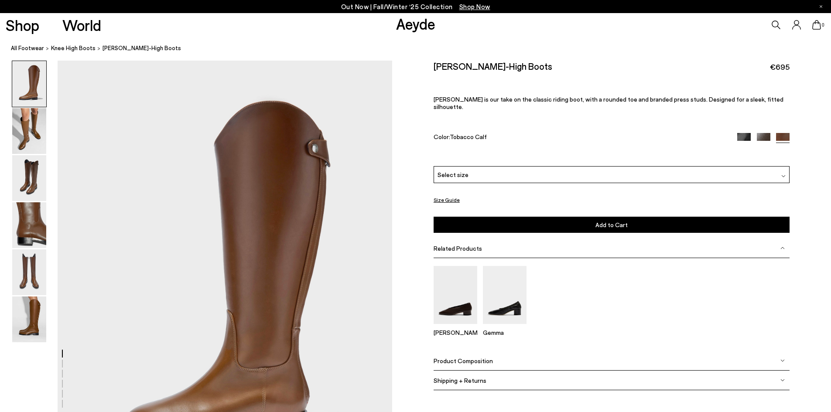
click at [474, 359] on div "Product Composition" at bounding box center [612, 361] width 356 height 20
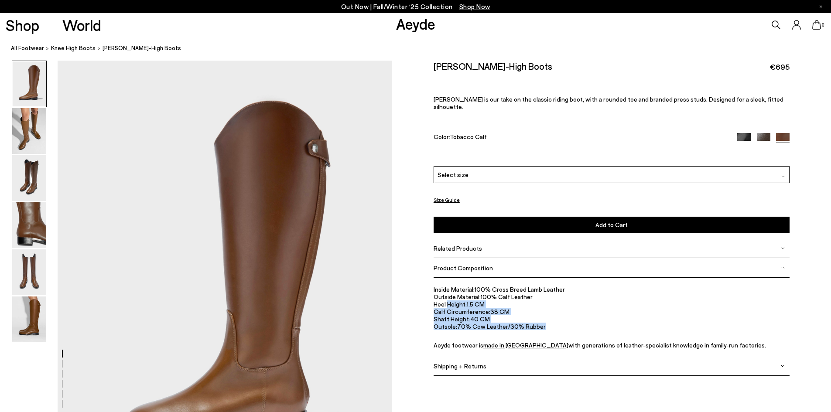
drag, startPoint x: 448, startPoint y: 297, endPoint x: 509, endPoint y: 325, distance: 67.5
click at [509, 325] on ul "Inside Material: 100% Cross Breed Lamb Leather Outside Material: 100% Calf Leat…" at bounding box center [612, 317] width 356 height 63
click at [23, 48] on link "All Footwear" at bounding box center [27, 48] width 33 height 9
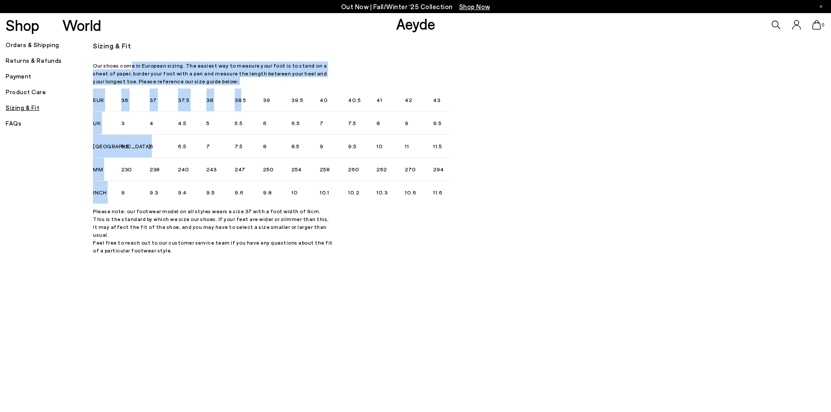
drag, startPoint x: 130, startPoint y: 69, endPoint x: 238, endPoint y: 111, distance: 116.2
click at [241, 99] on div "Our shoes come in European sizing. The easiest way to measure your foot is to s…" at bounding box center [213, 158] width 240 height 193
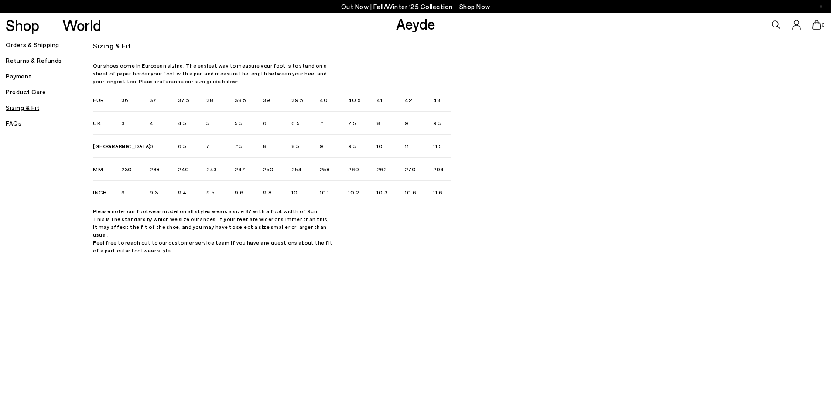
click at [240, 123] on li "5.5" at bounding box center [249, 123] width 28 height 23
click at [229, 243] on p "Please note: our footwear model on all styles wears a size 37 with a foot width…" at bounding box center [213, 230] width 240 height 47
drag, startPoint x: 181, startPoint y: 214, endPoint x: 226, endPoint y: 246, distance: 55.0
click at [219, 245] on p "Please note: our footwear model on all styles wears a size 37 with a foot width…" at bounding box center [213, 230] width 240 height 47
click at [226, 246] on p "Please note: our footwear model on all styles wears a size 37 with a foot width…" at bounding box center [213, 230] width 240 height 47
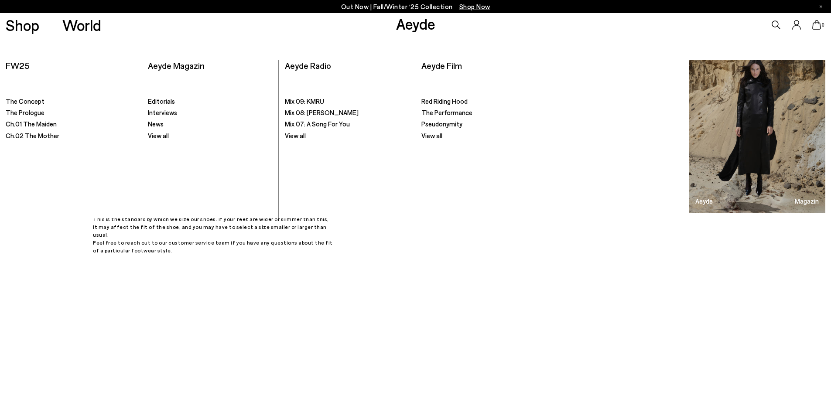
click at [417, 23] on link "Aeyde" at bounding box center [415, 23] width 39 height 18
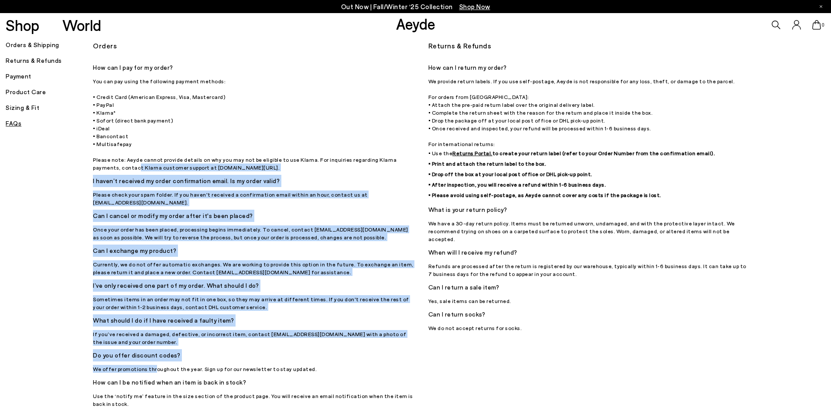
drag, startPoint x: 106, startPoint y: 166, endPoint x: 151, endPoint y: 364, distance: 203.5
click at [151, 364] on ul "How can I pay for my order? You can pay using the following payment methods: • …" at bounding box center [254, 282] width 322 height 441
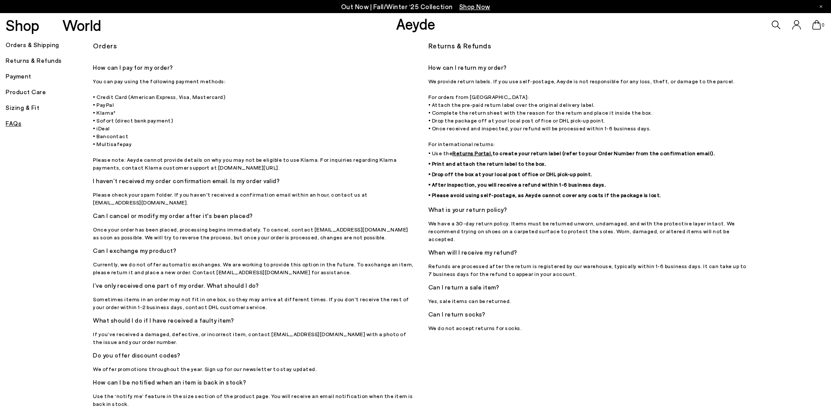
click at [195, 365] on p "We offer promotions throughout the year. Sign up for our newsletter to stay upd…" at bounding box center [254, 369] width 322 height 8
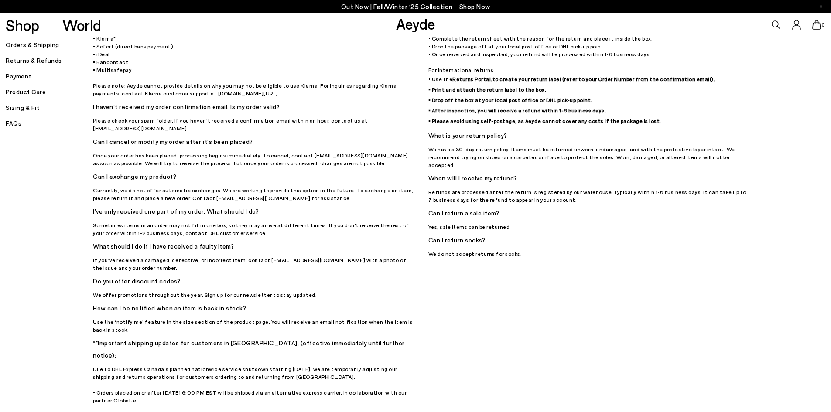
scroll to position [87, 0]
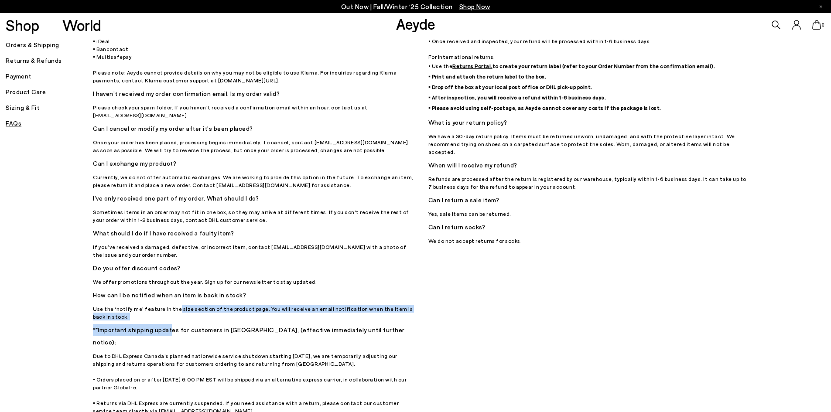
drag, startPoint x: 170, startPoint y: 299, endPoint x: 169, endPoint y: 324, distance: 25.3
click at [169, 324] on ul "How can I pay for my order? You can pay using the following payment methods: • …" at bounding box center [254, 194] width 322 height 441
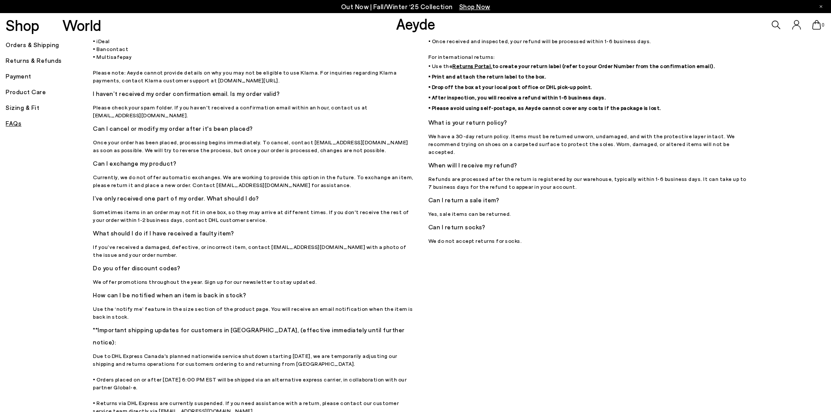
click at [419, 329] on div "Orders How can I pay for my order? You can pay using the following payment meth…" at bounding box center [421, 348] width 657 height 792
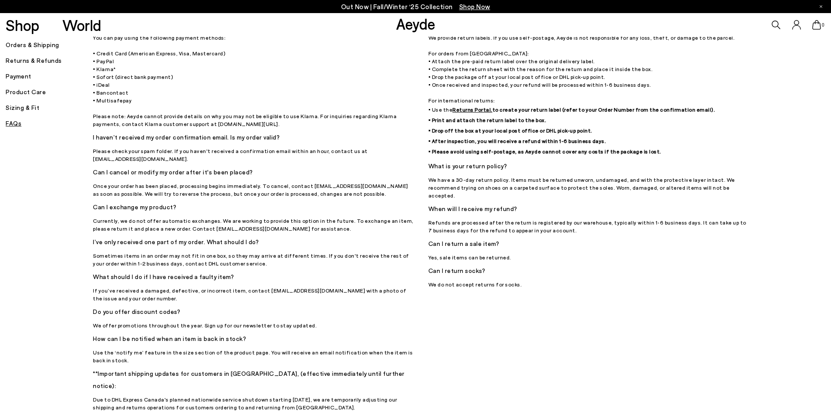
scroll to position [0, 0]
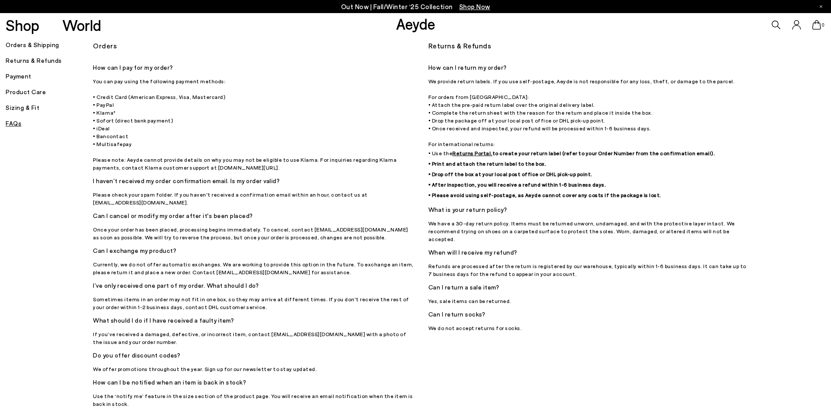
drag, startPoint x: 476, startPoint y: 80, endPoint x: 510, endPoint y: 143, distance: 71.3
click at [510, 143] on p "We provide return labels. If you use self-postage, Aeyde is not responsible for…" at bounding box center [589, 138] width 322 height 123
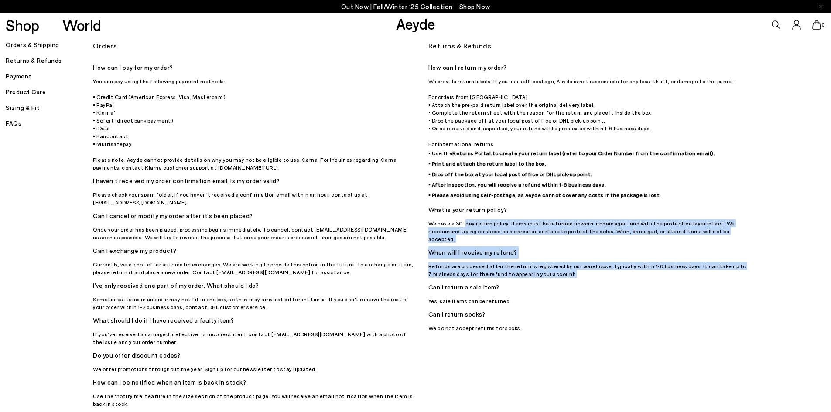
drag, startPoint x: 464, startPoint y: 223, endPoint x: 575, endPoint y: 281, distance: 125.1
click at [579, 269] on ul "How can I return my order? We provide return labels. If you use self-postage, A…" at bounding box center [589, 197] width 322 height 270
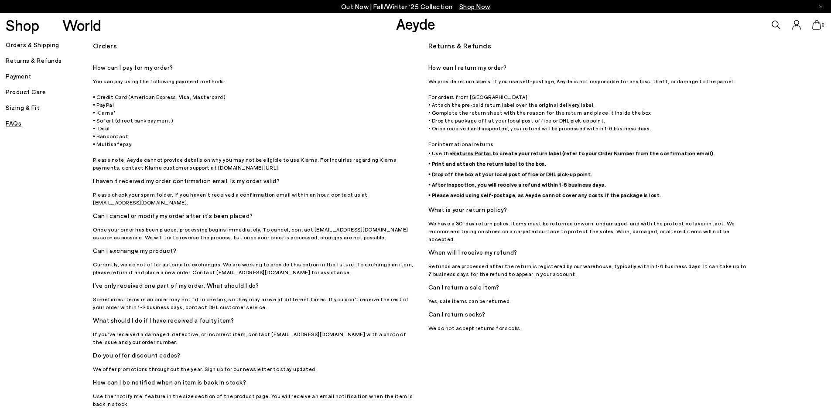
click at [575, 281] on h5 "Can I return a sale item?" at bounding box center [589, 287] width 322 height 12
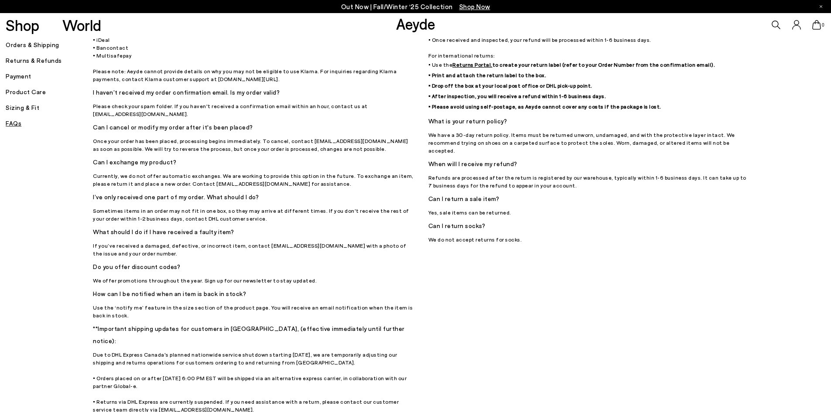
scroll to position [87, 0]
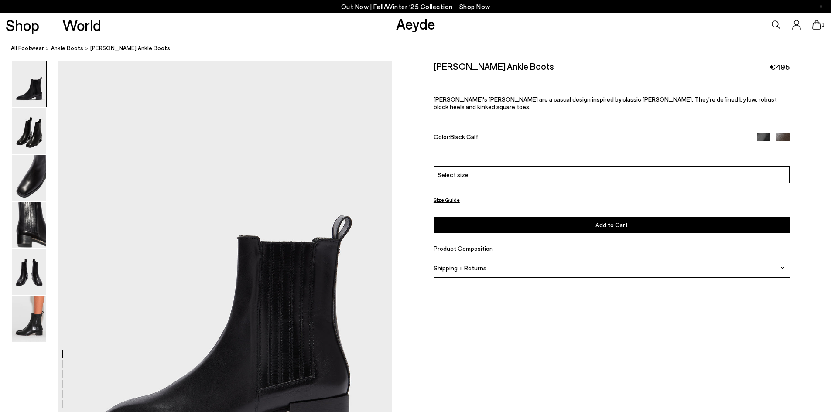
click at [465, 170] on span "Select size" at bounding box center [453, 174] width 31 height 9
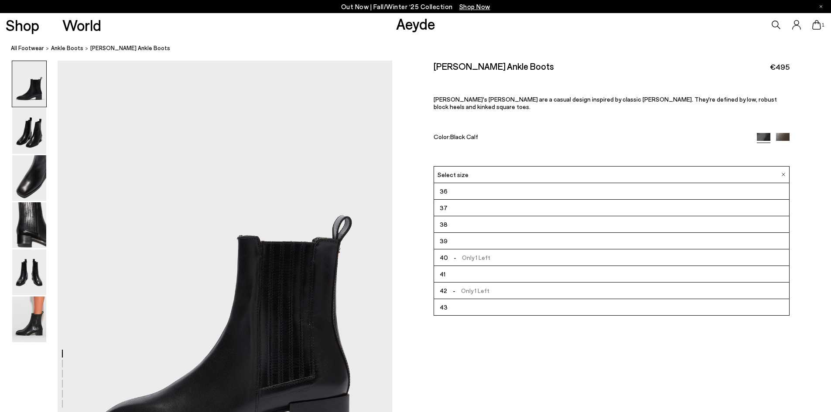
click at [444, 236] on span "39" at bounding box center [444, 241] width 8 height 11
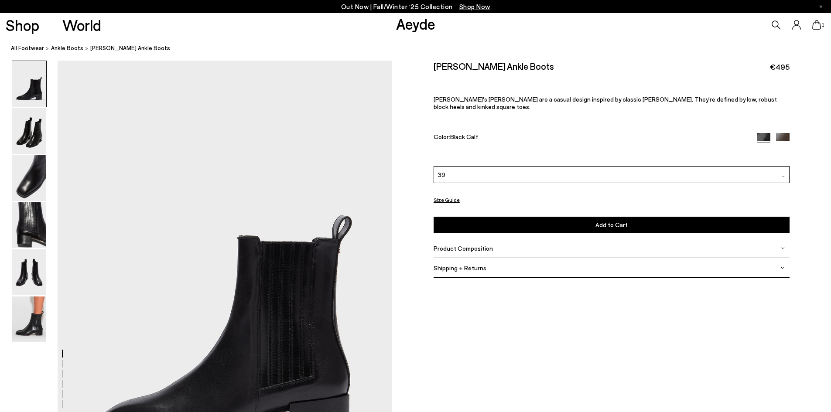
click at [488, 217] on button "Add to Cart Select a Size First" at bounding box center [612, 225] width 356 height 16
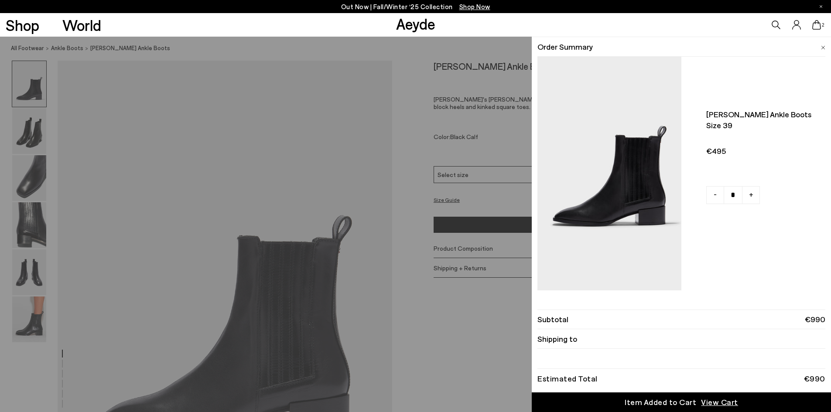
click at [416, 176] on div "Quick Add Color Size View Details Order Summary [PERSON_NAME] leather ankle boo…" at bounding box center [415, 225] width 831 height 376
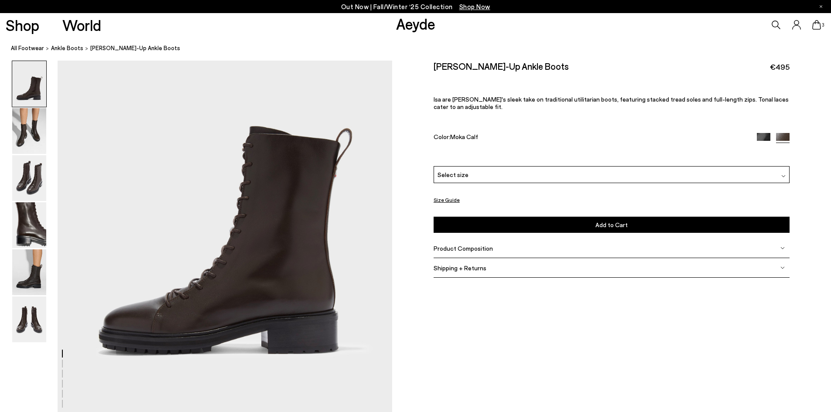
scroll to position [87, 0]
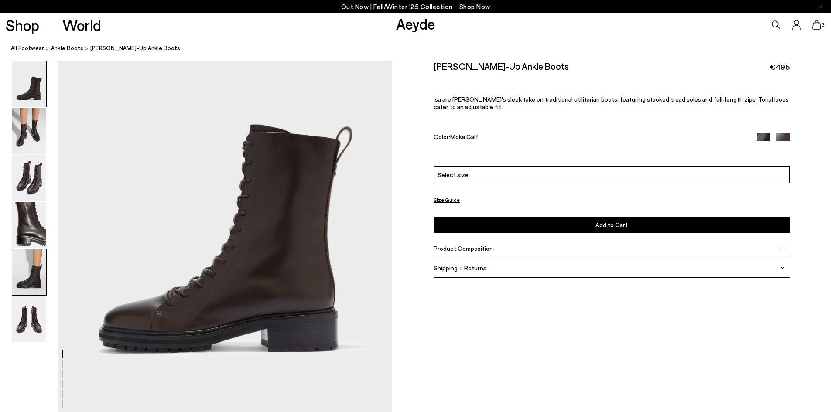
click at [27, 270] on img at bounding box center [29, 273] width 34 height 46
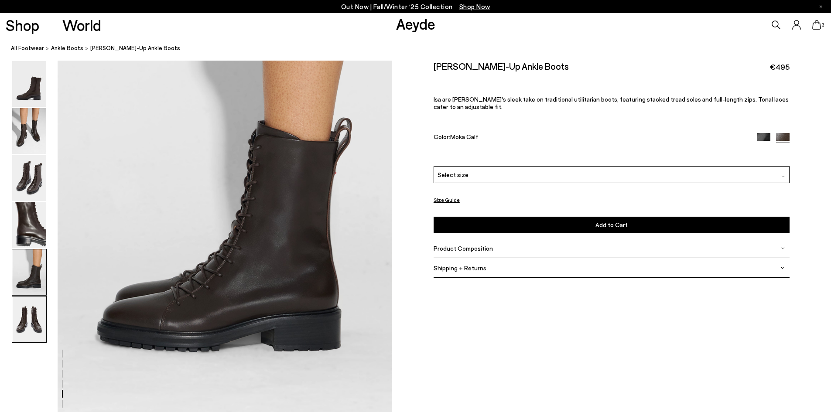
click at [31, 307] on img at bounding box center [29, 320] width 34 height 46
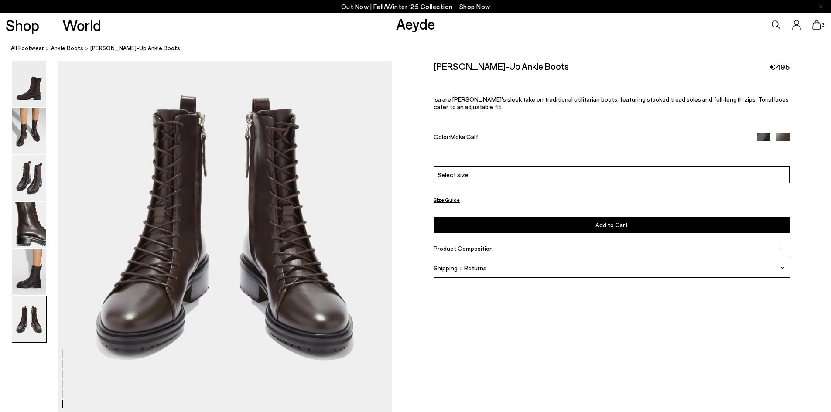
scroll to position [2297, 0]
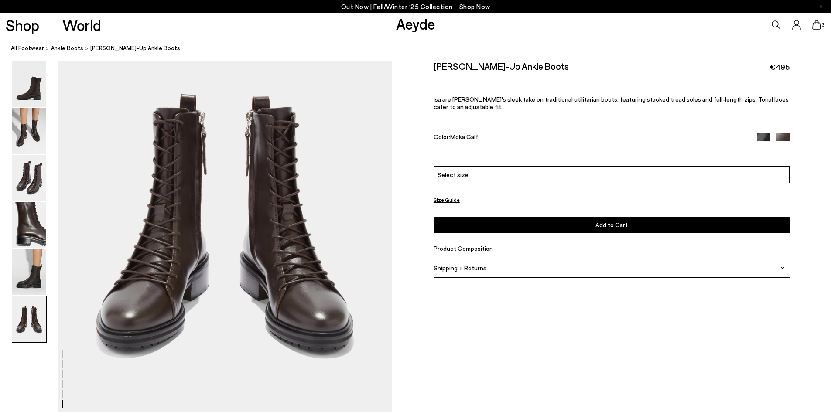
click at [766, 137] on img at bounding box center [764, 140] width 14 height 14
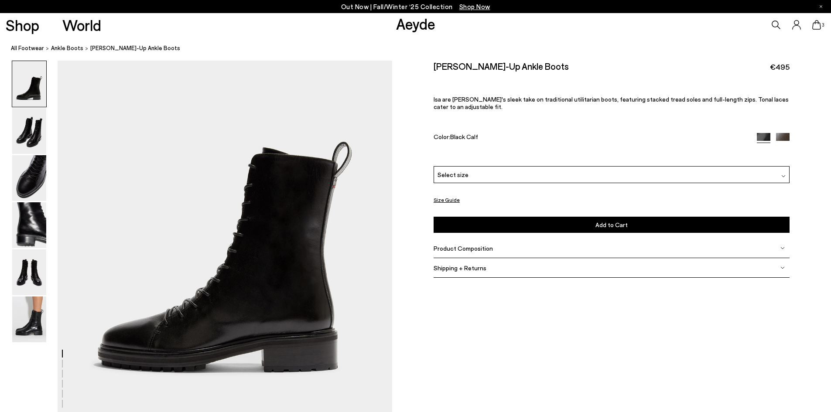
scroll to position [87, 0]
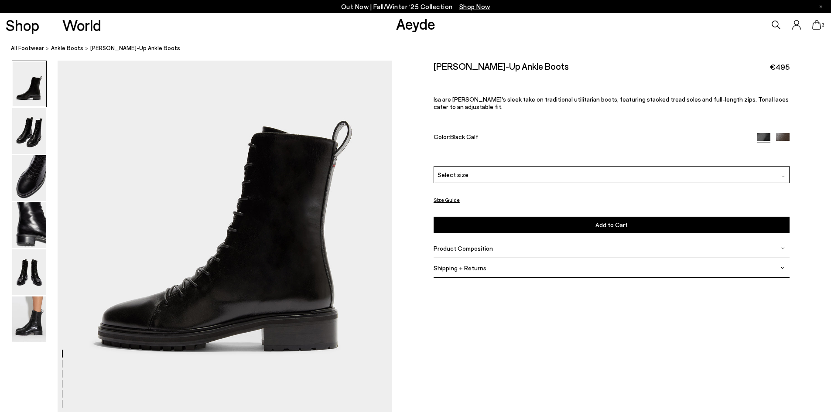
click at [458, 248] on span "Product Composition" at bounding box center [463, 248] width 59 height 7
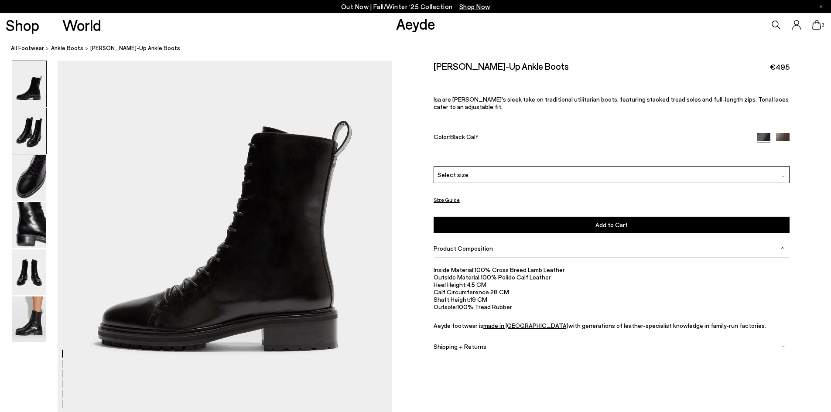
click at [27, 130] on img at bounding box center [29, 131] width 34 height 46
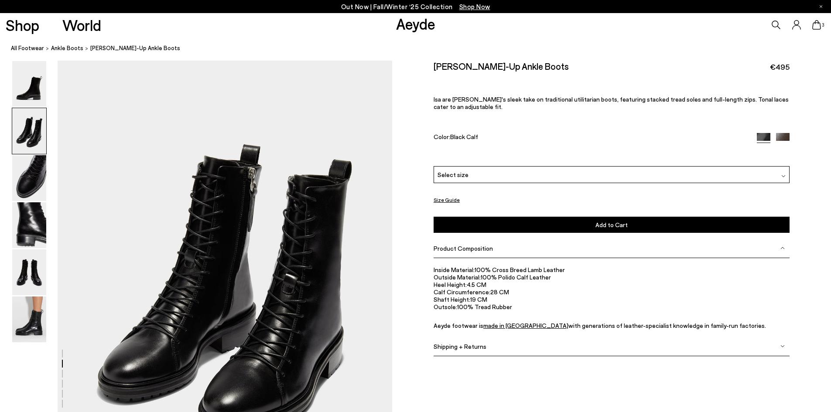
scroll to position [492, 0]
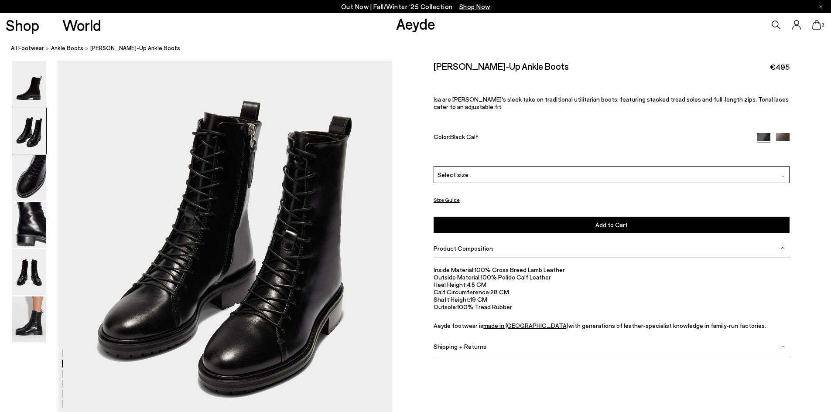
click at [500, 173] on div "Select size" at bounding box center [612, 174] width 356 height 17
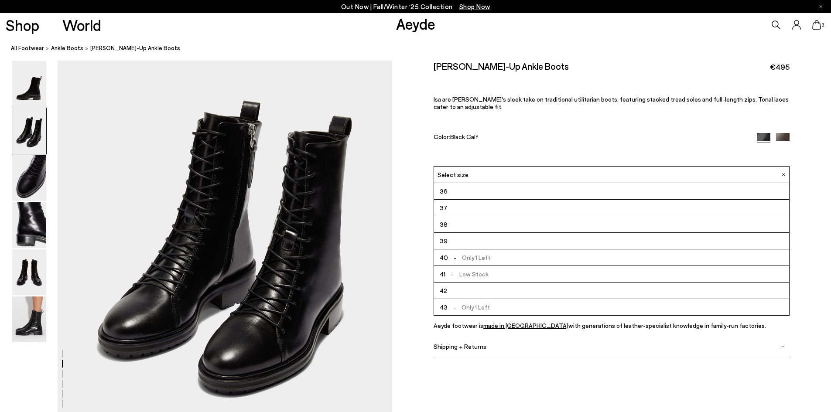
click at [459, 242] on li "39" at bounding box center [611, 241] width 355 height 17
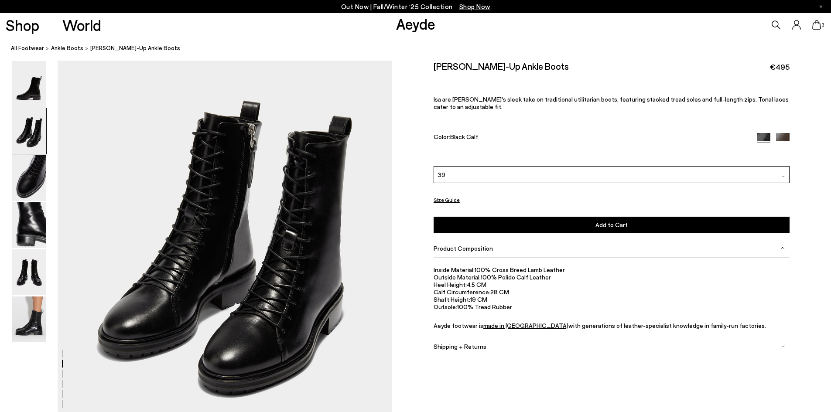
click at [511, 222] on button "Add to Cart Select a Size First" at bounding box center [612, 225] width 356 height 16
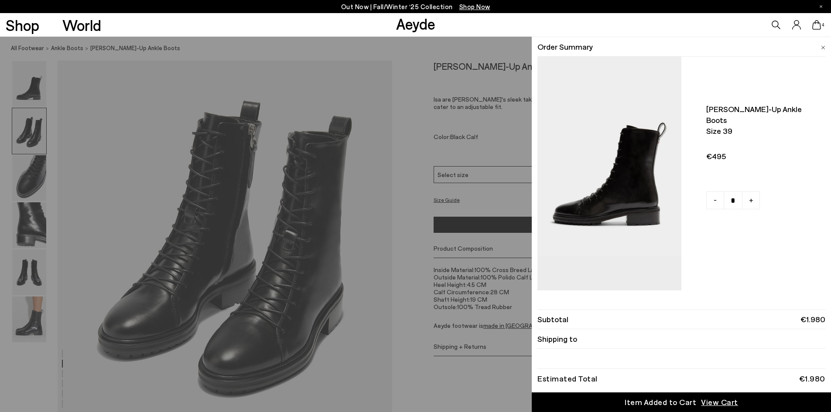
click at [400, 141] on div "Quick Add Color Size View Details Order Summary Isa lace-up ankle boots Size 39…" at bounding box center [415, 225] width 831 height 376
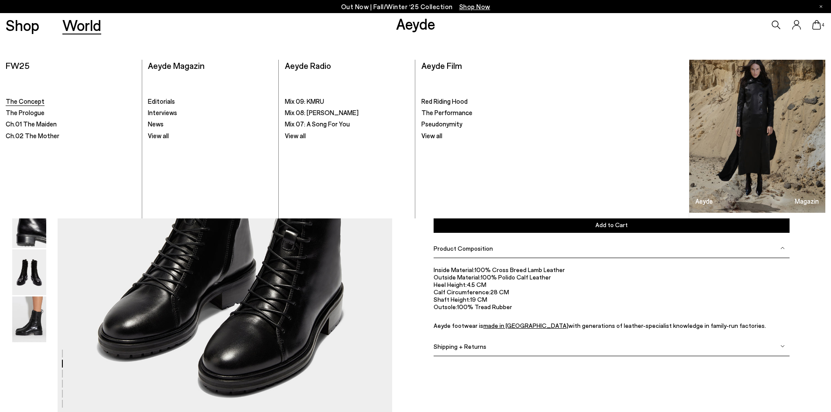
click at [31, 100] on span "The Concept" at bounding box center [25, 101] width 39 height 8
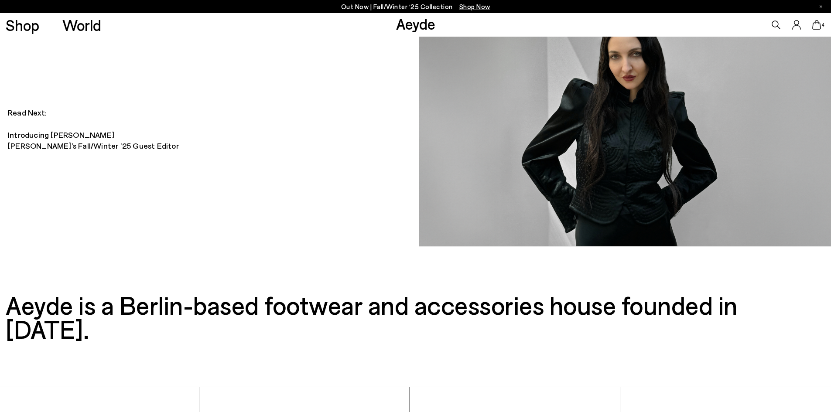
scroll to position [873, 0]
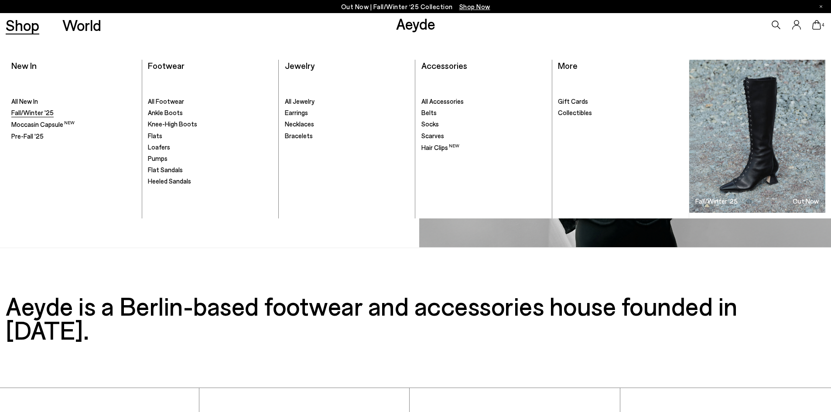
click at [33, 111] on span "Fall/Winter '25" at bounding box center [32, 113] width 42 height 8
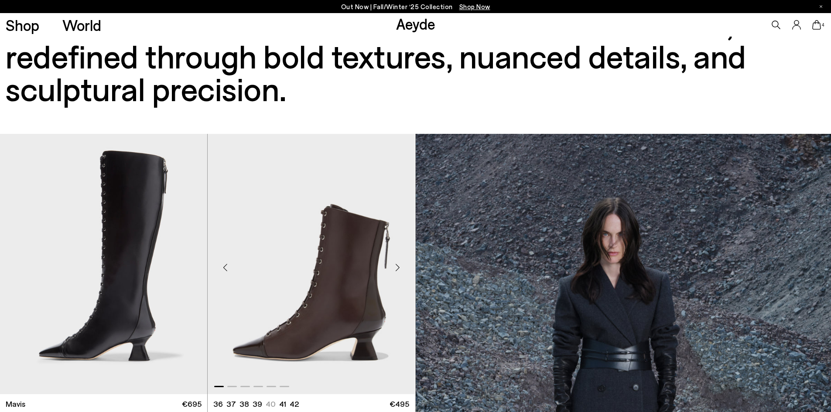
scroll to position [175, 0]
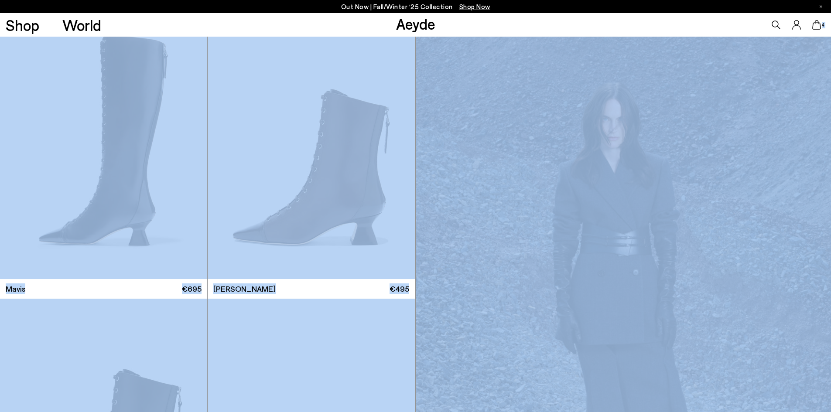
drag, startPoint x: 830, startPoint y: 33, endPoint x: 832, endPoint y: 74, distance: 41.0
click at [831, 74] on html "Your item is added to cart. View Cart × Out Now | Fall/Winter ‘25 Collection Sh…" at bounding box center [415, 31] width 831 height 412
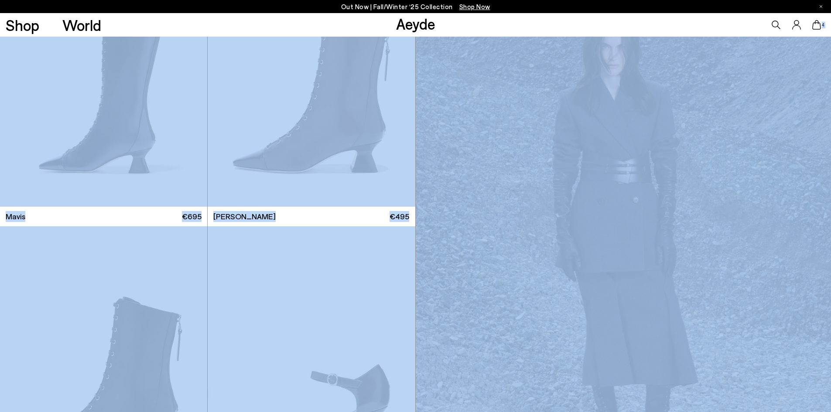
scroll to position [480, 0]
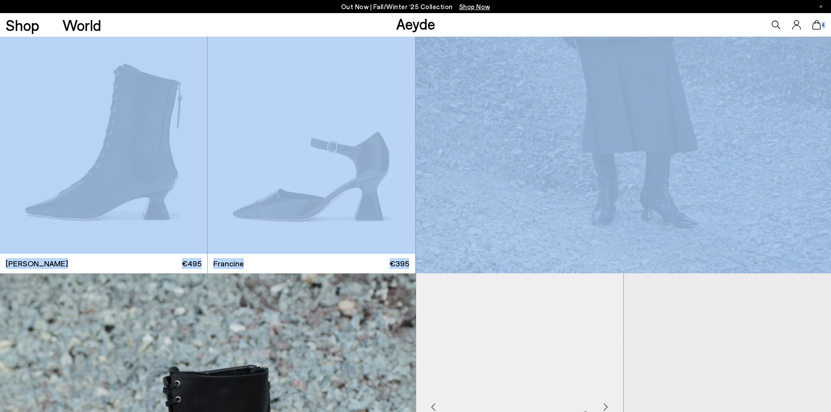
click at [448, 290] on img "1 / 6" at bounding box center [519, 404] width 207 height 260
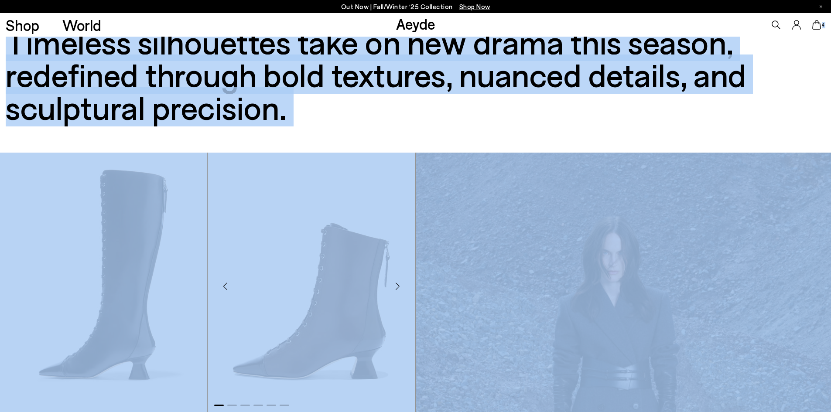
scroll to position [0, 0]
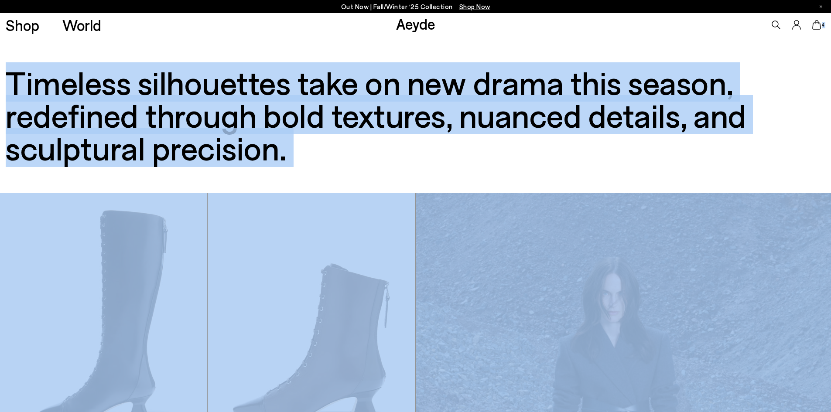
click at [386, 157] on h3 "Timeless silhouettes take on new drama this season, redefined through bold text…" at bounding box center [416, 115] width 820 height 98
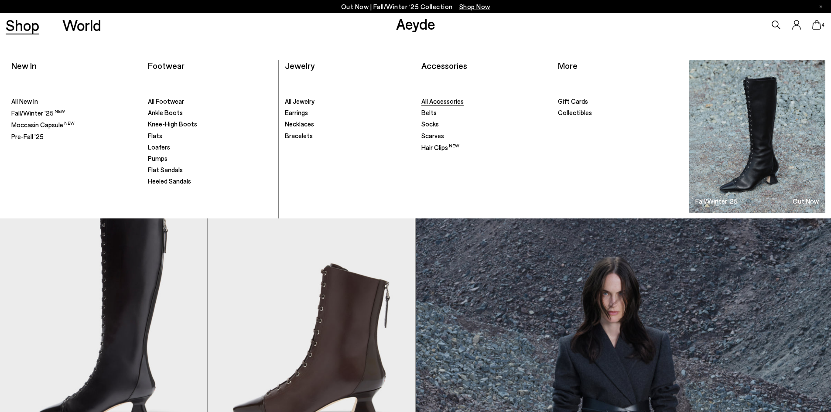
click at [435, 100] on span "All Accessories" at bounding box center [442, 101] width 42 height 8
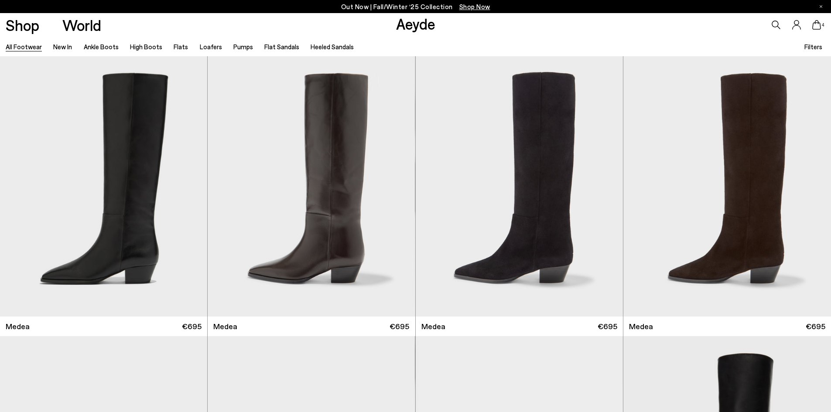
click at [813, 49] on span "Filters" at bounding box center [813, 47] width 18 height 8
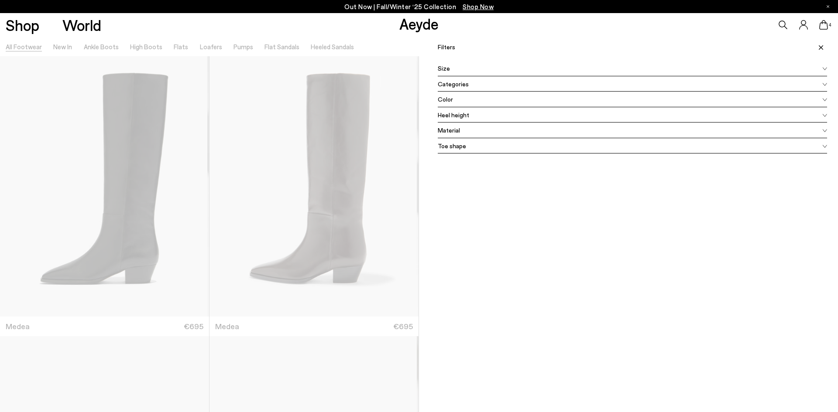
click at [450, 113] on span "Heel height" at bounding box center [453, 114] width 31 height 9
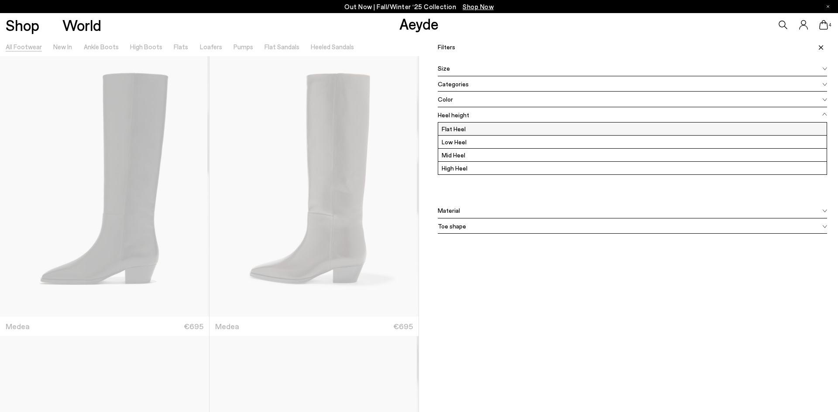
click at [450, 127] on label "Flat Heel" at bounding box center [632, 129] width 388 height 13
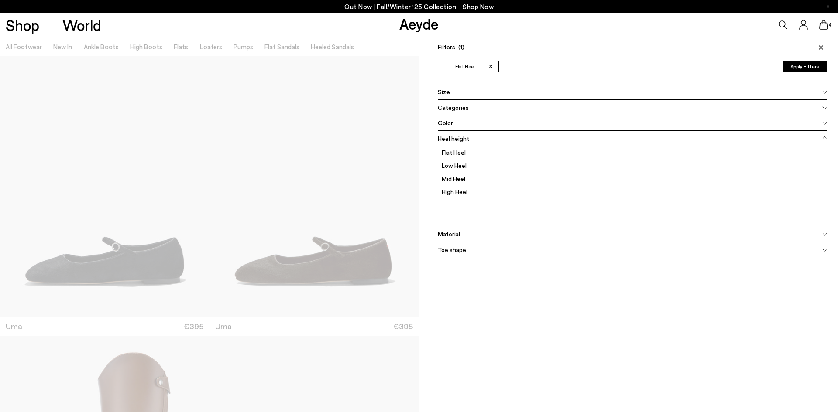
click at [472, 233] on div "Material" at bounding box center [632, 234] width 389 height 16
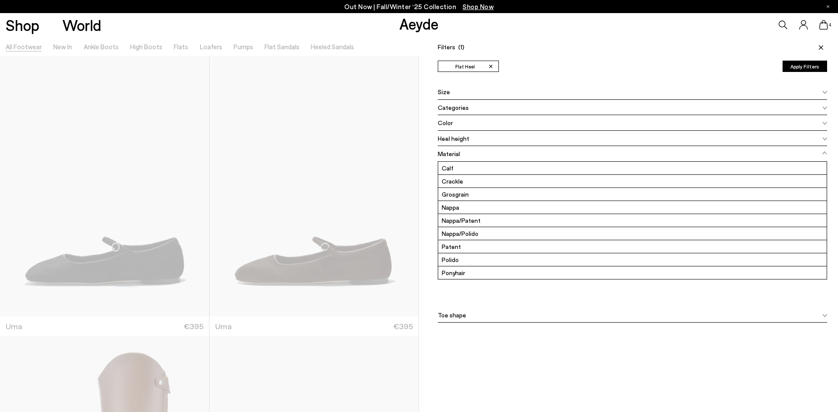
click at [456, 311] on span "Toe shape" at bounding box center [452, 315] width 28 height 9
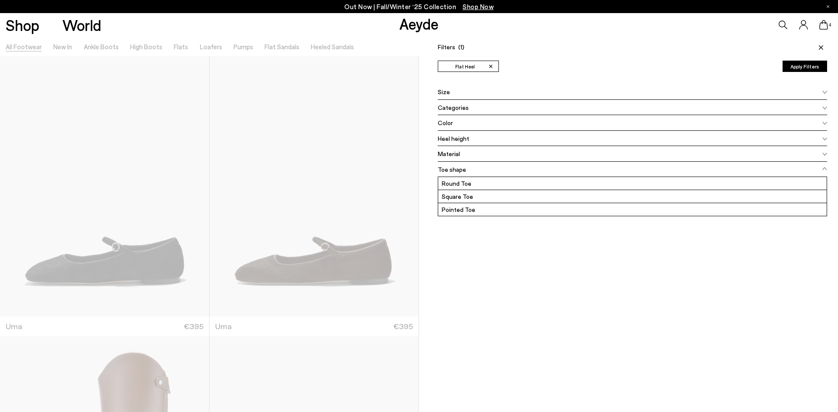
click at [472, 262] on div "Filters (1) ✕ Flat Heel Apply filters ✕ Flat Heel Apply Filters Availability In…" at bounding box center [628, 243] width 419 height 412
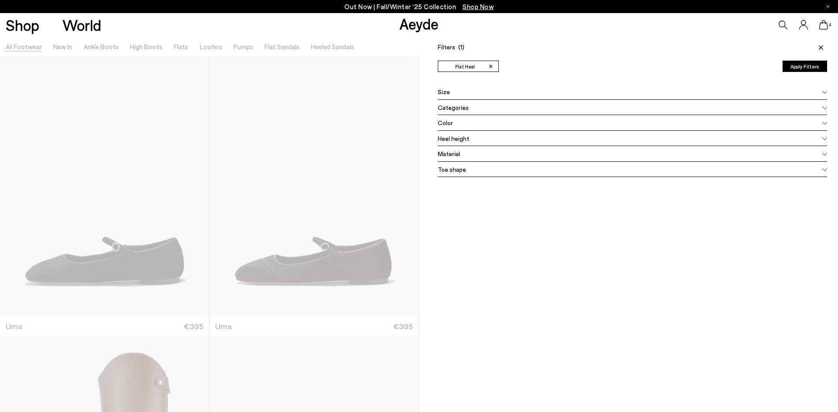
click at [469, 169] on div "Toe shape" at bounding box center [632, 170] width 389 height 16
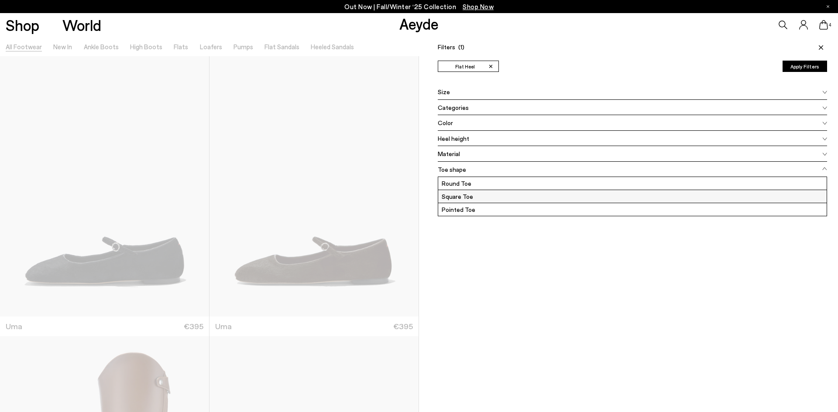
click at [450, 199] on label "Square Toe" at bounding box center [632, 196] width 388 height 13
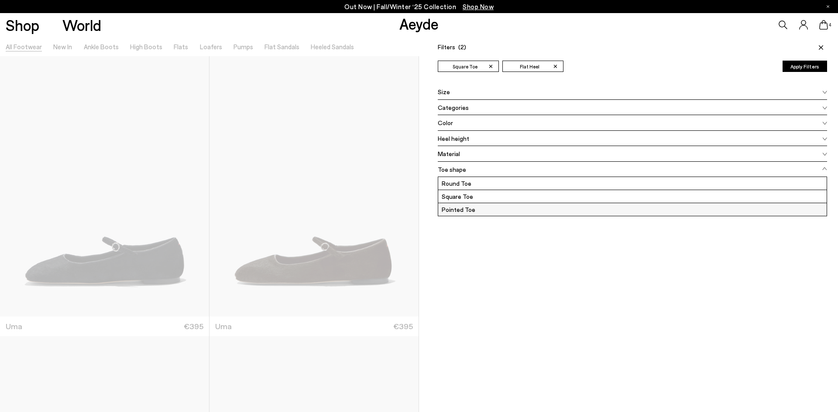
click at [454, 213] on label "Pointed Toe" at bounding box center [632, 209] width 388 height 13
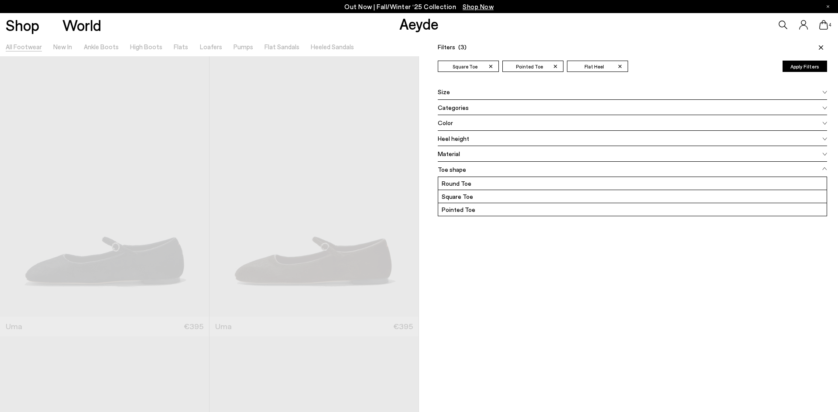
click at [818, 49] on icon at bounding box center [820, 47] width 4 height 4
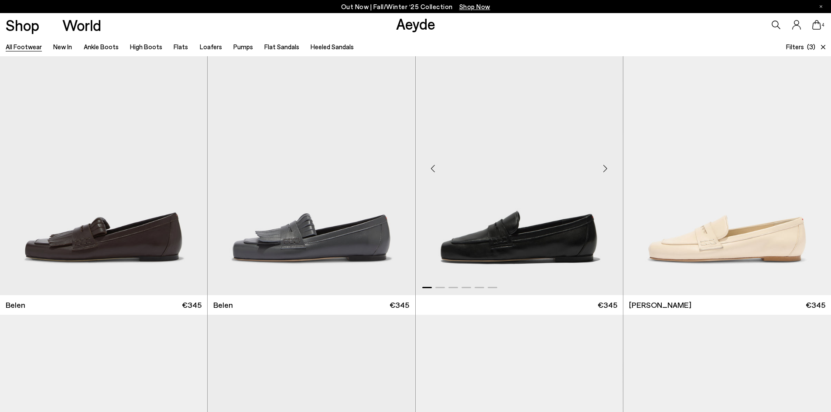
scroll to position [305, 0]
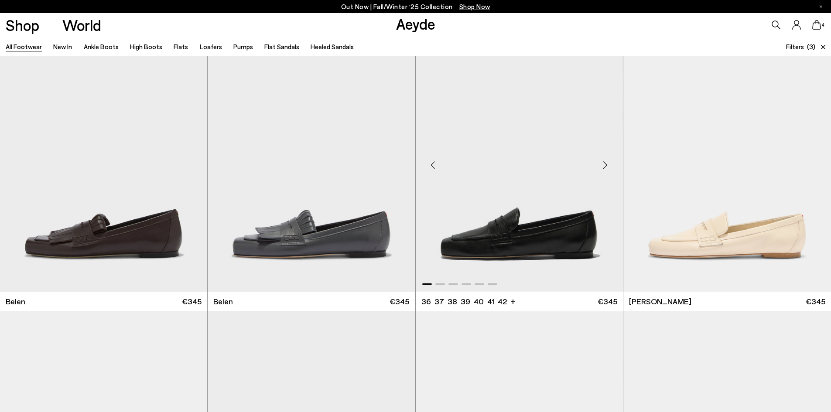
click at [602, 166] on div "Next slide" at bounding box center [605, 165] width 26 height 26
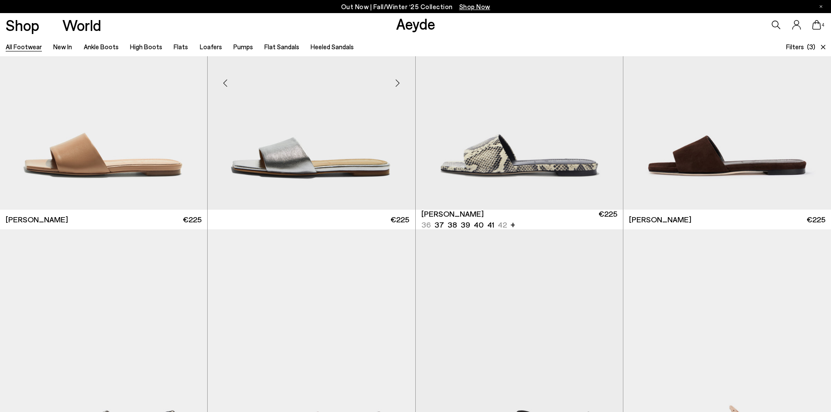
scroll to position [4437, 0]
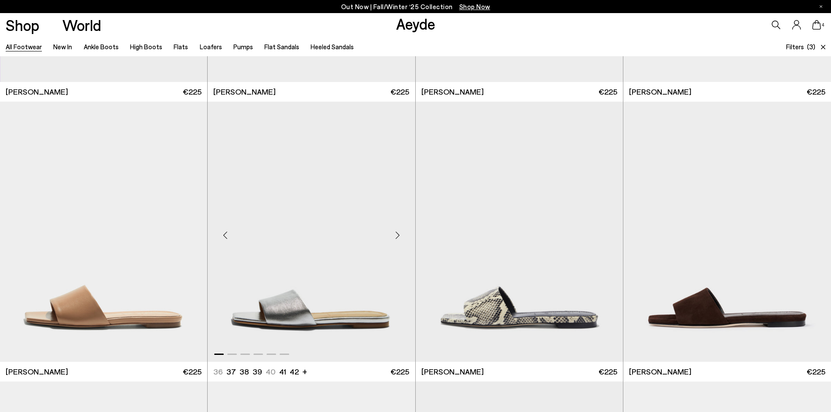
click at [394, 232] on div "Next slide" at bounding box center [398, 235] width 26 height 26
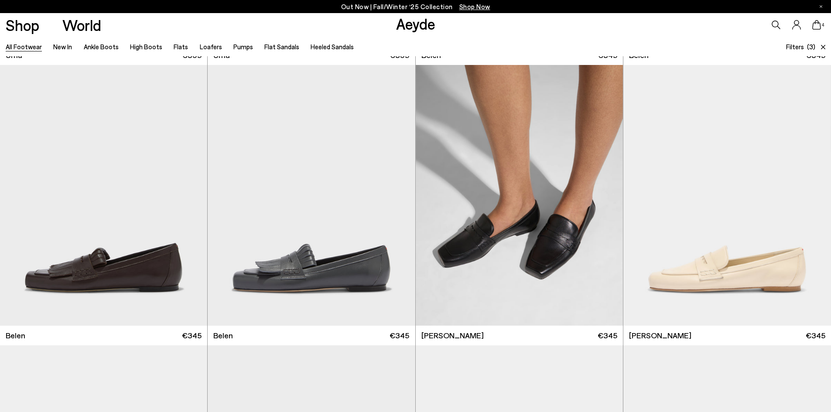
scroll to position [0, 0]
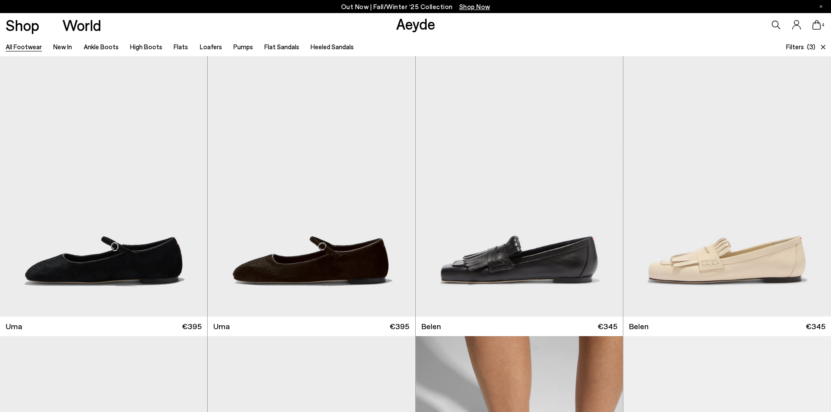
click at [824, 46] on icon at bounding box center [823, 47] width 4 height 4
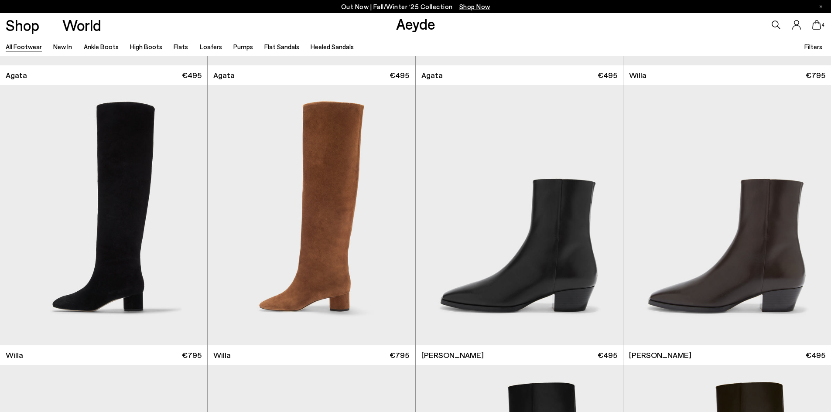
scroll to position [568, 0]
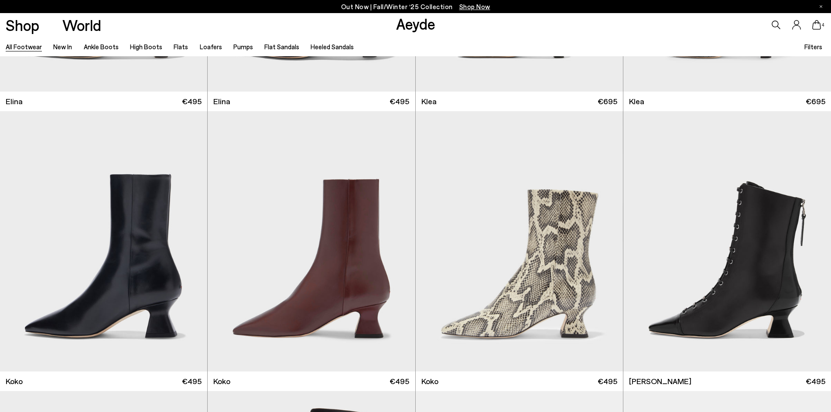
scroll to position [1179, 0]
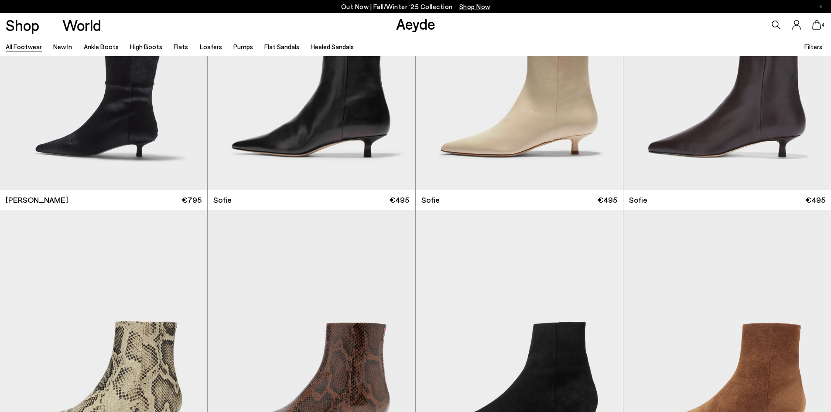
scroll to position [3435, 0]
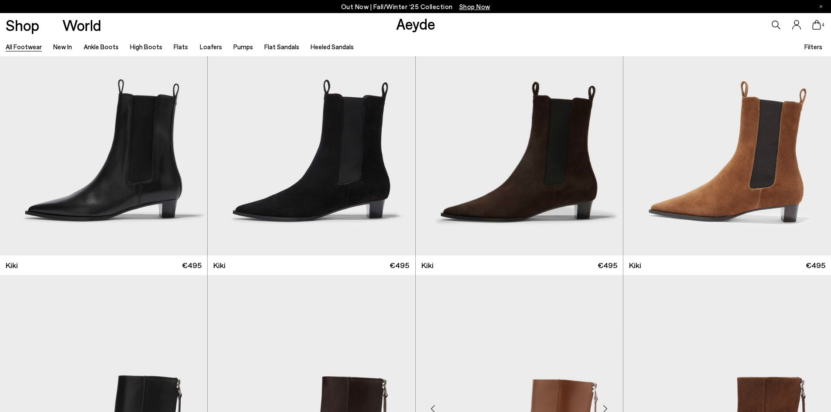
scroll to position [4482, 0]
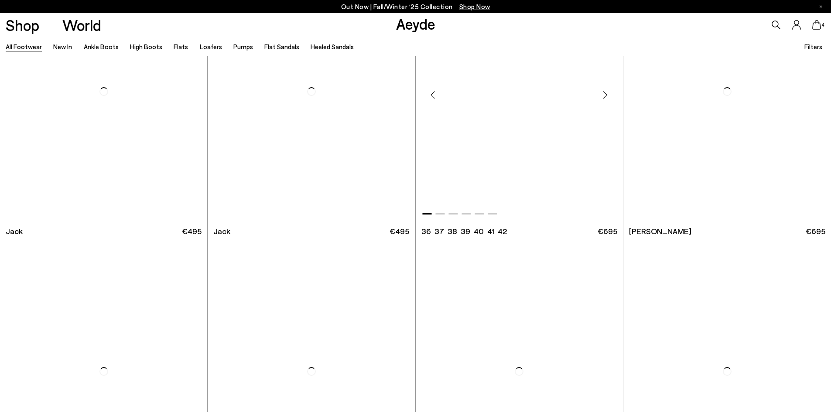
scroll to position [7099, 0]
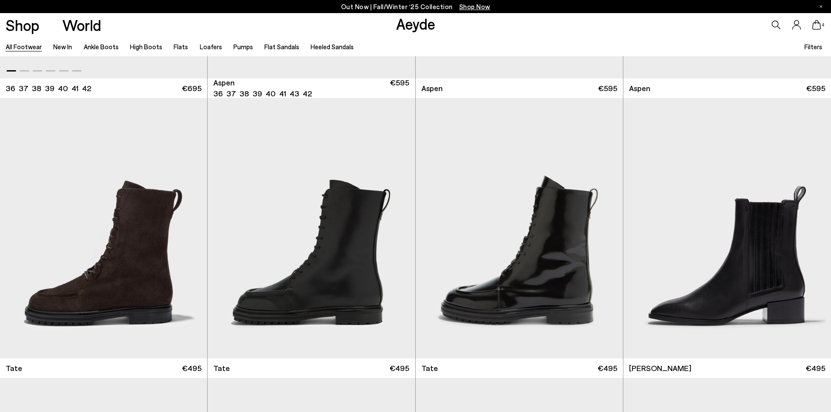
scroll to position [7666, 0]
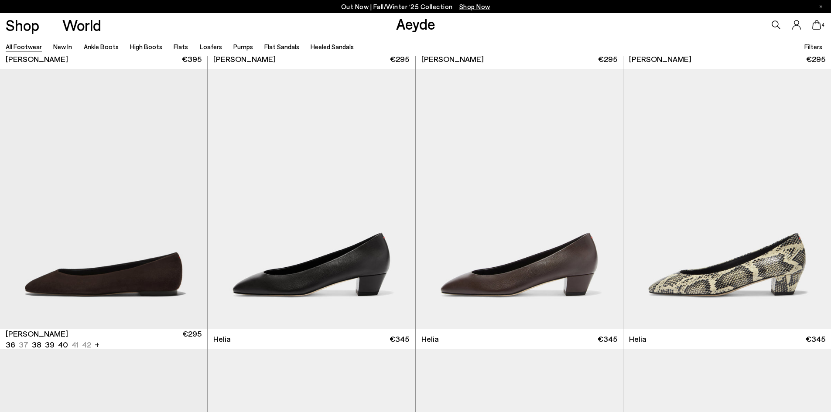
scroll to position [10782, 0]
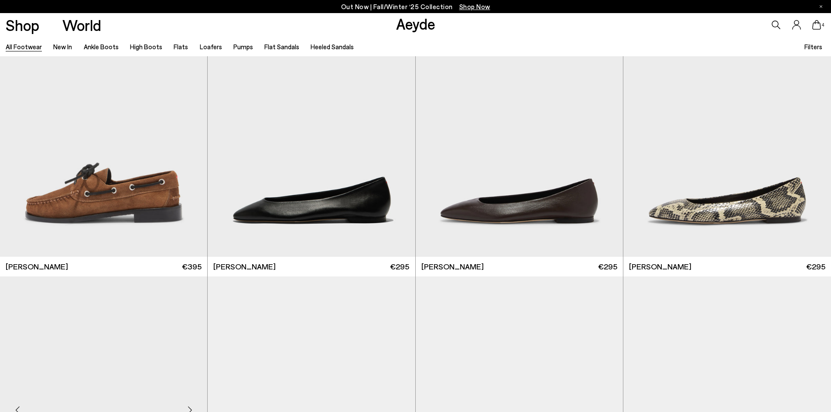
scroll to position [10415, 0]
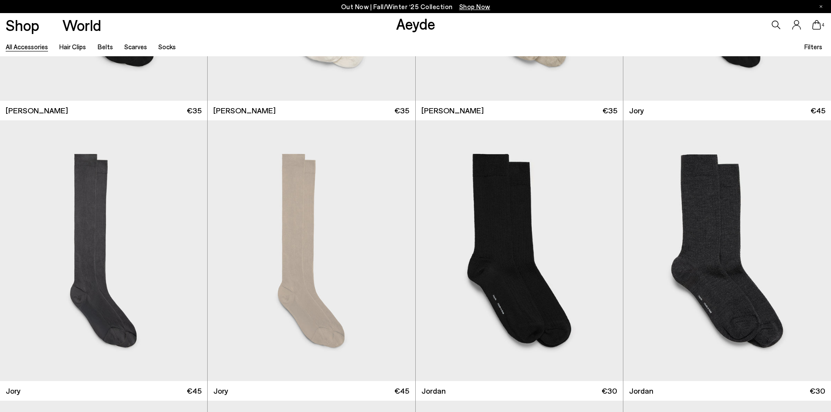
scroll to position [266, 0]
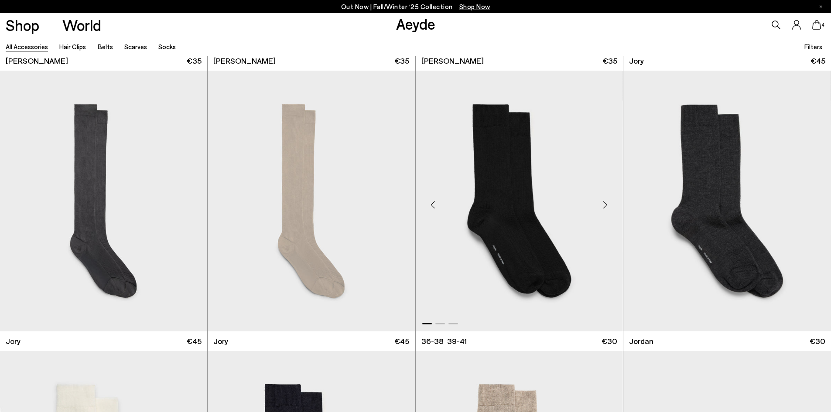
click at [607, 206] on div "Next slide" at bounding box center [605, 205] width 26 height 26
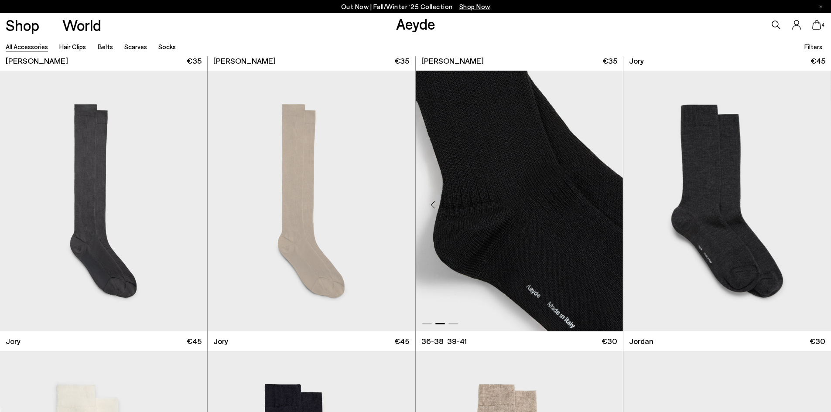
click at [607, 206] on div "Next slide" at bounding box center [605, 205] width 26 height 26
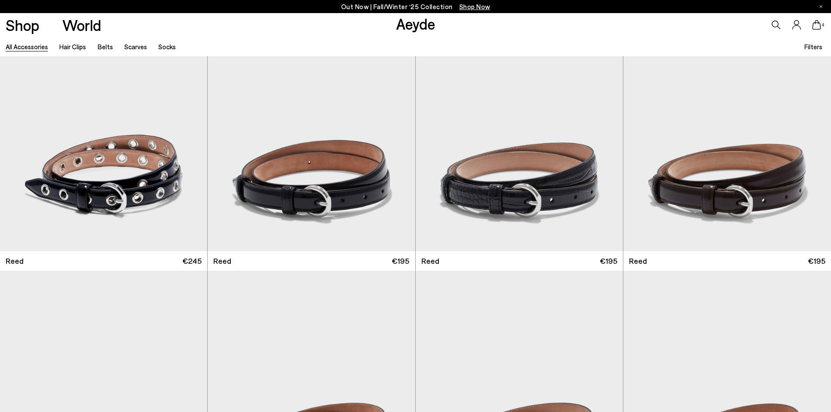
scroll to position [1158, 0]
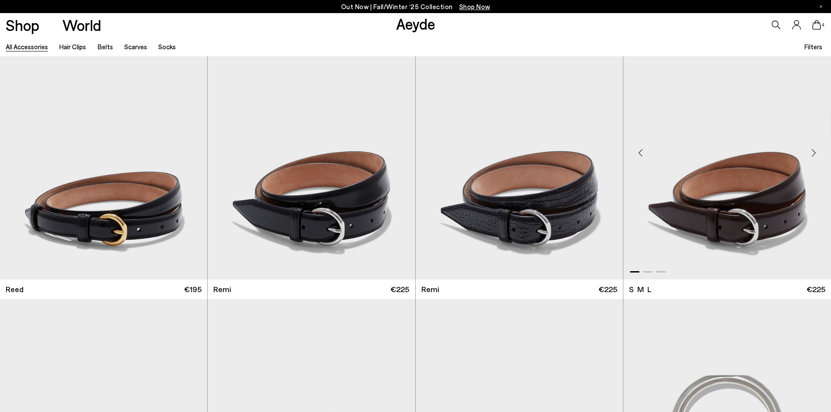
click at [813, 149] on div "Next slide" at bounding box center [814, 153] width 26 height 26
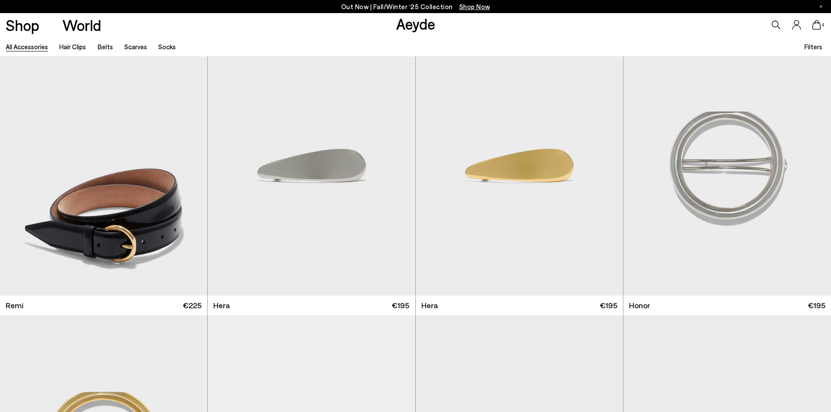
scroll to position [1426, 0]
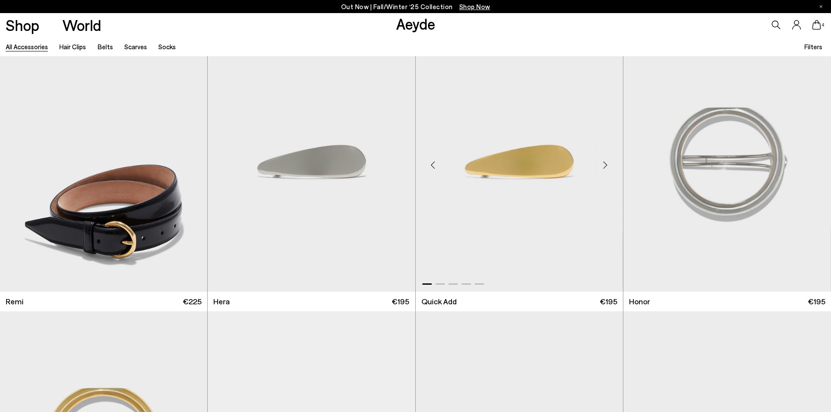
click at [608, 164] on div "Next slide" at bounding box center [605, 165] width 26 height 26
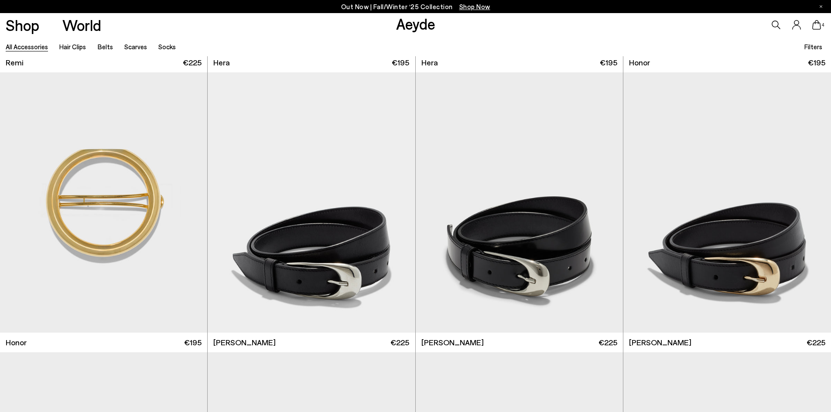
scroll to position [1669, 0]
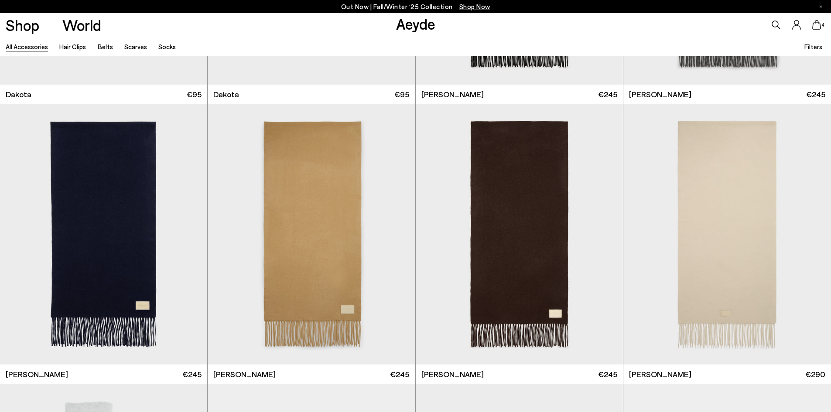
scroll to position [3049, 0]
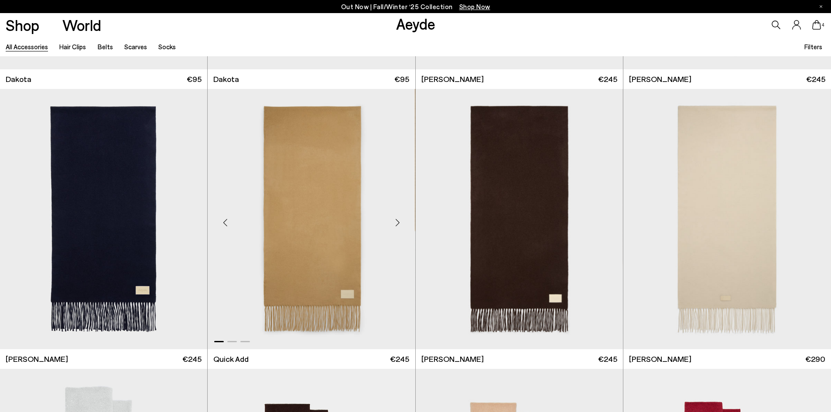
click at [400, 225] on div "Next slide" at bounding box center [398, 223] width 26 height 26
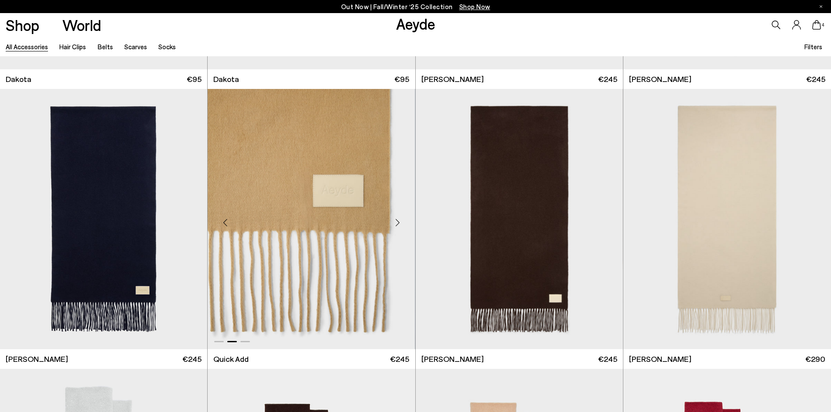
click at [400, 225] on div "Next slide" at bounding box center [398, 223] width 26 height 26
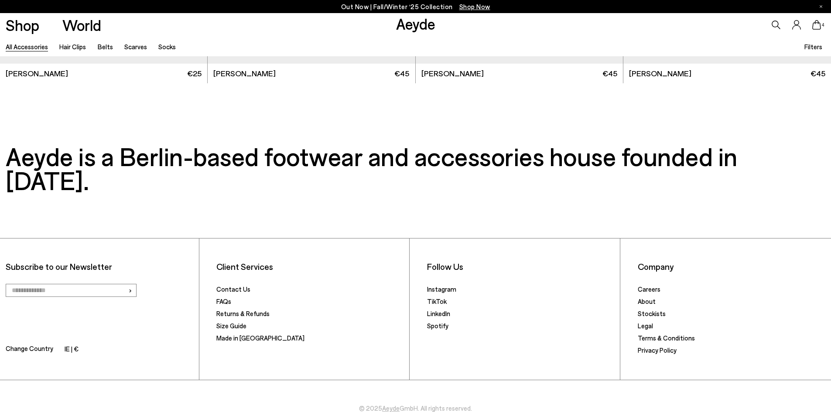
scroll to position [3826, 0]
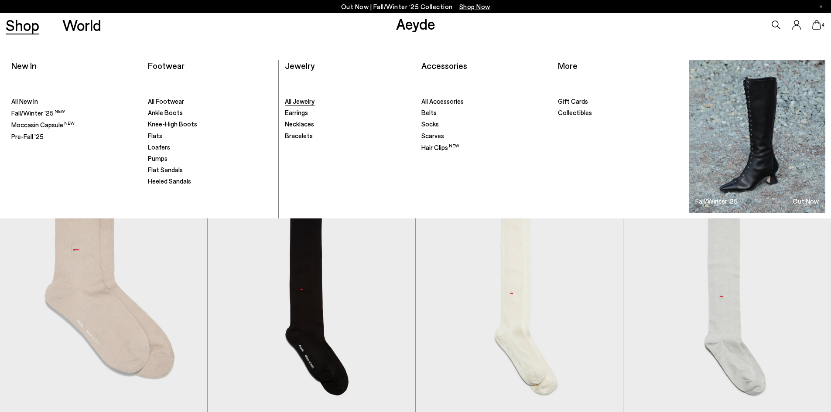
click at [298, 103] on span "All Jewelry" at bounding box center [300, 101] width 30 height 8
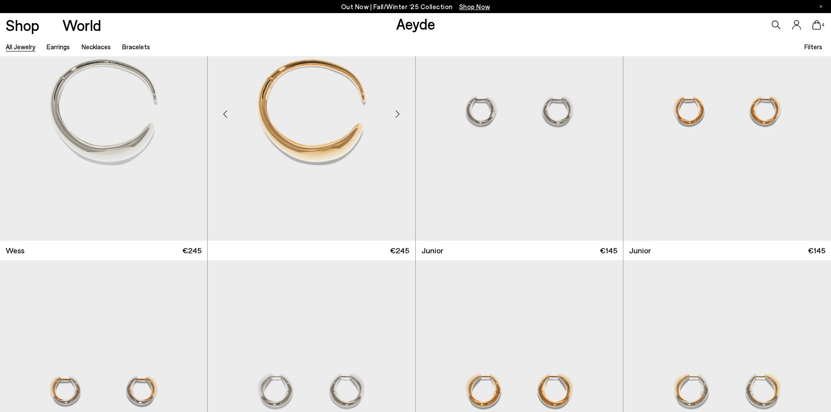
scroll to position [1091, 0]
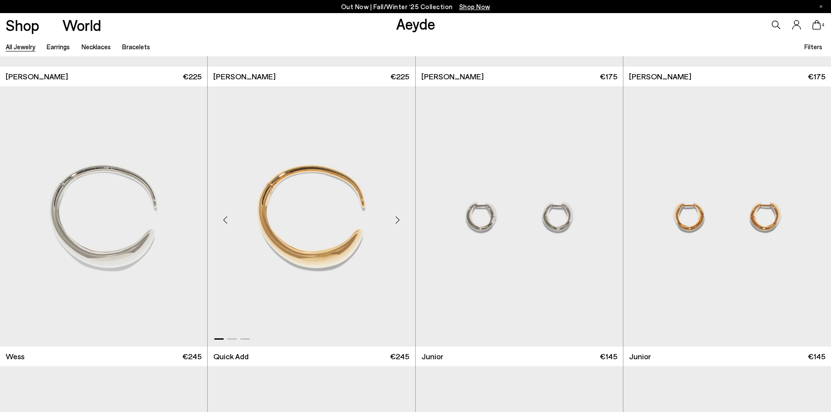
click at [392, 221] on div "Next slide" at bounding box center [398, 220] width 26 height 26
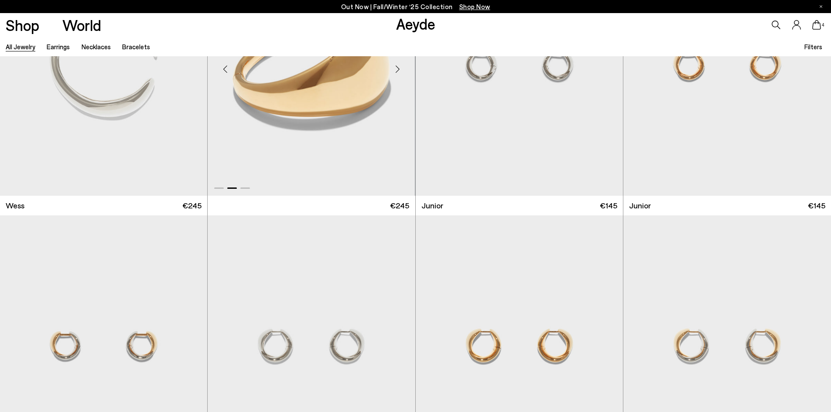
scroll to position [1178, 0]
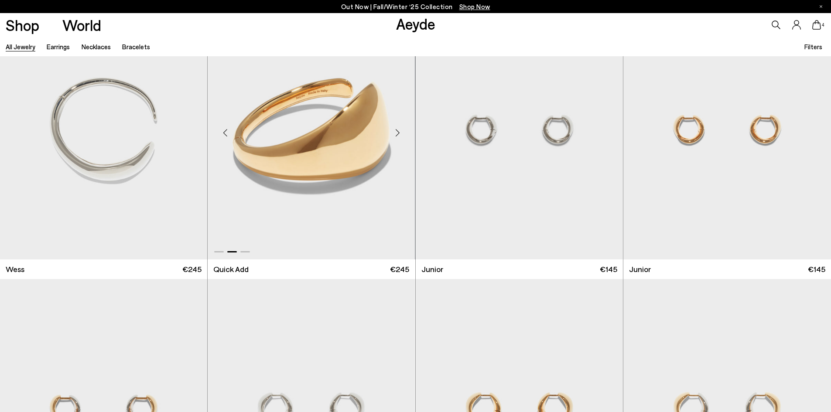
click at [397, 129] on div "Next slide" at bounding box center [398, 133] width 26 height 26
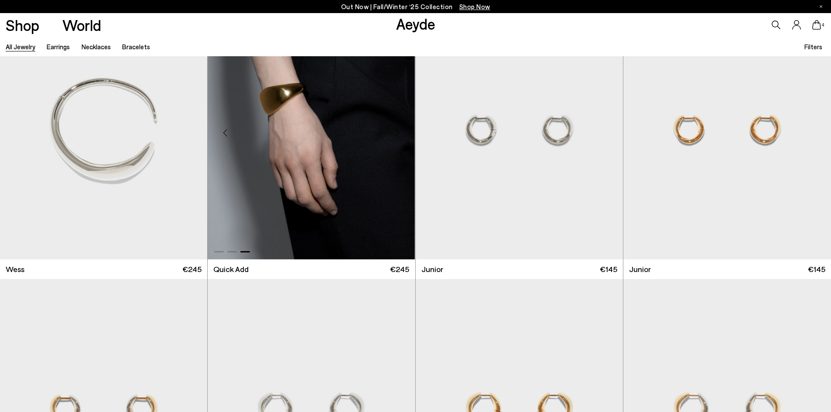
click at [397, 129] on div "Next slide" at bounding box center [398, 133] width 26 height 26
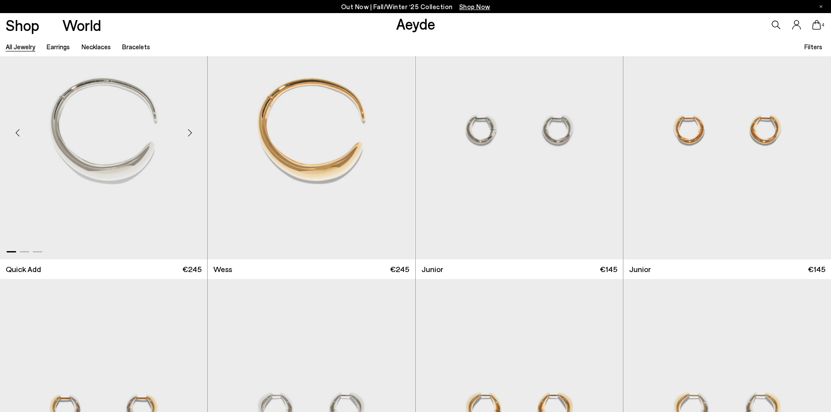
click at [190, 129] on div "Next slide" at bounding box center [190, 133] width 26 height 26
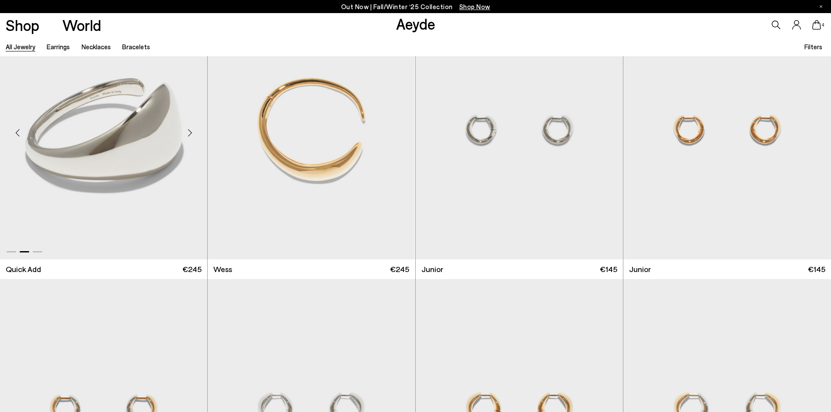
click at [190, 129] on div "Next slide" at bounding box center [190, 133] width 26 height 26
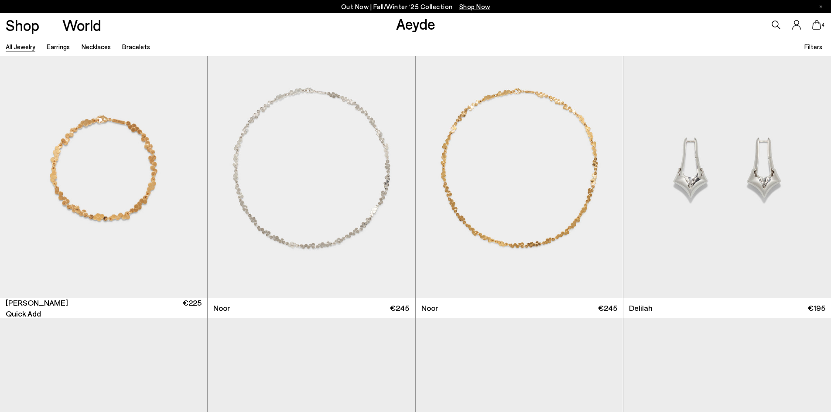
scroll to position [3097, 0]
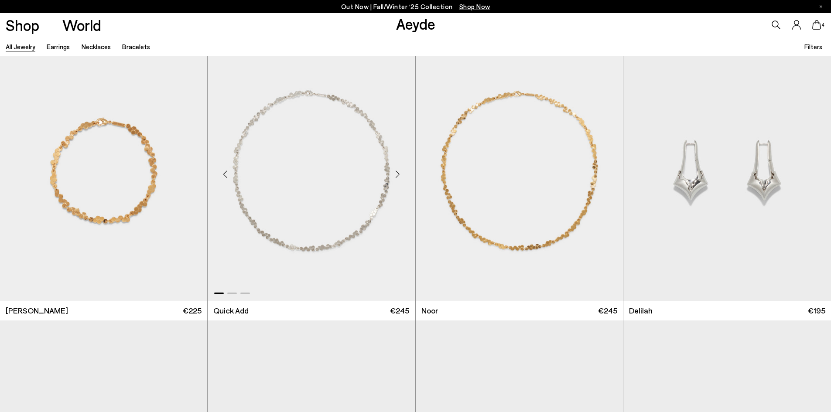
click at [397, 178] on div "Next slide" at bounding box center [398, 174] width 26 height 26
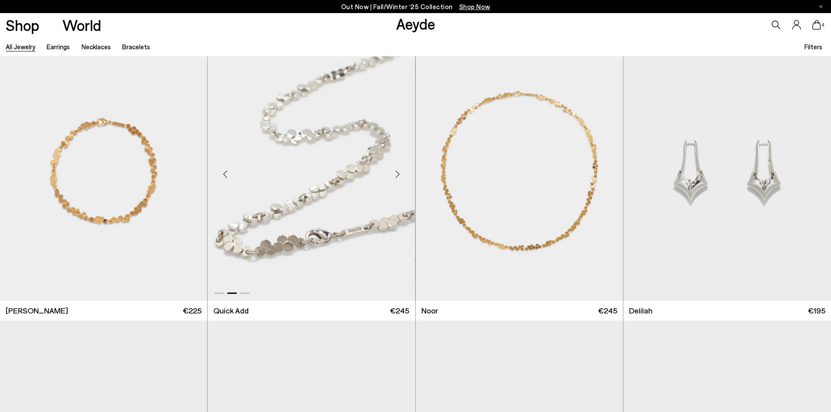
click at [397, 178] on div "Next slide" at bounding box center [398, 174] width 26 height 26
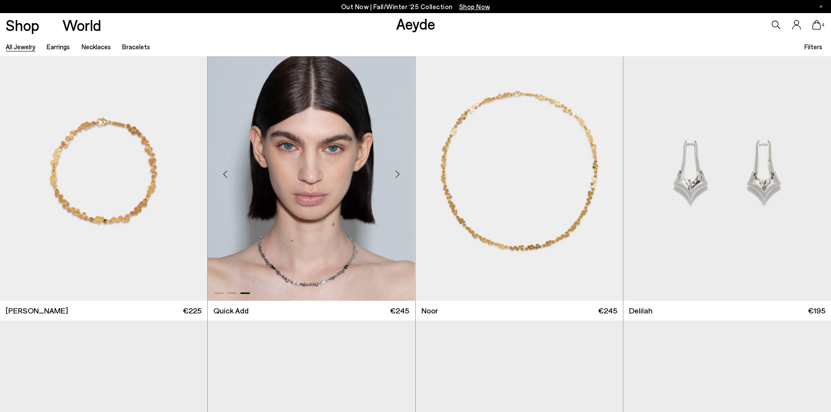
click at [397, 178] on div "Next slide" at bounding box center [398, 174] width 26 height 26
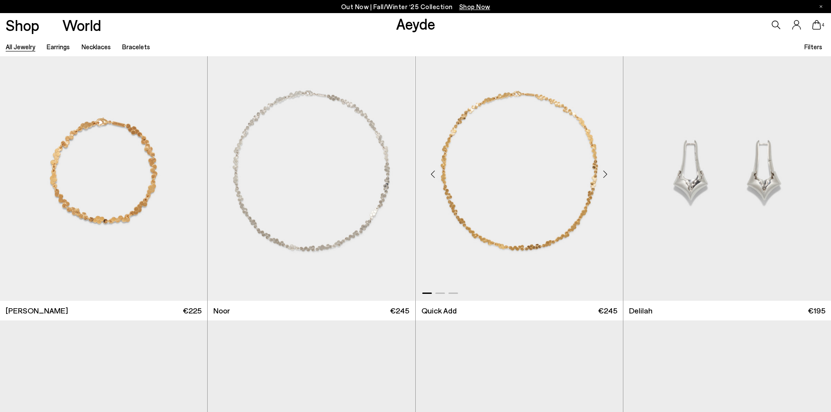
click at [607, 178] on div "Next slide" at bounding box center [605, 174] width 26 height 26
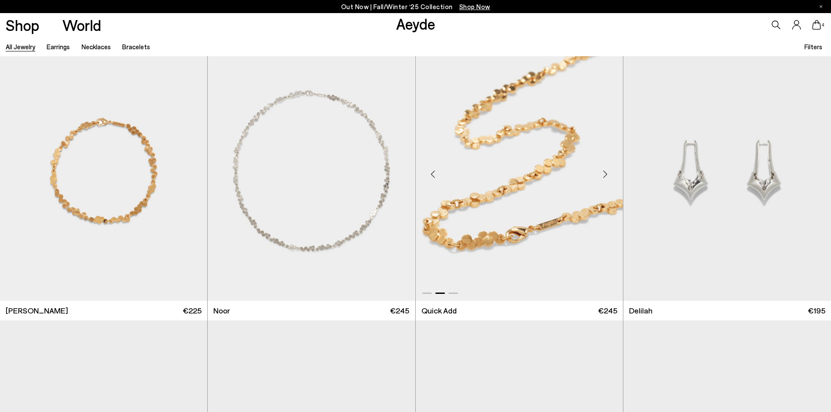
click at [607, 178] on div "Next slide" at bounding box center [605, 174] width 26 height 26
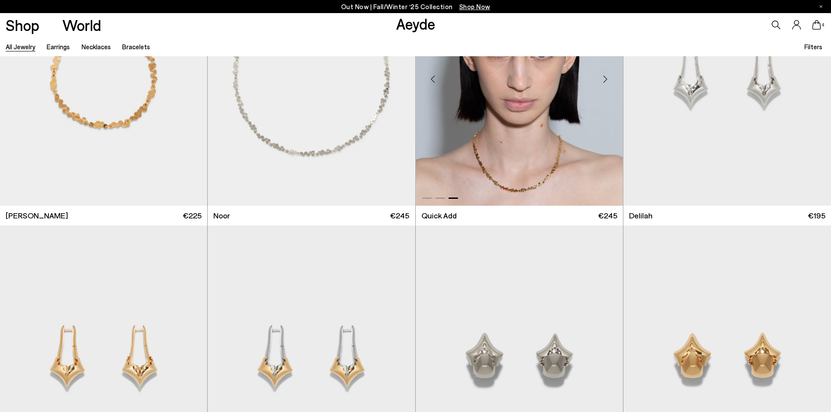
scroll to position [3228, 0]
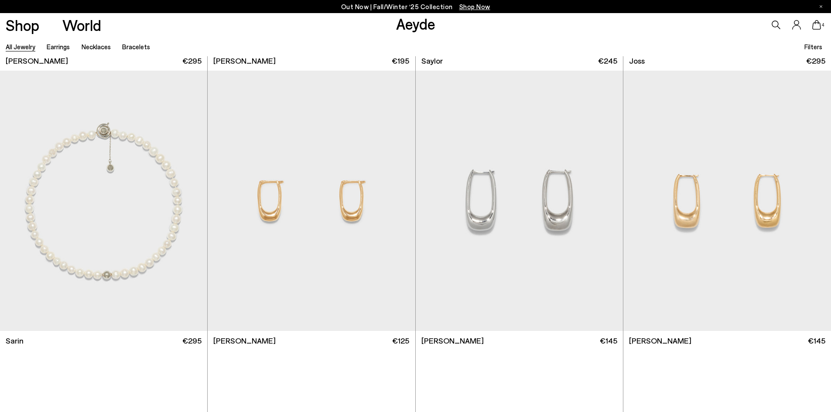
scroll to position [4755, 0]
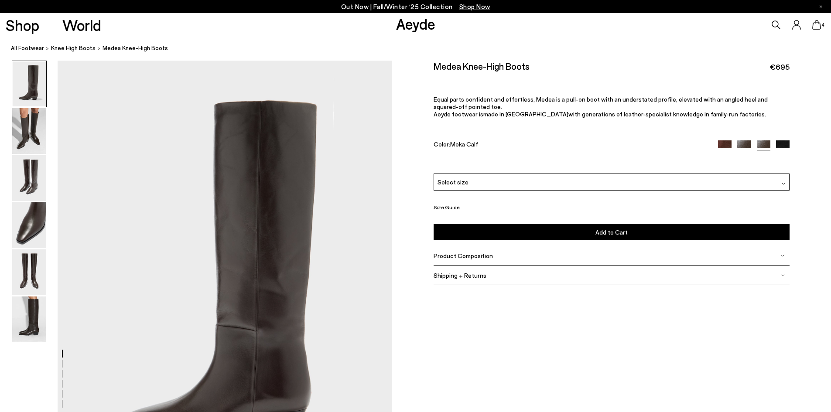
click at [491, 261] on div "Product Composition" at bounding box center [612, 256] width 356 height 20
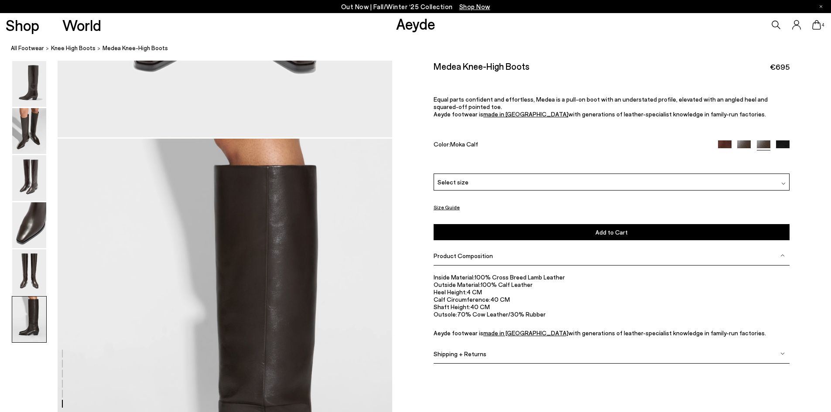
scroll to position [2312, 0]
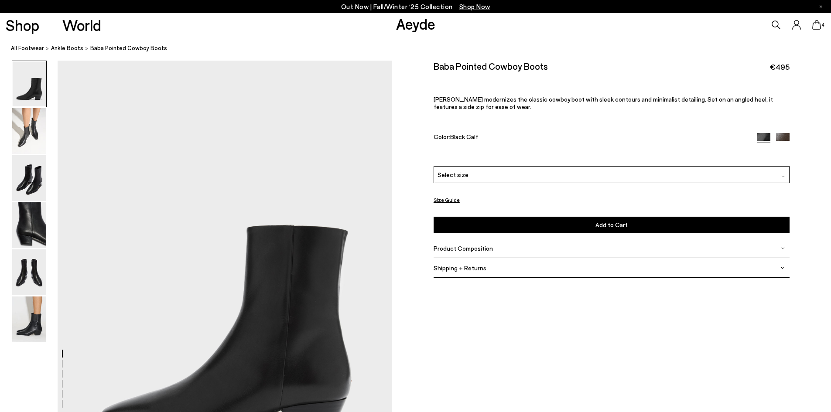
click at [469, 249] on span "Product Composition" at bounding box center [463, 248] width 59 height 7
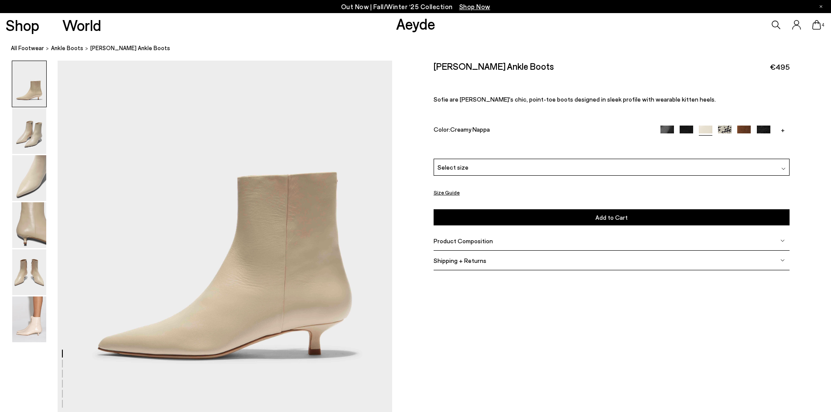
scroll to position [87, 0]
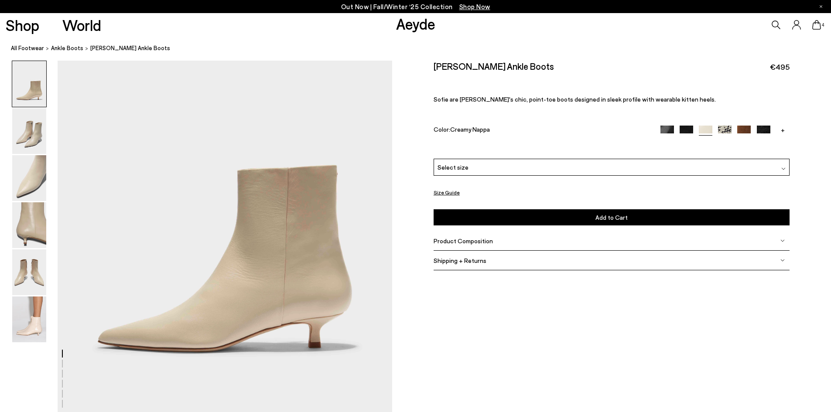
click at [460, 245] on div "Product Composition" at bounding box center [612, 241] width 356 height 20
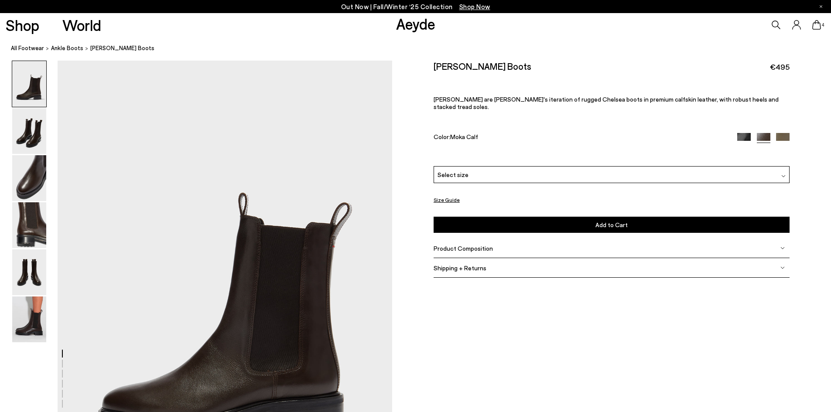
click at [818, 23] on icon at bounding box center [816, 25] width 9 height 10
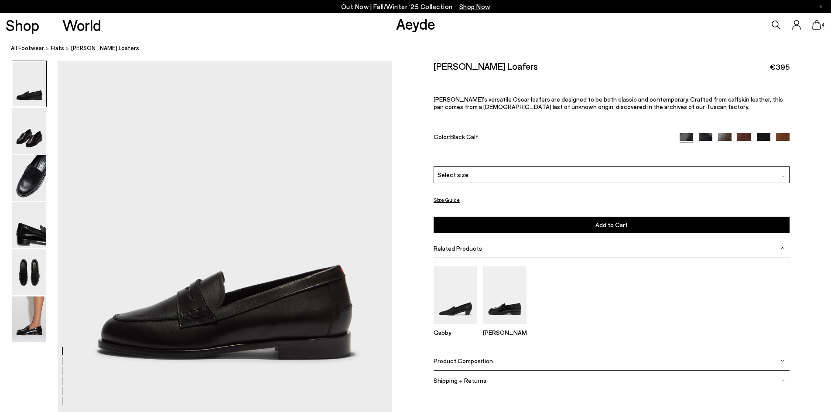
click at [548, 180] on div "Select size" at bounding box center [612, 174] width 356 height 17
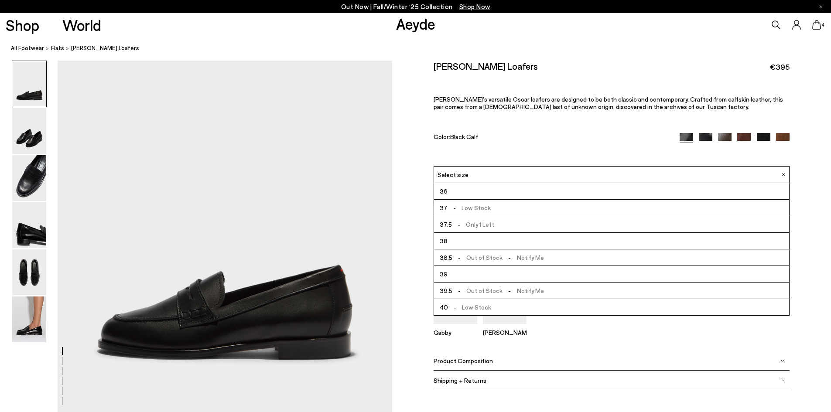
click at [403, 204] on div "Size Guide Shoes Belt Our shoes come in European sizing. The easiest way to mea…" at bounding box center [611, 232] width 439 height 342
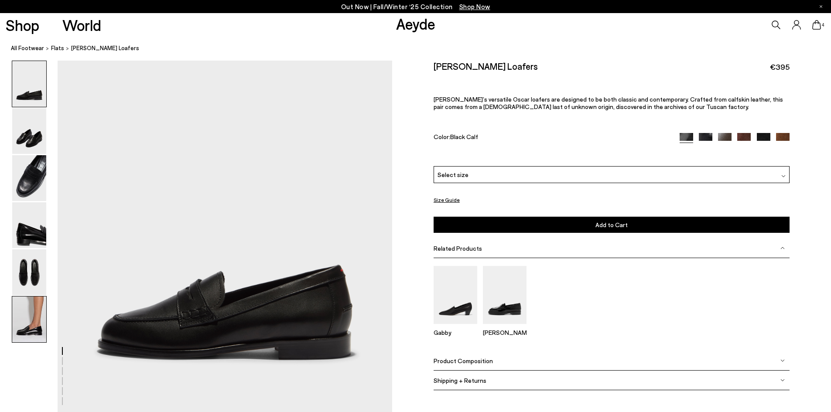
click at [38, 318] on img at bounding box center [29, 320] width 34 height 46
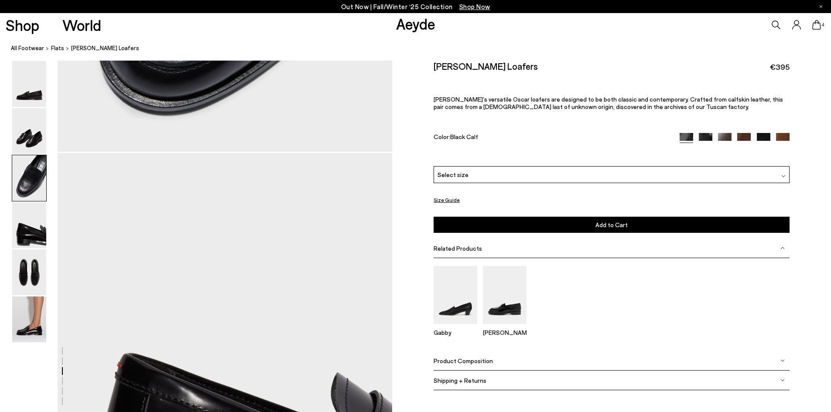
scroll to position [893, 0]
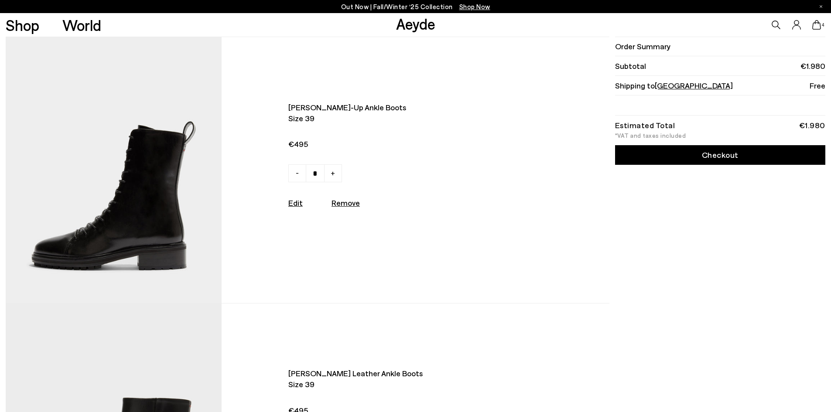
click at [756, 157] on link "Checkout" at bounding box center [720, 155] width 210 height 20
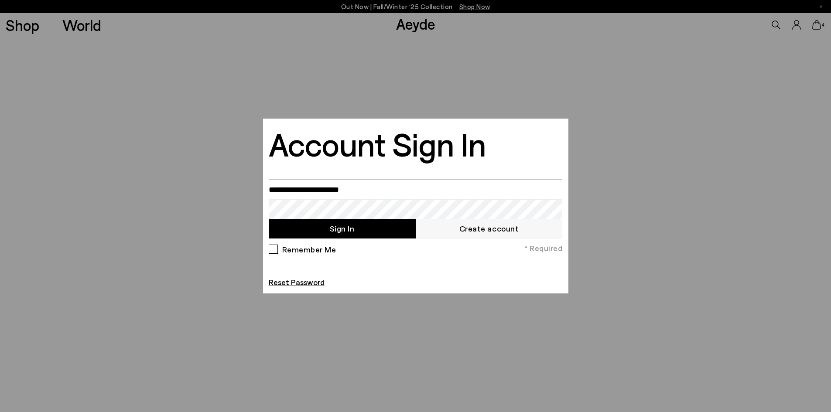
type input "**********"
click at [269, 219] on button "Sign In" at bounding box center [342, 229] width 147 height 20
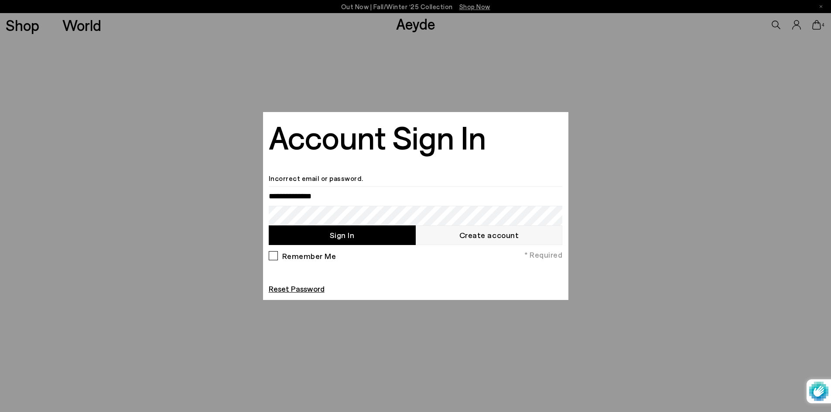
click at [272, 254] on div "Remember Me" at bounding box center [303, 258] width 68 height 15
click at [296, 181] on li "Incorrect email or password." at bounding box center [416, 178] width 294 height 11
click at [296, 179] on li "Incorrect email or password." at bounding box center [416, 178] width 294 height 11
click at [299, 202] on input "email" at bounding box center [416, 196] width 294 height 20
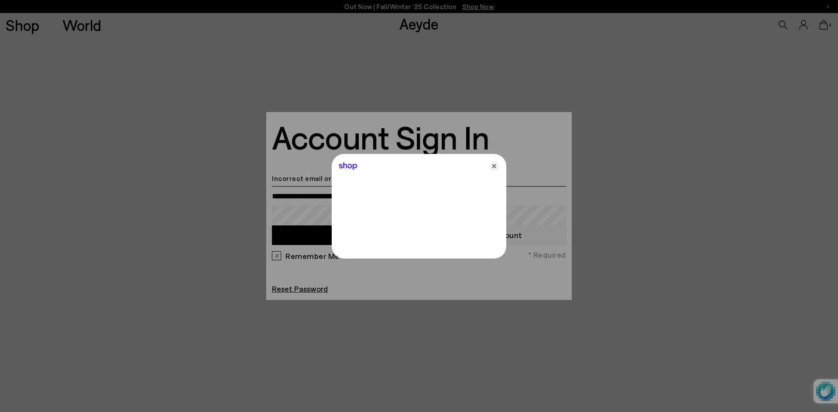
type input "**********"
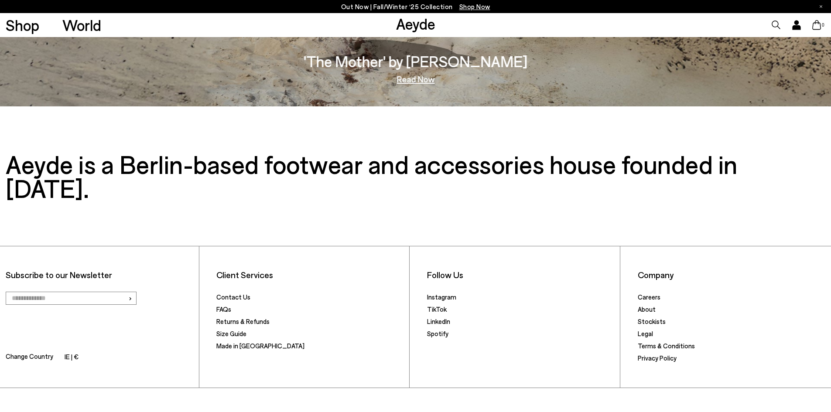
scroll to position [1840, 0]
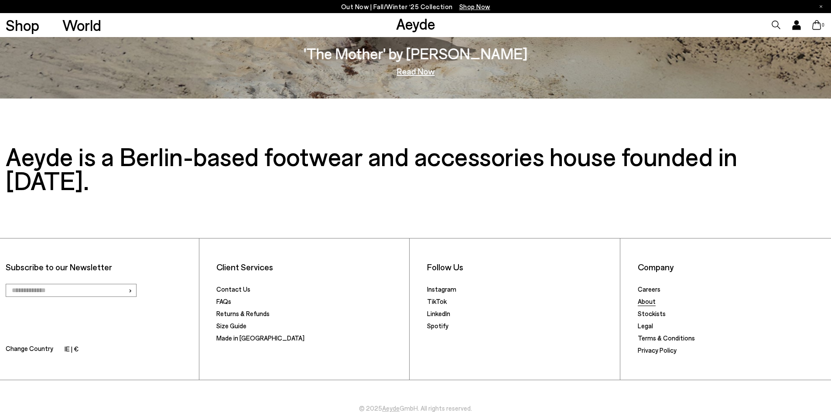
click at [647, 298] on link "About" at bounding box center [647, 302] width 18 height 8
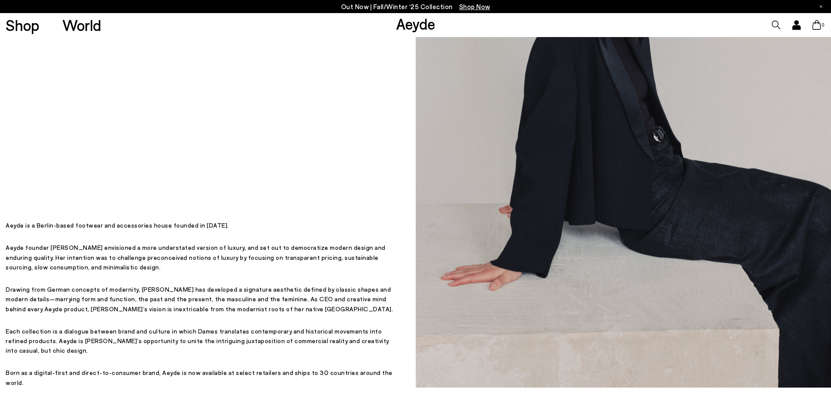
scroll to position [196, 0]
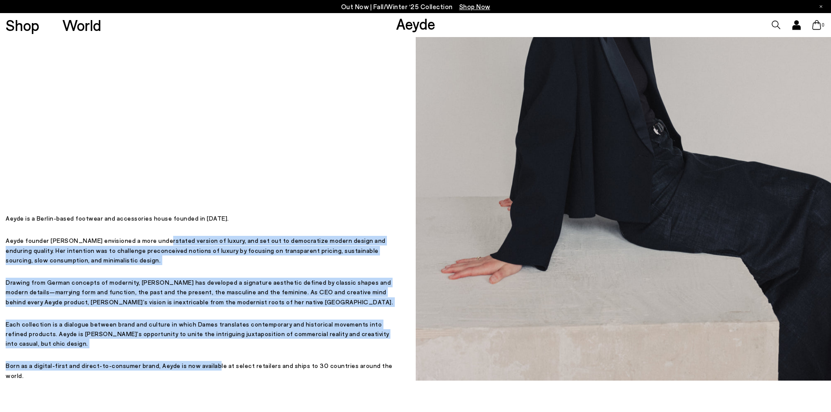
drag, startPoint x: 154, startPoint y: 264, endPoint x: 222, endPoint y: 366, distance: 123.1
click at [209, 372] on div "Aeyde is a Berlin-based footwear and accessories house founded in [DATE]. Aeyde…" at bounding box center [202, 297] width 392 height 167
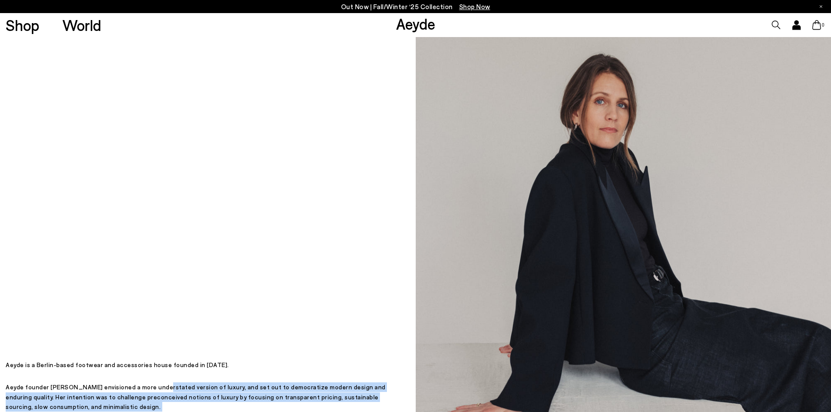
scroll to position [0, 0]
